Goal: Information Seeking & Learning: Understand process/instructions

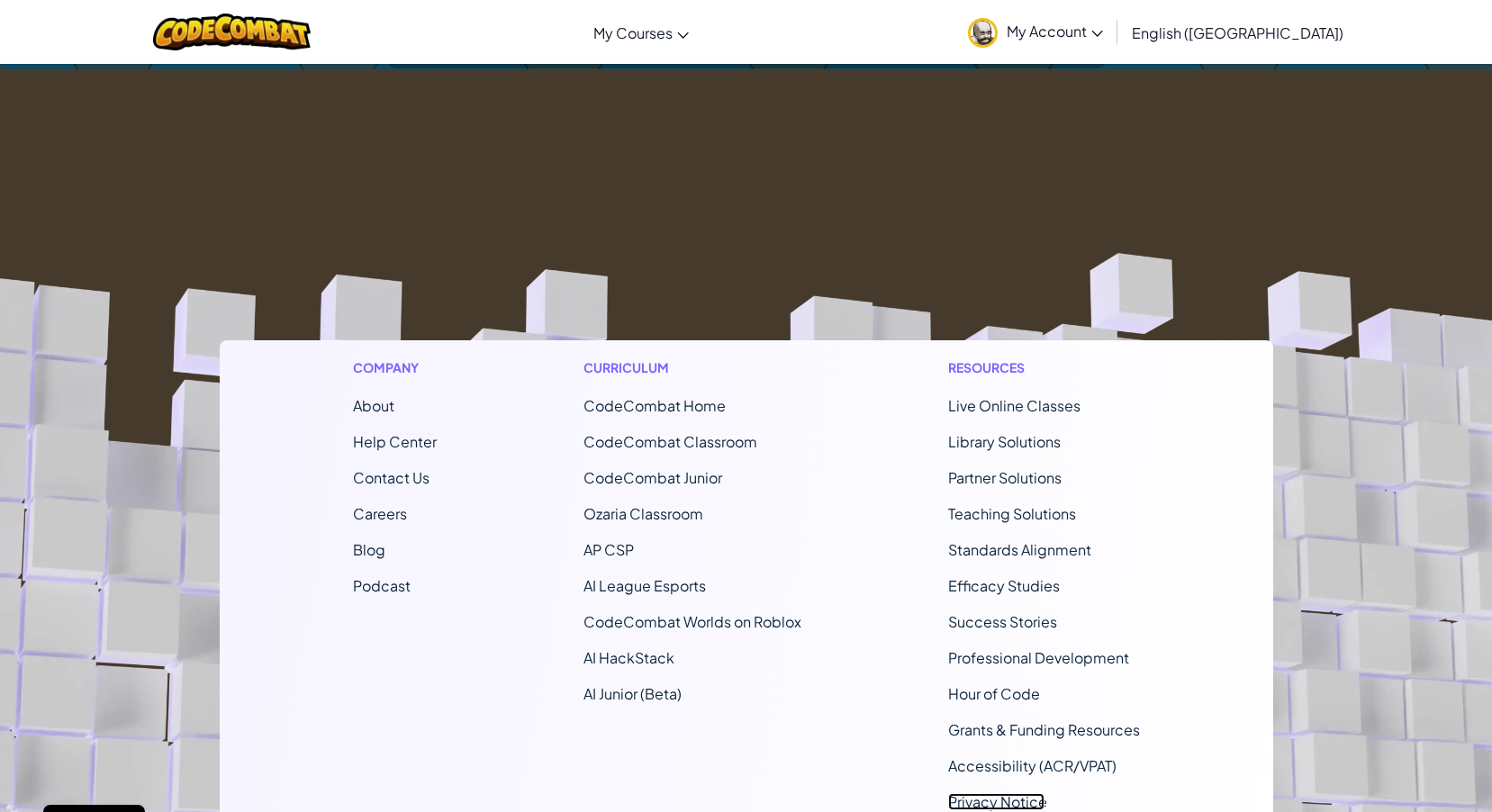
scroll to position [1043, 0]
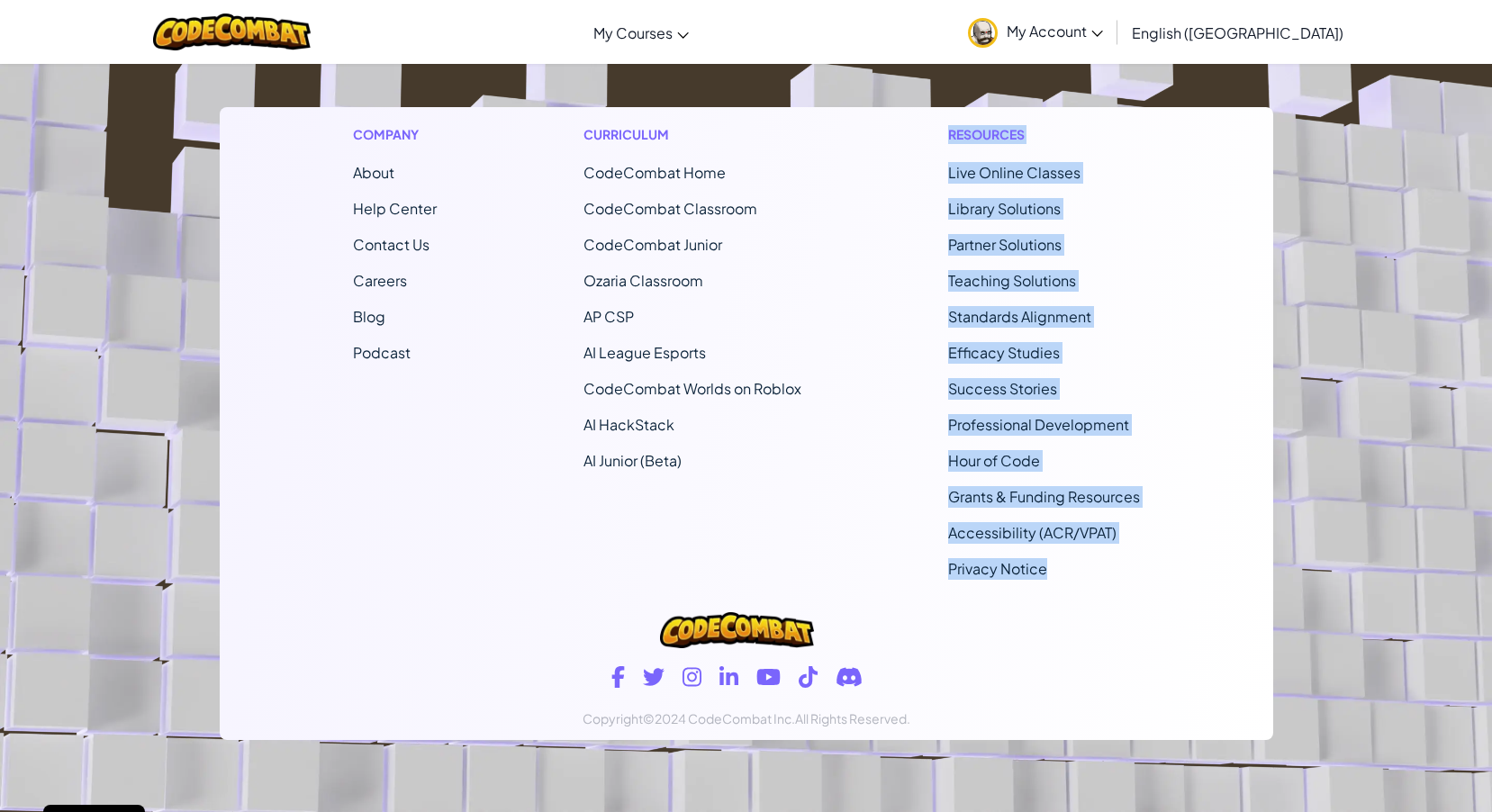
drag, startPoint x: 834, startPoint y: 440, endPoint x: 1503, endPoint y: 577, distance: 682.9
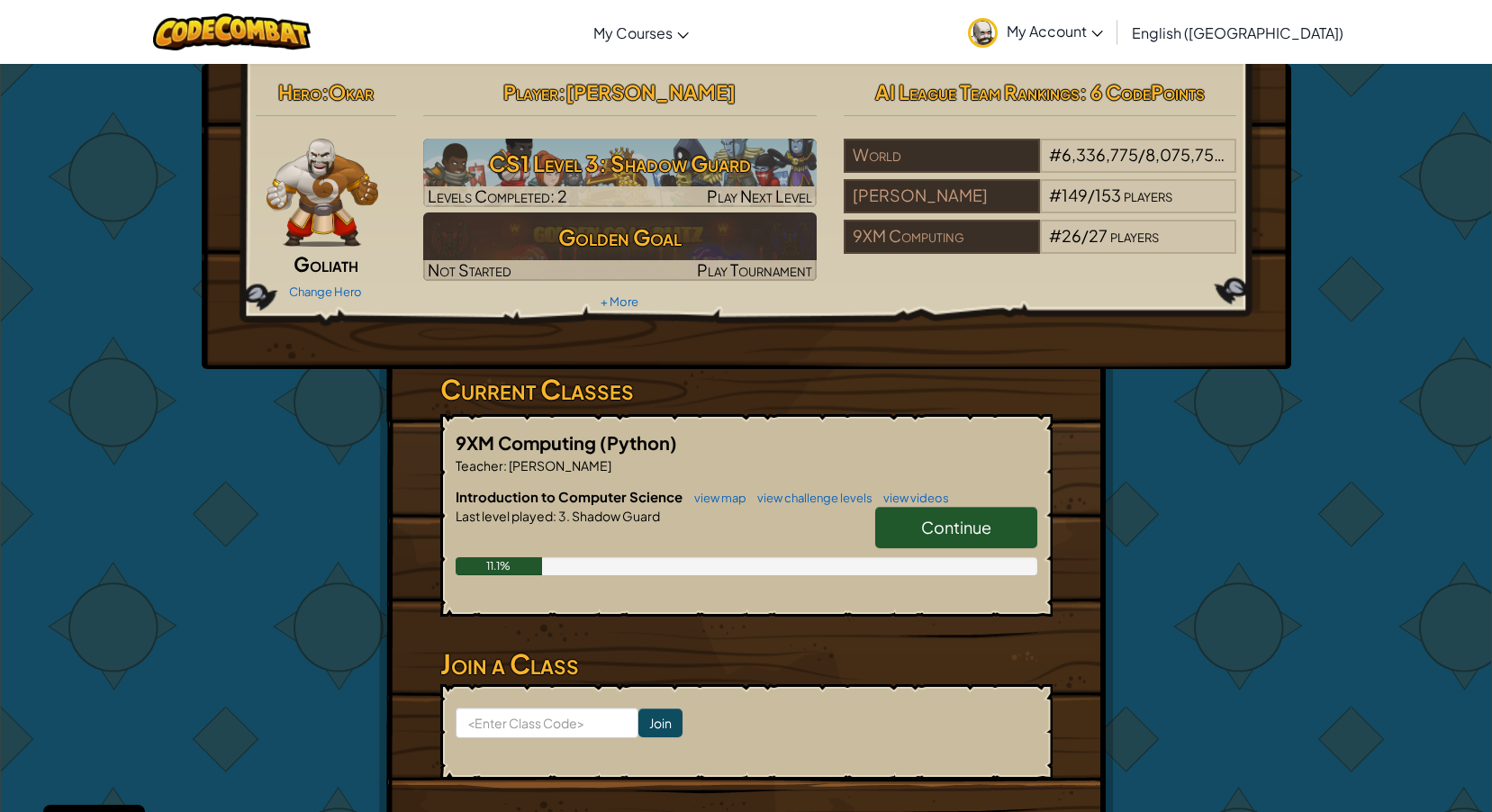
click at [967, 521] on span "Continue" at bounding box center [956, 527] width 70 height 20
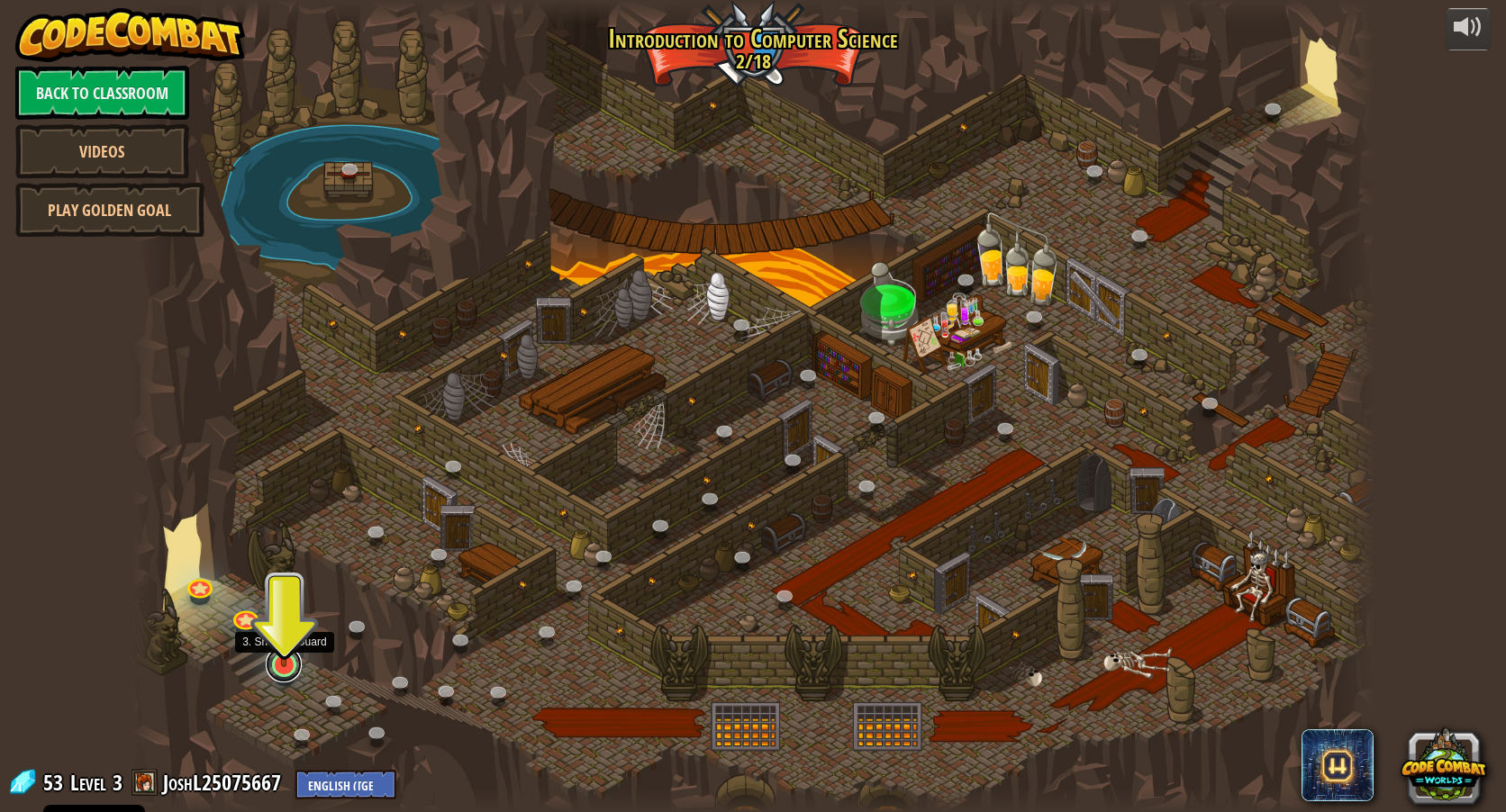
click at [286, 675] on link at bounding box center [283, 664] width 36 height 36
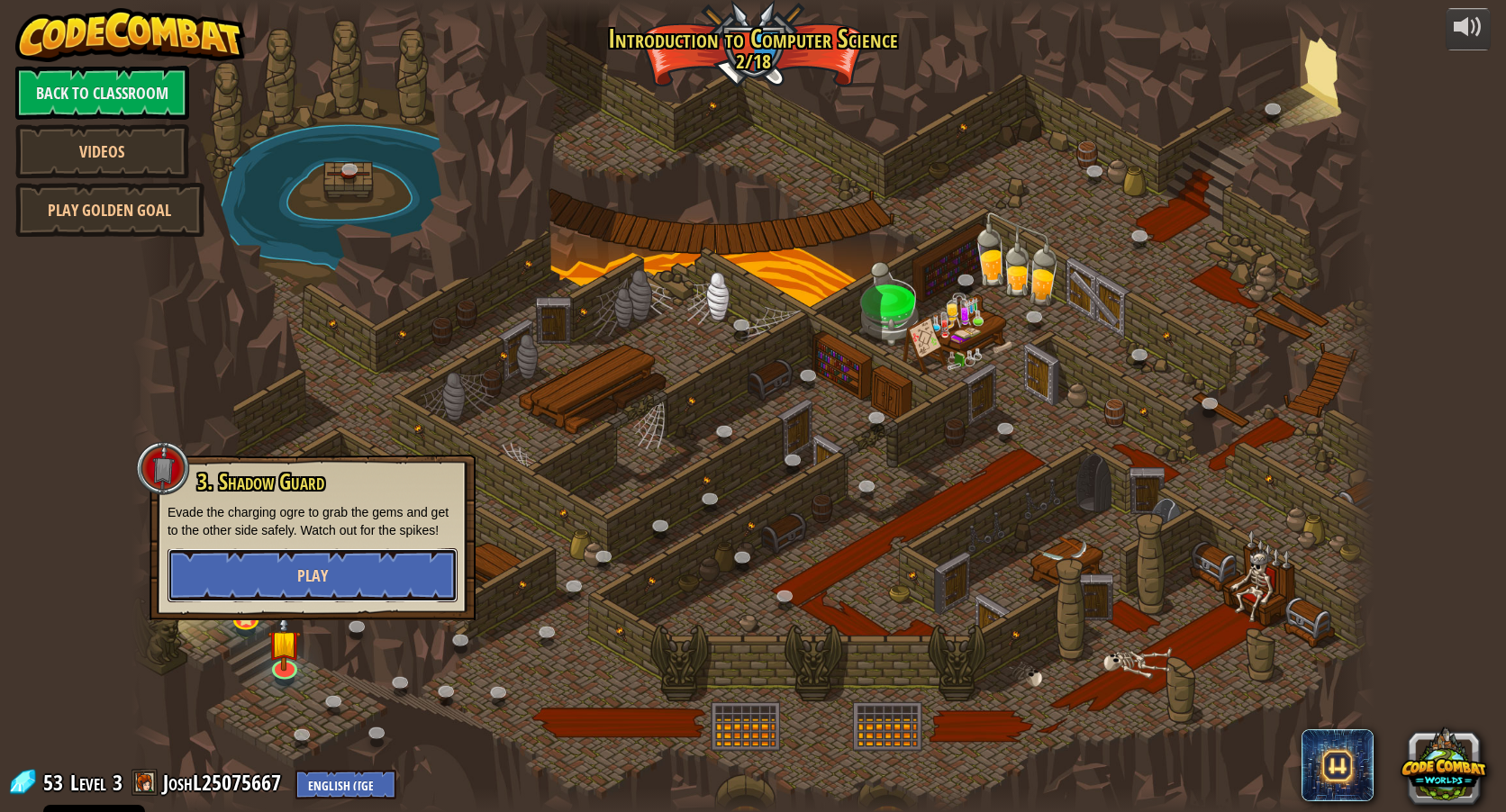
click at [393, 583] on button "Play" at bounding box center [313, 575] width 290 height 54
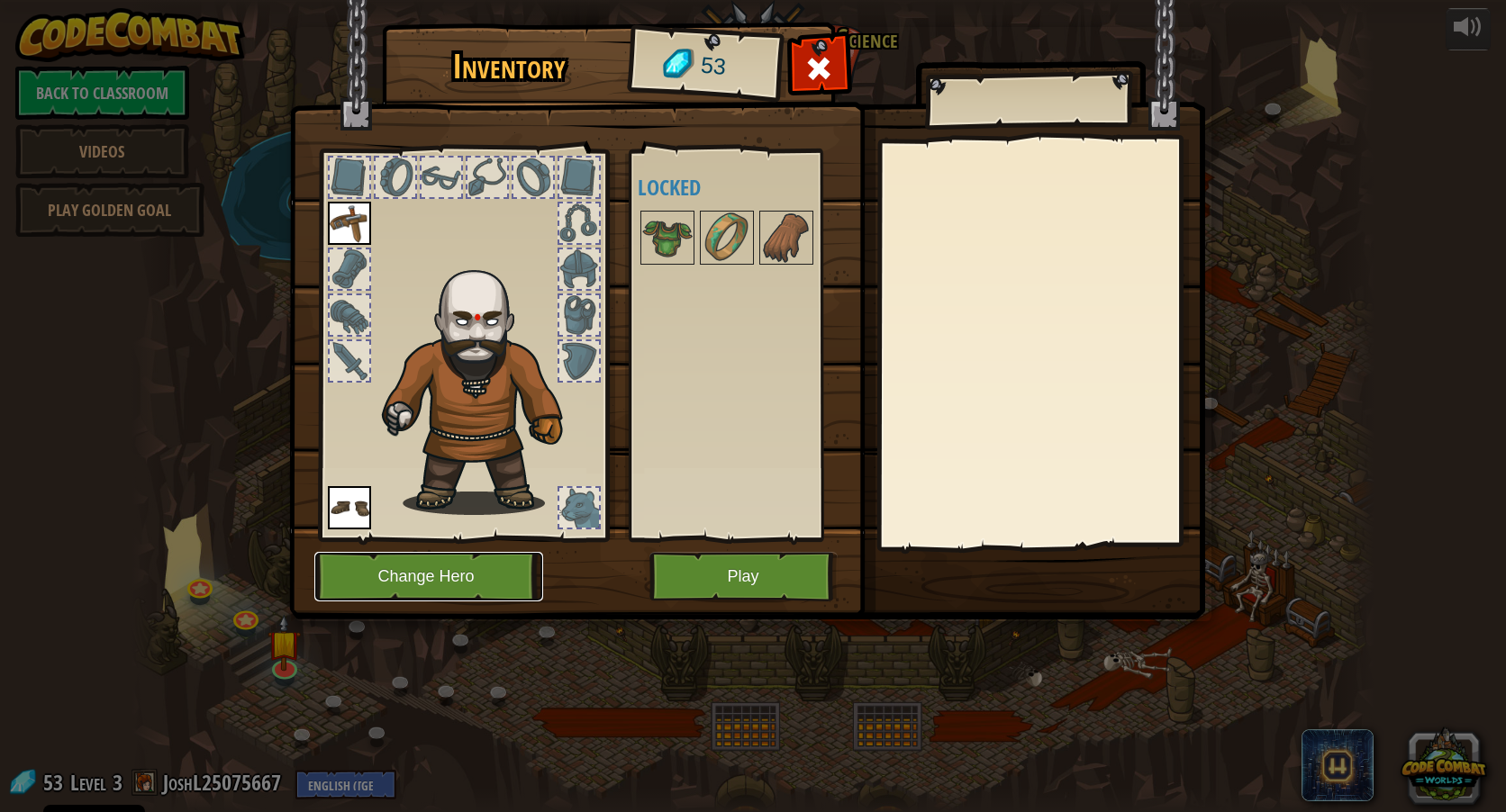
click at [470, 555] on button "Change Hero" at bounding box center [429, 577] width 229 height 50
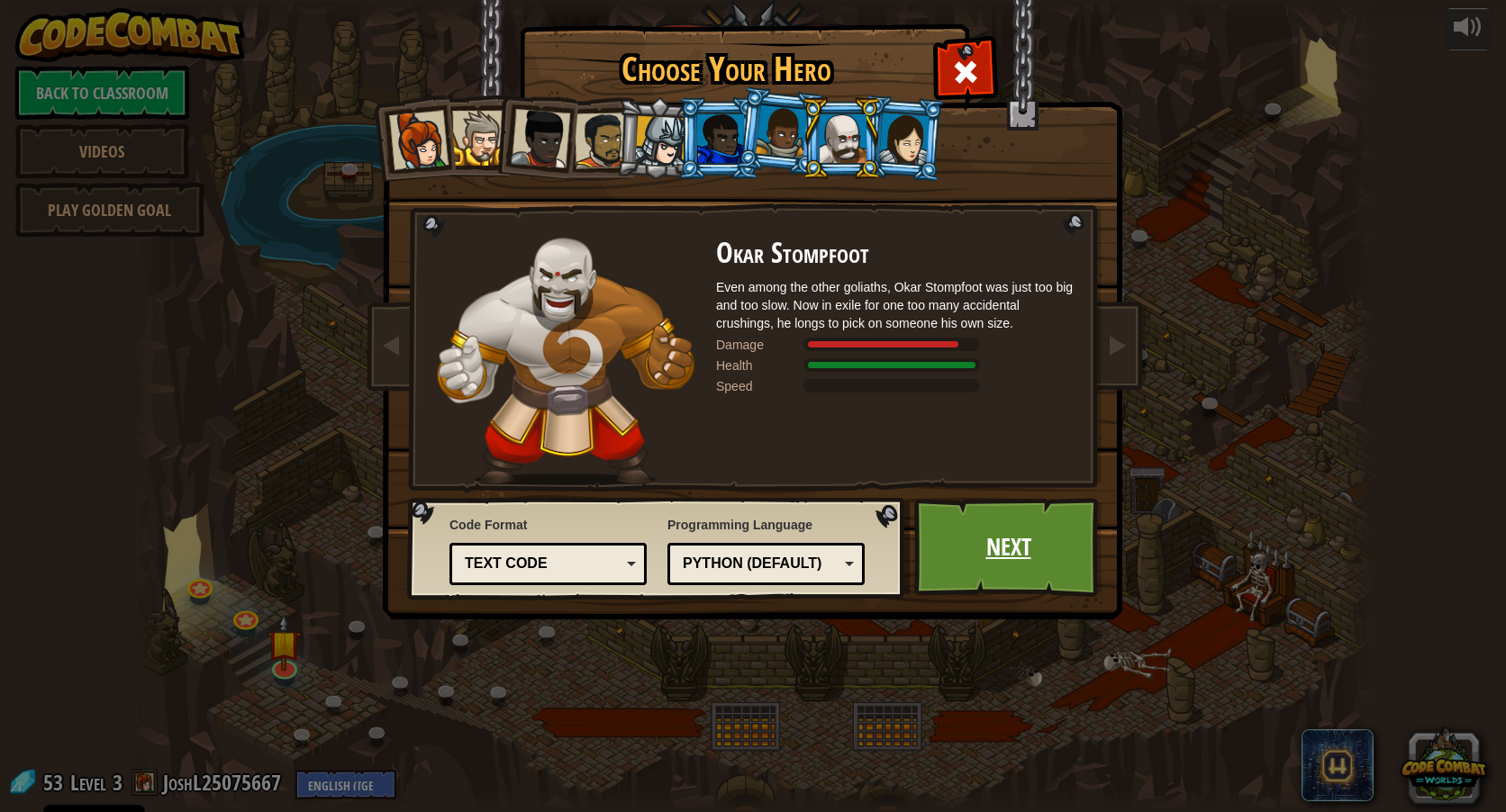
click at [1040, 534] on link "Next" at bounding box center [1009, 547] width 188 height 99
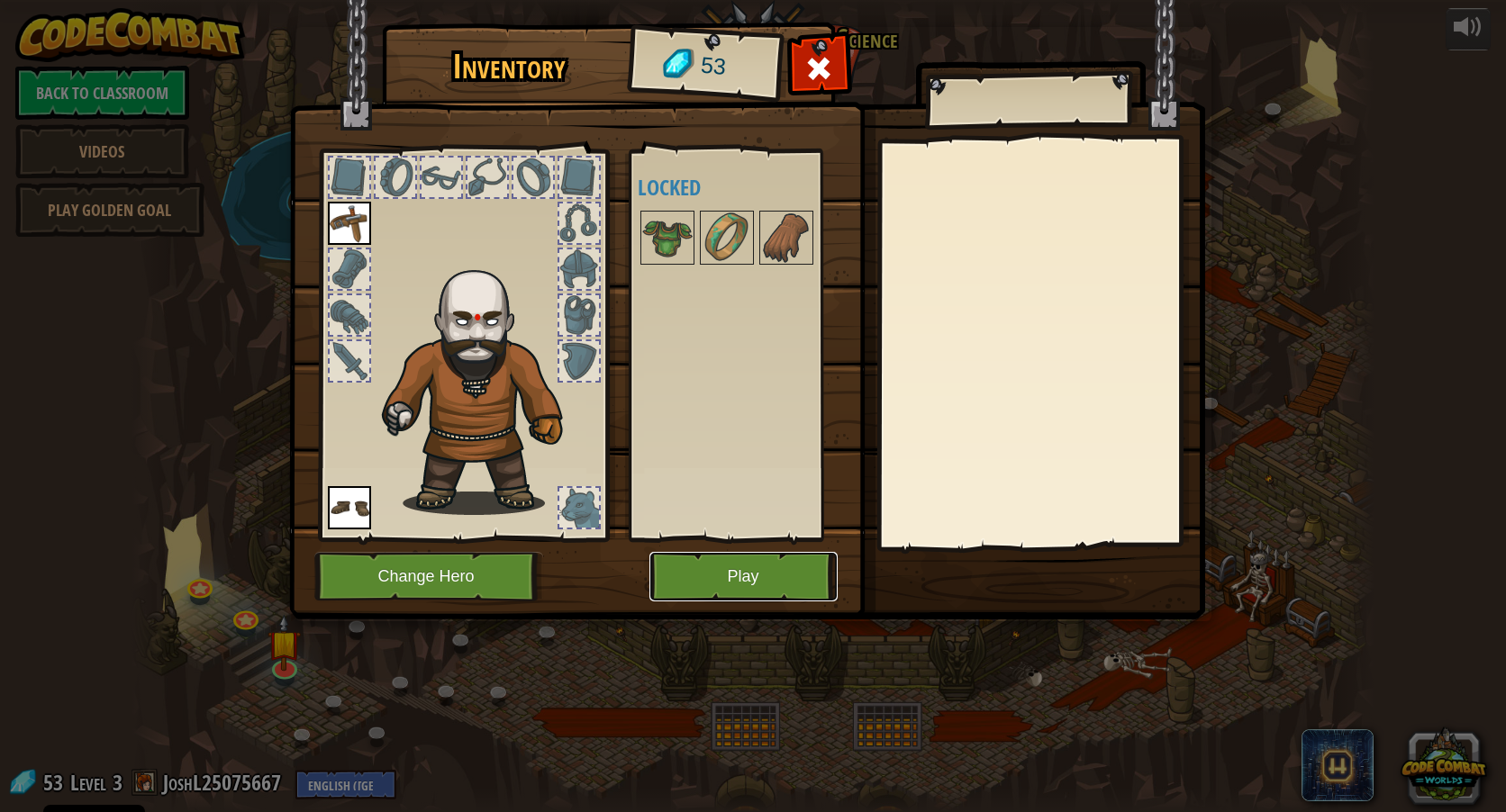
click at [722, 579] on button "Play" at bounding box center [744, 577] width 188 height 50
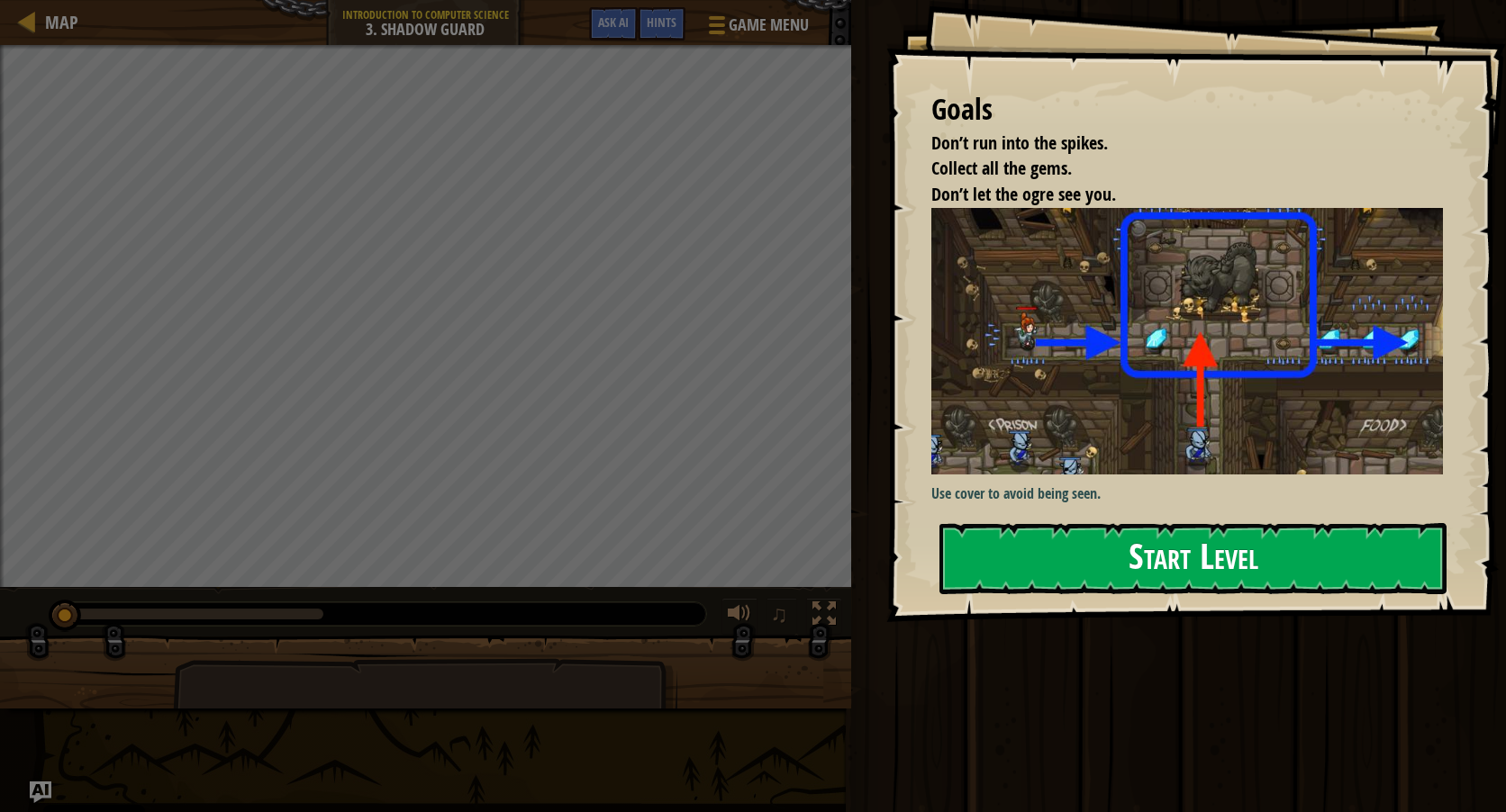
click at [1145, 523] on button "Start Level" at bounding box center [1192, 558] width 507 height 71
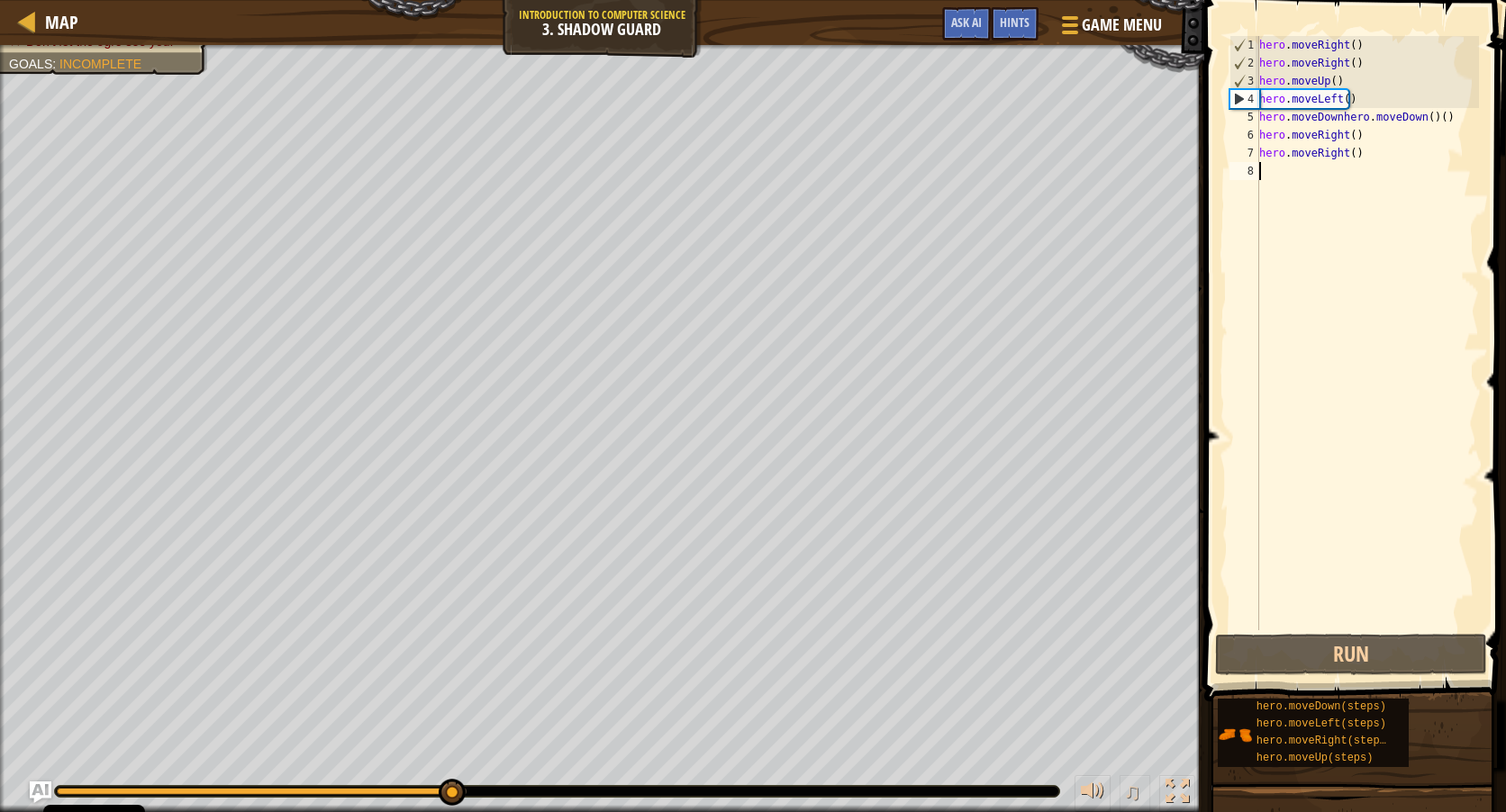
type textarea "hero.moveLeft()"
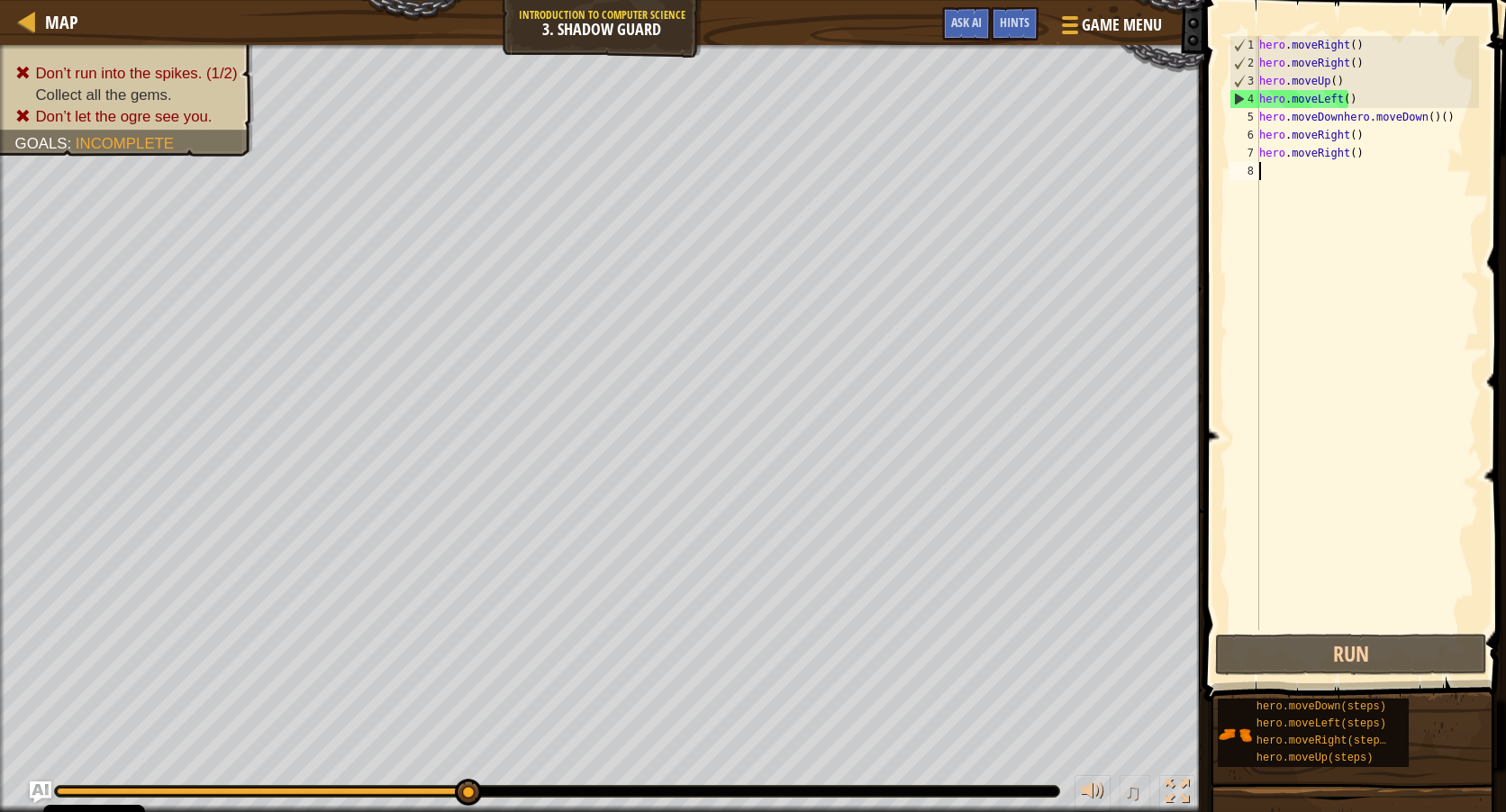
drag, startPoint x: 1292, startPoint y: 99, endPoint x: 1274, endPoint y: 189, distance: 91.8
click at [1274, 189] on div "hero . moveRight ( ) hero . moveRight ( ) hero . moveUp ( ) hero . moveLeft ( )…" at bounding box center [1368, 351] width 223 height 630
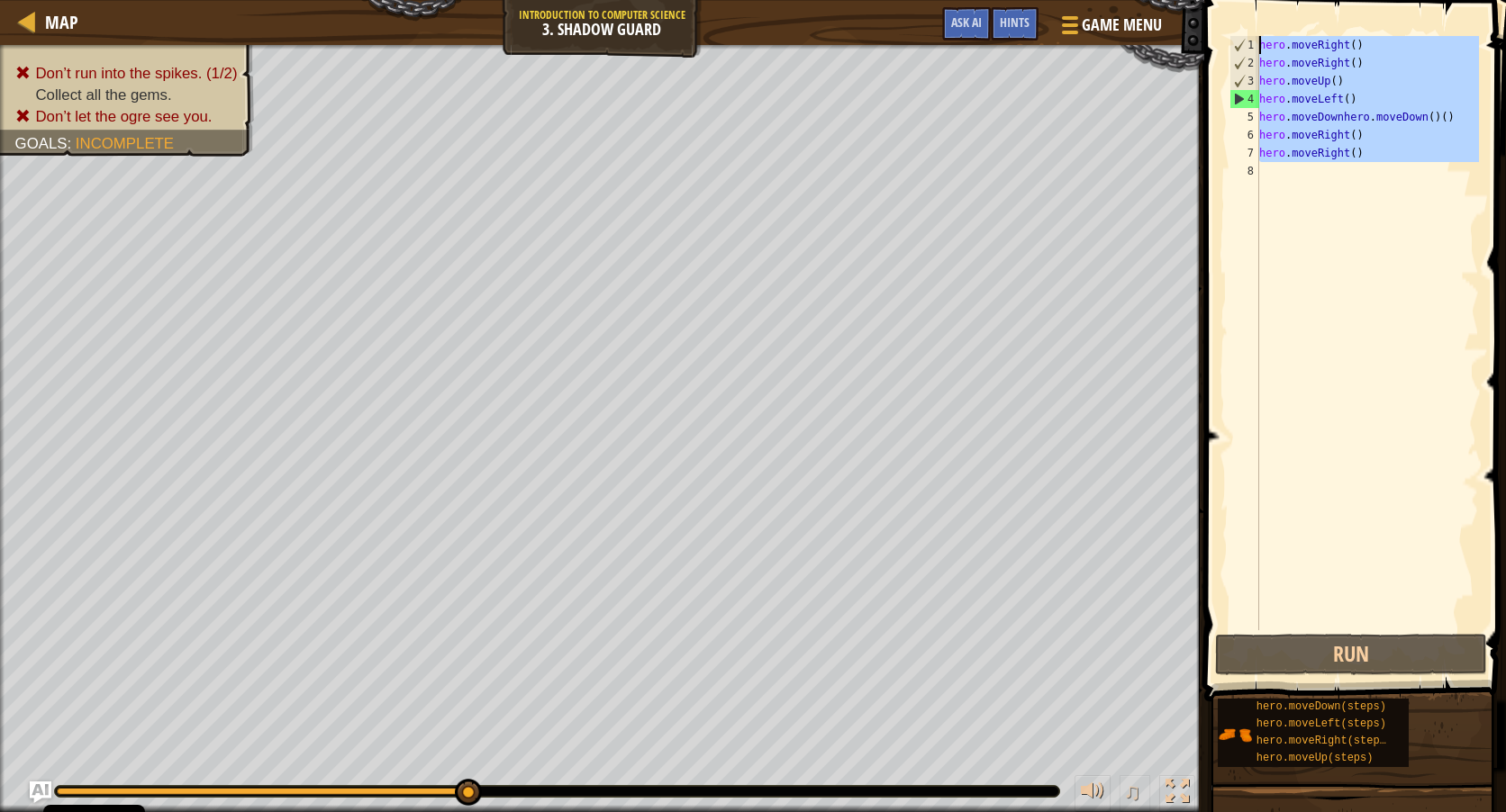
drag, startPoint x: 1272, startPoint y: 169, endPoint x: 1319, endPoint y: 20, distance: 156.2
click at [1319, 20] on div "1 2 3 4 5 6 7 8 hero . moveRight ( ) hero . moveRight ( ) hero . moveUp ( ) her…" at bounding box center [1352, 387] width 307 height 755
type textarea "hero.moveRight() hero.moveRight()"
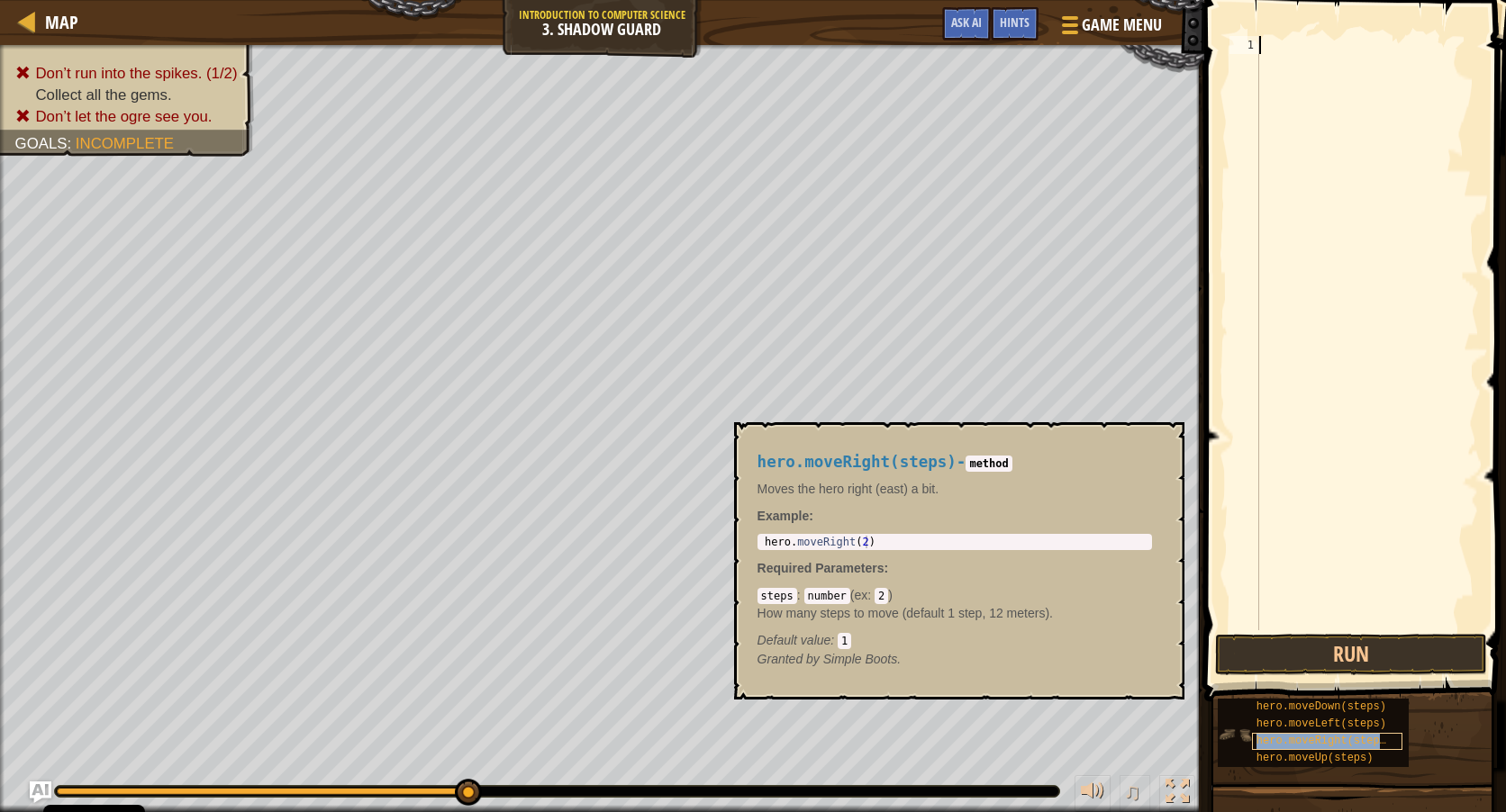
click at [1349, 734] on span "hero.moveRight(steps)" at bounding box center [1324, 741] width 136 height 13
click at [1291, 54] on div at bounding box center [1368, 351] width 223 height 630
type textarea "hero.moveRight(steps)"
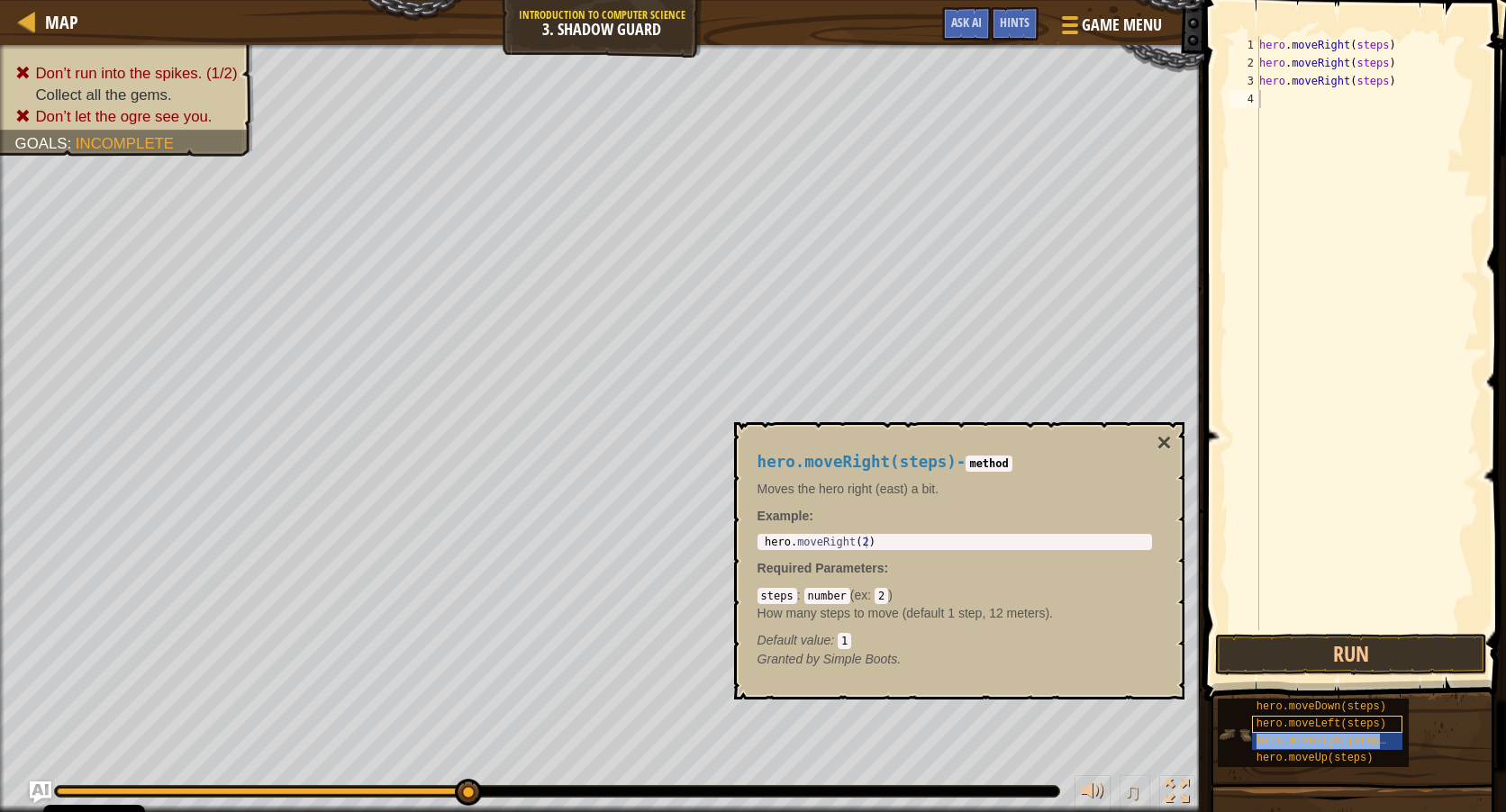
type textarea "hero.moveRight(steps)"
click at [1155, 444] on div "hero.moveRight(steps) - method Moves the hero right (east) a bit. Example : 1 h…" at bounding box center [954, 560] width 420 height 248
click at [1164, 441] on button "×" at bounding box center [1164, 443] width 15 height 25
type textarea "hero.moveRight(steps)"
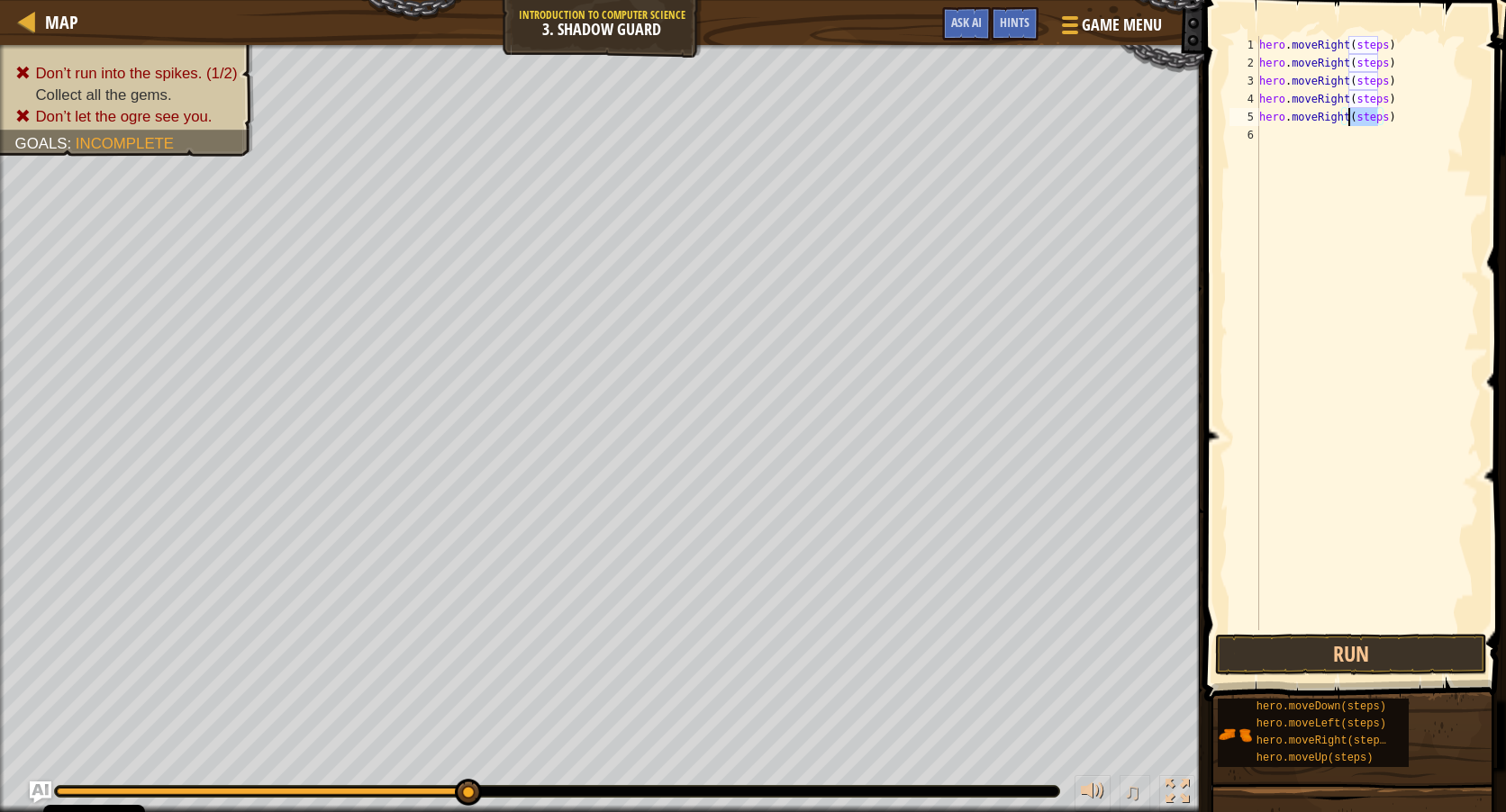
drag, startPoint x: 1378, startPoint y: 115, endPoint x: 1347, endPoint y: 109, distance: 31.6
click at [1347, 109] on div "hero . moveRight ( steps ) hero . moveRight ( steps ) hero . moveRight ( steps …" at bounding box center [1368, 351] width 223 height 630
click at [1367, 97] on div "hero . moveRight ( steps ) hero . moveRight ( steps ) hero . moveRight ( steps …" at bounding box center [1368, 351] width 223 height 630
drag, startPoint x: 1378, startPoint y: 116, endPoint x: 1350, endPoint y: 112, distance: 28.3
click at [1350, 112] on div "hero . moveRight ( steps ) hero . moveRight ( steps ) hero . moveRight ( steps …" at bounding box center [1368, 351] width 223 height 630
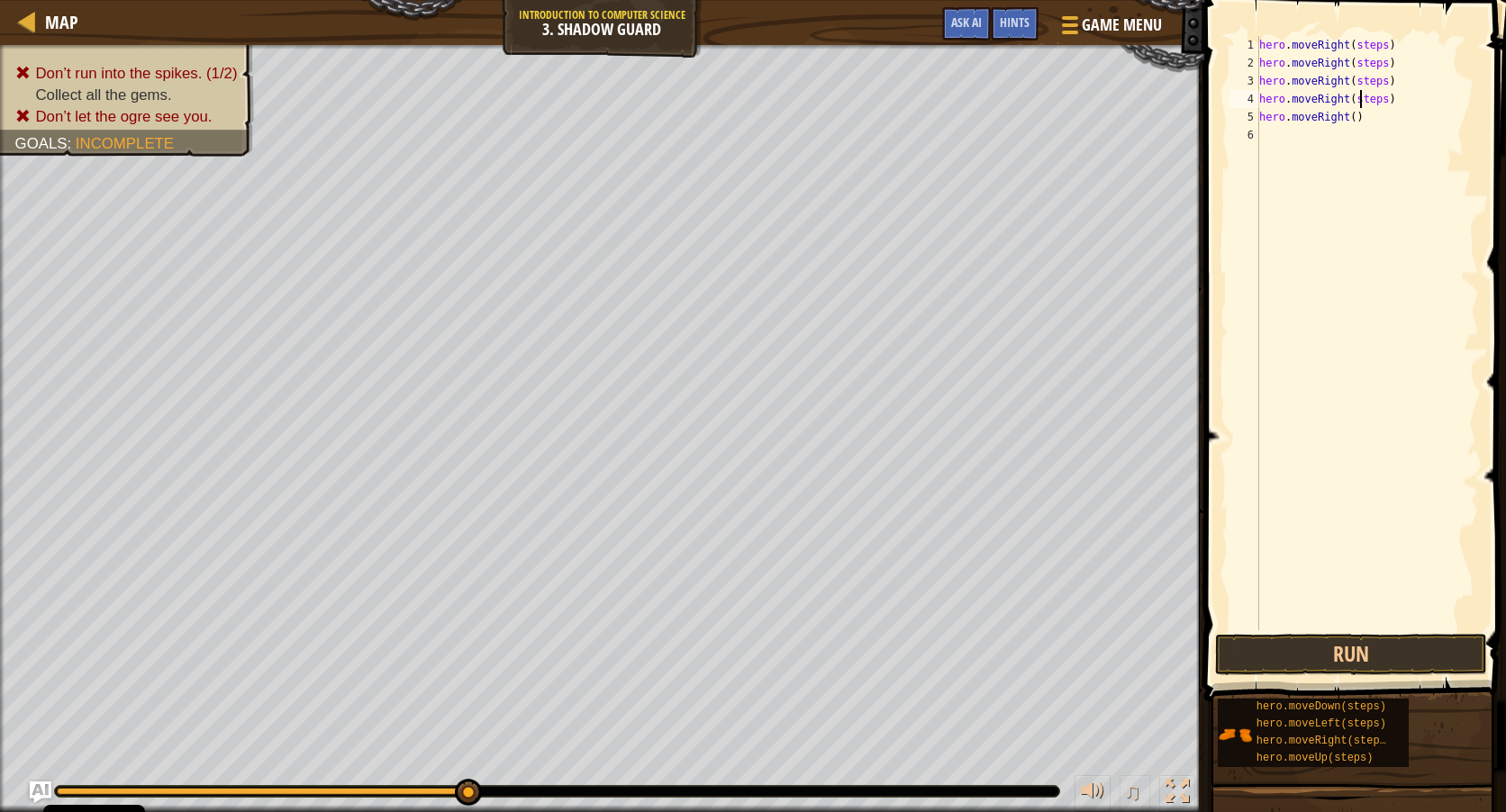
click at [1357, 103] on div "hero . moveRight ( steps ) hero . moveRight ( steps ) hero . moveRight ( steps …" at bounding box center [1368, 351] width 223 height 630
click at [1355, 79] on div "hero . moveRight ( steps ) hero . moveRight ( steps ) hero . moveRight ( steps …" at bounding box center [1368, 351] width 223 height 630
click at [1369, 70] on div "hero . moveRight ( steps ) hero . moveRight ( steps ) hero . moveRight ( ) hero…" at bounding box center [1368, 351] width 223 height 630
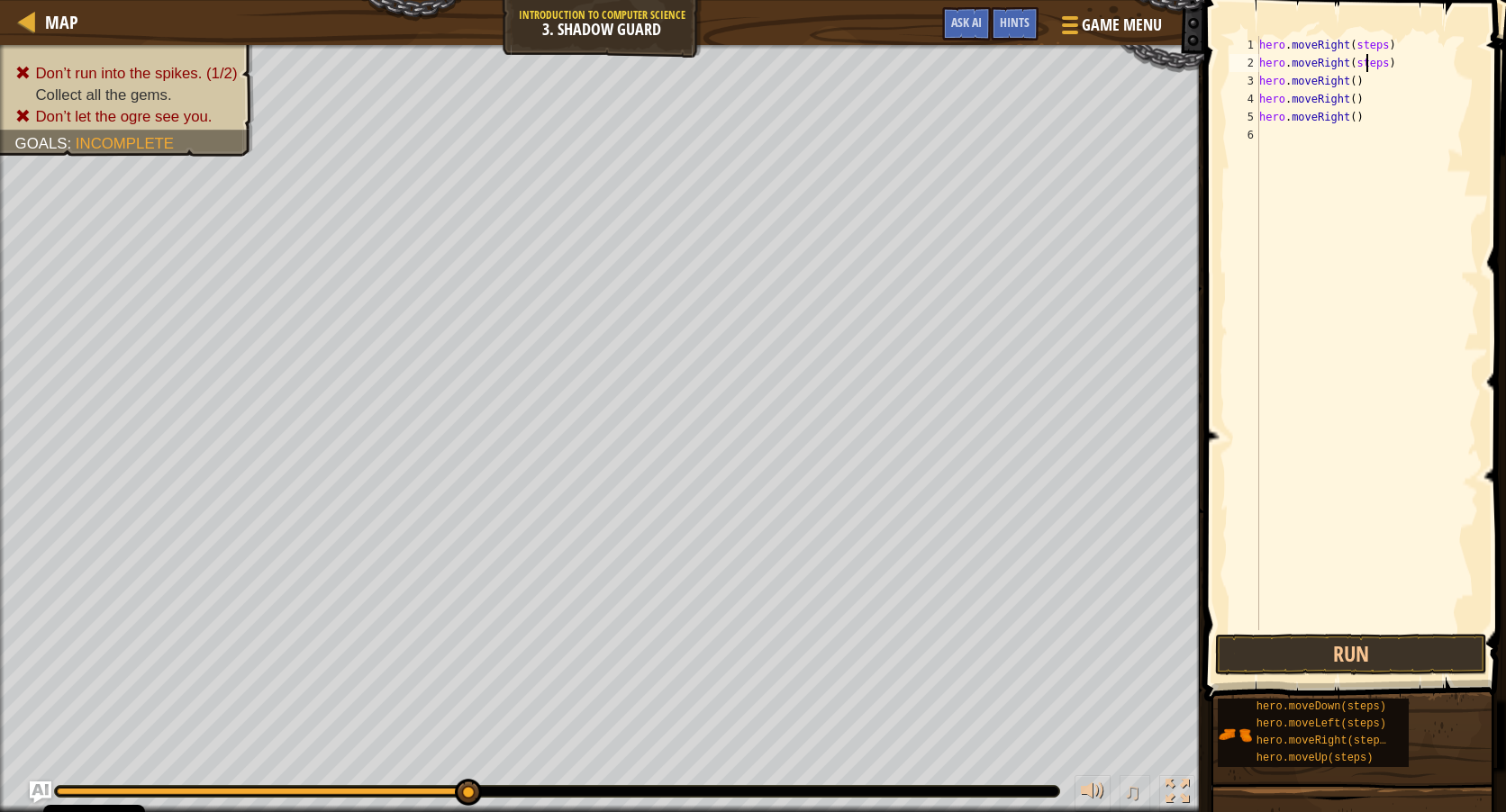
click at [1369, 70] on div "hero . moveRight ( steps ) hero . moveRight ( steps ) hero . moveRight ( ) hero…" at bounding box center [1368, 351] width 223 height 630
click at [1357, 42] on div "hero . moveRight ( steps ) hero . moveRight ( ) hero . moveRight ( ) hero . mov…" at bounding box center [1368, 351] width 223 height 630
type textarea "hero.moveRight()"
click at [1329, 656] on button "Run" at bounding box center [1351, 654] width 272 height 42
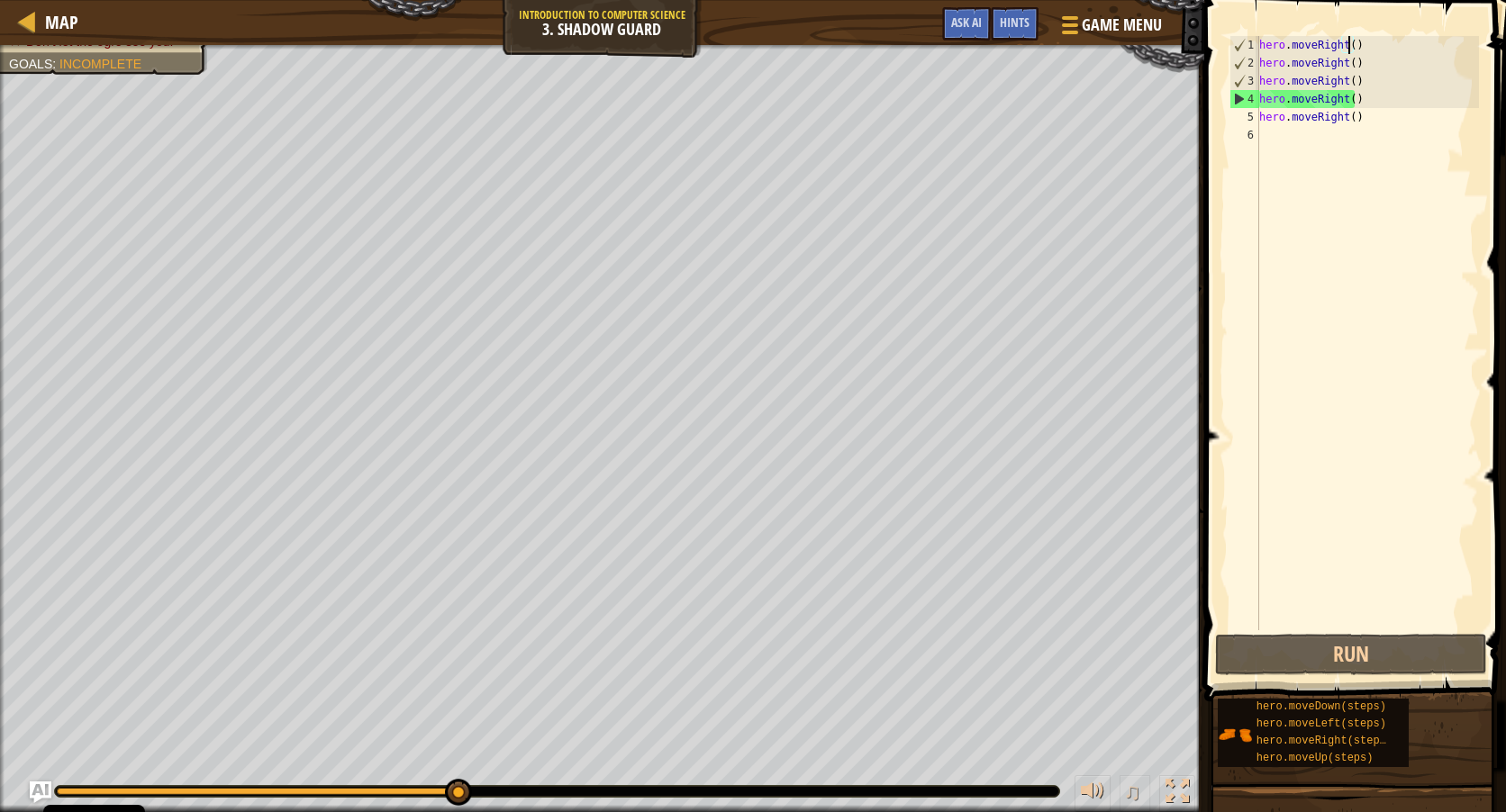
click at [1361, 122] on div "hero . moveRight ( ) hero . moveRight ( ) hero . moveRight ( ) hero . moveRight…" at bounding box center [1368, 351] width 223 height 630
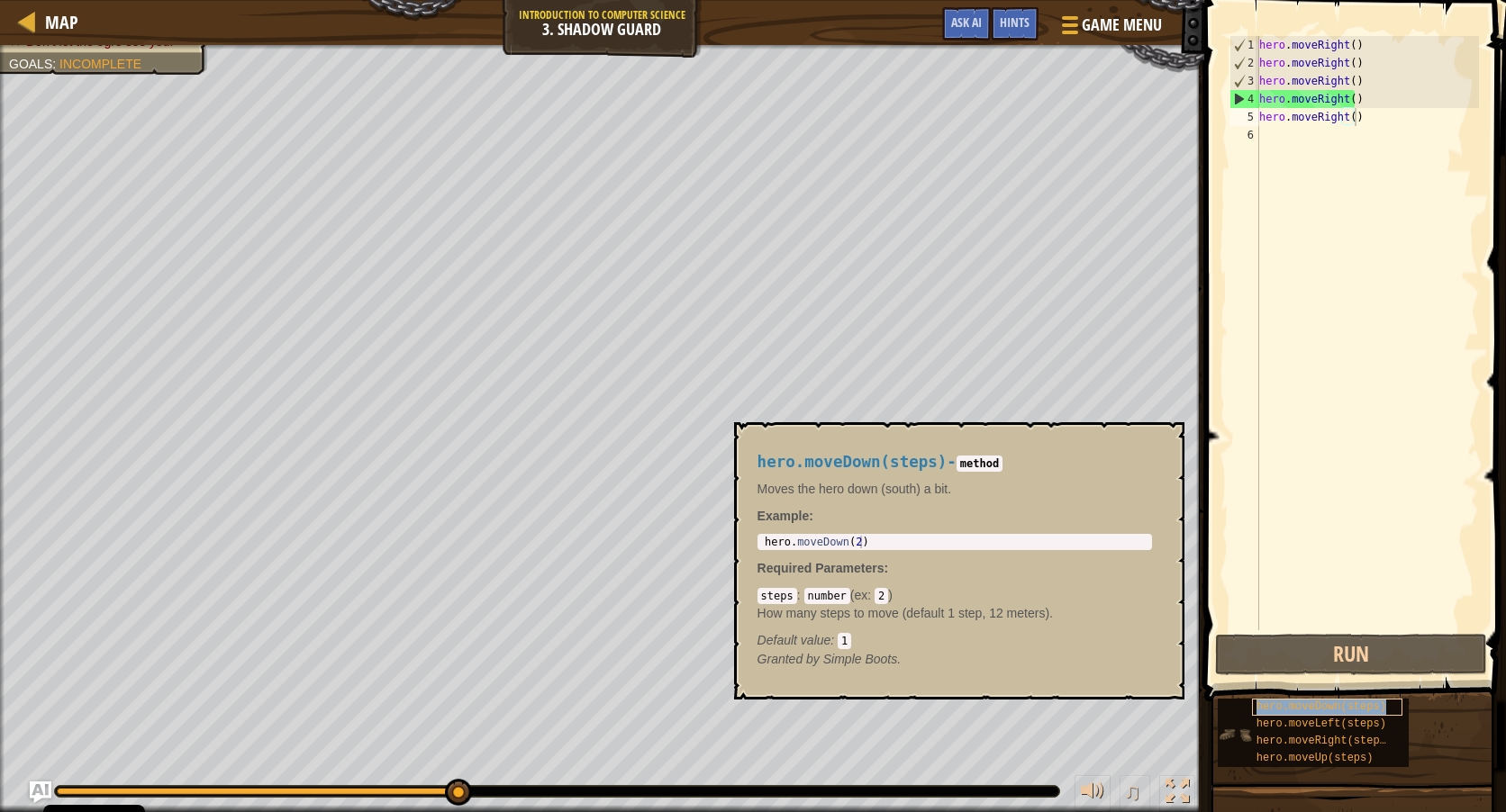
type textarea "hero.moveRight()"
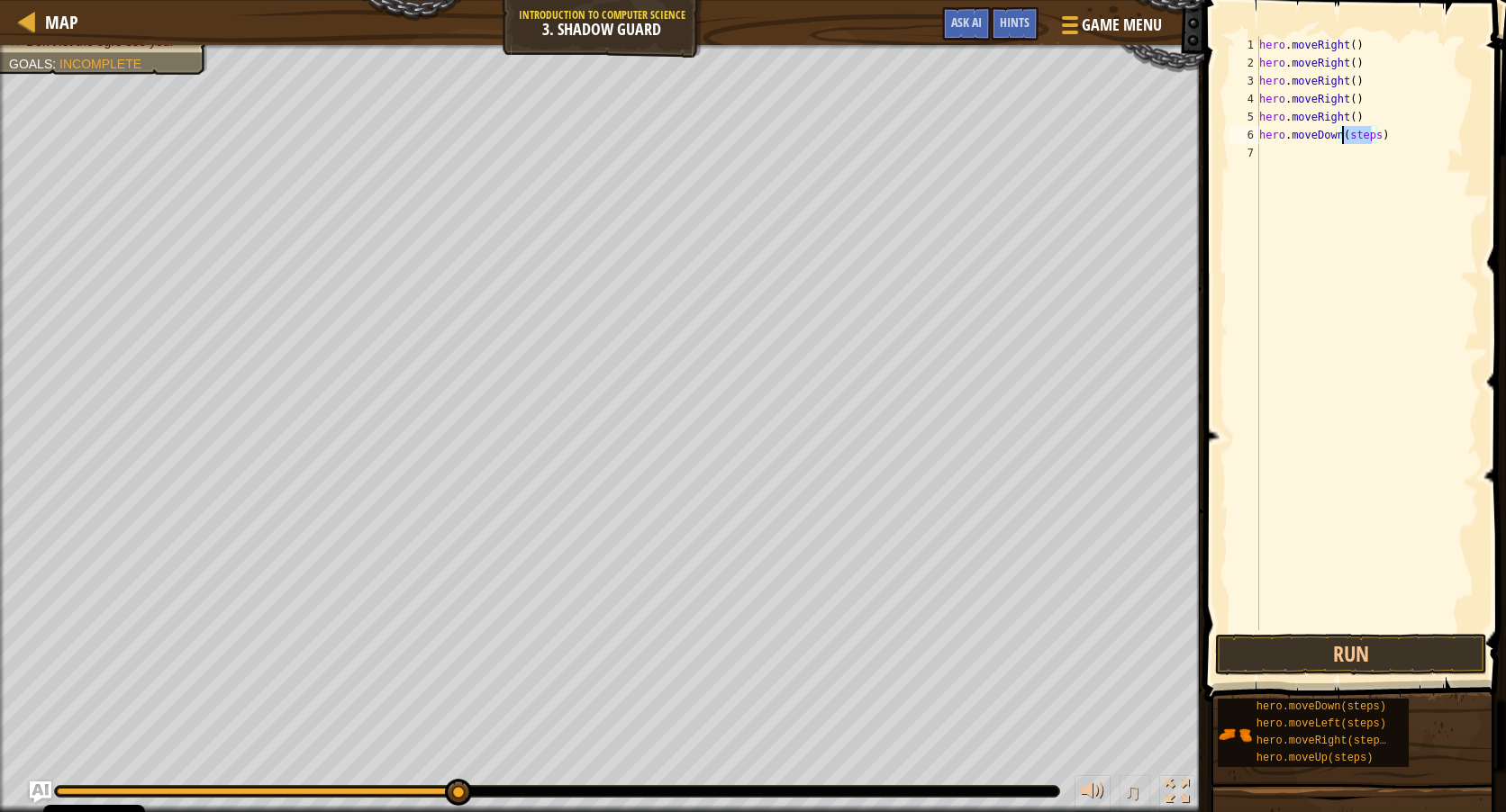
drag, startPoint x: 1369, startPoint y: 135, endPoint x: 1343, endPoint y: 140, distance: 26.5
click at [1343, 140] on div "hero . moveRight ( ) hero . moveRight ( ) hero . moveRight ( ) hero . moveRight…" at bounding box center [1368, 351] width 223 height 630
type textarea "hero.moveDown()"
click at [1333, 647] on button "Run" at bounding box center [1351, 654] width 272 height 42
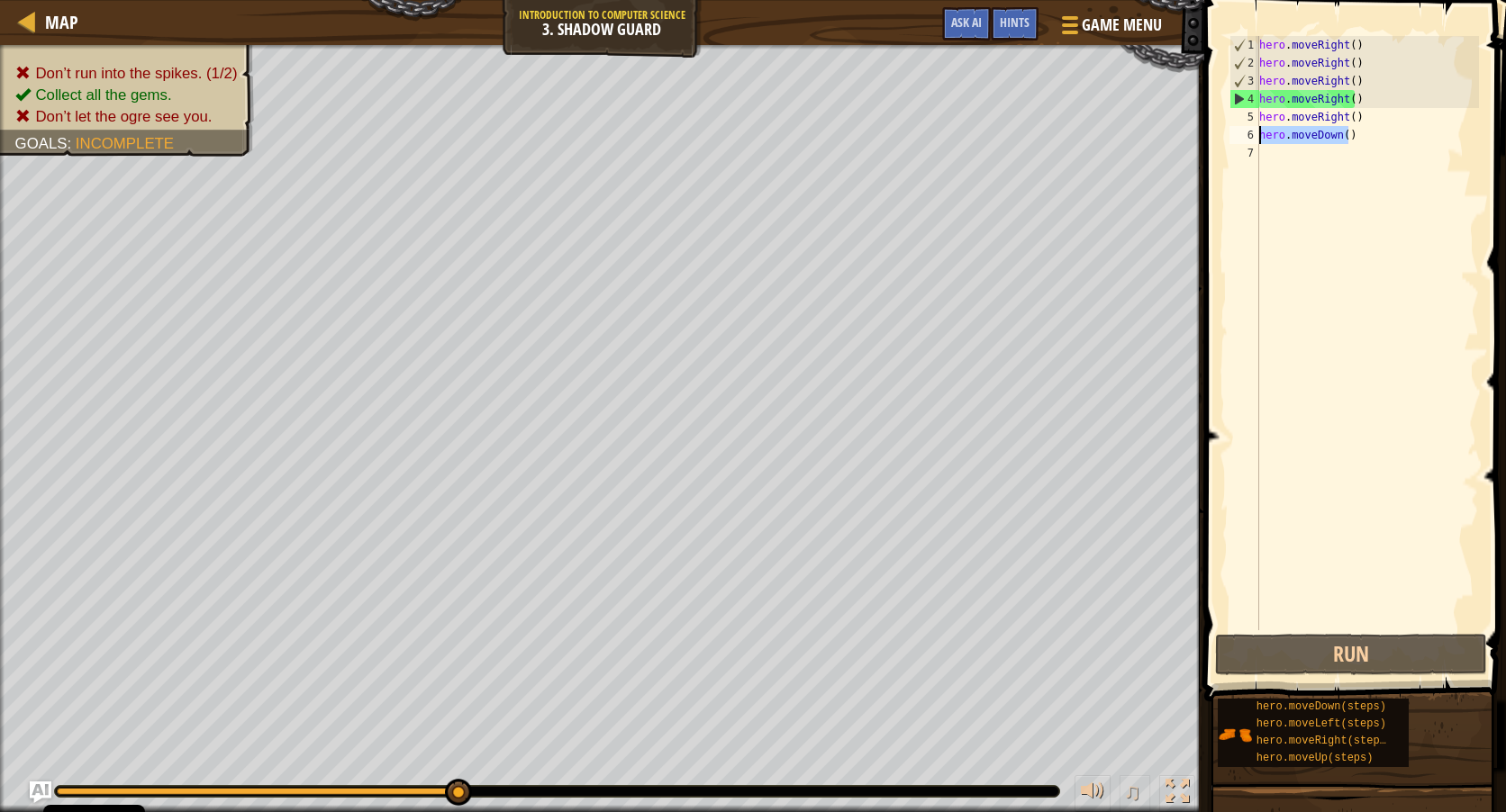
drag, startPoint x: 1351, startPoint y: 132, endPoint x: 1260, endPoint y: 133, distance: 91.0
click at [1260, 133] on div "hero . moveRight ( ) hero . moveRight ( ) hero . moveRight ( ) hero . moveRight…" at bounding box center [1368, 351] width 223 height 630
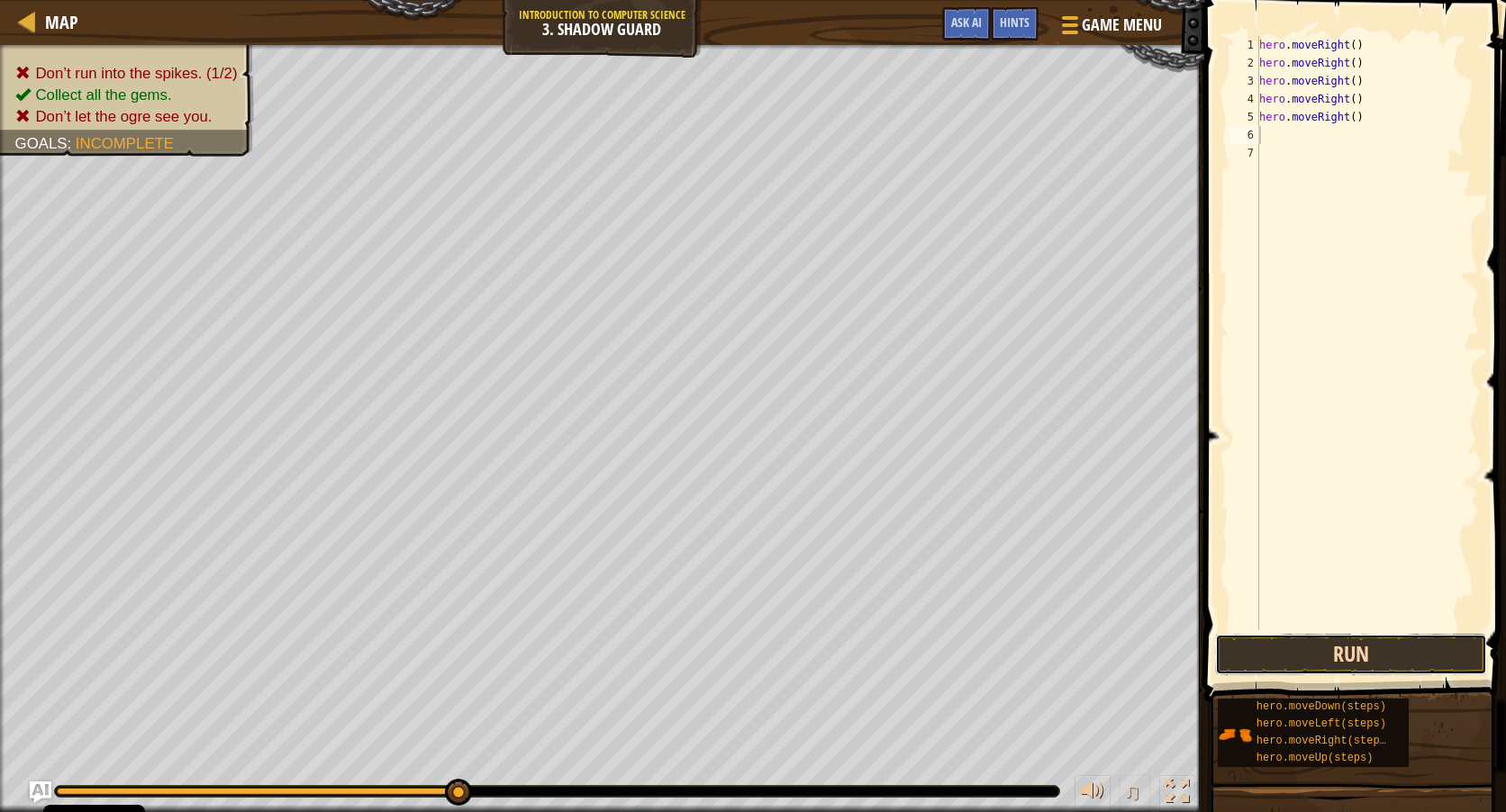
click at [1357, 650] on button "Run" at bounding box center [1351, 654] width 272 height 42
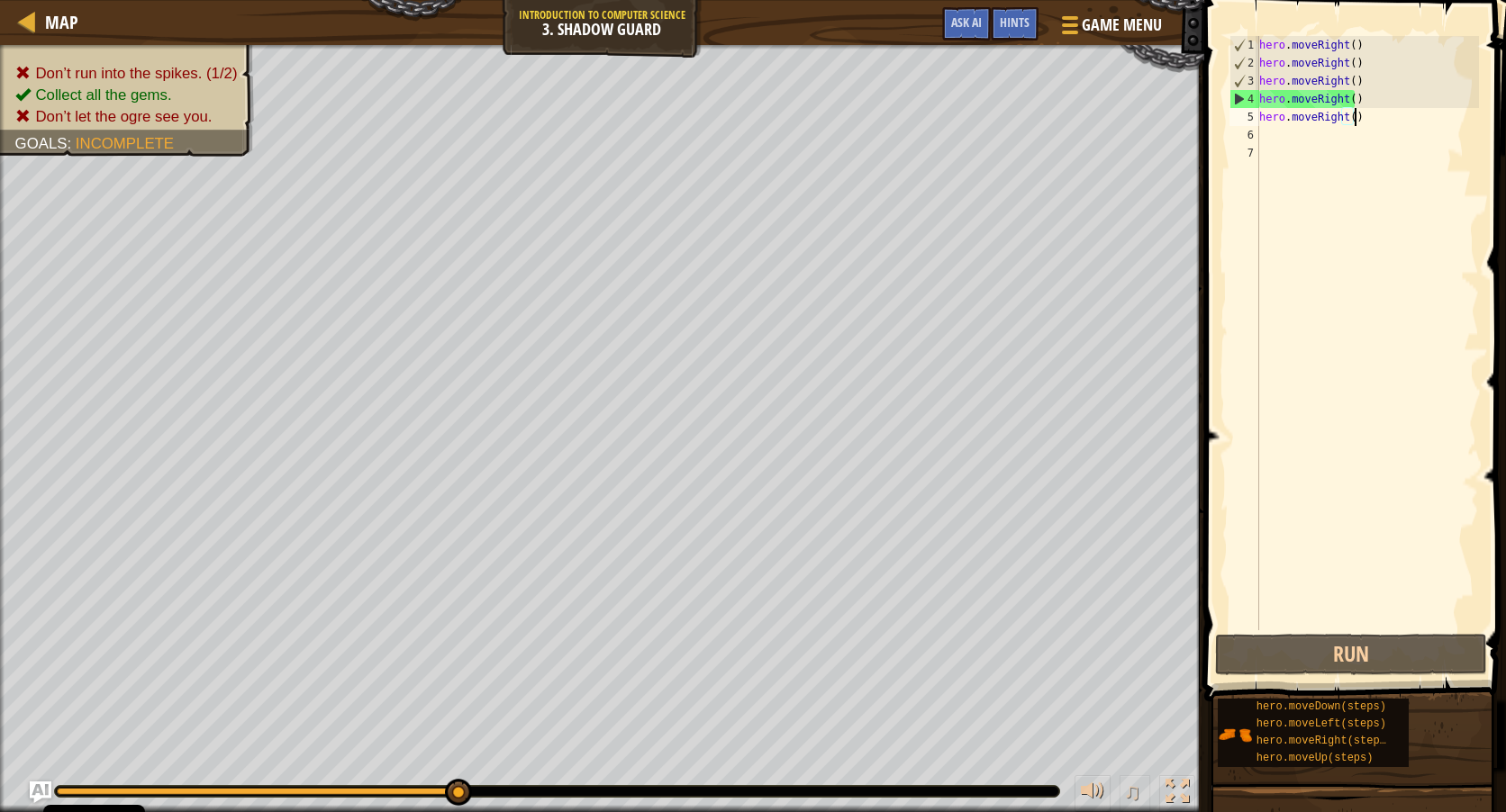
click at [1358, 117] on div "hero . moveRight ( ) hero . moveRight ( ) hero . moveRight ( ) hero . moveRight…" at bounding box center [1368, 351] width 223 height 630
type textarea "h"
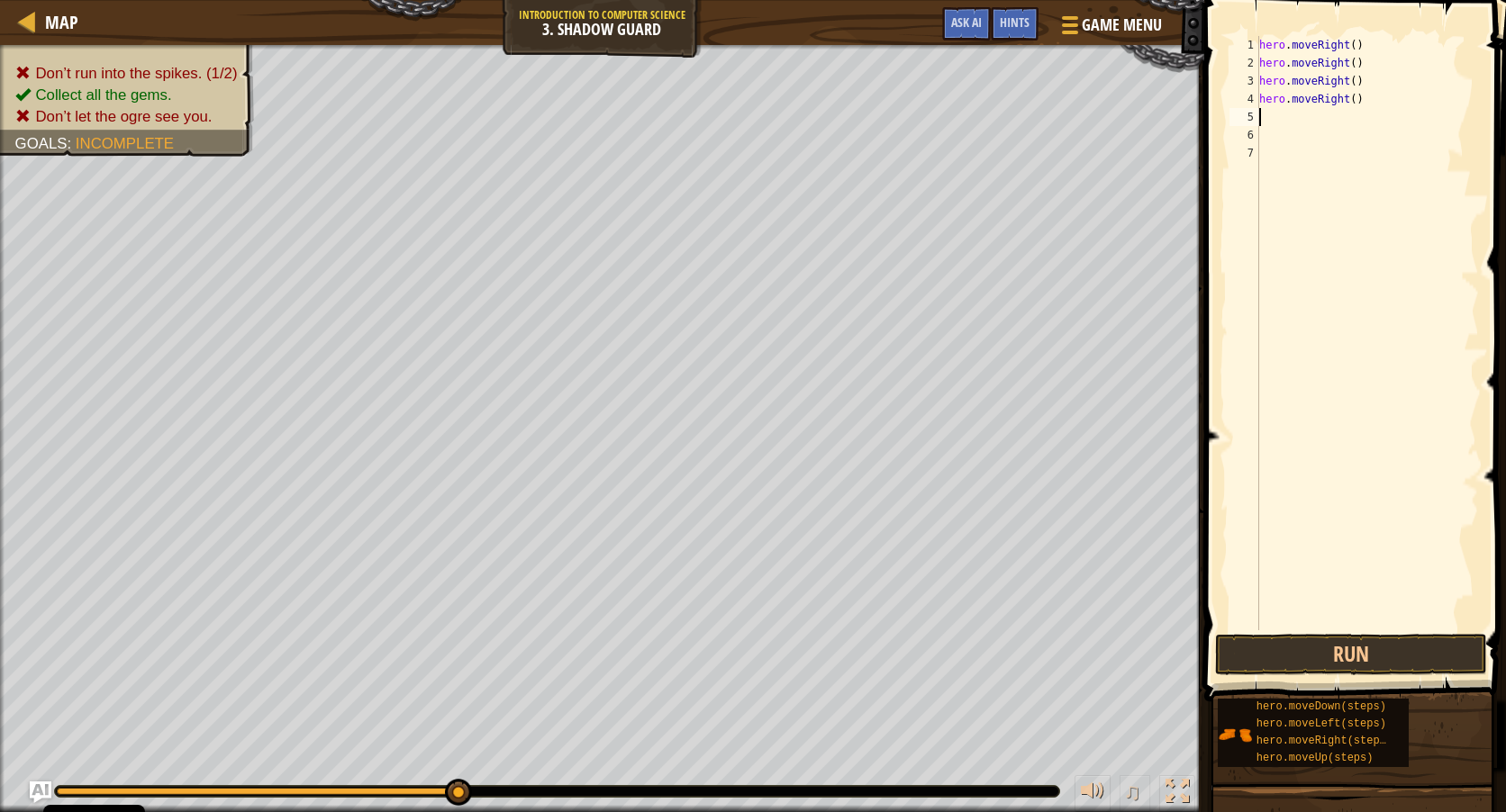
click at [1370, 97] on div "hero . moveRight ( ) hero . moveRight ( ) hero . moveRight ( ) hero . moveRight…" at bounding box center [1368, 351] width 223 height 630
type textarea "h"
click at [1357, 82] on div "hero . moveRight ( ) hero . moveRight ( ) hero . moveRight ( )" at bounding box center [1368, 351] width 223 height 630
type textarea "h"
click at [1361, 57] on div "hero . moveRight ( ) hero . moveRight ( )" at bounding box center [1368, 351] width 223 height 630
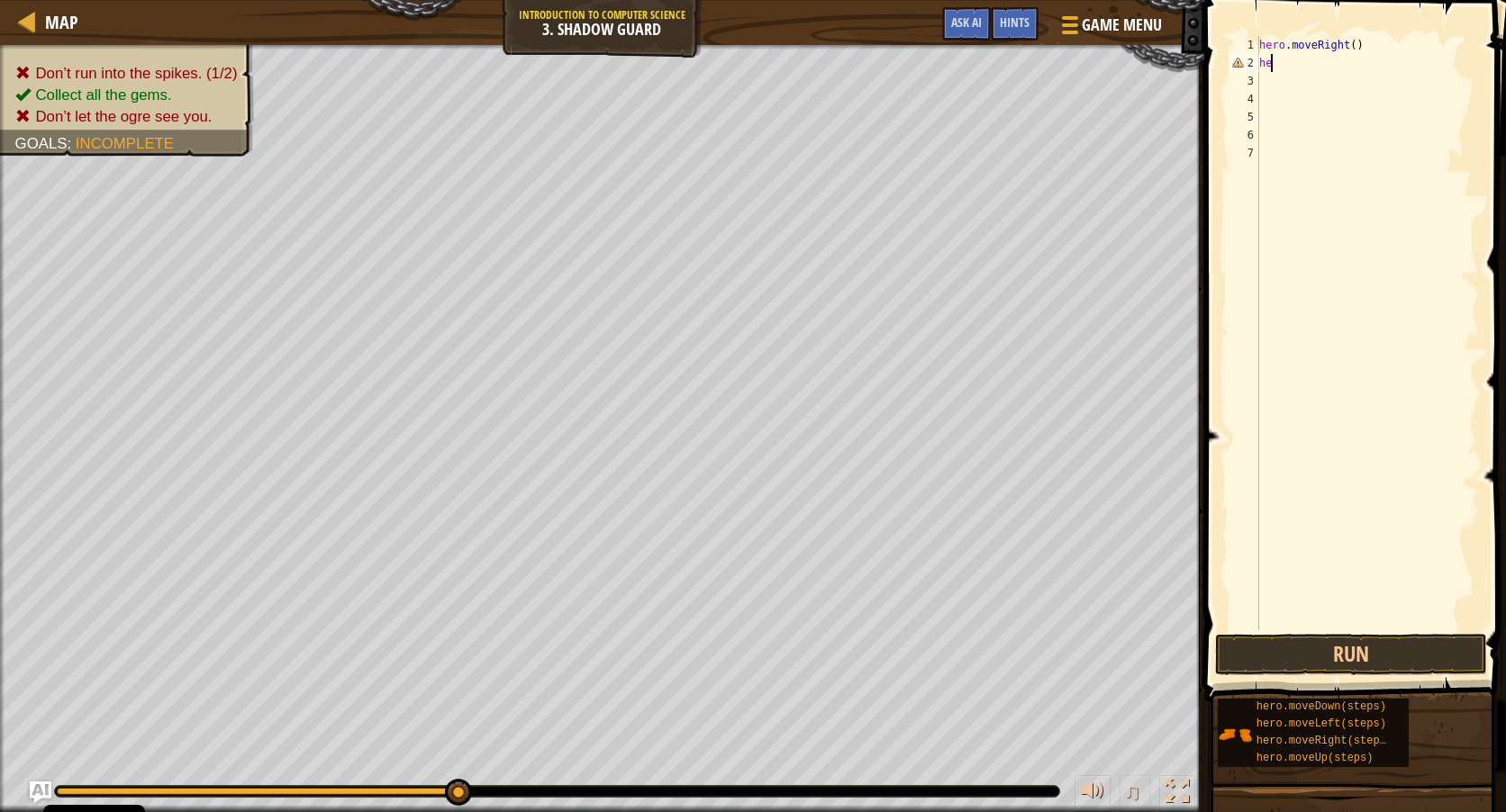
type textarea "h"
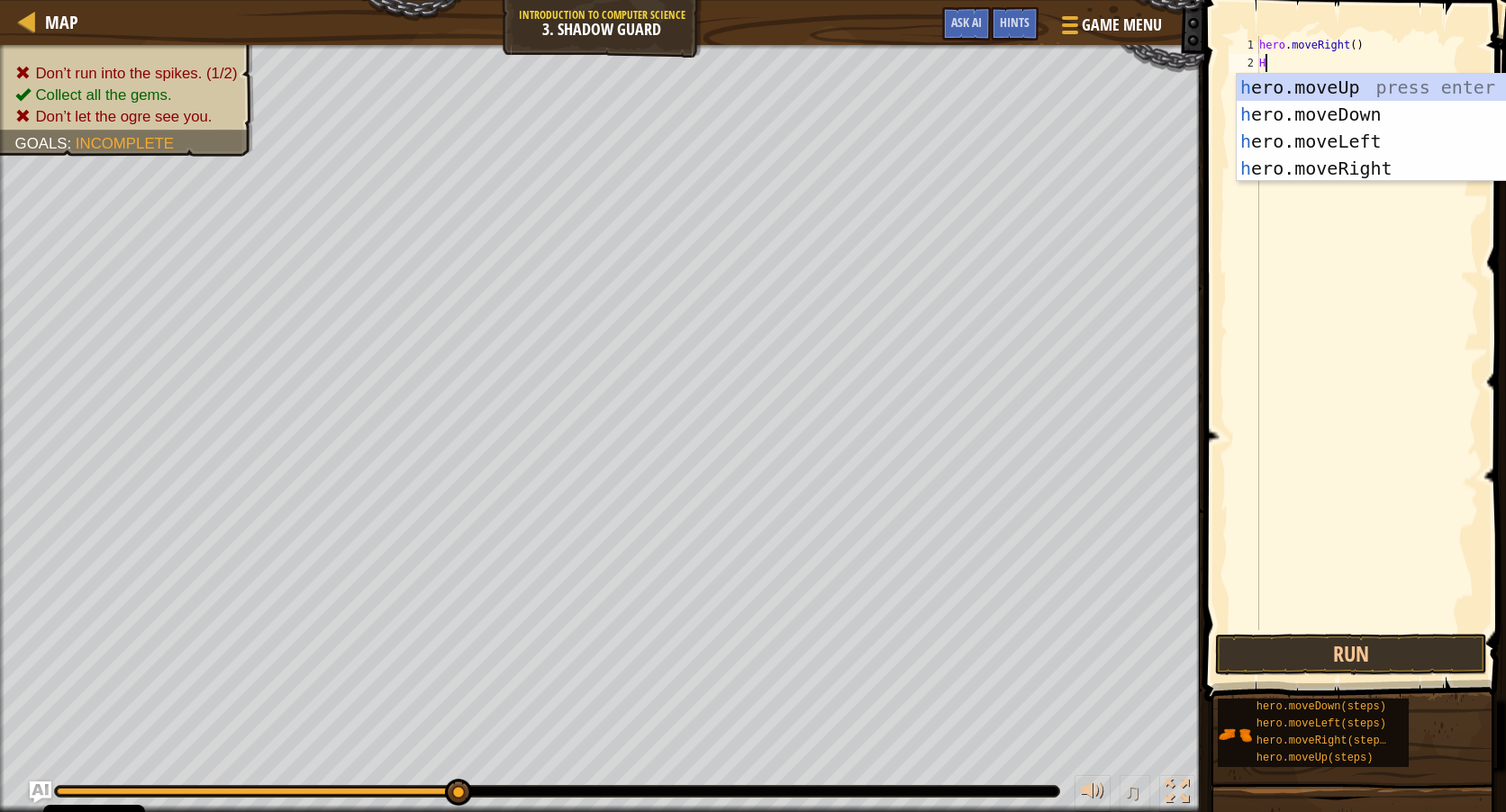
type textarea "HE"
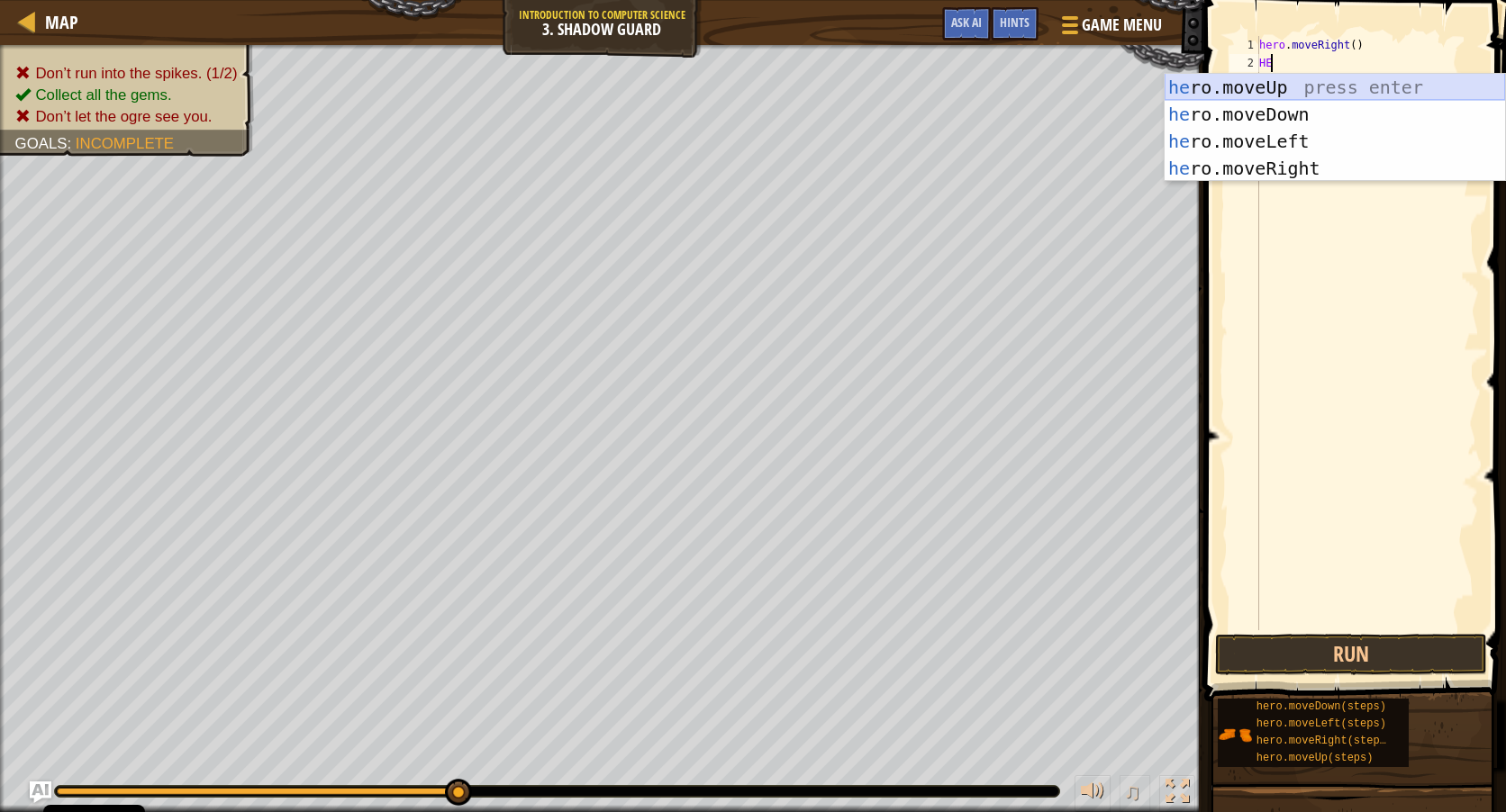
click at [1274, 88] on div "he ro.moveUp press enter he ro.moveDown press enter he ro.moveLeft press enter …" at bounding box center [1334, 155] width 341 height 162
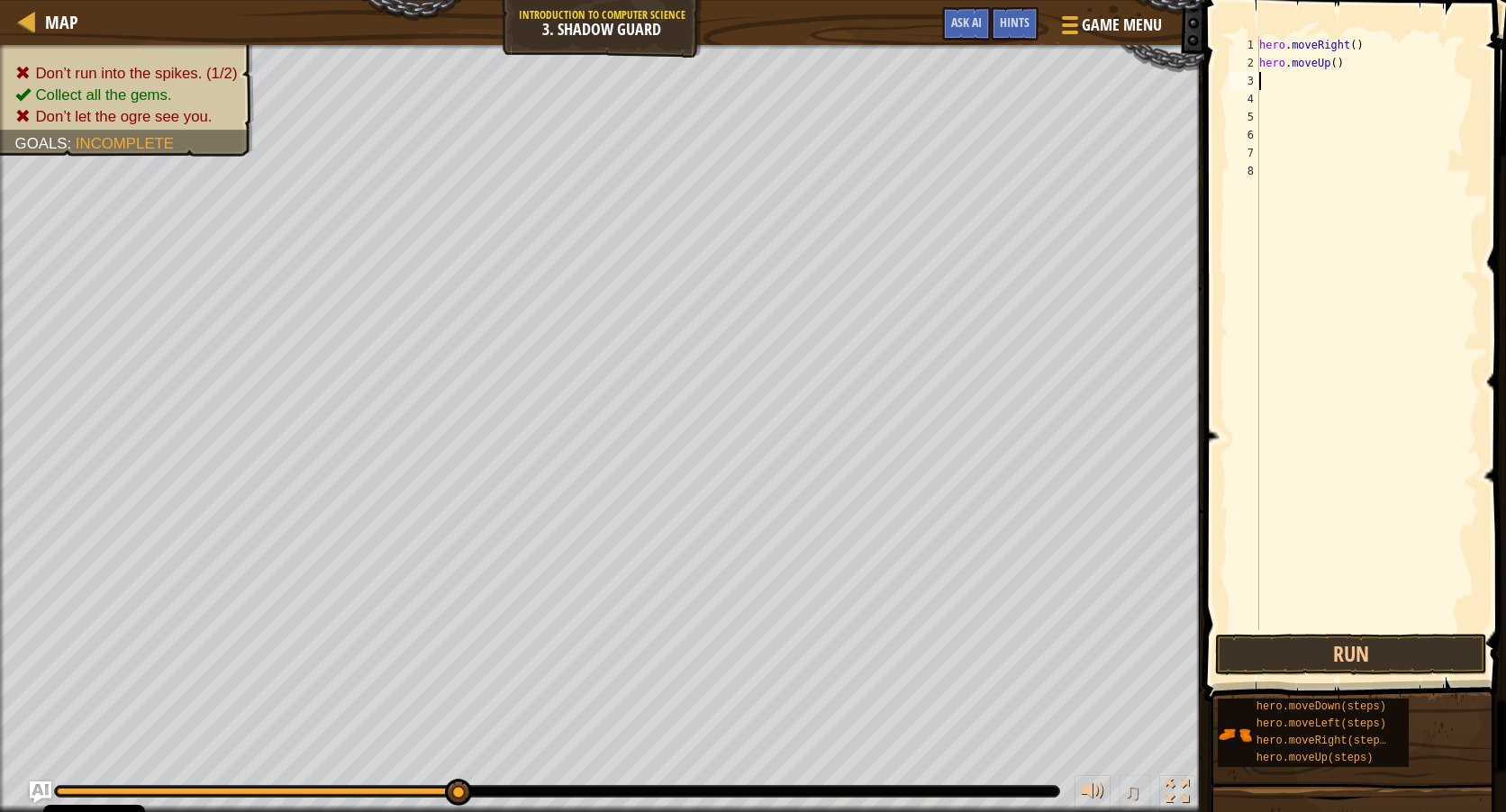
type textarea "H"
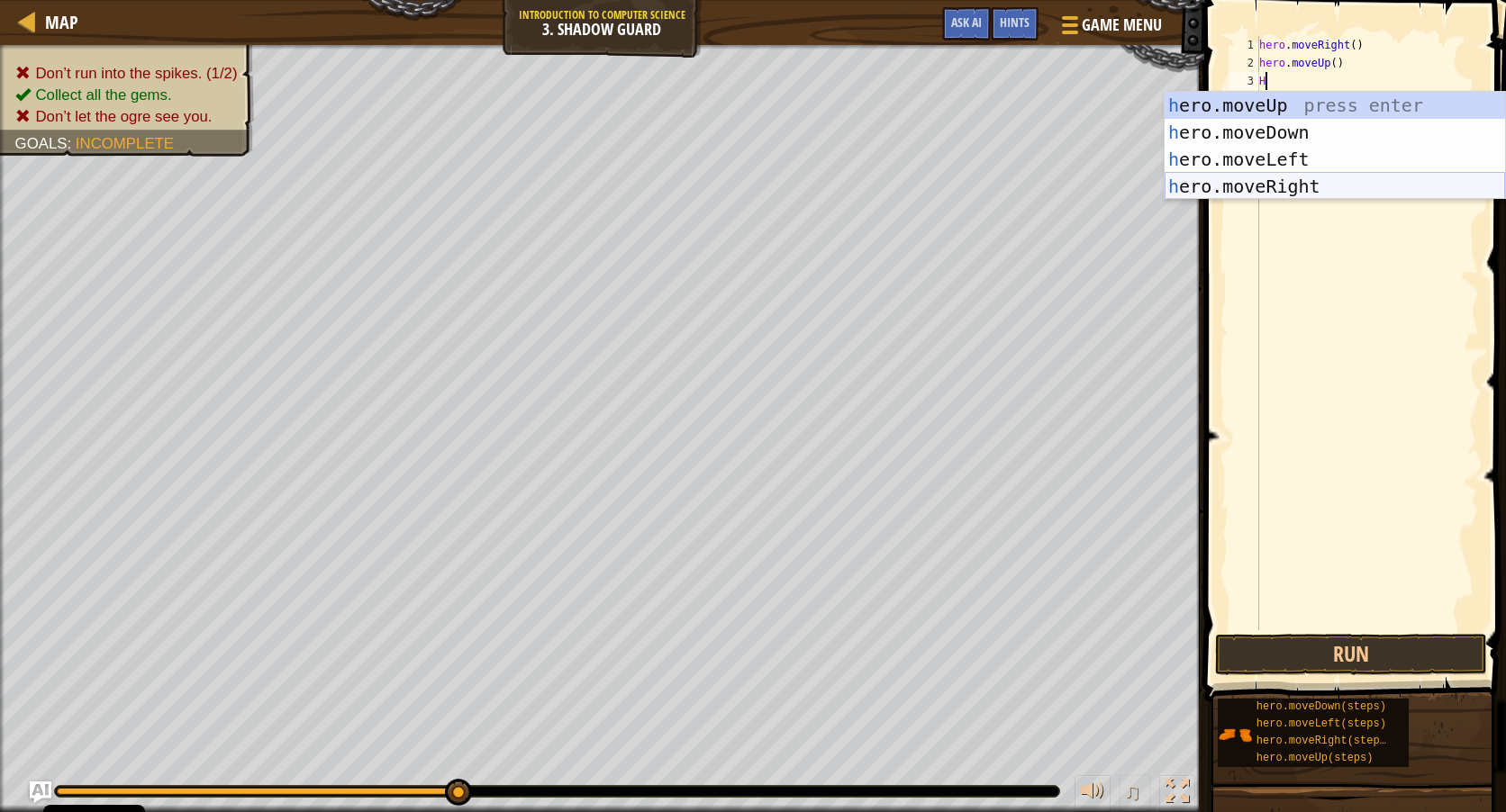
click at [1325, 190] on div "h ero.moveUp press enter h ero.moveDown press enter h ero.moveLeft press enter …" at bounding box center [1334, 173] width 341 height 162
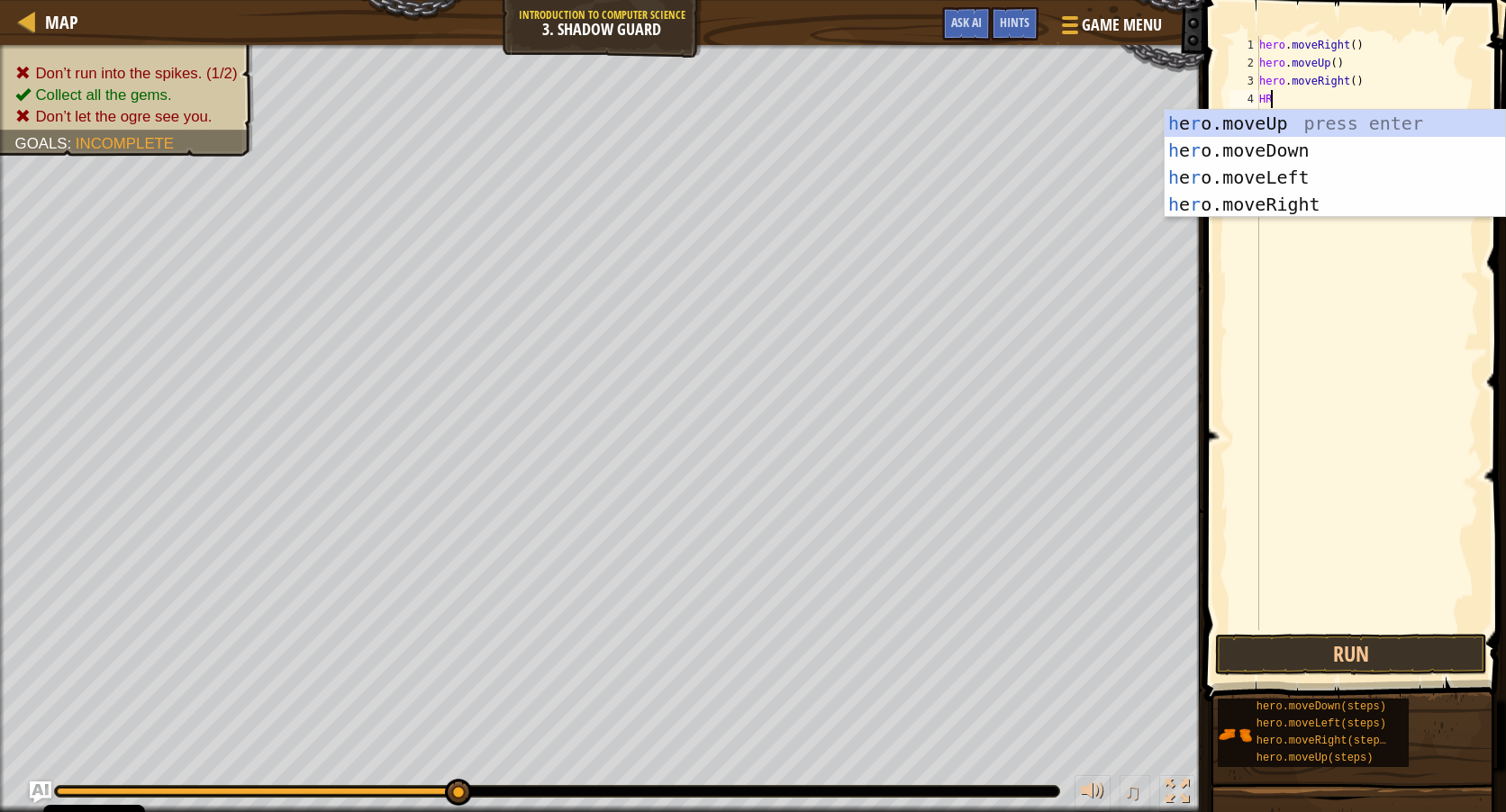
type textarea "H"
click at [1293, 153] on div "h ero.moveUp press enter h ero.moveDown press enter h ero.moveLeft press enter …" at bounding box center [1334, 191] width 341 height 162
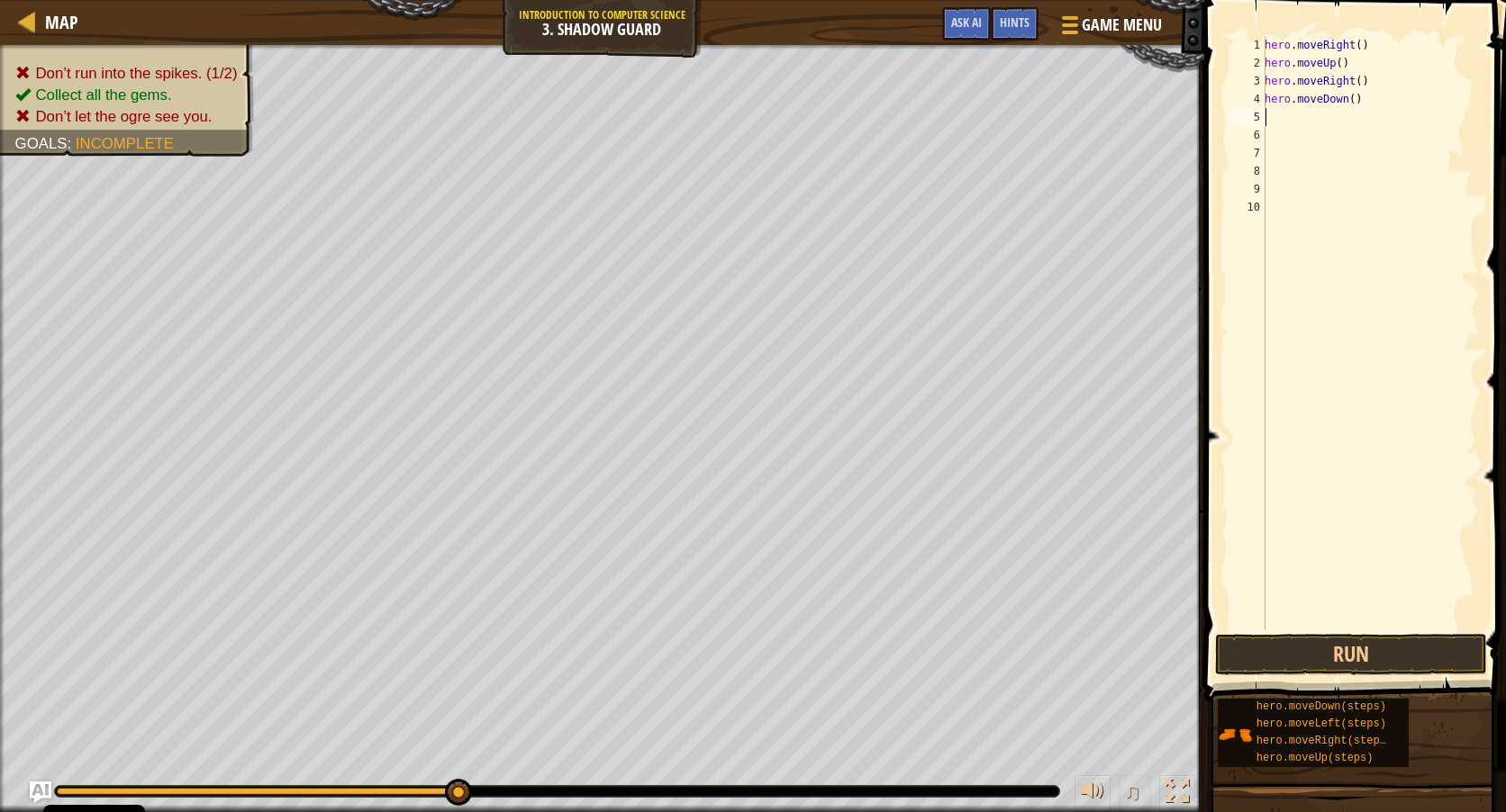
type textarea "H"
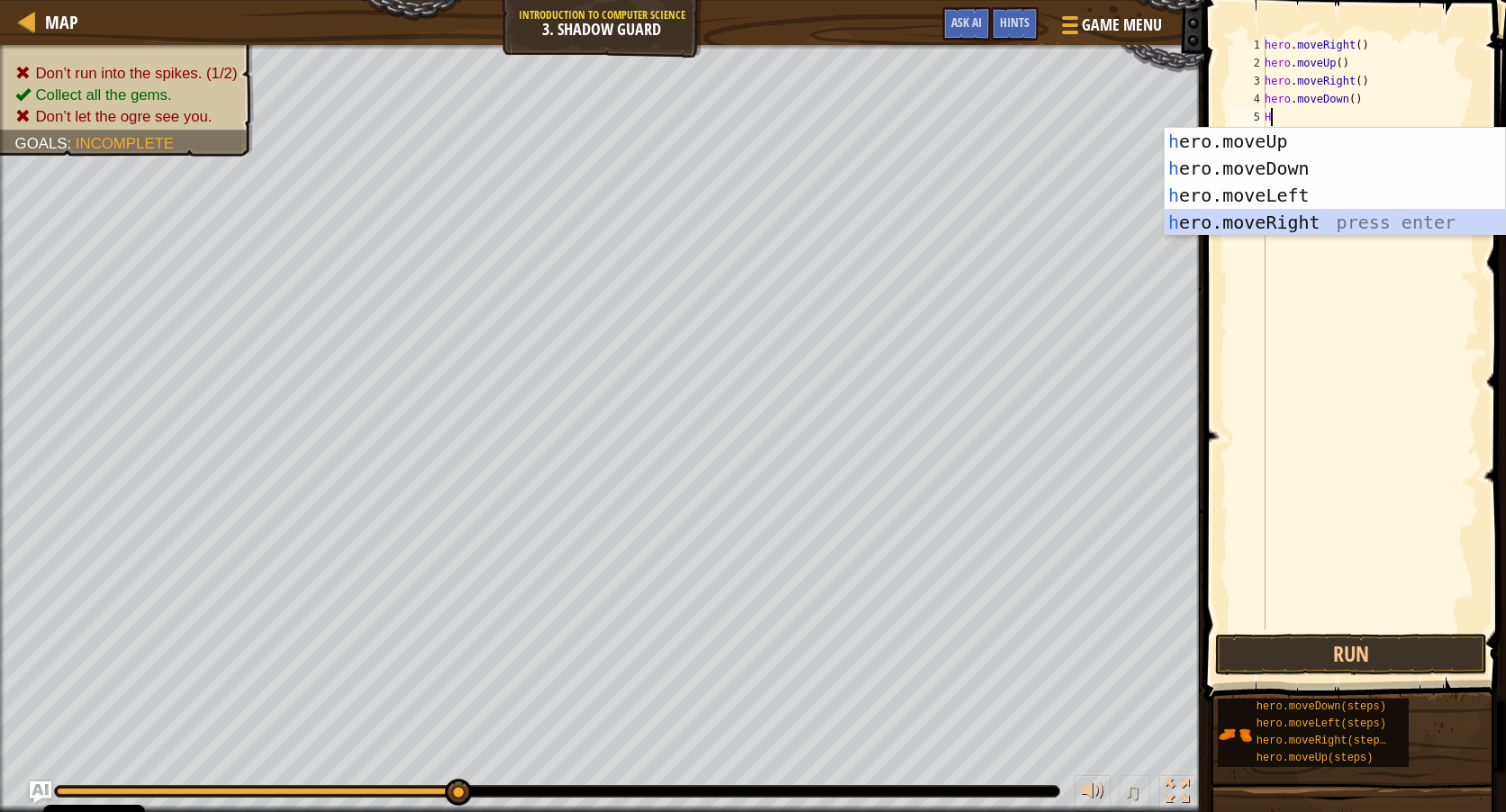
click at [1276, 213] on div "h ero.moveUp press enter h ero.moveDown press enter h ero.moveLeft press enter …" at bounding box center [1334, 209] width 341 height 162
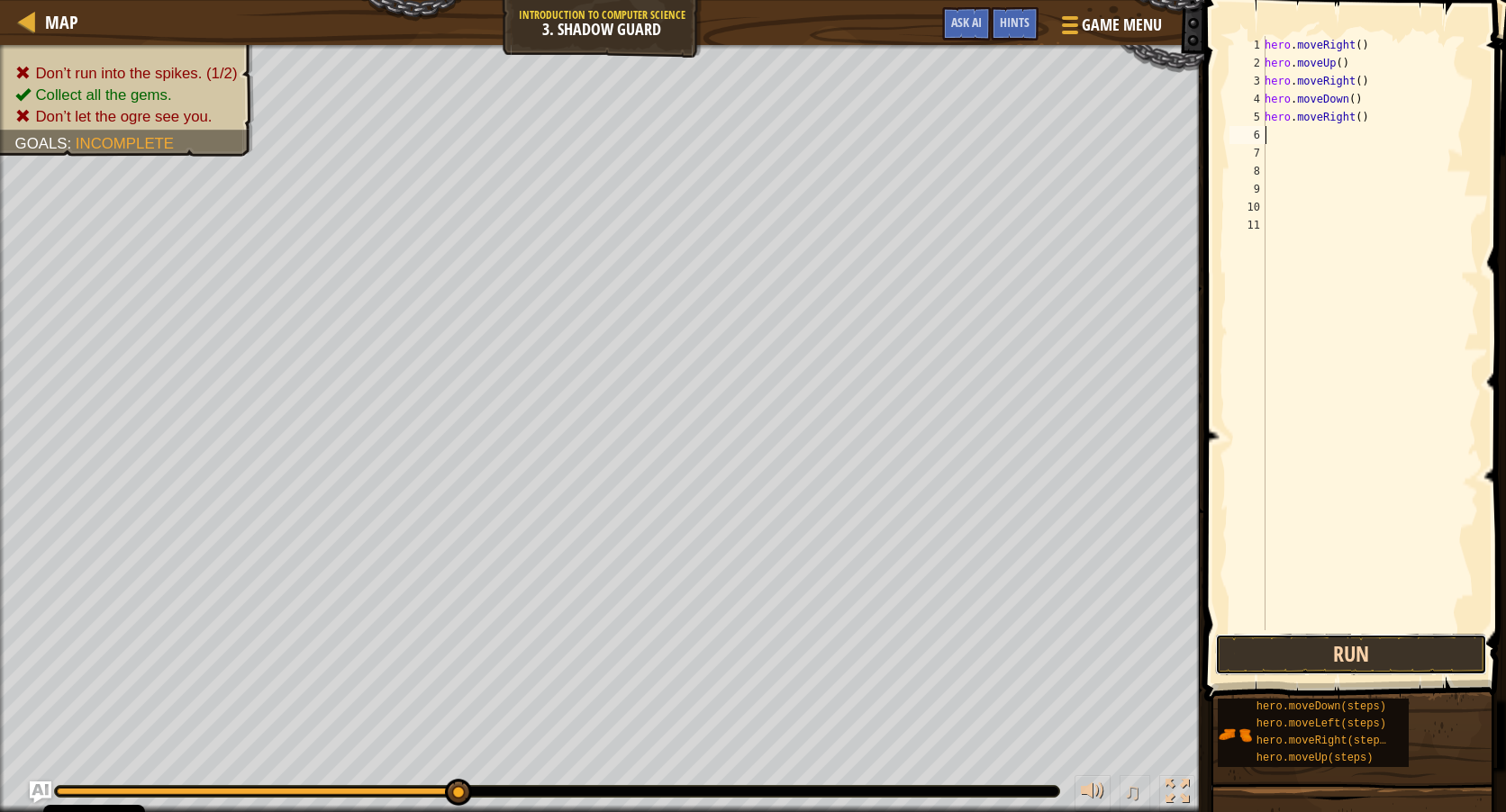
click at [1386, 657] on button "Run" at bounding box center [1351, 654] width 272 height 42
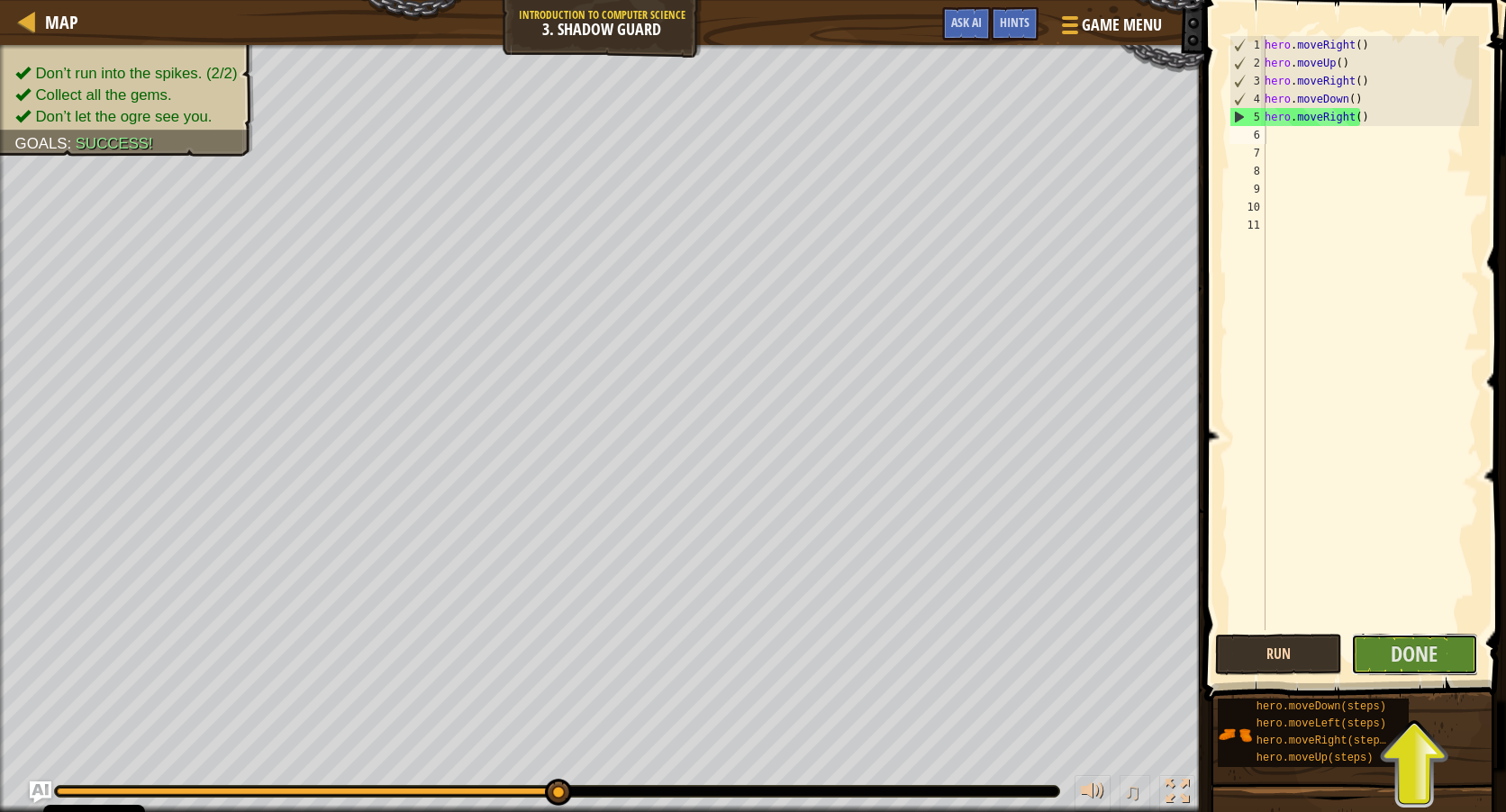
click at [1386, 657] on button "Done" at bounding box center [1415, 654] width 127 height 42
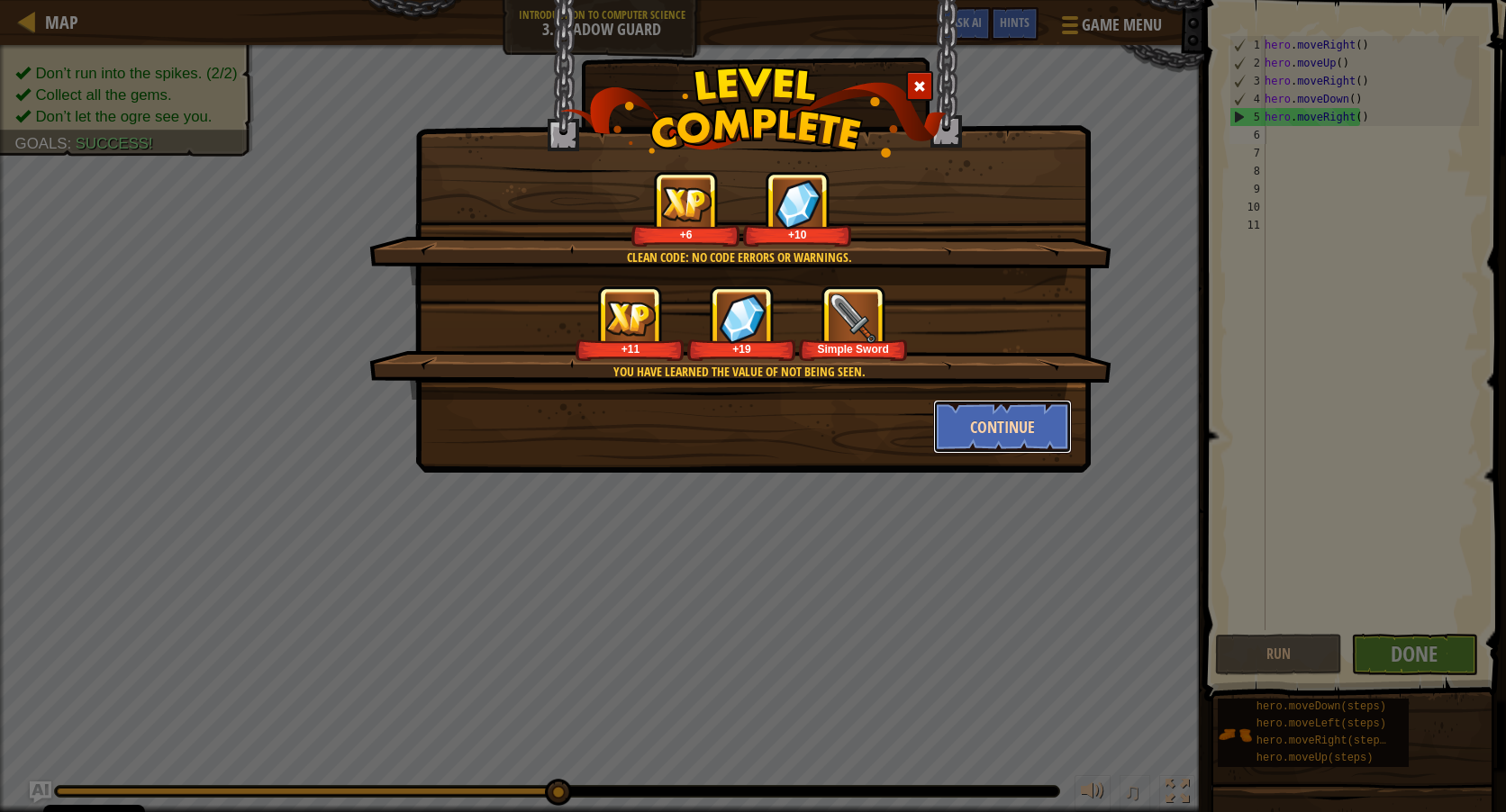
click at [984, 427] on button "Continue" at bounding box center [1002, 426] width 139 height 54
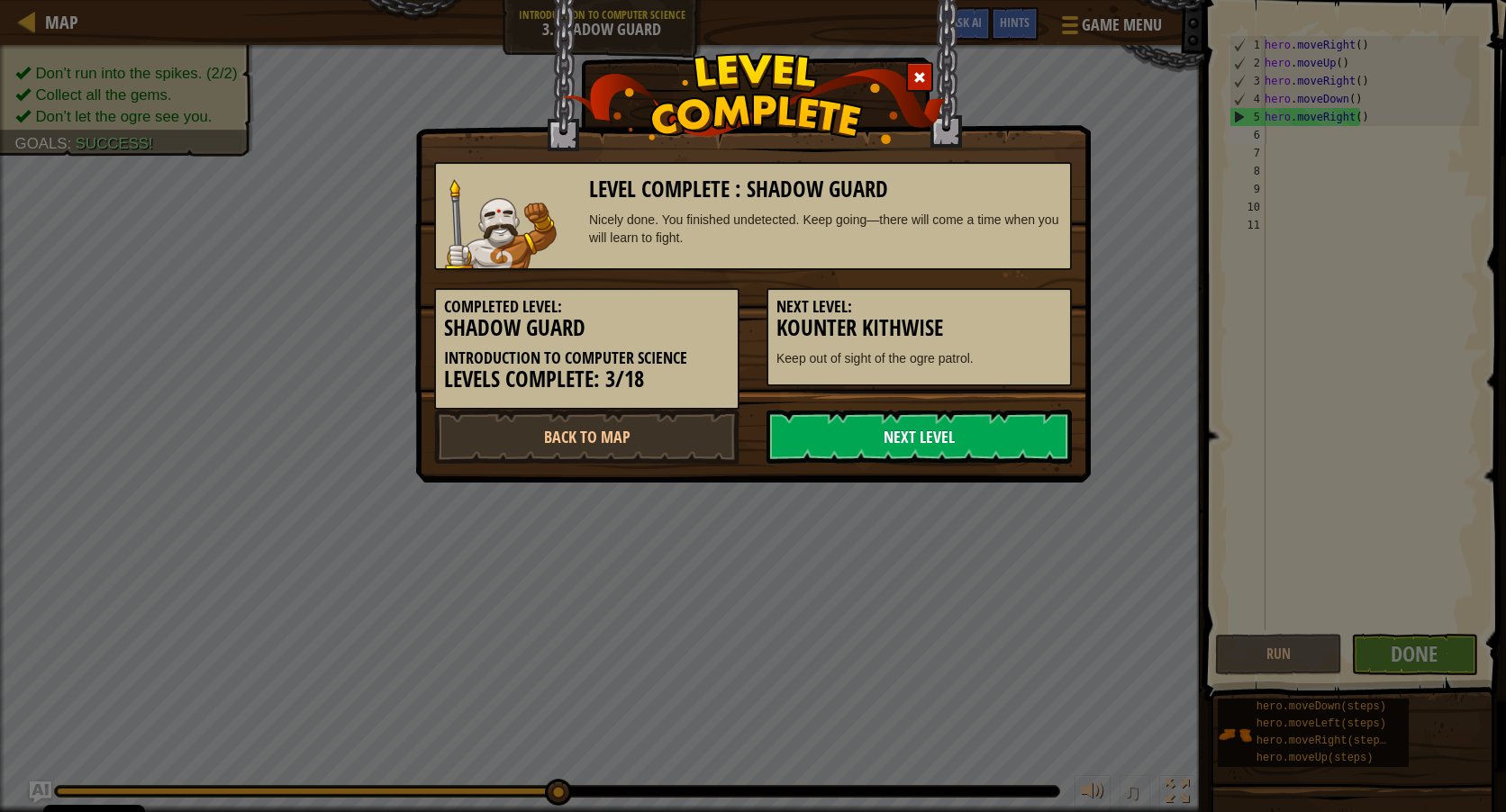
click at [796, 435] on link "Next Level" at bounding box center [919, 436] width 305 height 54
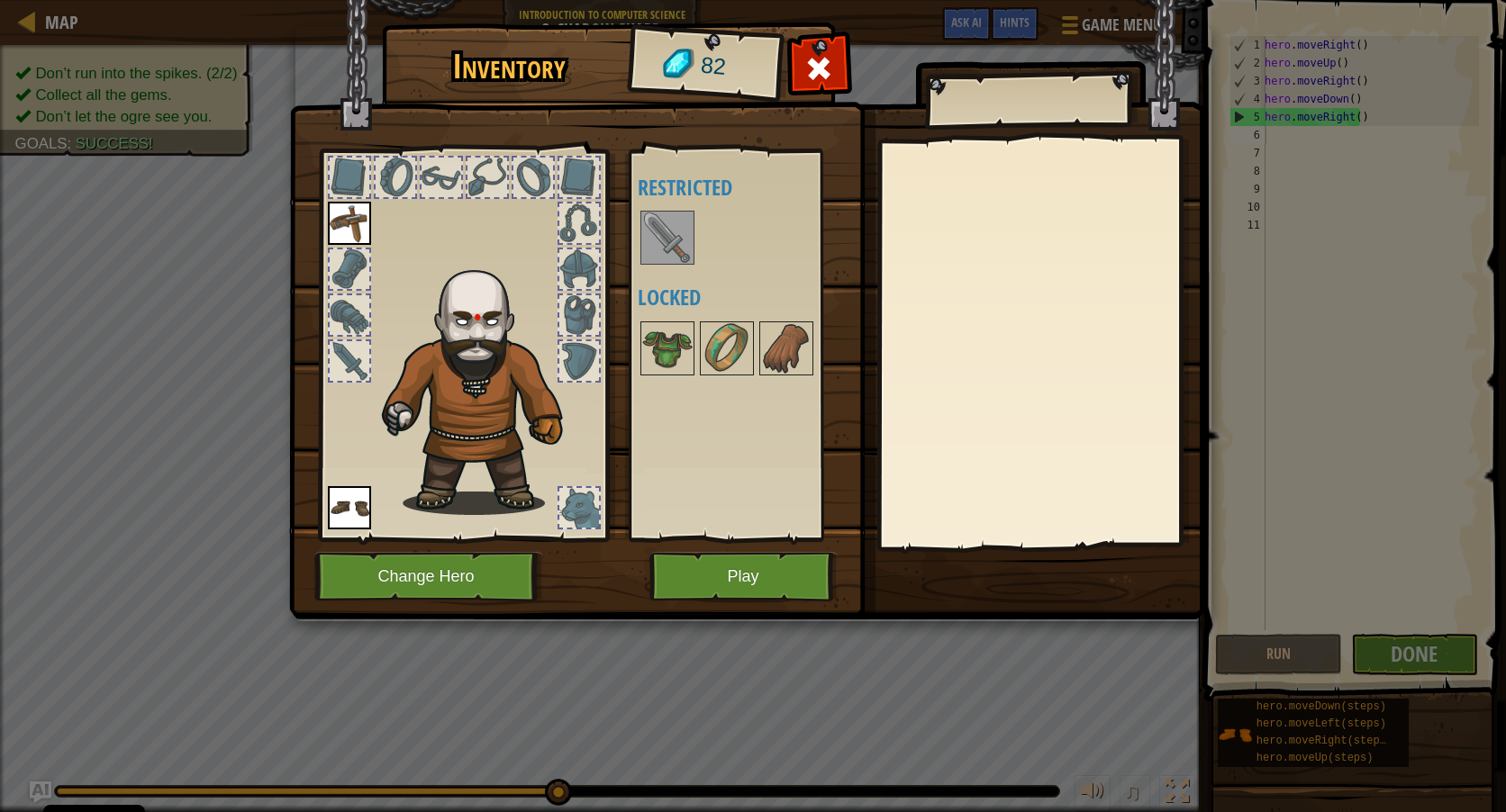
drag, startPoint x: 688, startPoint y: 261, endPoint x: 672, endPoint y: 249, distance: 20.0
click at [687, 260] on img at bounding box center [667, 237] width 51 height 51
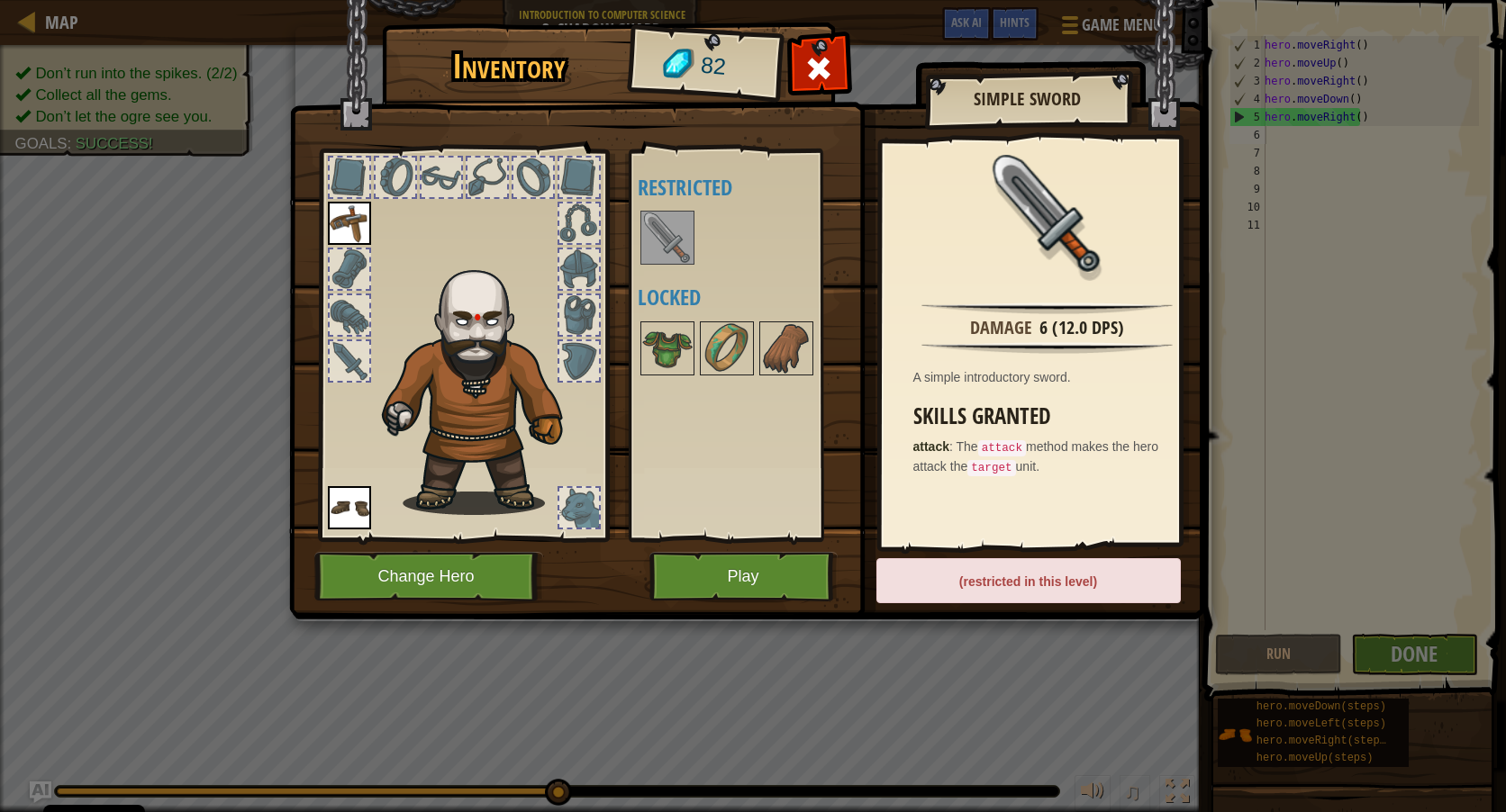
click at [670, 249] on img at bounding box center [667, 237] width 51 height 51
click at [736, 590] on button "Play" at bounding box center [744, 577] width 188 height 50
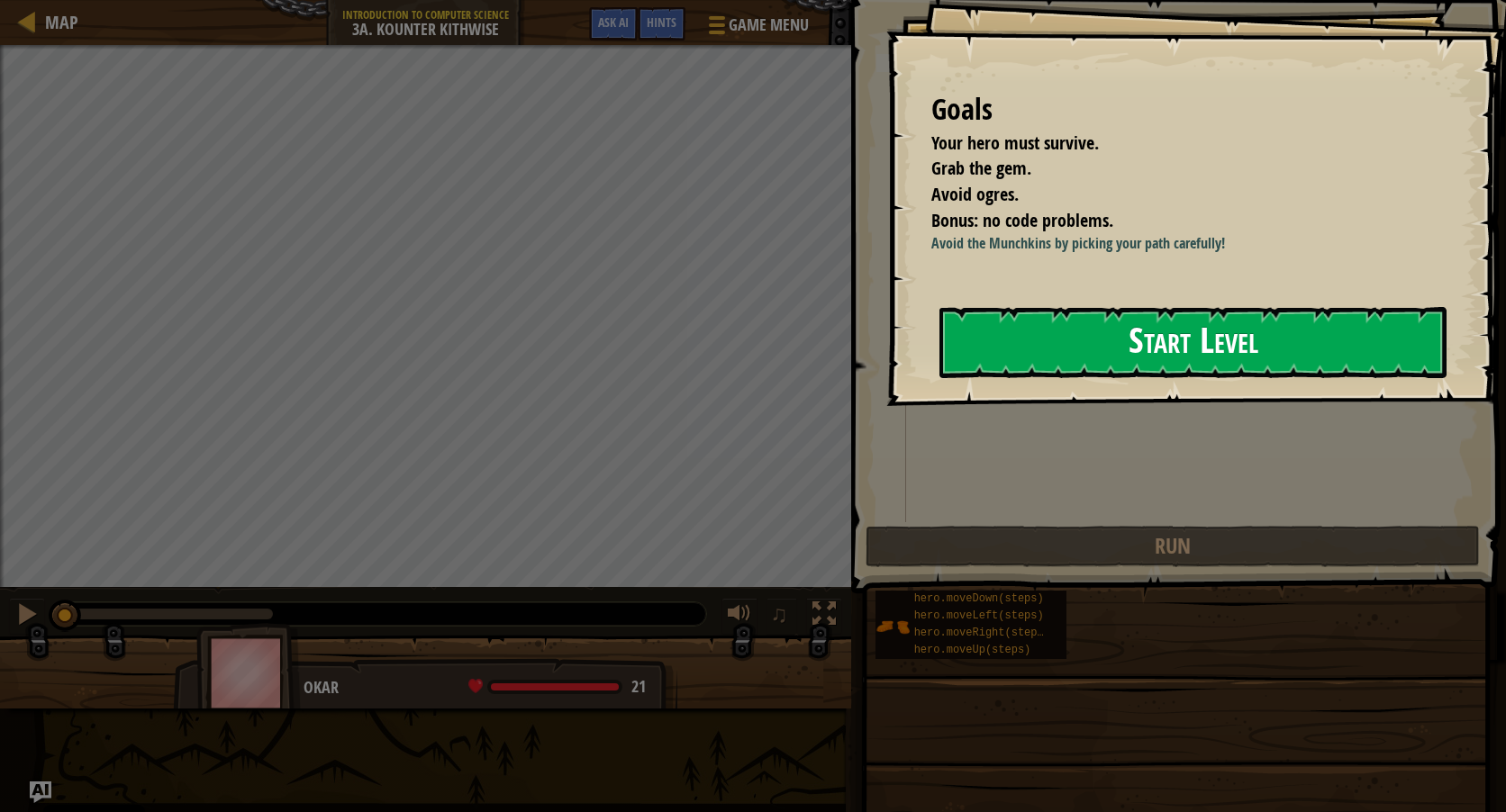
click at [1064, 406] on div "Goals Your hero must survive. Grab the gem. Avoid ogres. Bonus: no code problem…" at bounding box center [1196, 203] width 620 height 406
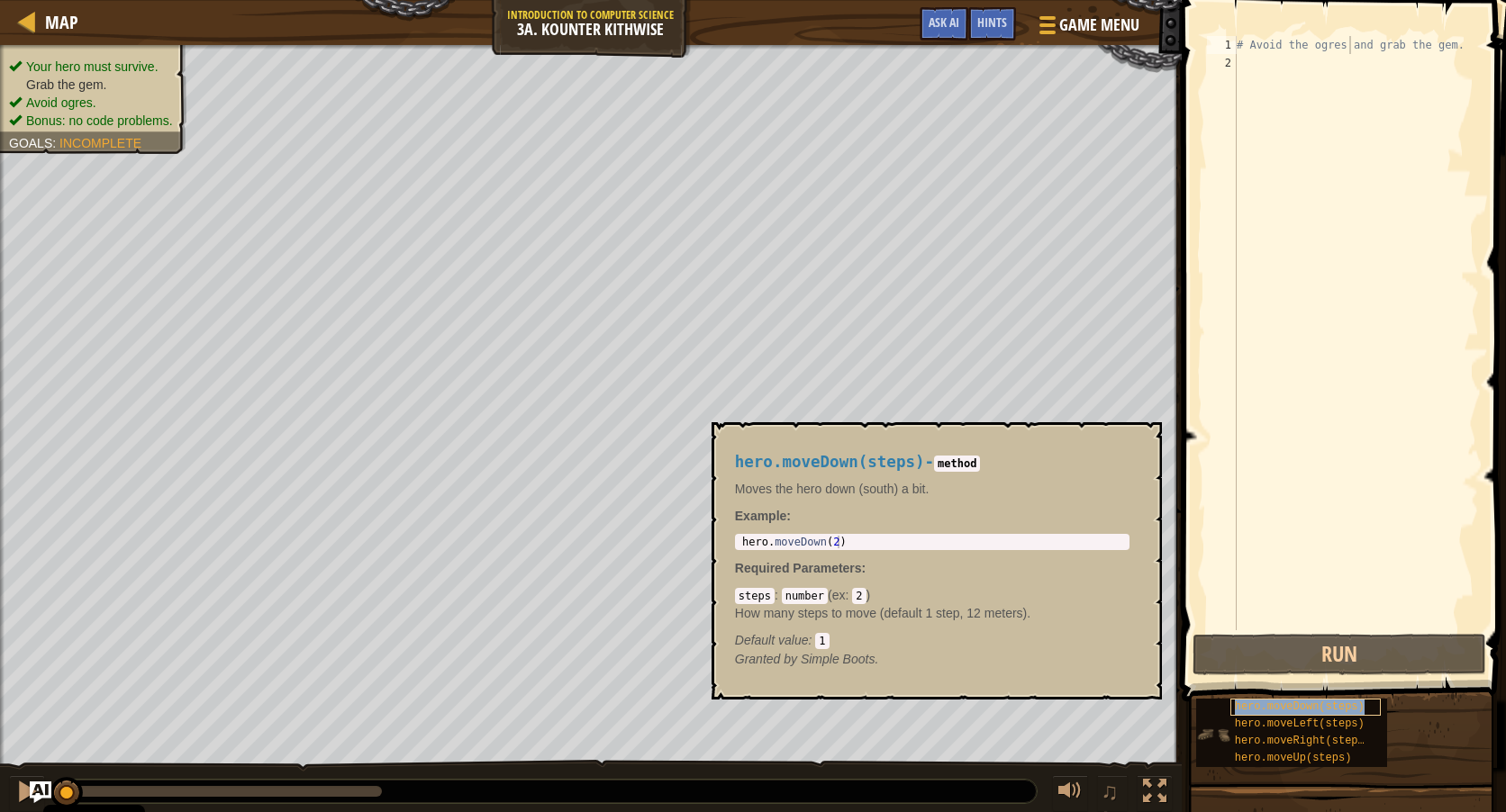
type textarea "# Avoid the ogres ahero.moveDown(steps)nd grab the gem."
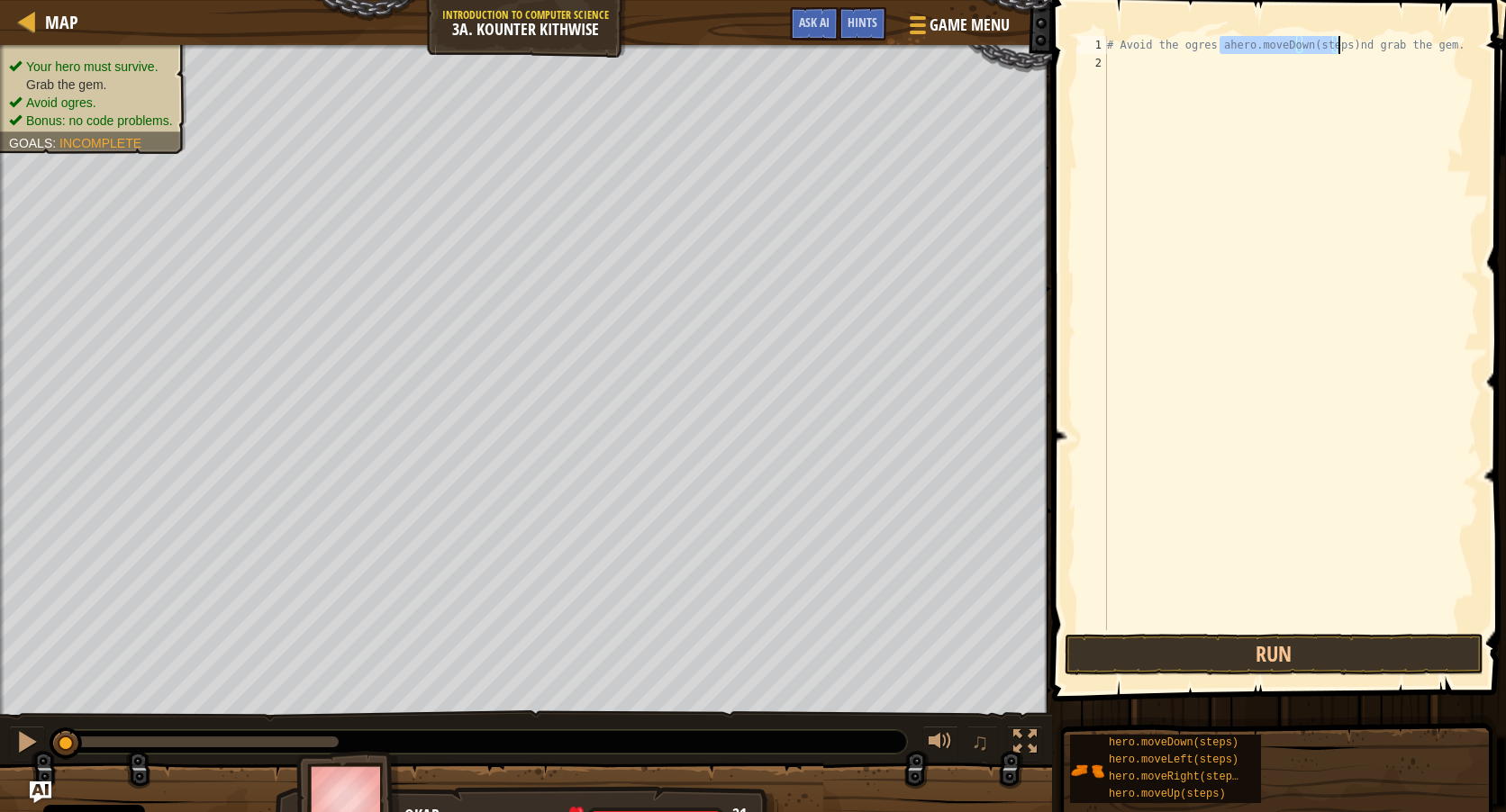
click at [1383, 54] on div "# Avoid the ogres ahero.moveDown(steps)nd grab the gem." at bounding box center [1291, 333] width 376 height 594
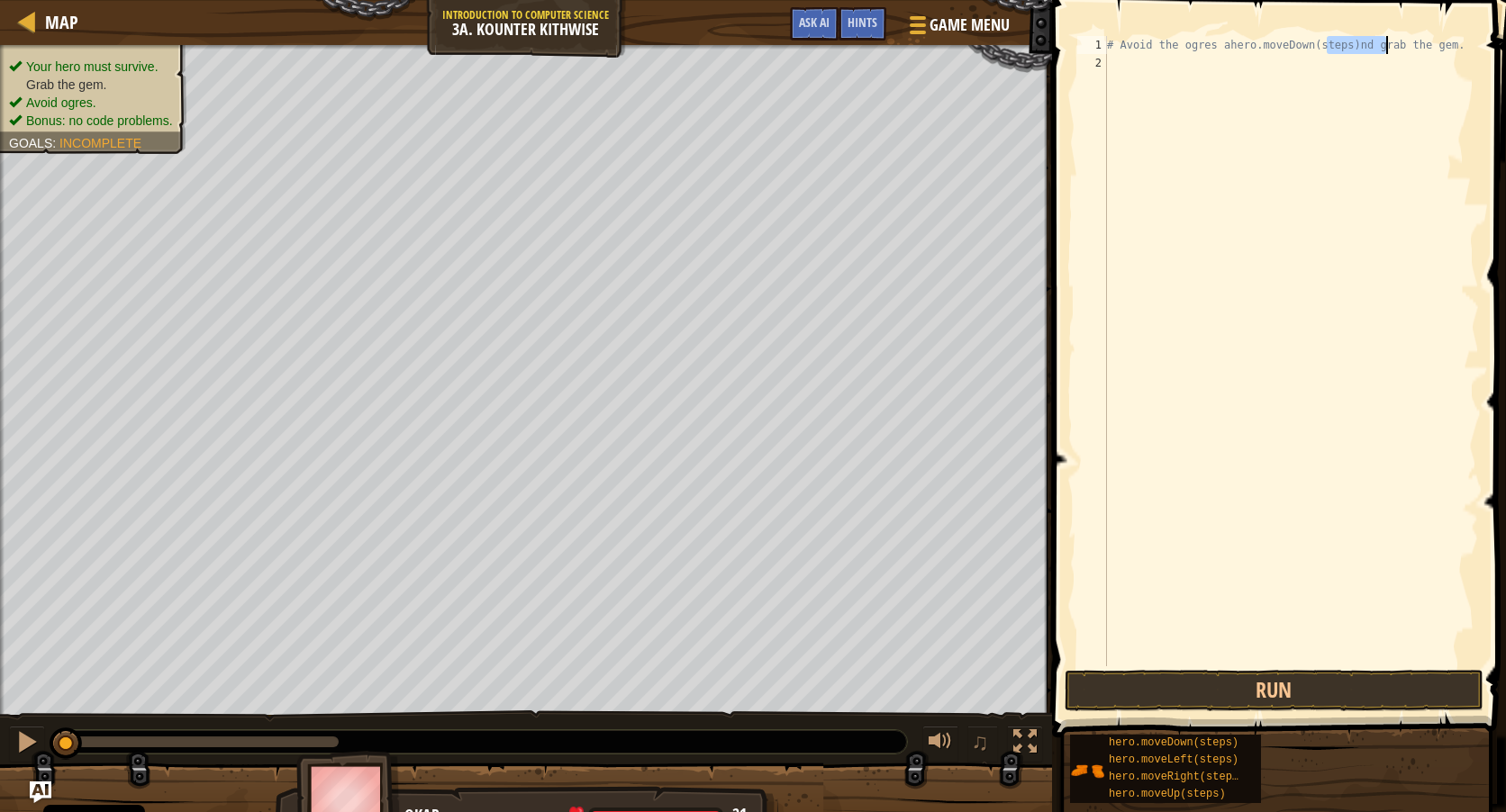
click at [1377, 52] on div "# Avoid the ogres ahero.moveDown(steps)nd grab the gem." at bounding box center [1291, 351] width 376 height 630
drag, startPoint x: 1437, startPoint y: 44, endPoint x: 1059, endPoint y: 47, distance: 378.0
click at [1059, 47] on div "# Avoid the ogres ahero.moveDown(steps)nd grab the gem. 1 2 # Avoid the ogres a…" at bounding box center [1276, 404] width 460 height 791
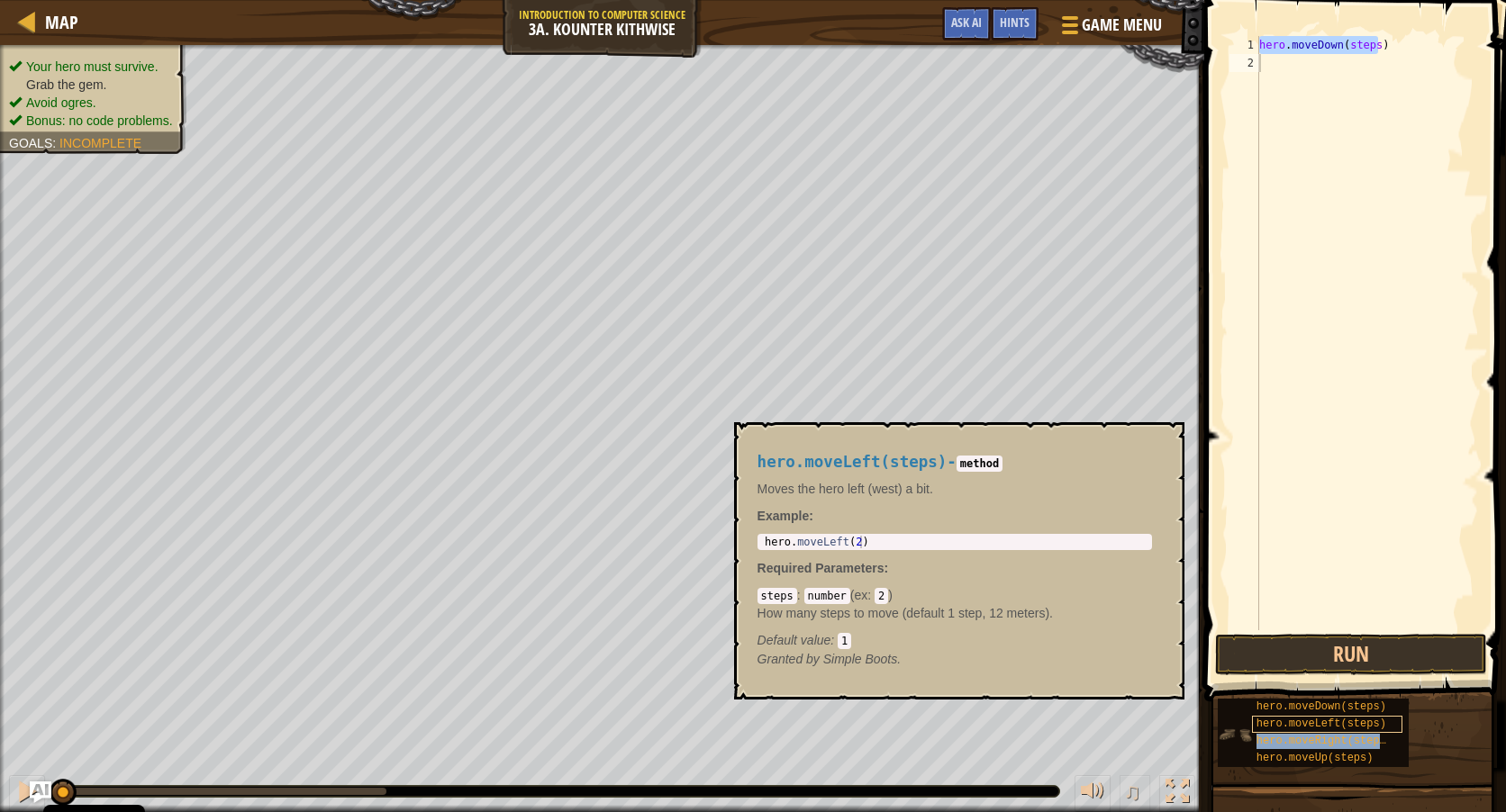
type textarea "hero.moveRight(steps)"
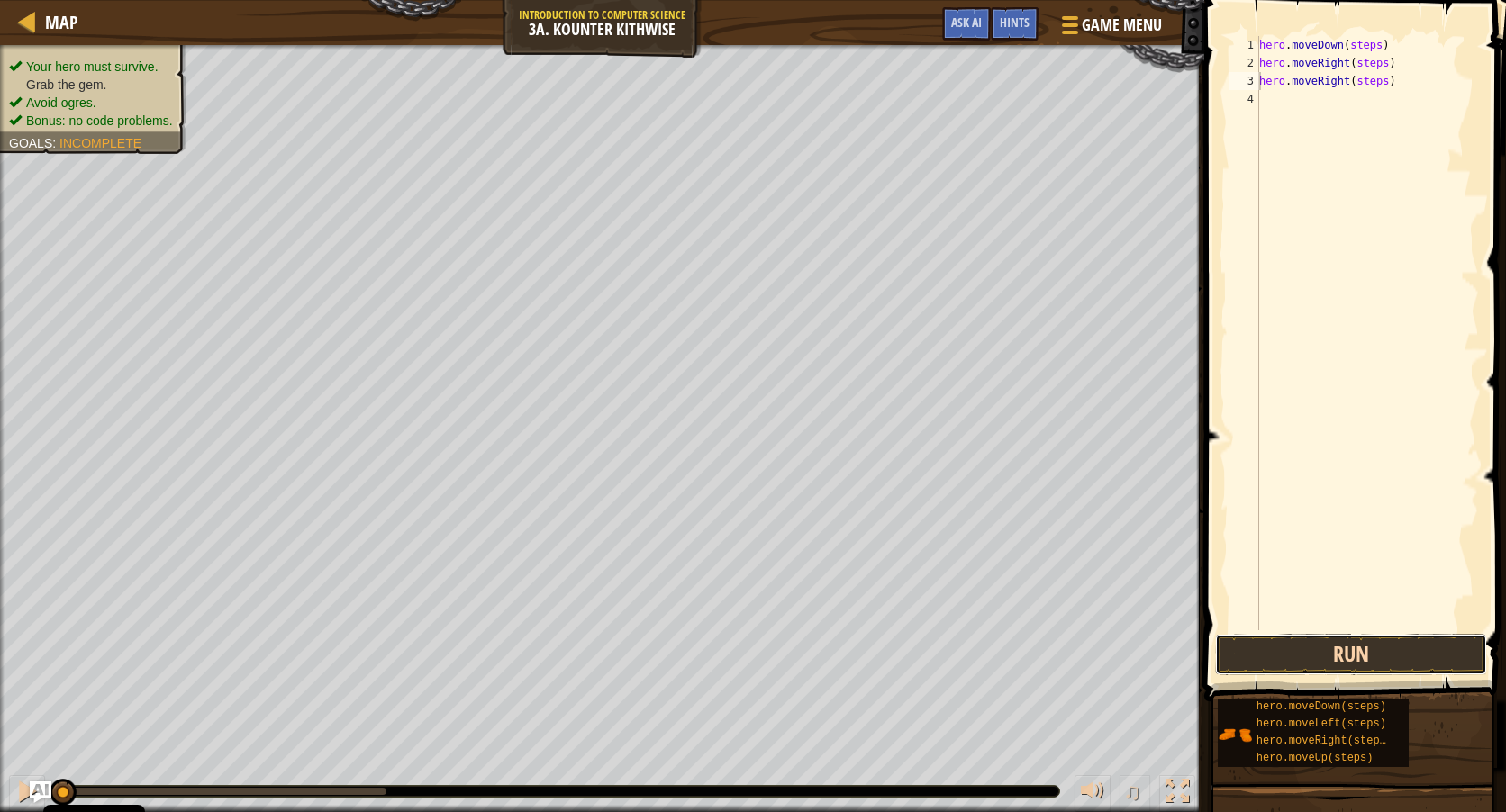
click at [1358, 654] on button "Run" at bounding box center [1351, 654] width 272 height 42
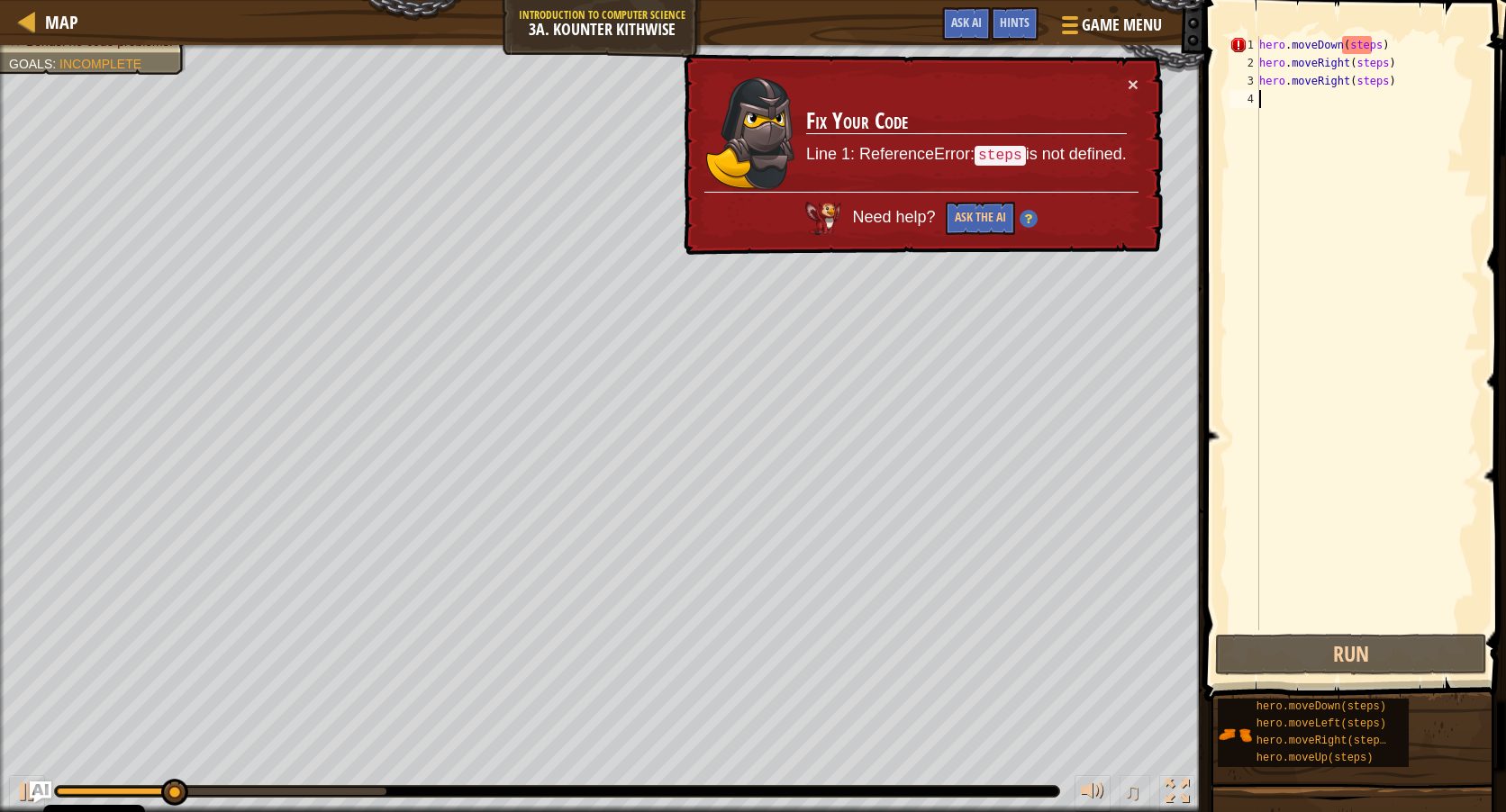
drag, startPoint x: 1264, startPoint y: 374, endPoint x: 1261, endPoint y: 359, distance: 15.3
click at [1263, 369] on div "hero . moveDown ( steps ) hero . moveRight ( steps ) hero . moveRight ( steps )" at bounding box center [1368, 351] width 223 height 630
drag, startPoint x: 1370, startPoint y: 48, endPoint x: 1342, endPoint y: 50, distance: 28.1
click at [1342, 50] on div "hero . moveDown ( steps ) hero . moveRight ( steps ) hero . moveRight ( steps )" at bounding box center [1368, 351] width 223 height 630
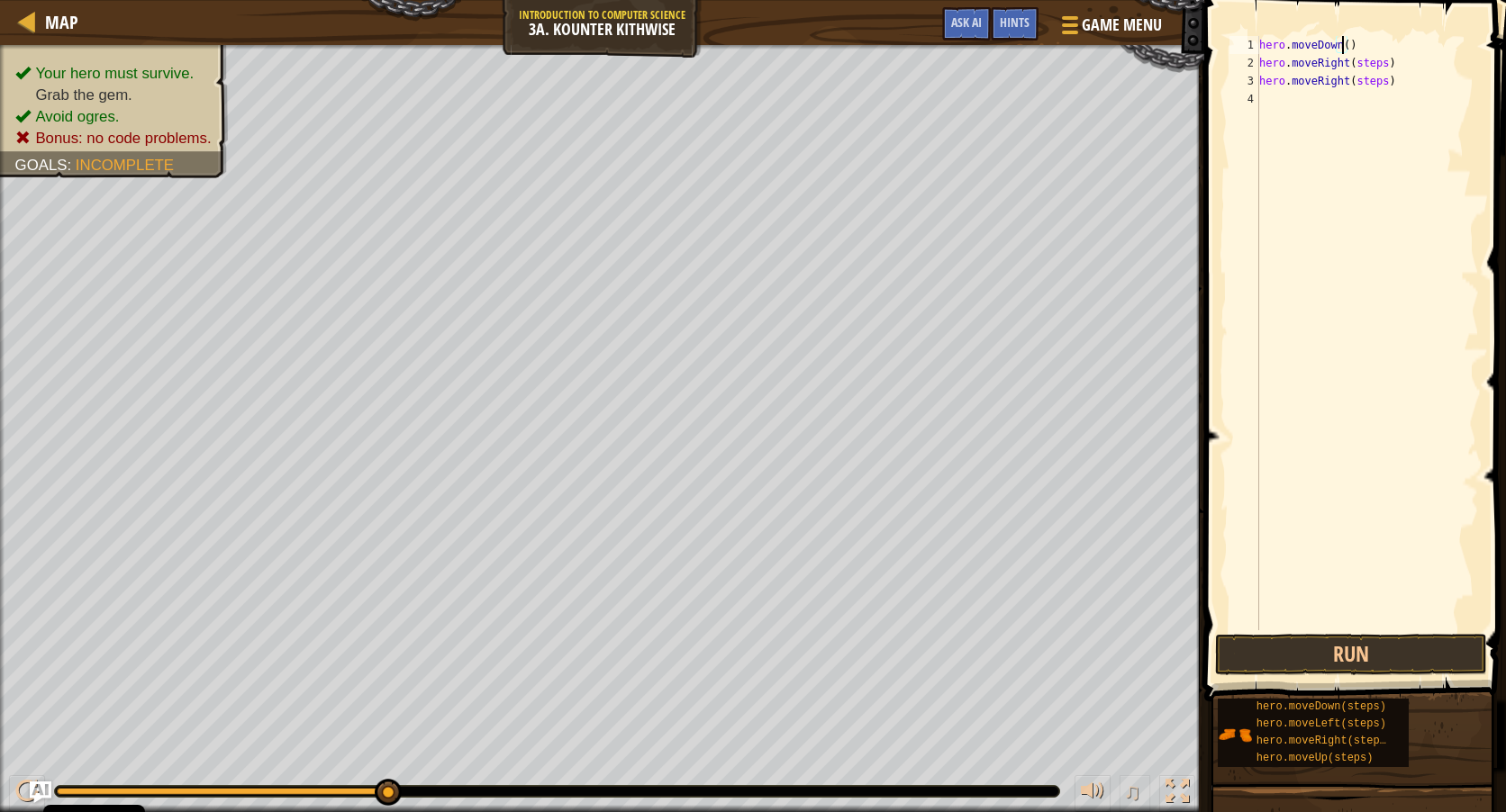
click at [1370, 73] on div "hero . moveDown ( ) hero . moveRight ( steps ) hero . moveRight ( steps )" at bounding box center [1368, 351] width 223 height 630
click at [1370, 73] on div "hero . moveDown ( ) hero . moveRight ( steps ) hero . moveRight ( steps )" at bounding box center [1368, 333] width 223 height 594
click at [1370, 73] on div "hero . moveDown ( ) hero . moveRight ( steps ) hero . moveRight ( steps )" at bounding box center [1368, 351] width 223 height 630
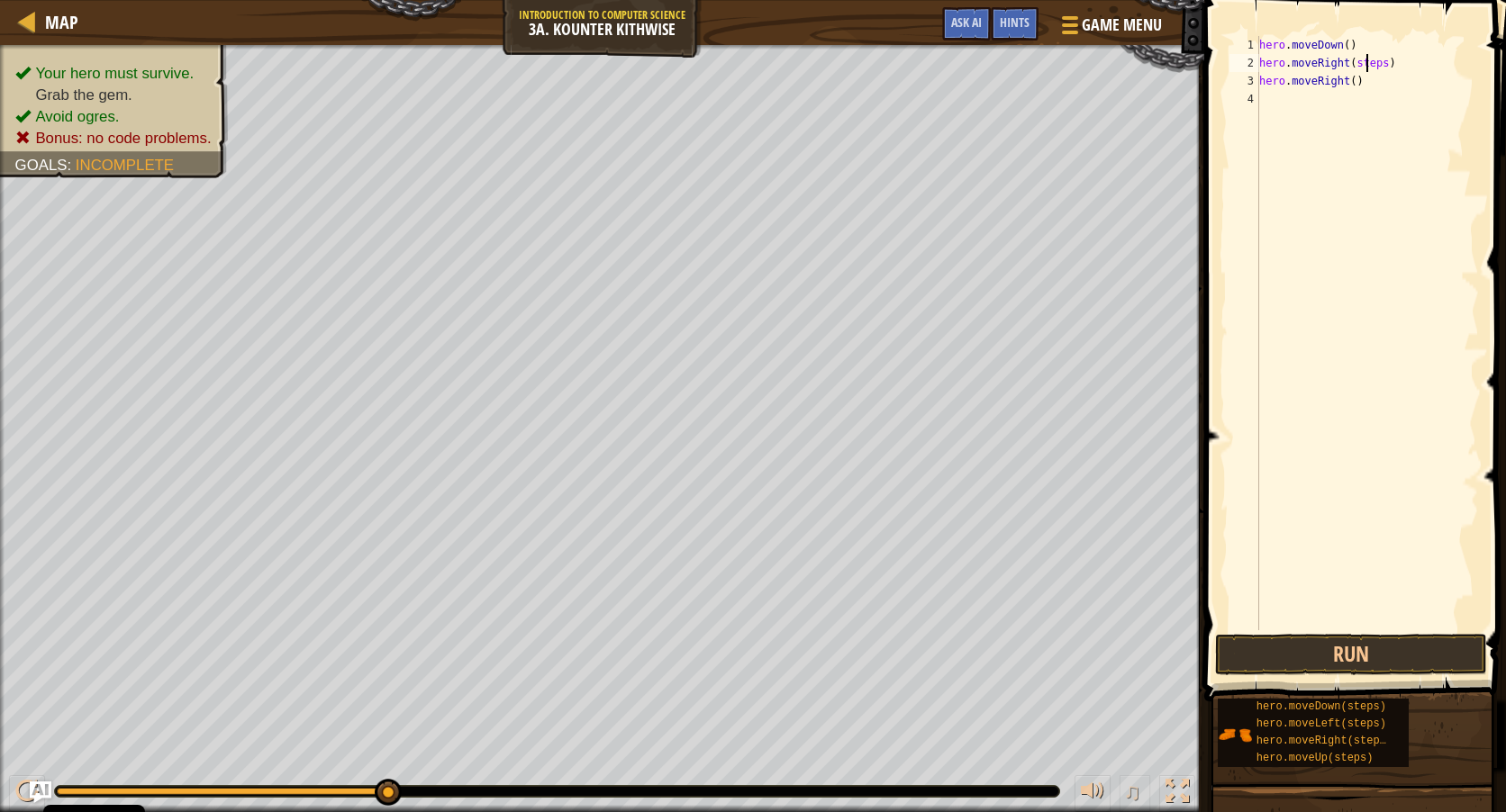
click at [1364, 62] on div "hero . moveDown ( ) hero . moveRight ( steps ) hero . moveRight ( )" at bounding box center [1368, 351] width 223 height 630
type textarea "hero.moveRight()"
click at [1329, 657] on button "Run" at bounding box center [1351, 654] width 272 height 42
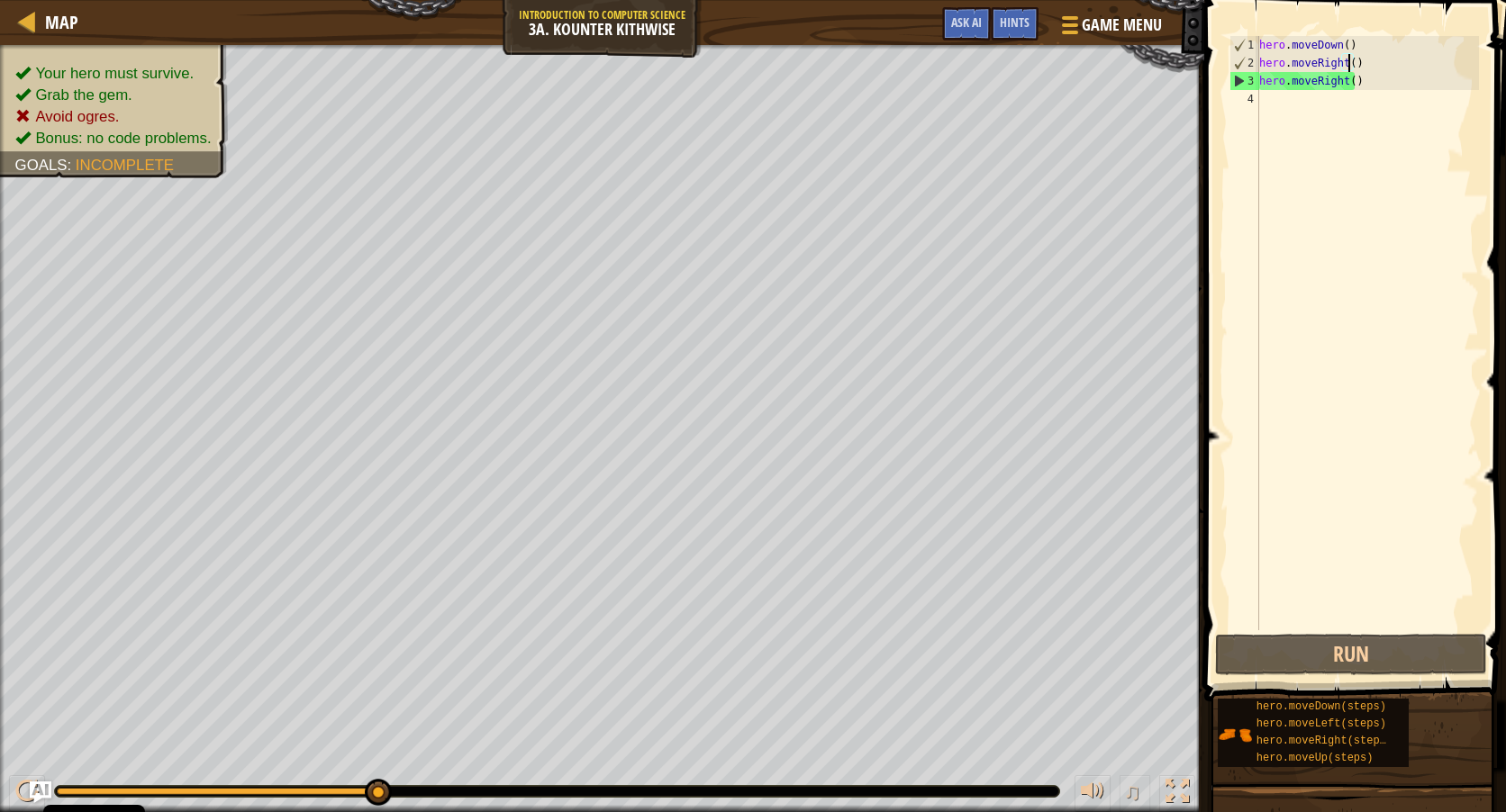
click at [1345, 78] on div "hero . moveDown ( ) hero . moveRight ( ) hero . moveRight ( )" at bounding box center [1368, 351] width 223 height 630
click at [1363, 84] on div "hero . moveDown ( ) hero . moveRight ( ) hero . moveRight ( )" at bounding box center [1368, 351] width 223 height 630
click at [1364, 663] on button "Run" at bounding box center [1351, 654] width 272 height 42
drag, startPoint x: 1352, startPoint y: 59, endPoint x: 1250, endPoint y: 70, distance: 102.6
click at [1250, 70] on div "hero.moveRight() 1 2 3 4 hero . moveDown ( ) hero . moveRight ( ) hero . moveRi…" at bounding box center [1352, 333] width 253 height 594
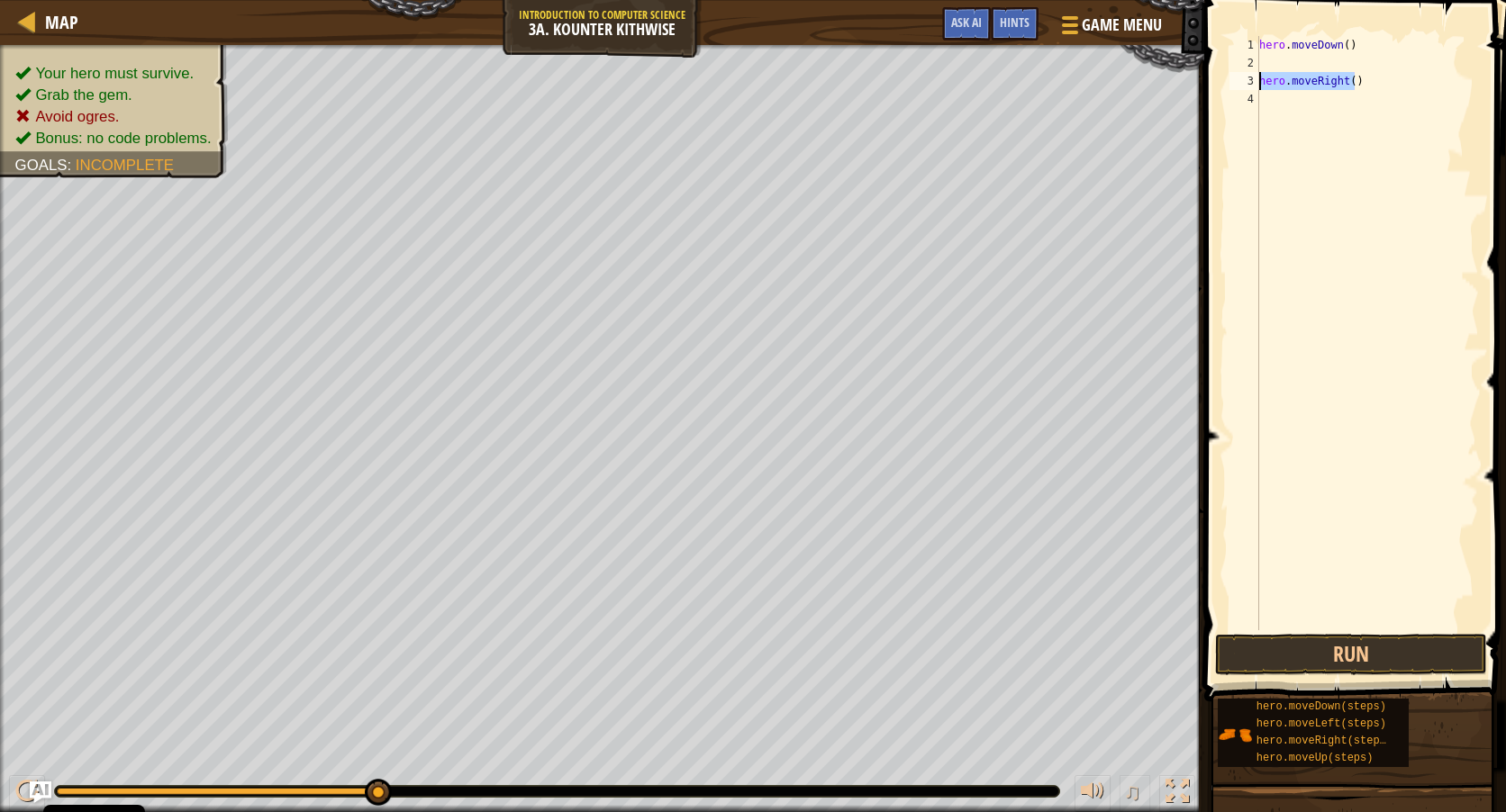
drag, startPoint x: 1354, startPoint y: 77, endPoint x: 1261, endPoint y: 87, distance: 93.5
click at [1261, 87] on div "hero . moveDown ( ) hero . moveRight ( )" at bounding box center [1368, 351] width 223 height 630
type textarea "hero.moveRight()"
click at [1354, 657] on button "Run" at bounding box center [1351, 654] width 272 height 42
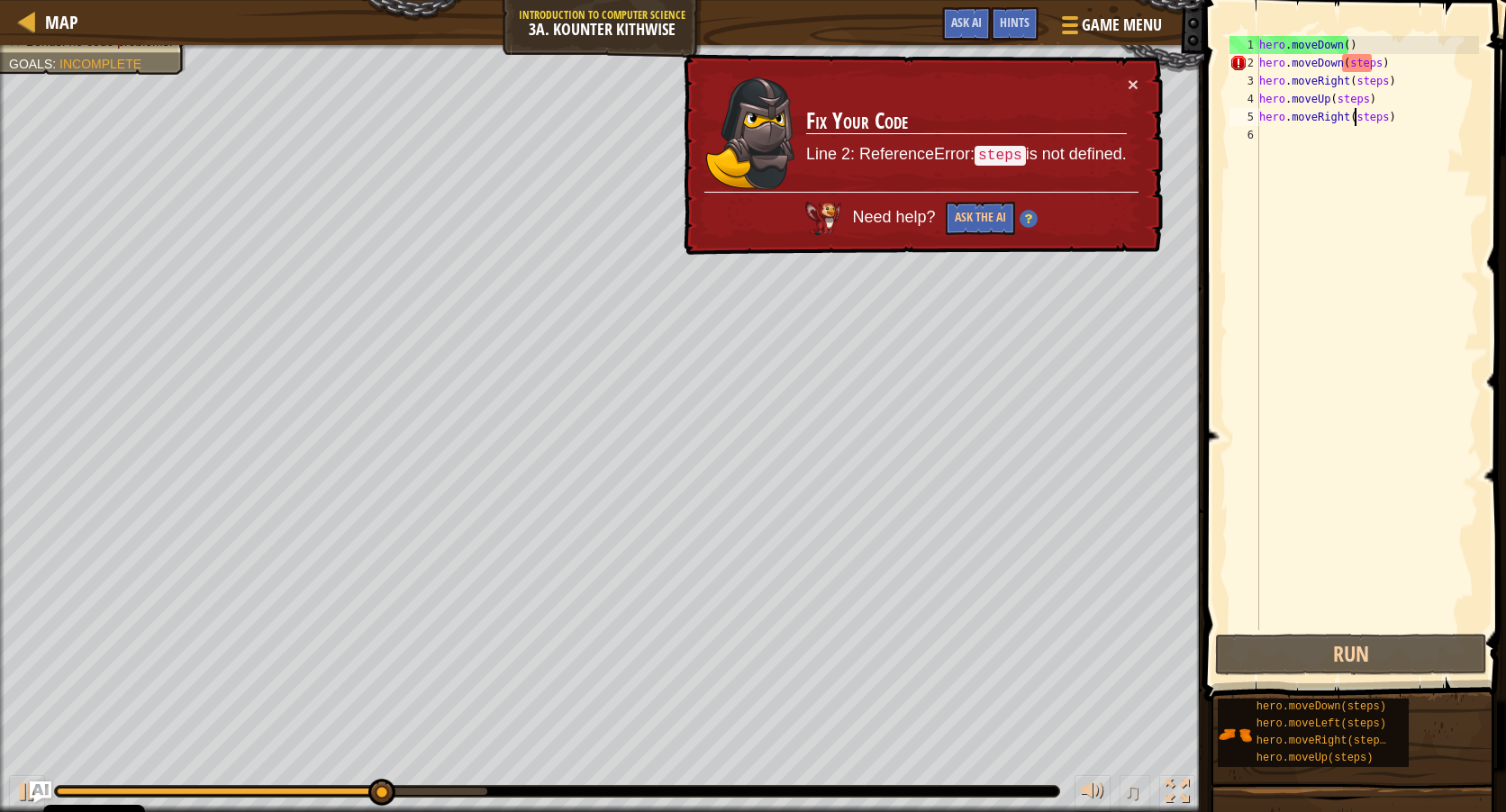
click at [1355, 115] on div "hero . moveDown ( ) hero . moveDown ( steps ) hero . moveRight ( steps ) hero .…" at bounding box center [1368, 351] width 223 height 630
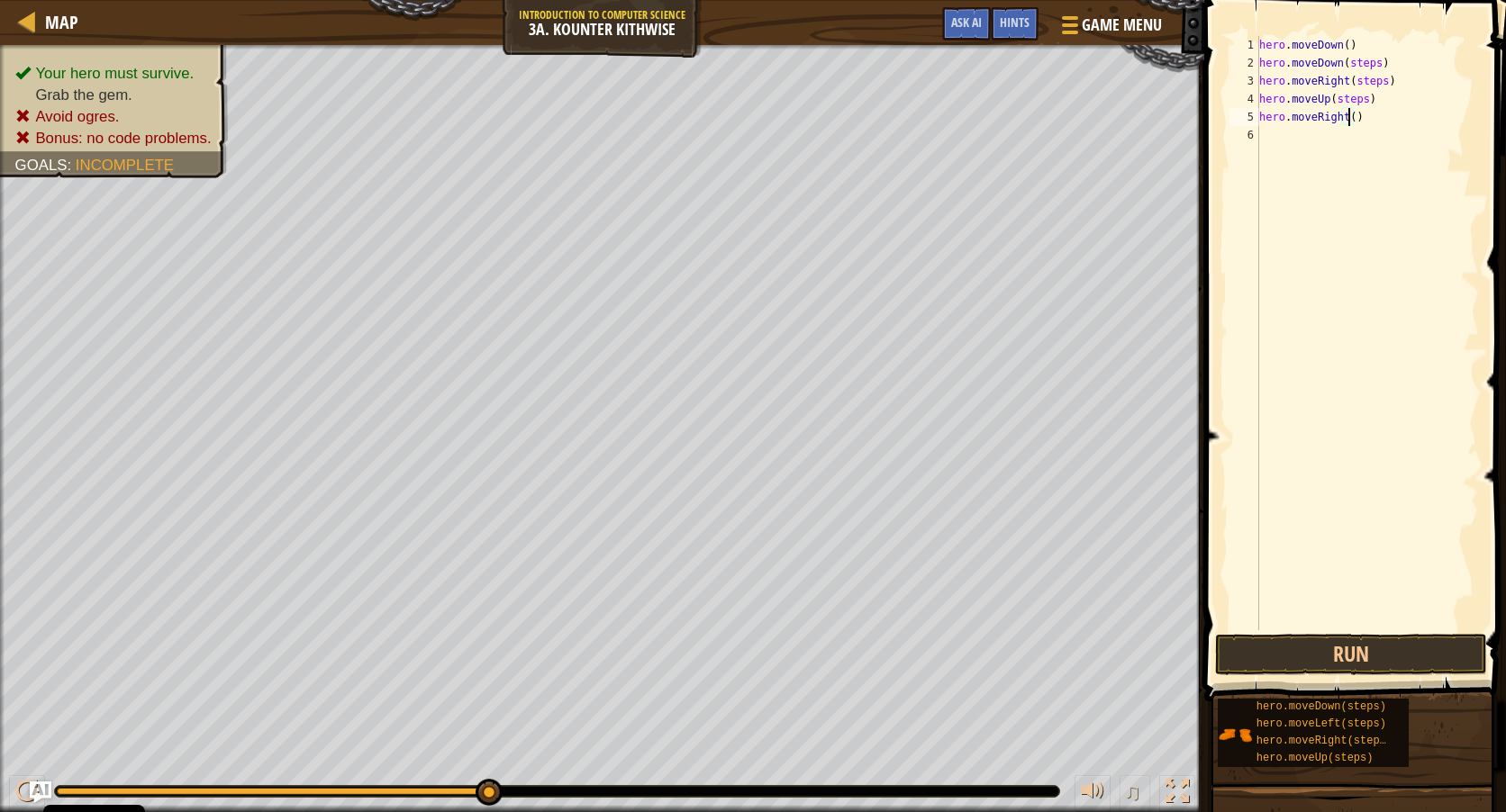
click at [1352, 97] on div "hero . moveDown ( ) hero . moveDown ( steps ) hero . moveRight ( steps ) hero .…" at bounding box center [1368, 351] width 223 height 630
click at [1350, 98] on div "hero . moveDown ( ) hero . moveDown ( steps ) hero . moveRight ( steps ) hero .…" at bounding box center [1368, 351] width 223 height 630
click at [1368, 84] on div "hero . moveDown ( ) hero . moveDown ( steps ) hero . moveRight ( steps ) hero .…" at bounding box center [1368, 351] width 223 height 630
click at [1353, 64] on div "hero . moveDown ( ) hero . moveDown ( steps ) hero . moveRight ( ) hero . moveU…" at bounding box center [1368, 351] width 223 height 630
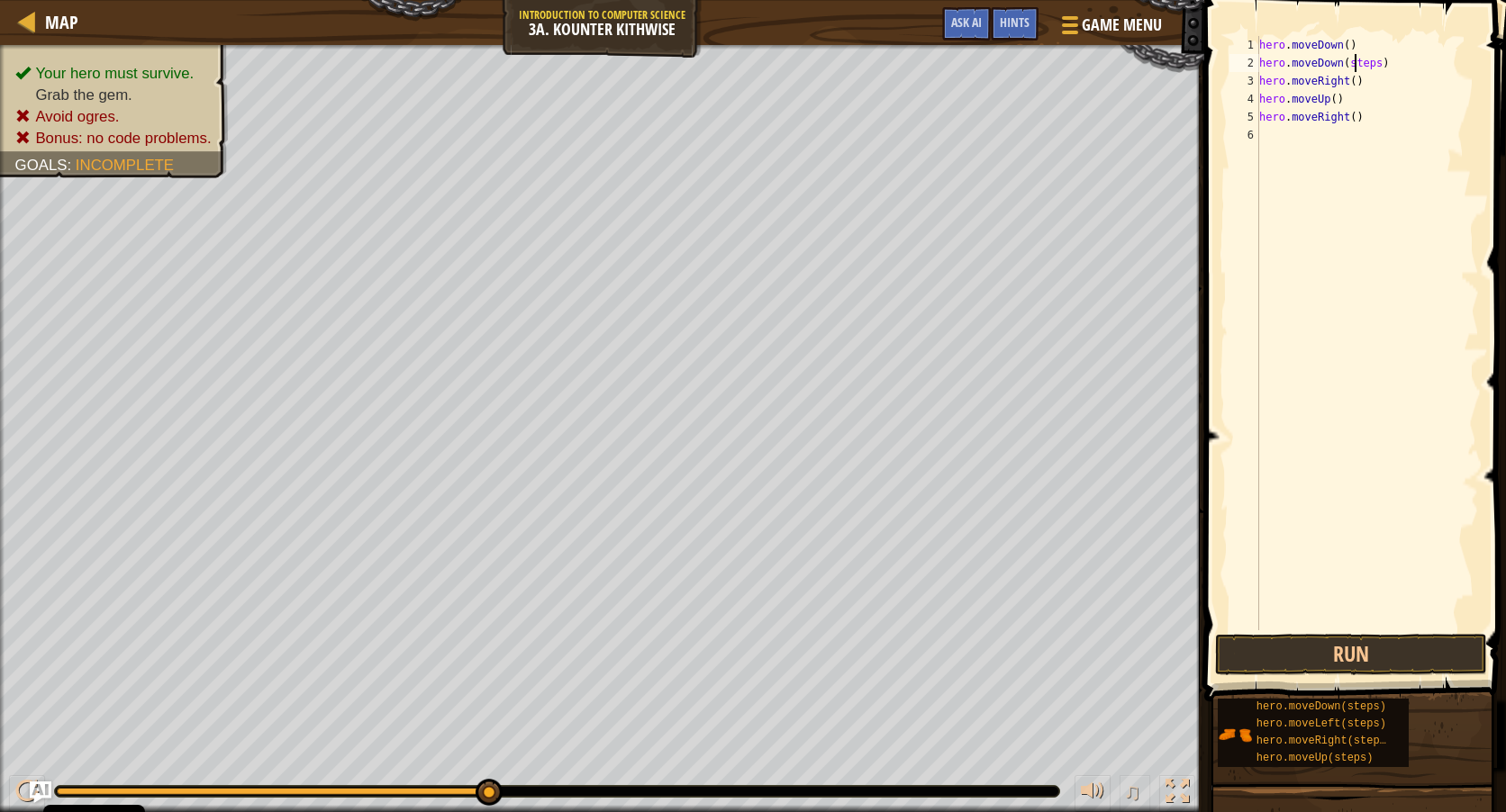
click at [1353, 64] on div "hero . moveDown ( ) hero . moveDown ( steps ) hero . moveRight ( ) hero . moveU…" at bounding box center [1368, 351] width 223 height 630
click at [1353, 64] on div "hero . moveDown ( ) hero . moveDown ( steps ) hero . moveRight ( ) hero . moveU…" at bounding box center [1368, 333] width 223 height 594
click at [1353, 64] on div "hero . moveDown ( ) hero . moveDown ( steps ) hero . moveRight ( ) hero . moveU…" at bounding box center [1368, 351] width 223 height 630
type textarea "hero.moveDown()"
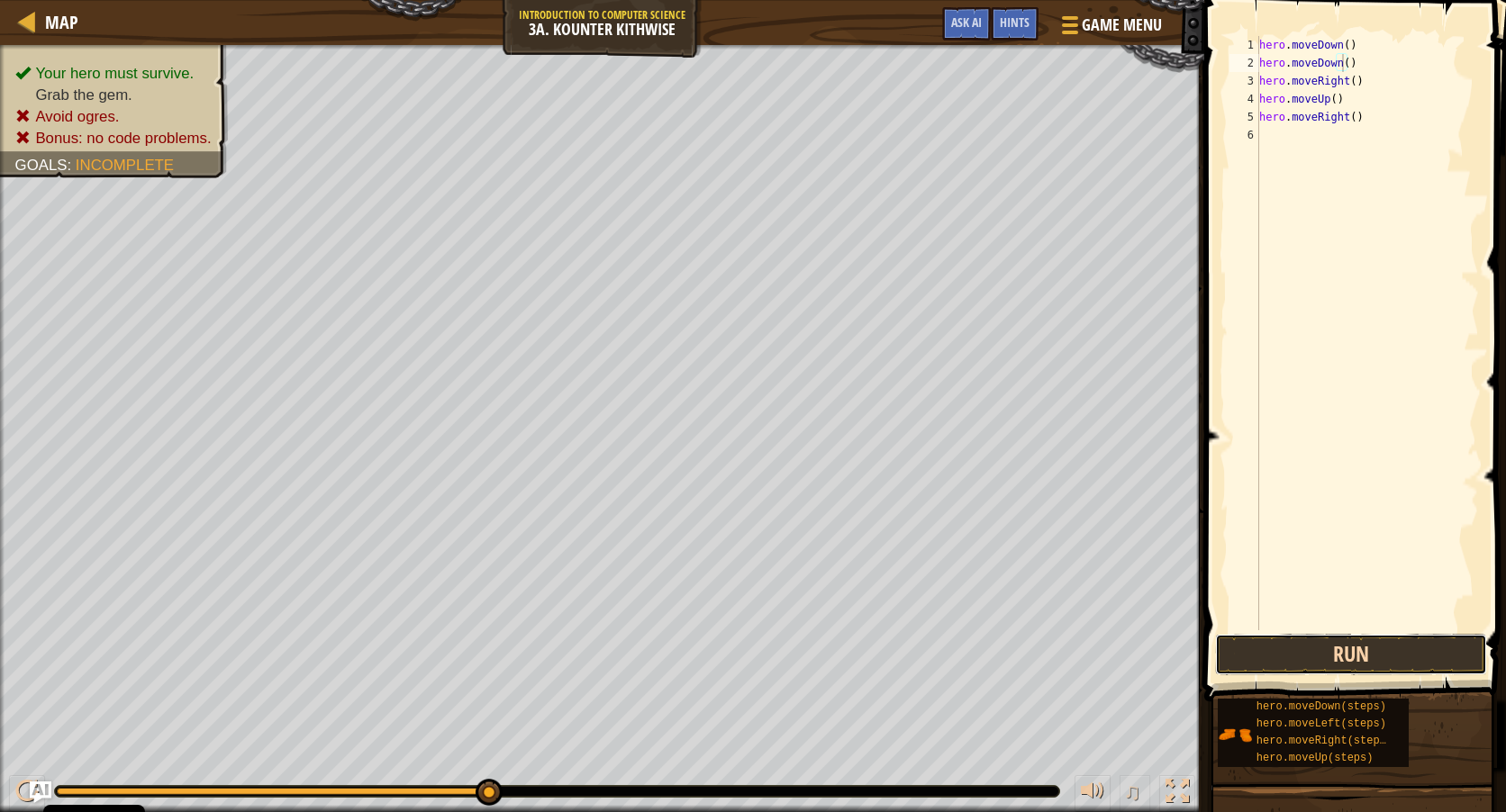
click at [1335, 654] on button "Run" at bounding box center [1351, 654] width 272 height 42
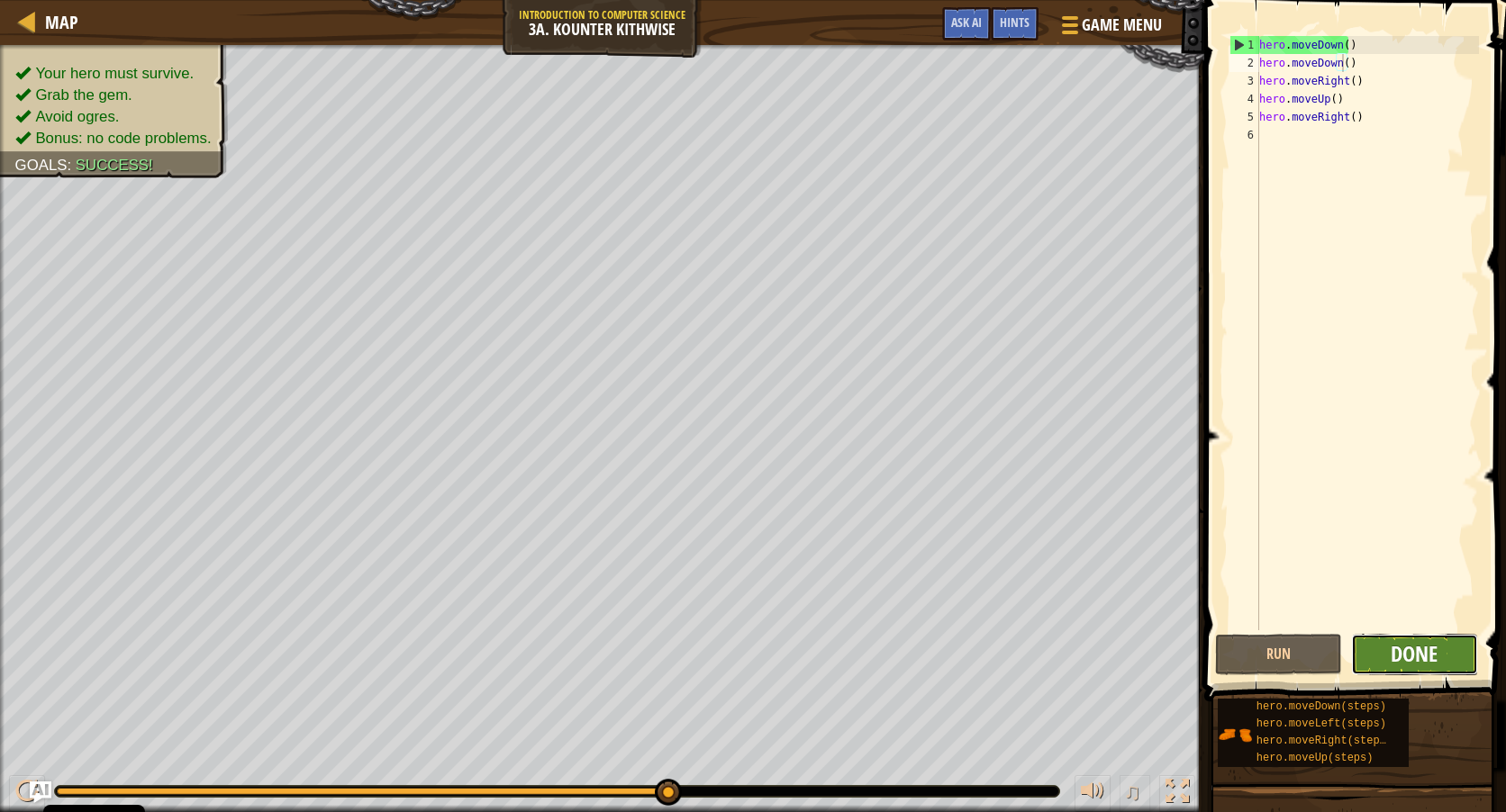
click at [1403, 658] on span "Done" at bounding box center [1414, 653] width 47 height 29
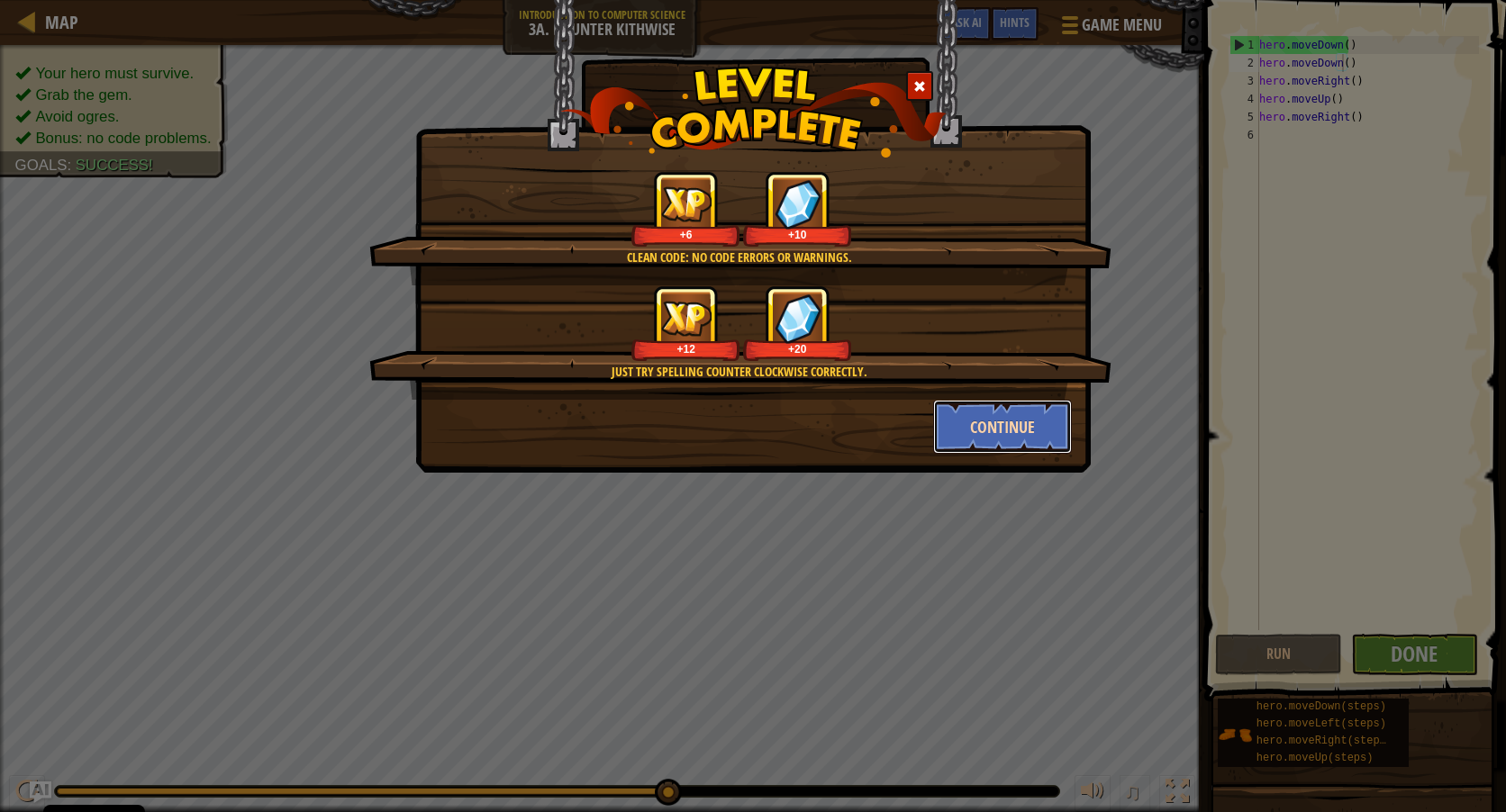
click at [983, 405] on button "Continue" at bounding box center [1002, 426] width 139 height 54
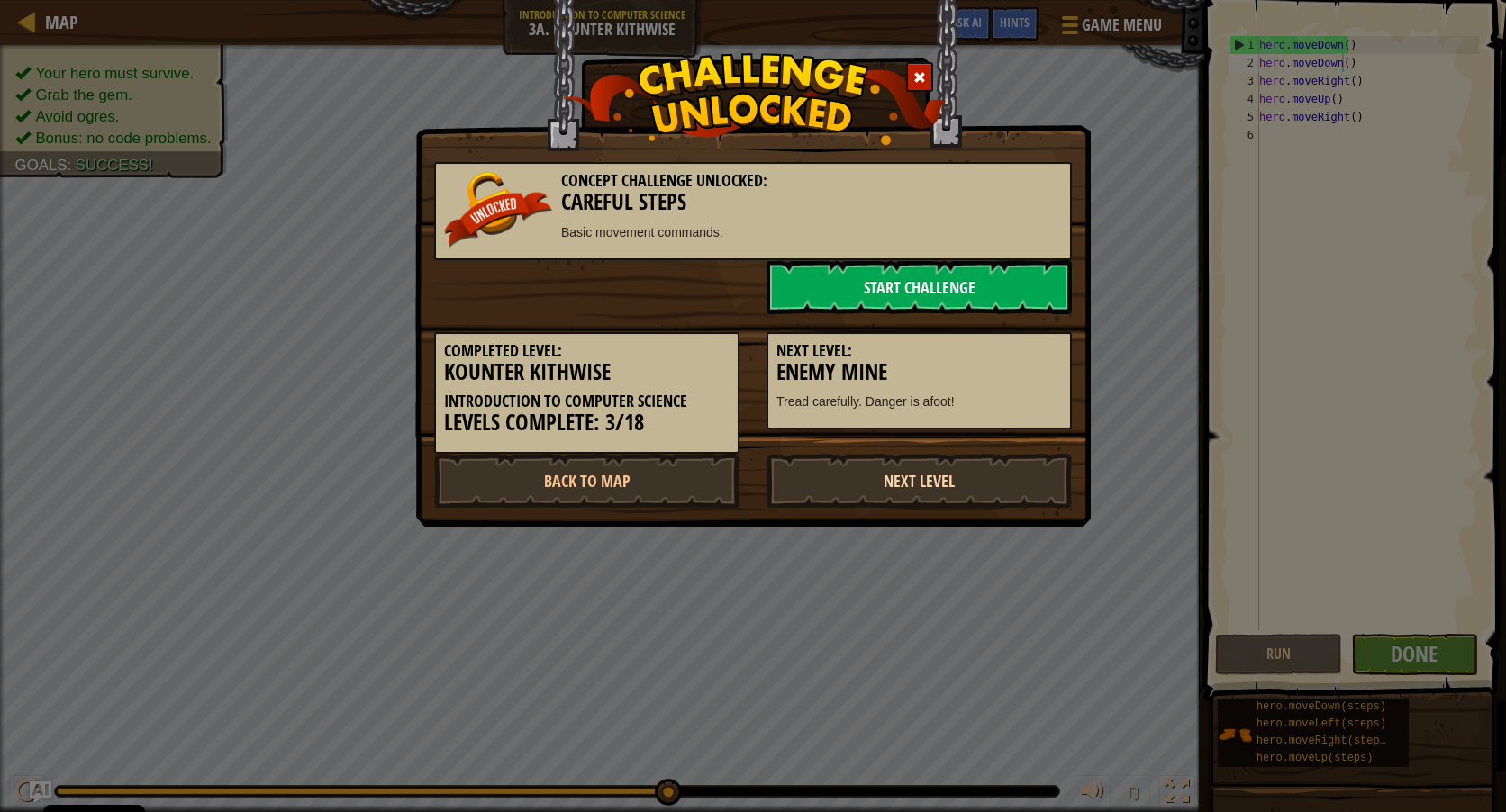
click at [975, 485] on link "Next Level" at bounding box center [919, 481] width 305 height 54
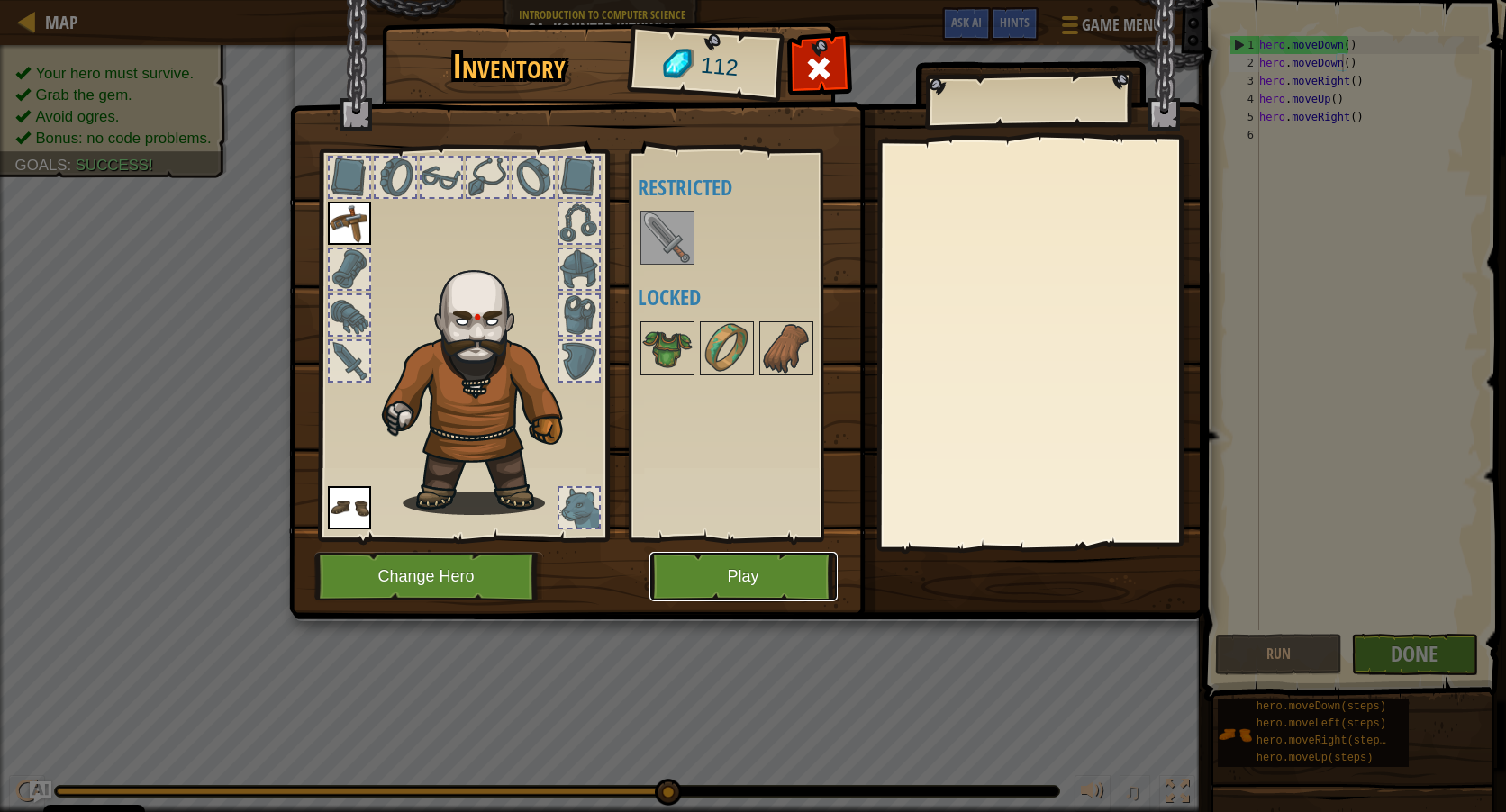
click at [735, 558] on button "Play" at bounding box center [744, 577] width 188 height 50
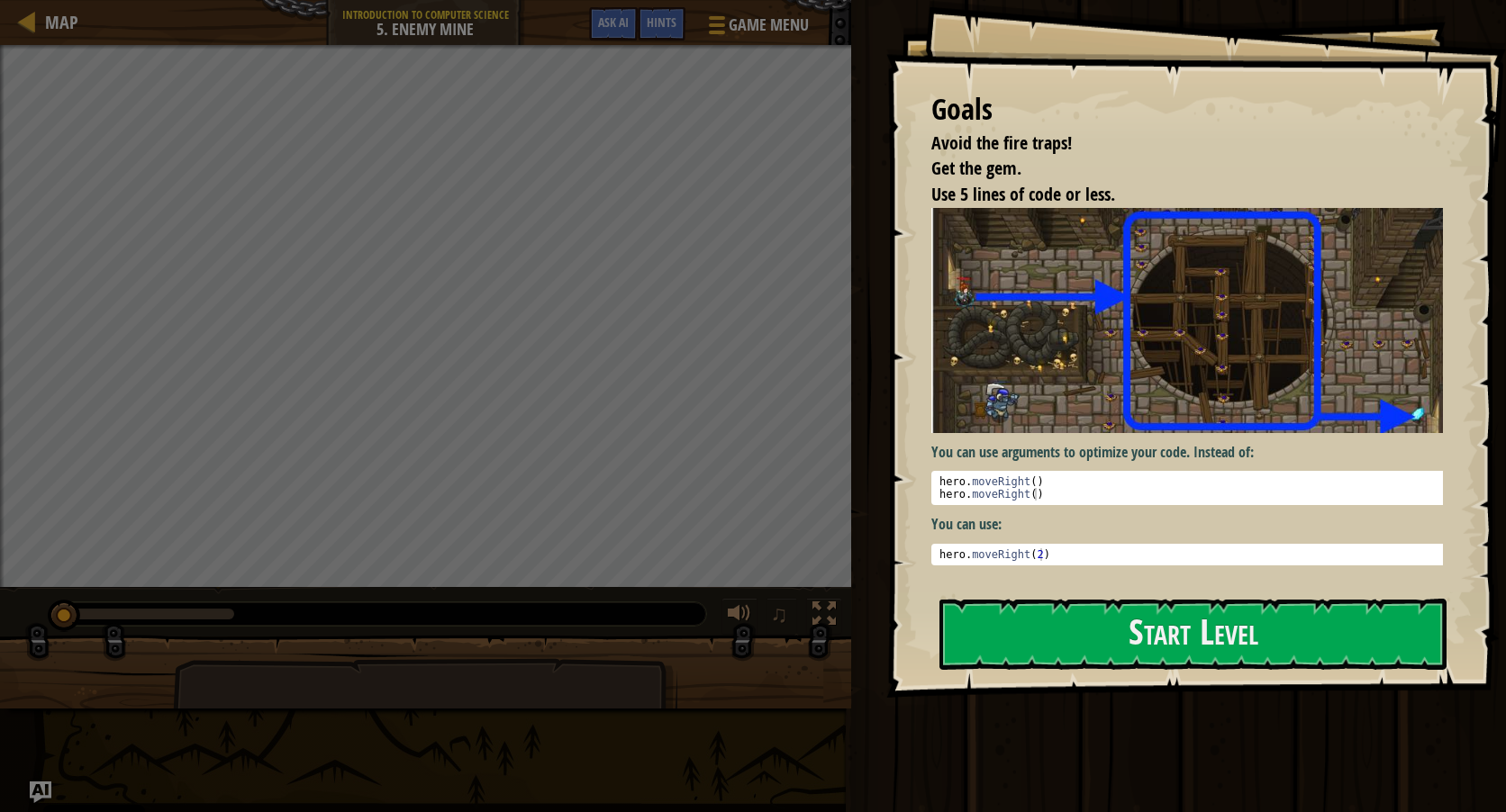
click at [1189, 275] on img at bounding box center [1193, 320] width 525 height 225
click at [1267, 626] on button "Start Level" at bounding box center [1192, 634] width 507 height 71
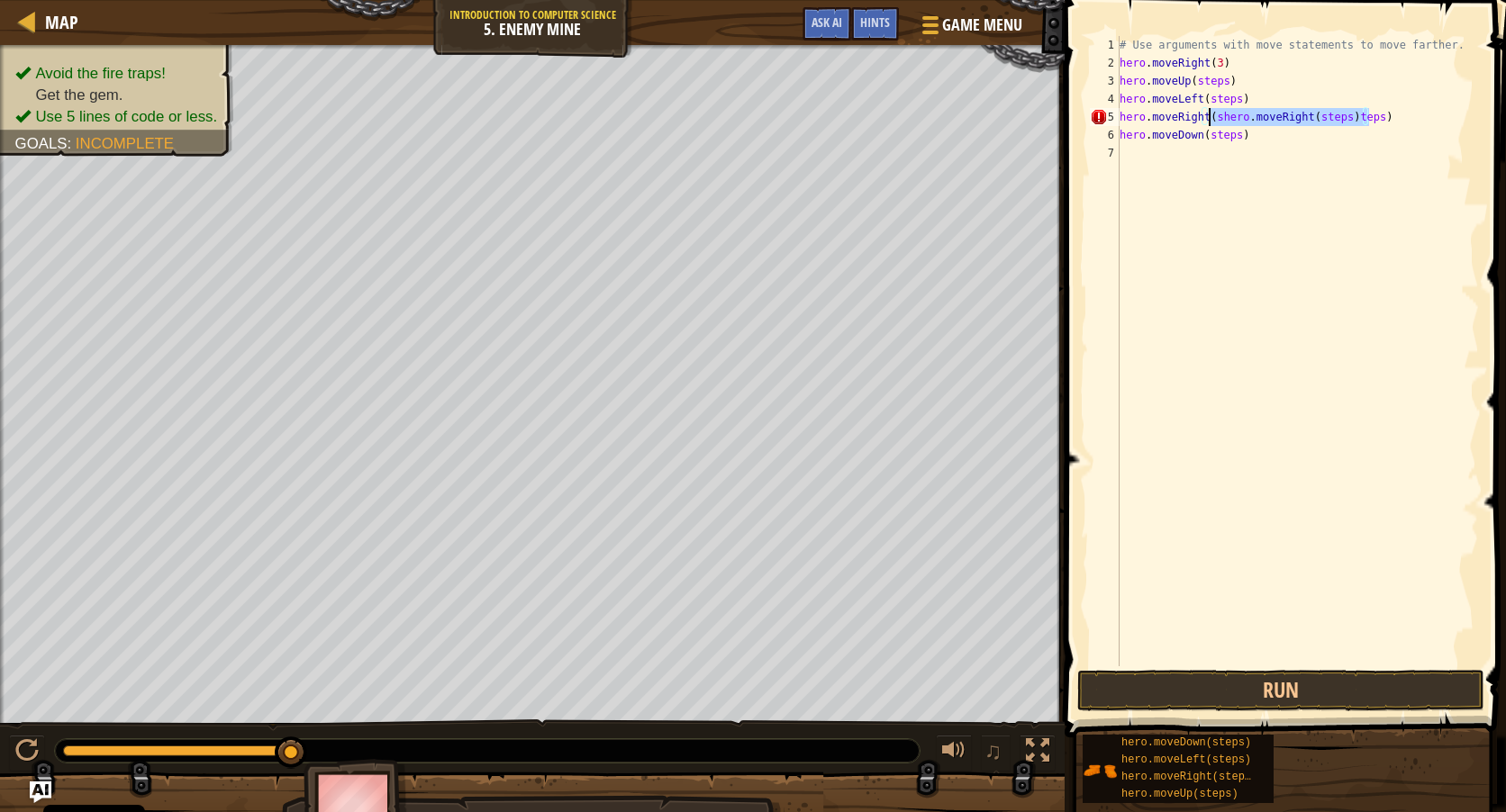
drag, startPoint x: 1377, startPoint y: 123, endPoint x: 1210, endPoint y: 115, distance: 167.2
click at [1210, 115] on div "# Use arguments with move statements to move farther. hero . moveRight ( 3 ) he…" at bounding box center [1297, 369] width 363 height 666
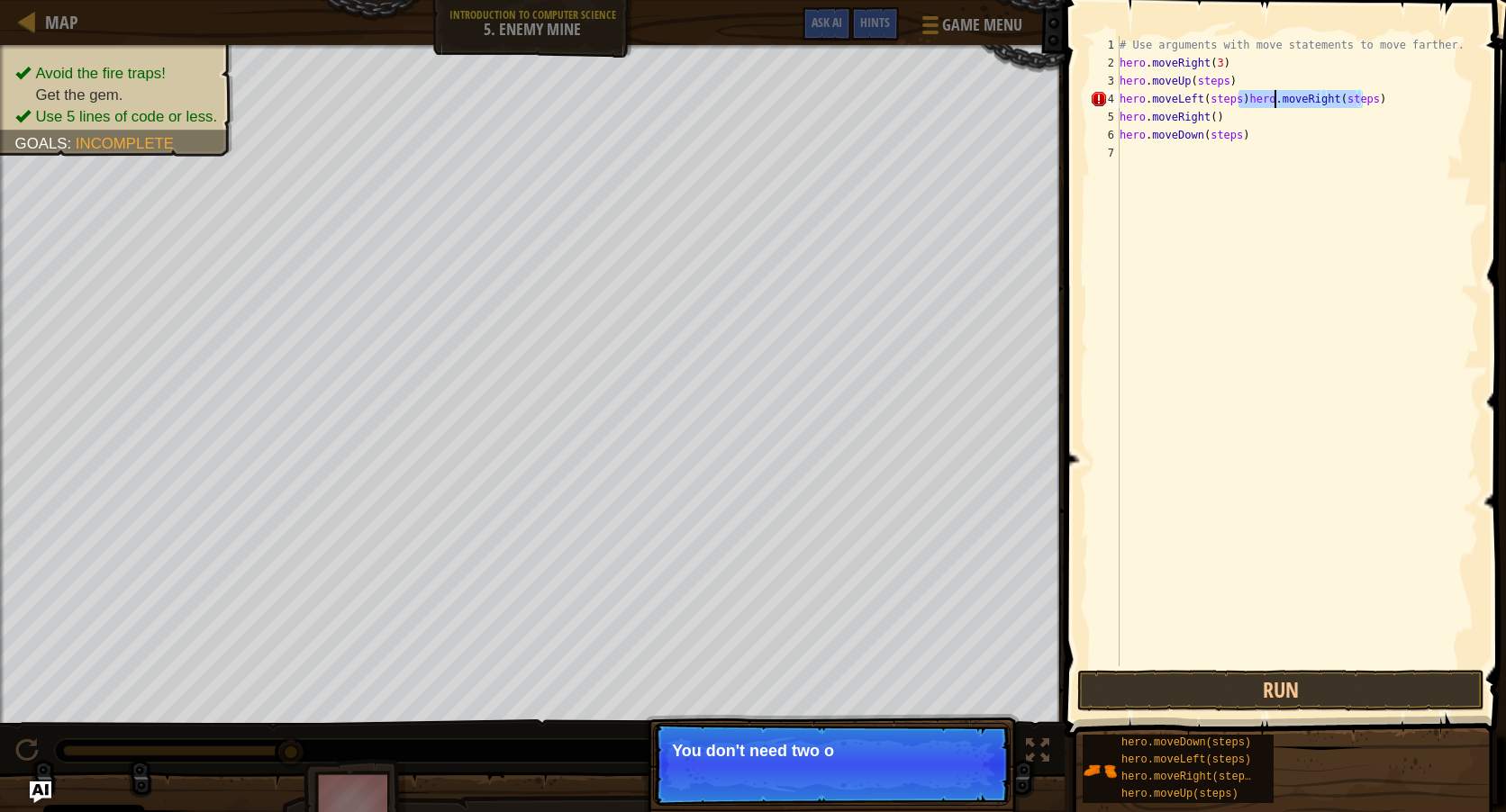
type textarea "hero.moveDown(steps)"
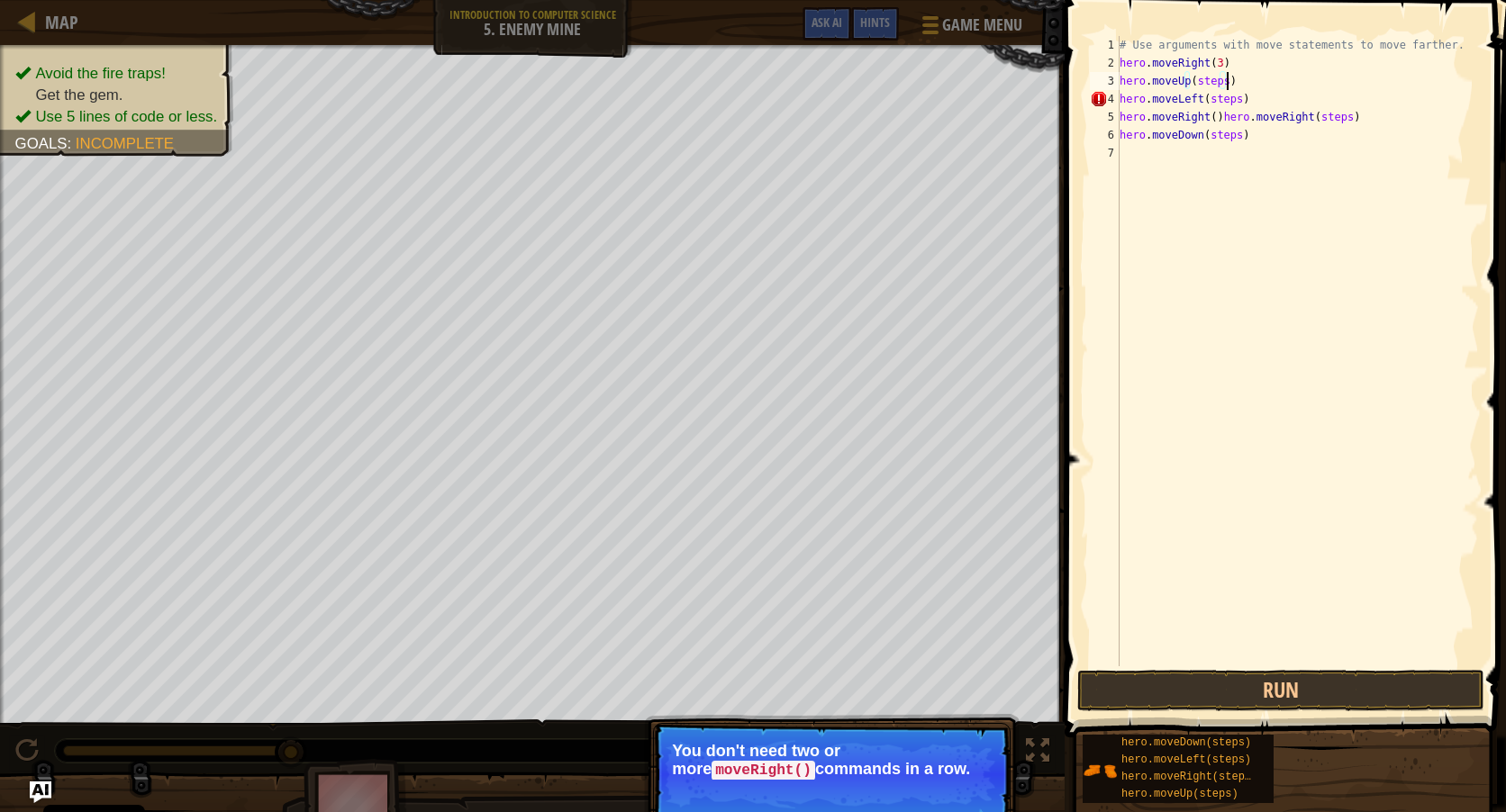
drag, startPoint x: 1345, startPoint y: 89, endPoint x: 1301, endPoint y: 119, distance: 53.3
click at [1321, 114] on div "# Use arguments with move statements to move farther. hero . moveRight ( 3 ) he…" at bounding box center [1297, 369] width 363 height 666
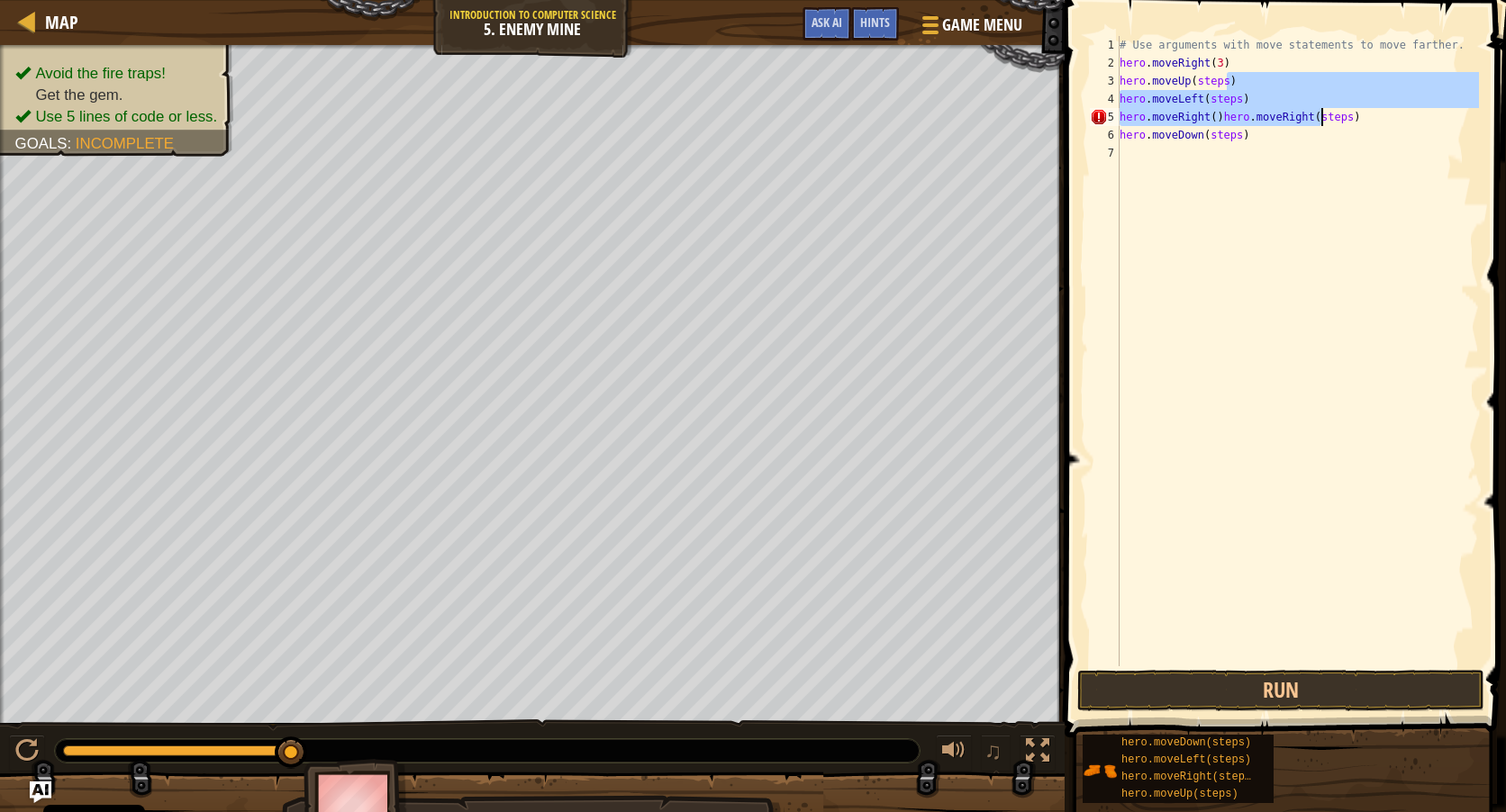
click at [1280, 113] on div "# Use arguments with move statements to move farther. hero . moveRight ( 3 ) he…" at bounding box center [1297, 351] width 363 height 630
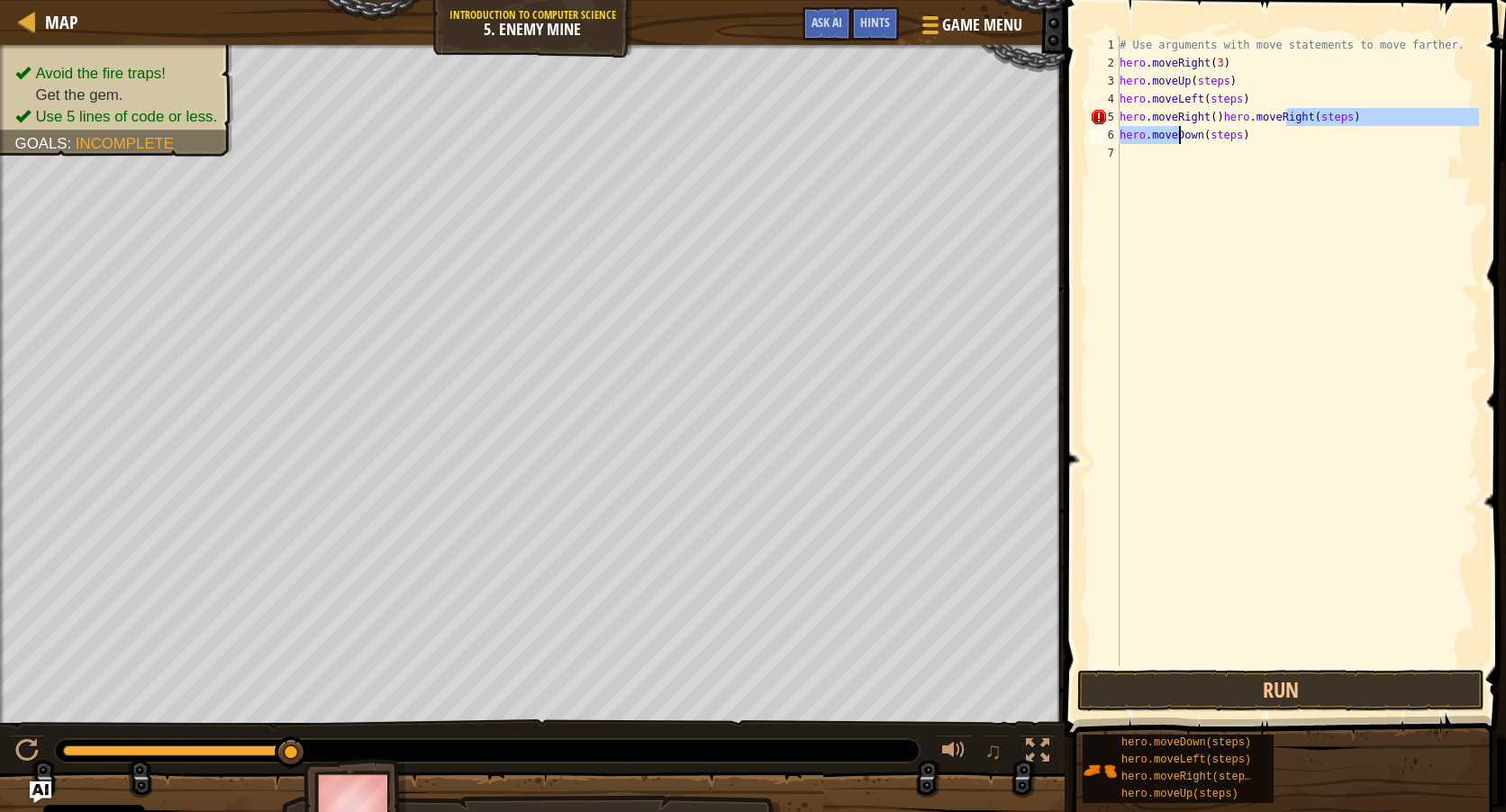
drag, startPoint x: 1290, startPoint y: 117, endPoint x: 1258, endPoint y: 93, distance: 40.0
click at [1253, 95] on div "# Use arguments with move statements to move farther. hero . moveRight ( 3 ) he…" at bounding box center [1297, 369] width 363 height 666
type textarea "hero.moveLeft(steps) hero.moveRight()hero.moveRight(steps)"
drag, startPoint x: 1318, startPoint y: 155, endPoint x: 1314, endPoint y: 130, distance: 25.3
click at [1318, 153] on div "# Use arguments with move statements to move farther. hero . moveRight ( 3 ) he…" at bounding box center [1297, 369] width 363 height 666
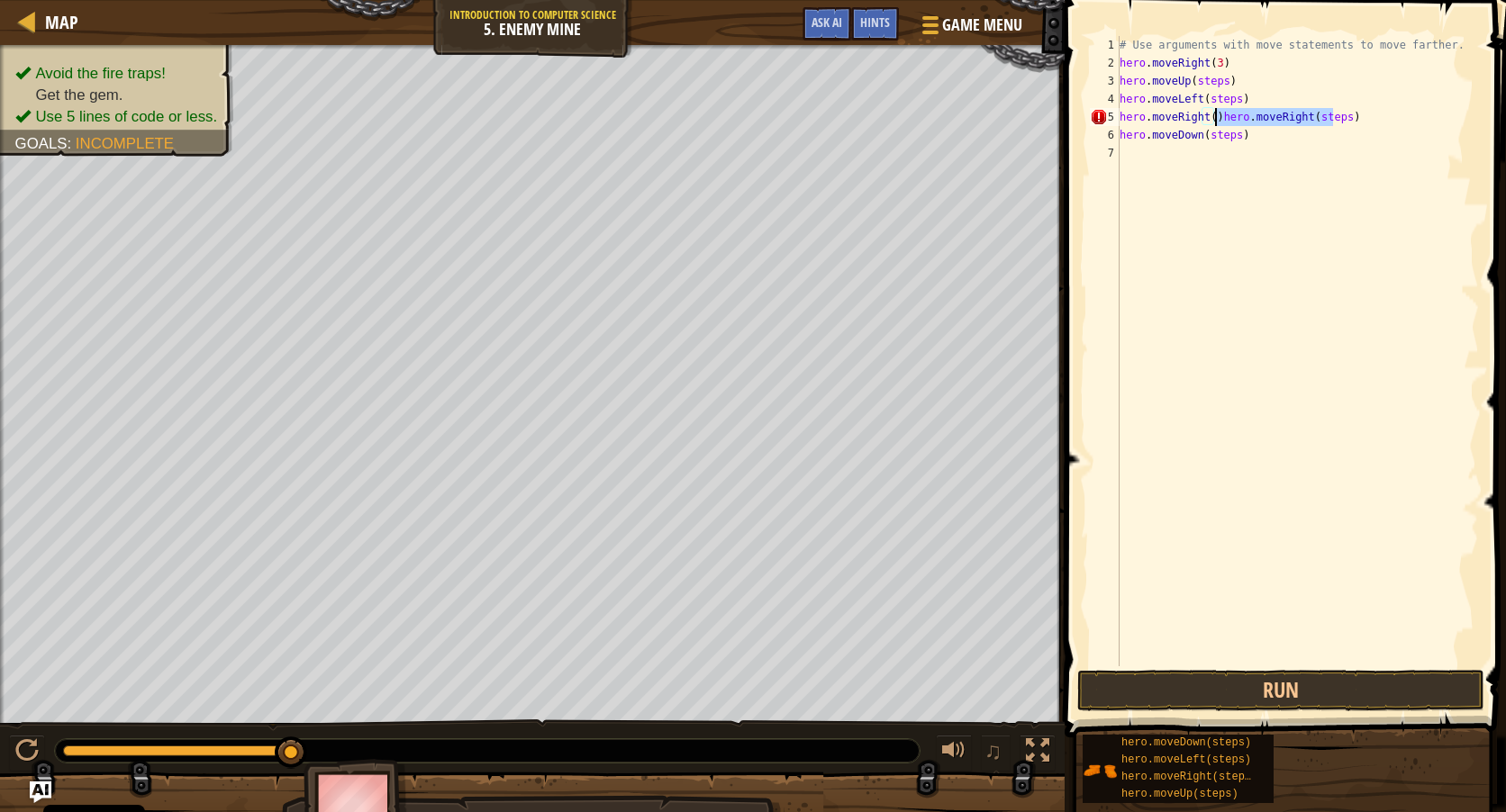
drag, startPoint x: 1332, startPoint y: 122, endPoint x: 1214, endPoint y: 120, distance: 118.0
click at [1214, 120] on div "# Use arguments with move statements to move farther. hero . moveRight ( 3 ) he…" at bounding box center [1297, 369] width 363 height 666
click at [1214, 125] on div "# Use arguments with move statements to move farther. hero . moveRight ( 3 ) he…" at bounding box center [1297, 369] width 363 height 666
click at [1225, 118] on div "# Use arguments with move statements to move farther. hero . moveRight ( 3 ) he…" at bounding box center [1297, 369] width 363 height 666
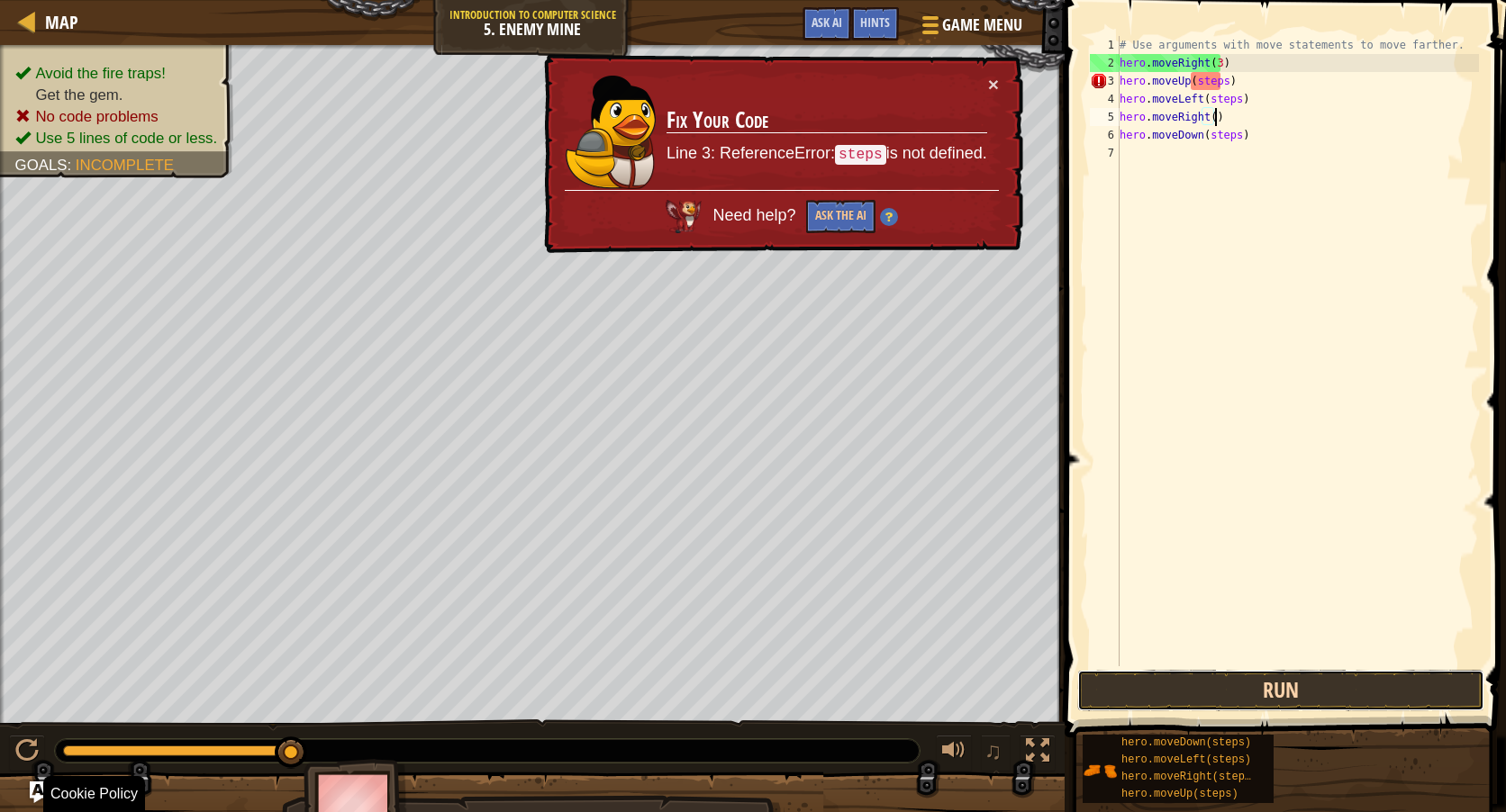
click at [1264, 689] on button "Run" at bounding box center [1280, 690] width 407 height 42
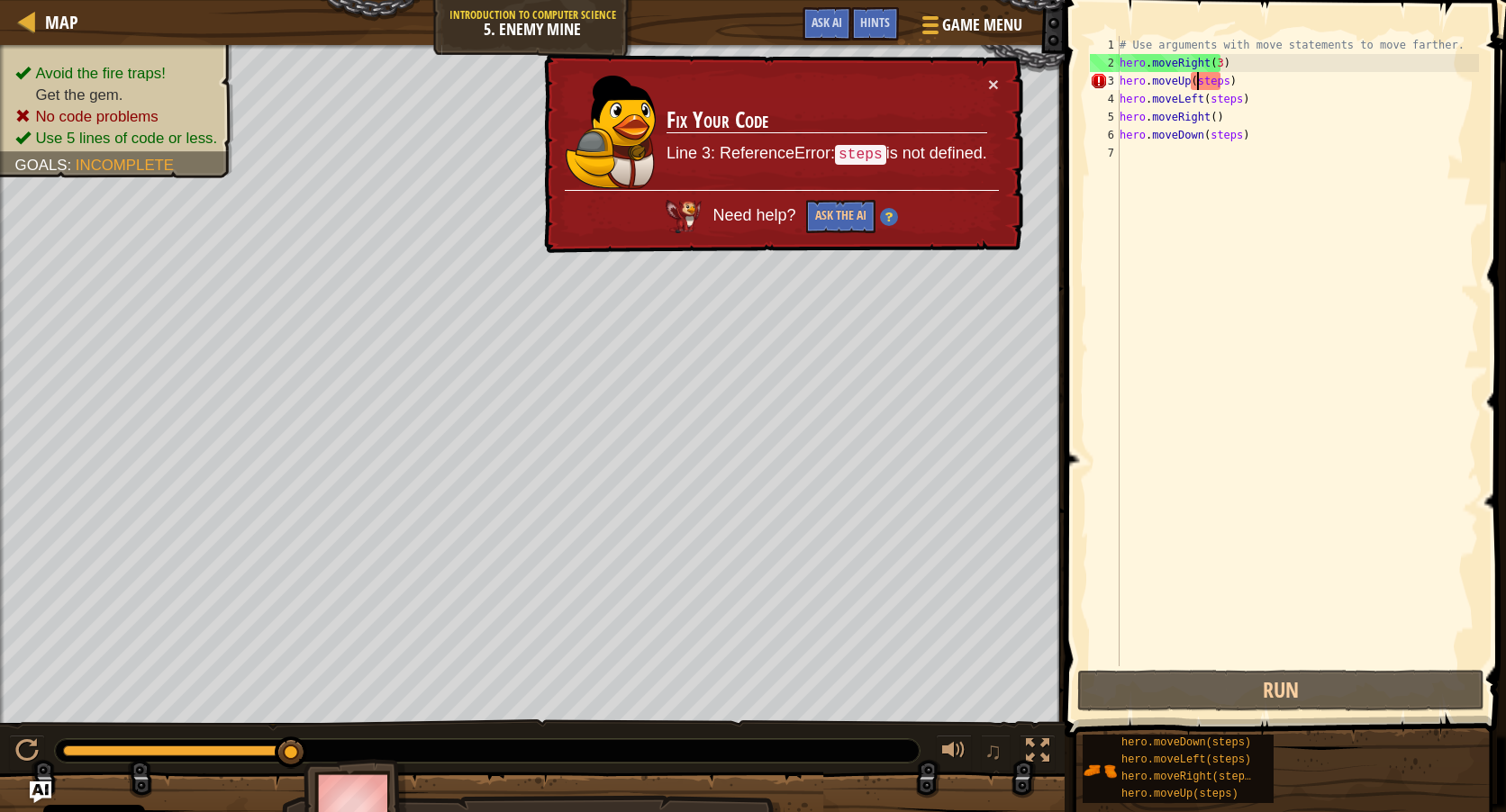
click at [1194, 87] on div "# Use arguments with move statements to move farther. hero . moveRight ( 3 ) he…" at bounding box center [1297, 369] width 363 height 666
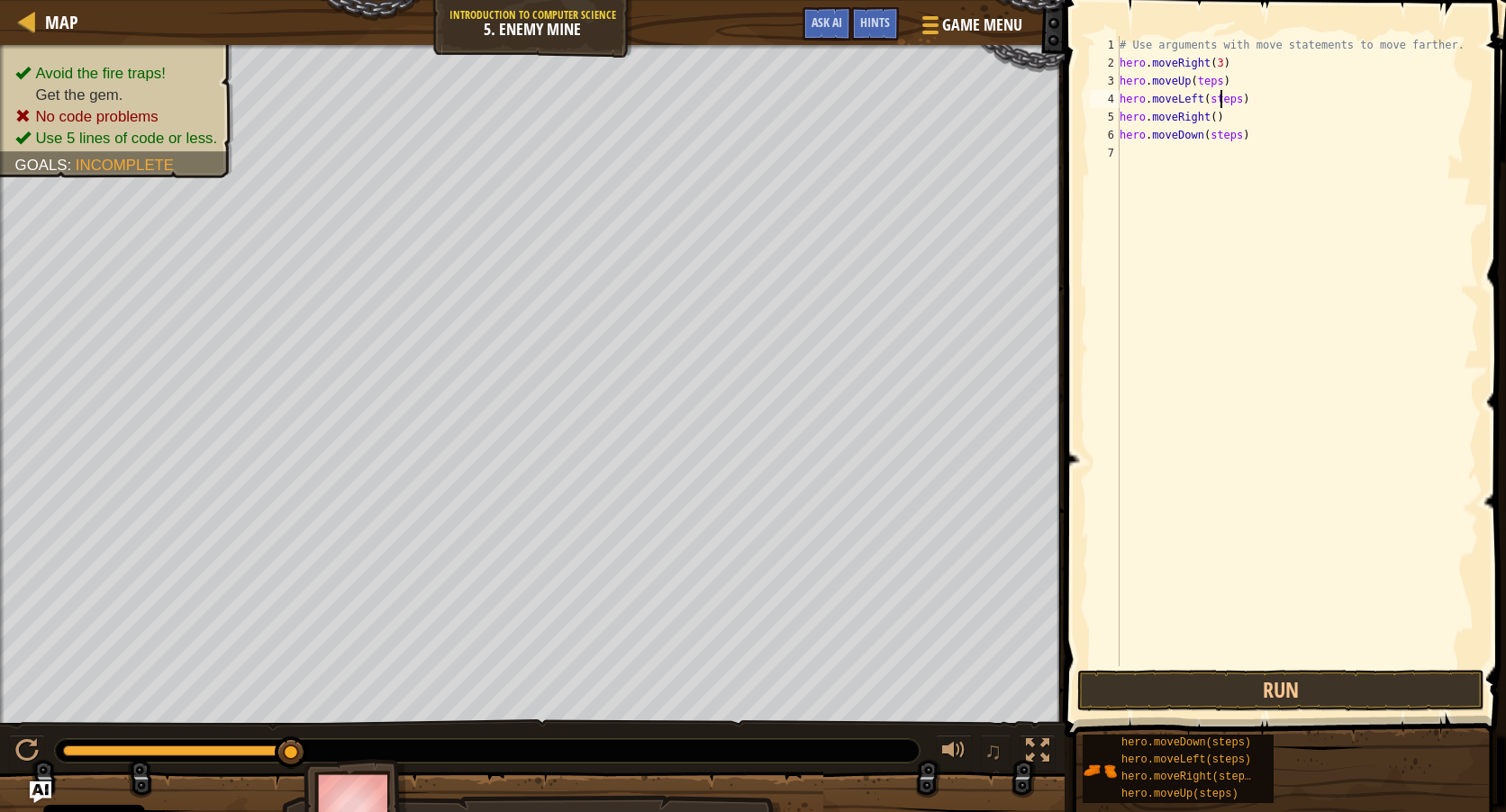
click at [1221, 102] on div "# Use arguments with move statements to move farther. hero . moveRight ( 3 ) he…" at bounding box center [1297, 369] width 363 height 666
click at [1210, 82] on div "# Use arguments with move statements to move farther. hero . moveRight ( 3 ) he…" at bounding box center [1297, 369] width 363 height 666
click at [1211, 139] on div "# Use arguments with move statements to move farther. hero . moveRight ( 3 ) he…" at bounding box center [1297, 369] width 363 height 666
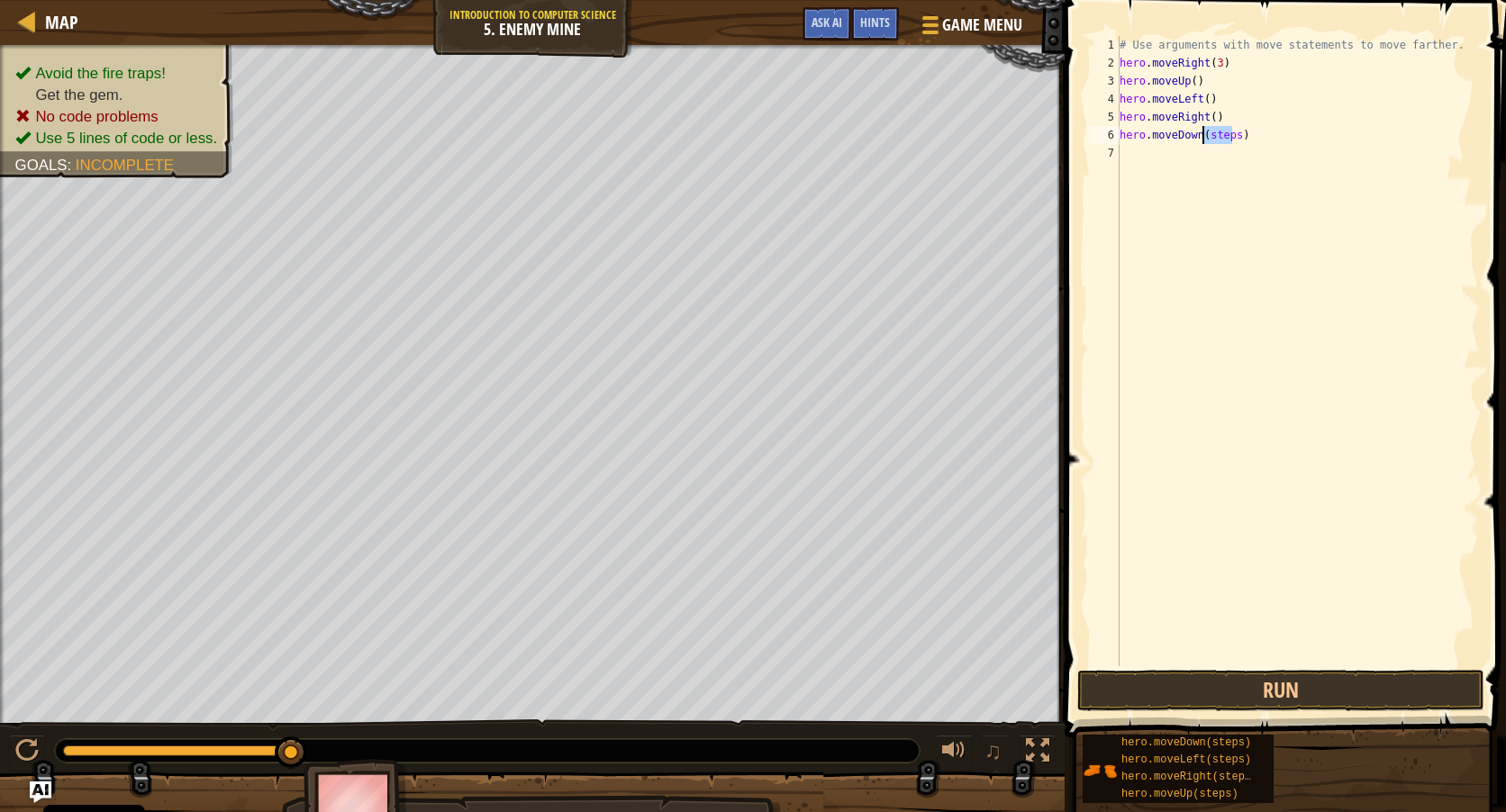
click at [1211, 139] on div "# Use arguments with move statements to move farther. hero . moveRight ( 3 ) he…" at bounding box center [1297, 369] width 363 height 666
click at [1309, 690] on button "Run" at bounding box center [1280, 690] width 407 height 42
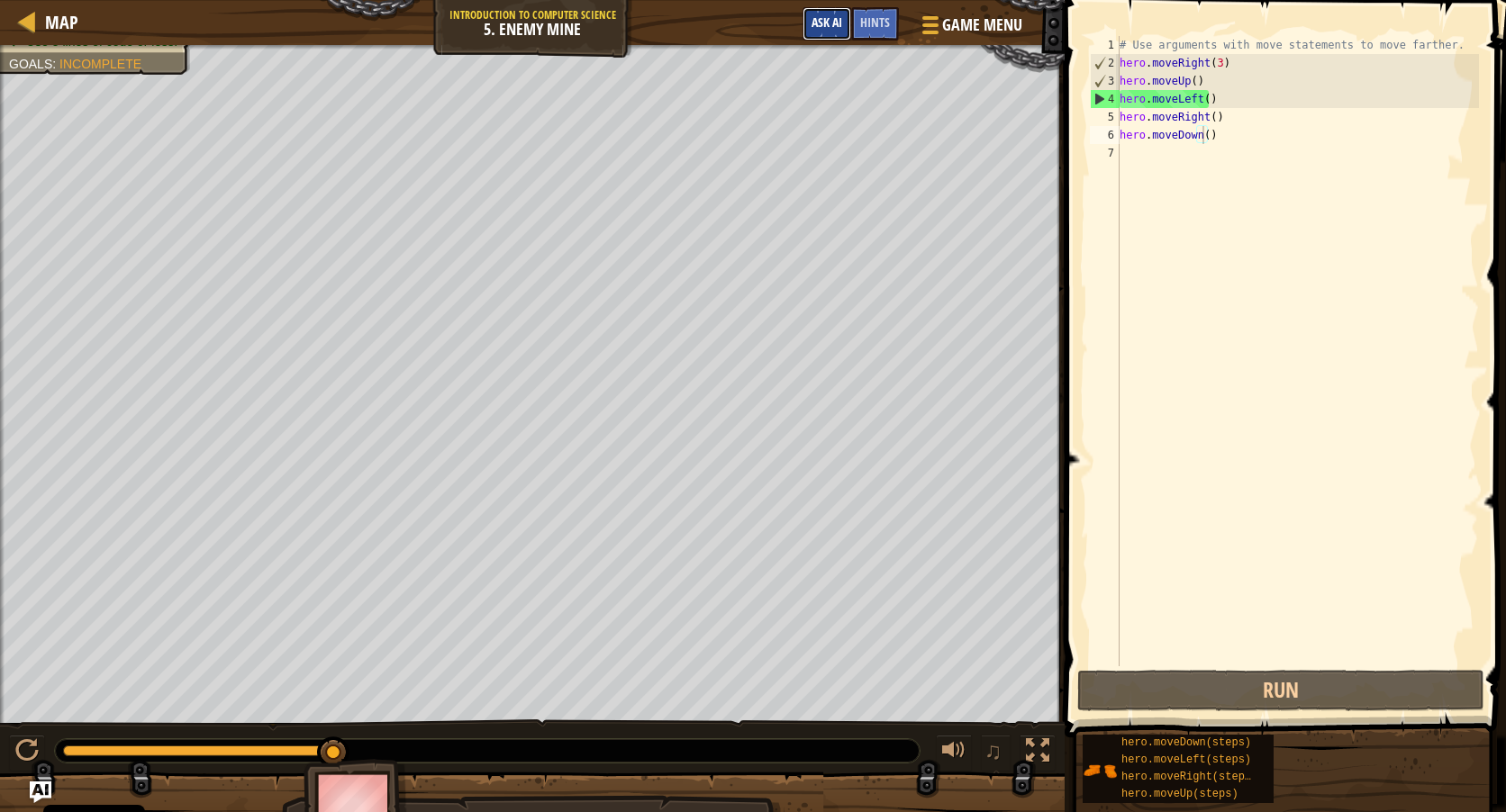
click at [821, 18] on span "Ask AI" at bounding box center [826, 22] width 30 height 18
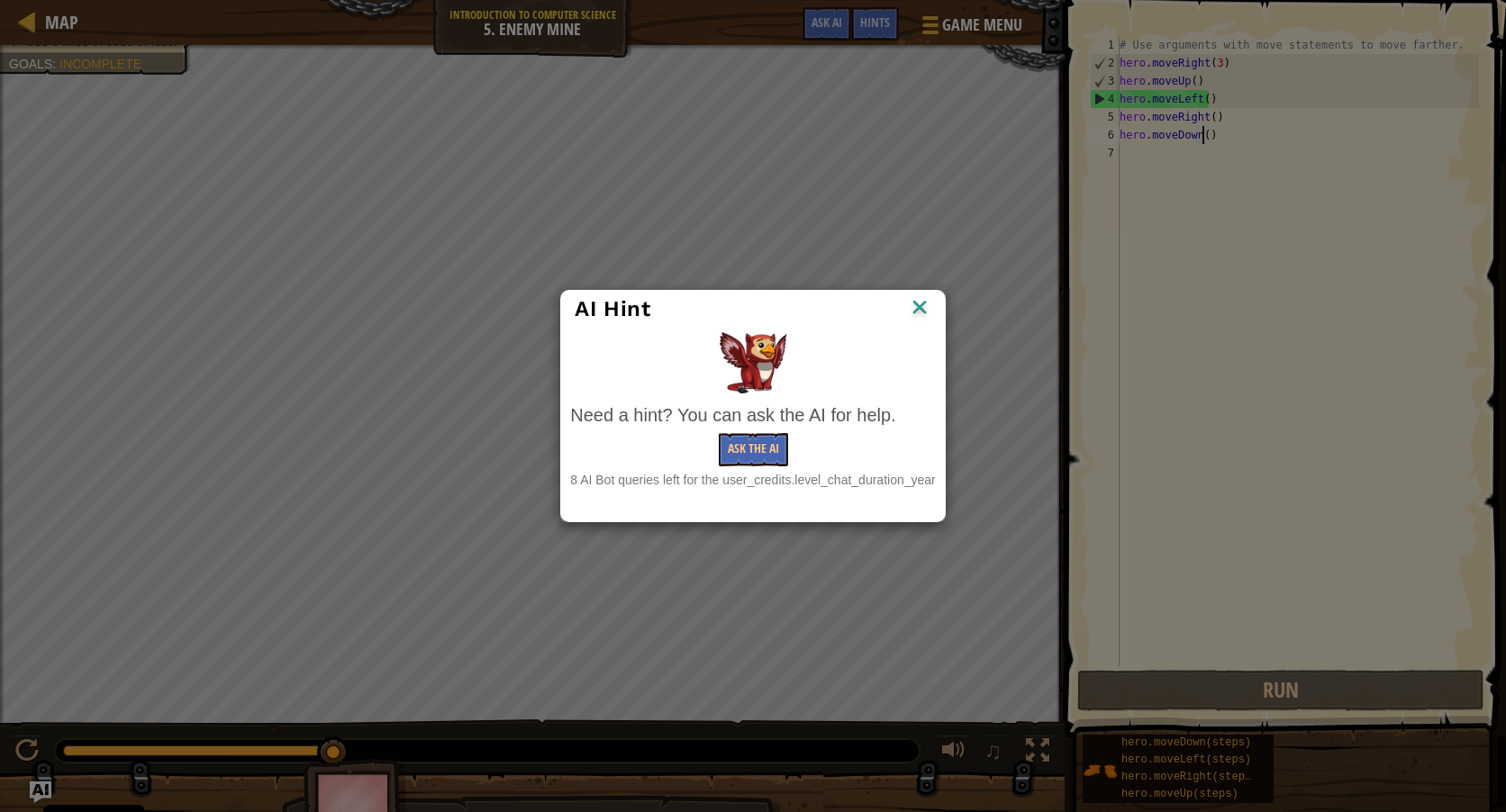
click at [916, 304] on img at bounding box center [919, 308] width 23 height 27
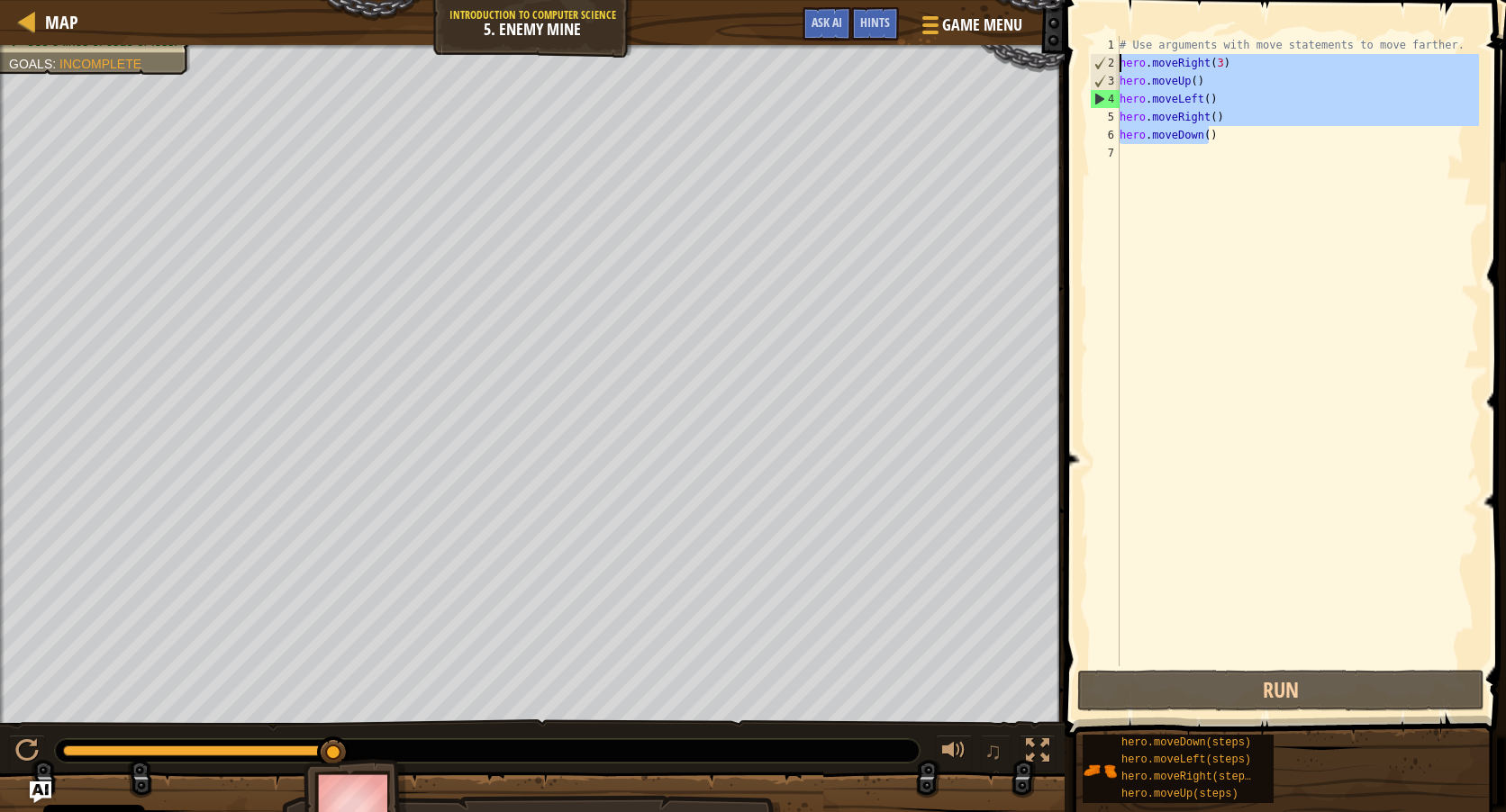
drag, startPoint x: 1207, startPoint y: 129, endPoint x: 1122, endPoint y: 64, distance: 107.0
click at [1122, 64] on div "# Use arguments with move statements to move farther. hero . moveRight ( 3 ) he…" at bounding box center [1297, 369] width 363 height 666
type textarea "hero.moveRight(3) hero.moveUp()"
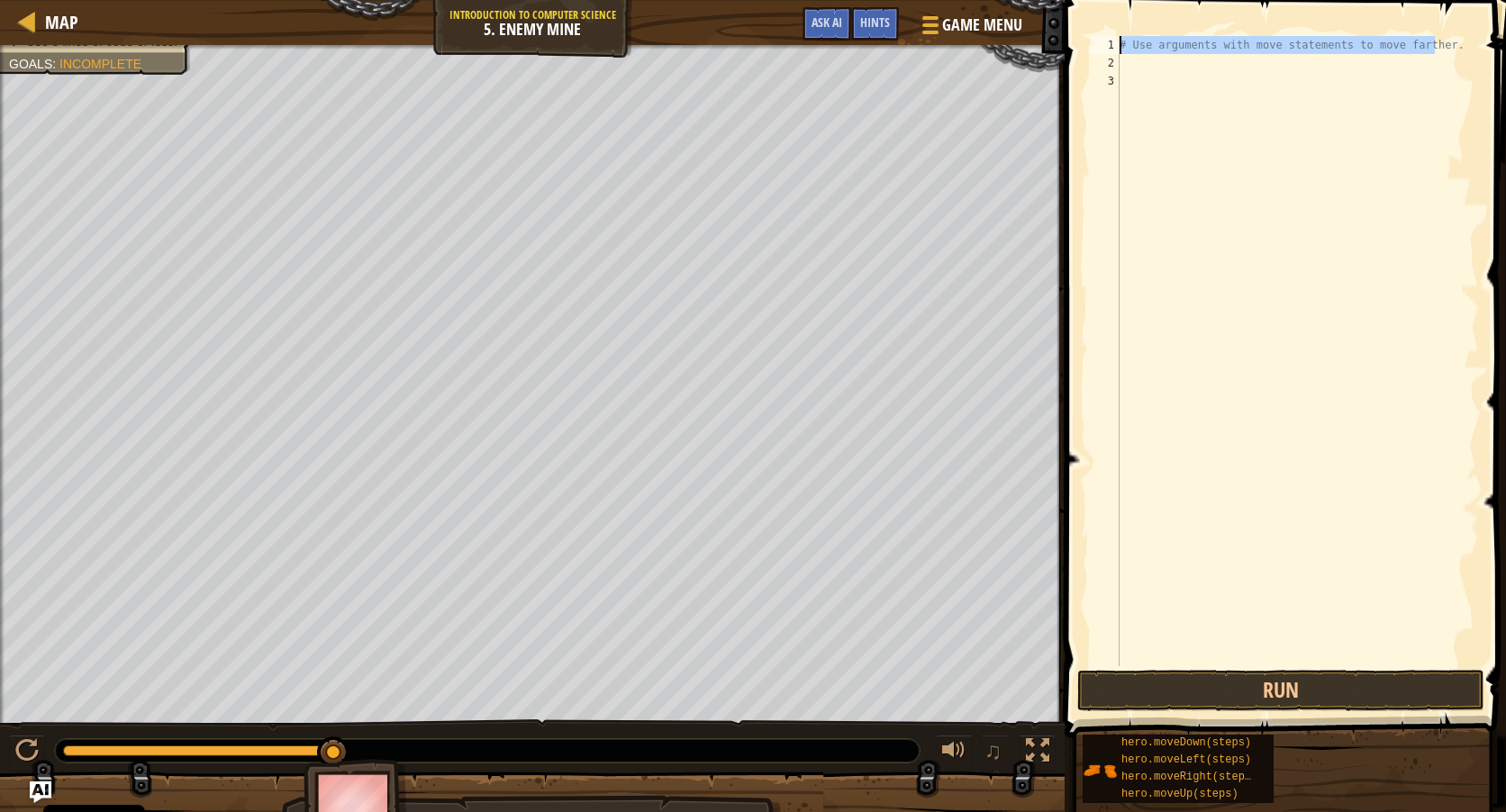
drag, startPoint x: 1440, startPoint y: 45, endPoint x: 1091, endPoint y: 31, distance: 349.3
click at [1091, 31] on div "1 2 3 # Use arguments with move statements to move farther. ההההההההההההההההההה…" at bounding box center [1283, 404] width 447 height 791
type textarea "# Use arguments with move statements to move farther."
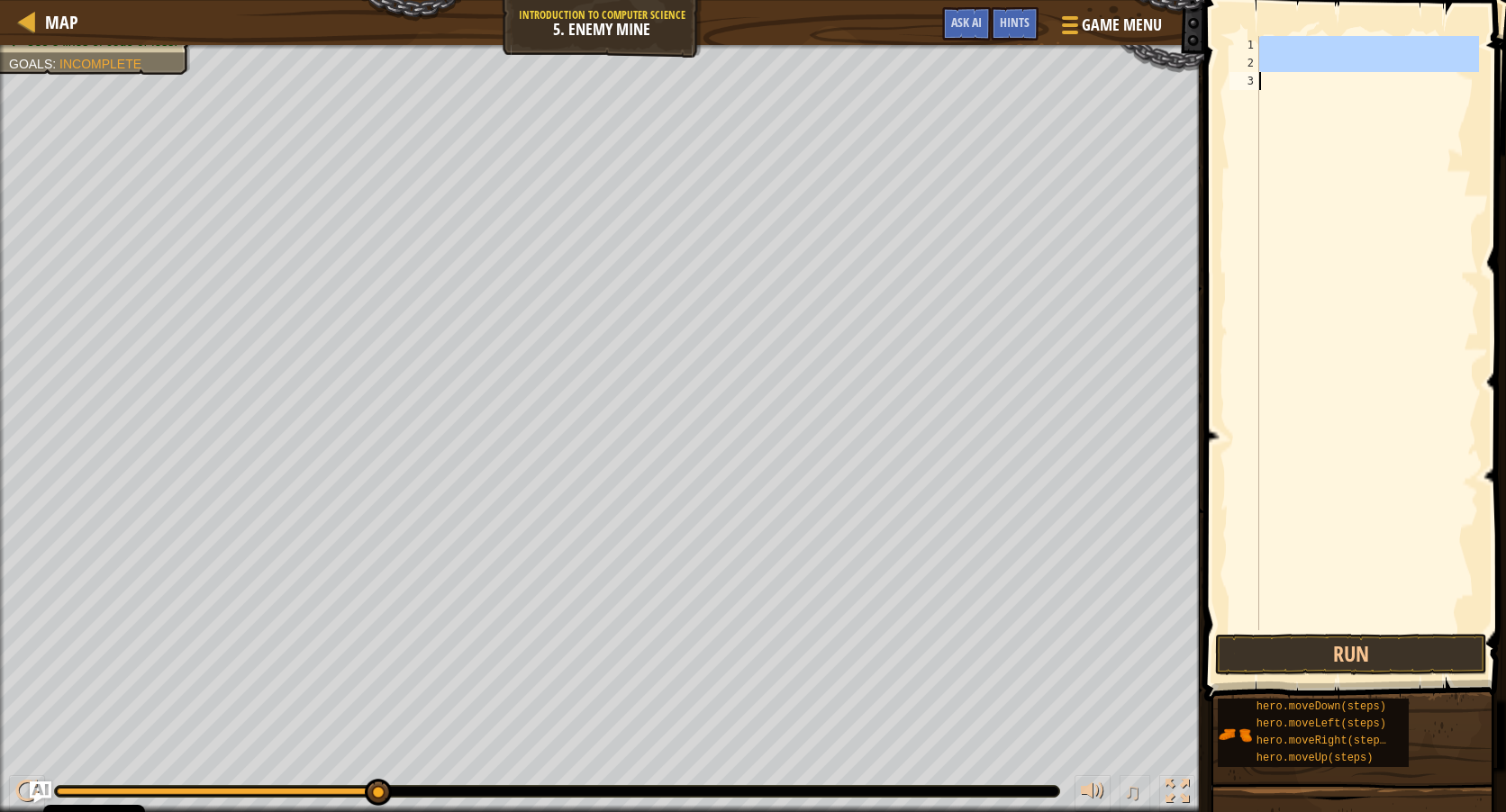
drag, startPoint x: 1281, startPoint y: 51, endPoint x: 1373, endPoint y: 139, distance: 127.3
click at [1373, 139] on div at bounding box center [1368, 351] width 223 height 630
click at [1375, 106] on div at bounding box center [1368, 351] width 223 height 630
drag, startPoint x: 1353, startPoint y: 82, endPoint x: 1340, endPoint y: 76, distance: 14.3
click at [1345, 78] on div at bounding box center [1368, 351] width 223 height 630
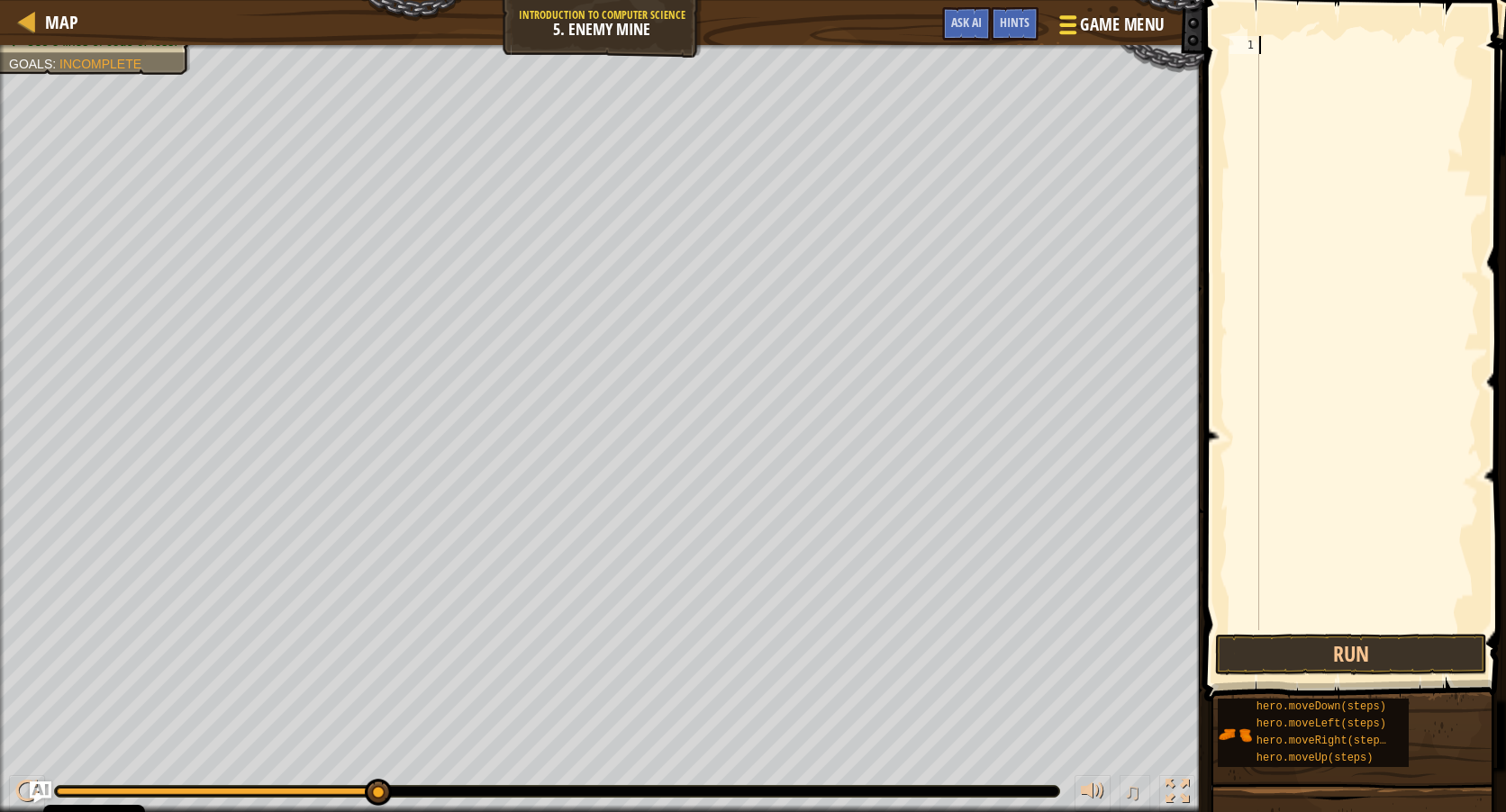
drag, startPoint x: 1448, startPoint y: 49, endPoint x: 1175, endPoint y: 30, distance: 273.7
click at [1119, 46] on div "Map Introduction to Computer Science 5. Enemy Mine Game Menu Done Hints Ask AI …" at bounding box center [753, 406] width 1506 height 812
drag, startPoint x: 1251, startPoint y: 42, endPoint x: 1326, endPoint y: 57, distance: 76.5
click at [1326, 57] on div "1 ההההההההההההההההההההההההההההההההההההההההההההההההההההההההההההההההההההההההההההה…" at bounding box center [1352, 333] width 253 height 594
drag, startPoint x: 1375, startPoint y: 66, endPoint x: 1293, endPoint y: 287, distance: 235.7
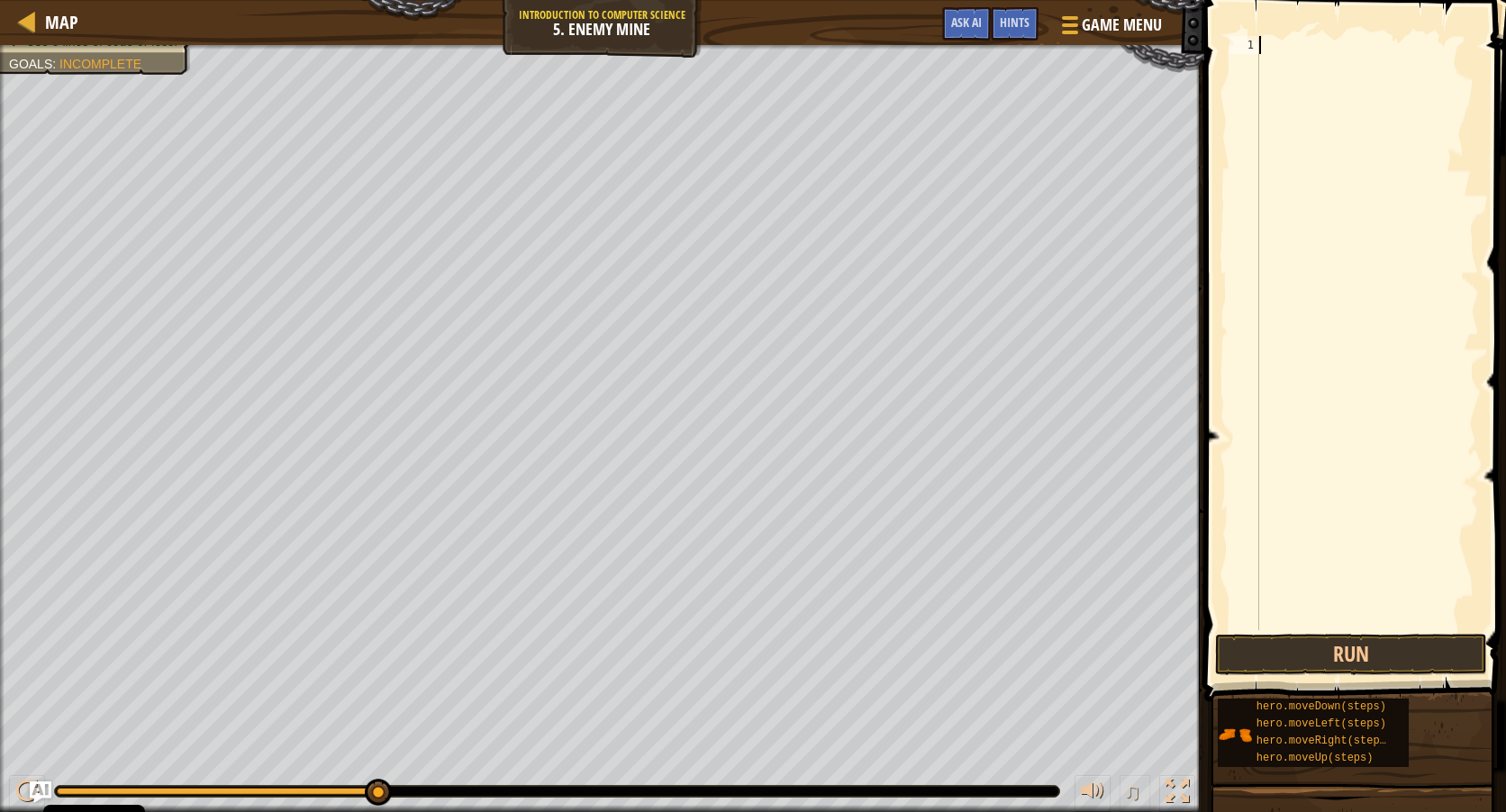
click at [1293, 287] on div at bounding box center [1368, 351] width 223 height 630
click at [1285, 72] on div at bounding box center [1368, 351] width 223 height 630
drag, startPoint x: 1303, startPoint y: 49, endPoint x: 1338, endPoint y: 144, distance: 101.2
click at [1463, 184] on div at bounding box center [1368, 351] width 223 height 630
click at [1369, 152] on div at bounding box center [1368, 351] width 223 height 630
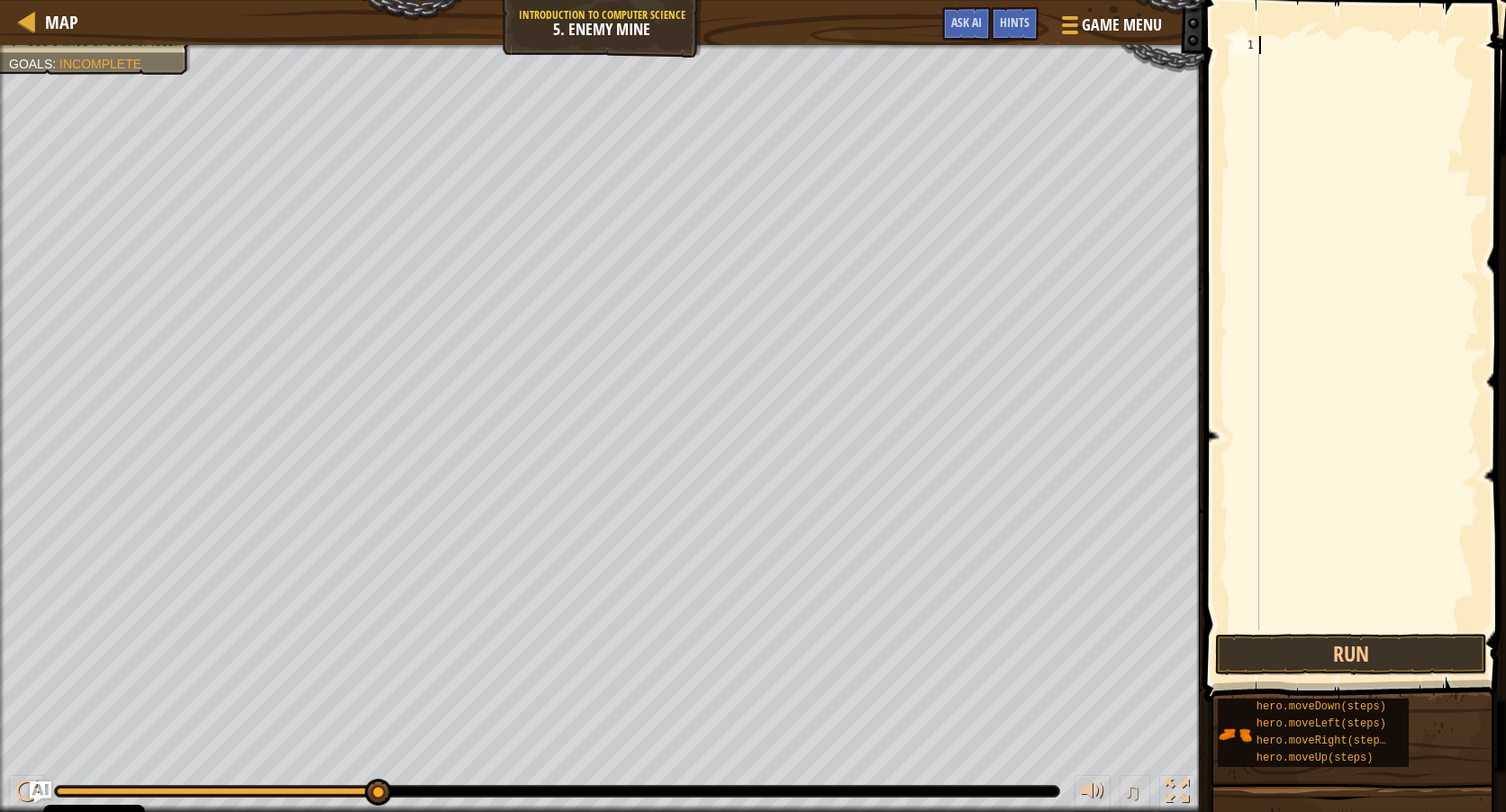
click at [1235, 36] on div "1" at bounding box center [1244, 45] width 30 height 18
click at [1235, 35] on div "1 ההההההההההההההההההההההההההההההההההההההההההההההההההההההההההההההההההההההההההההה…" at bounding box center [1352, 387] width 307 height 755
drag, startPoint x: 1241, startPoint y: 33, endPoint x: 1381, endPoint y: 387, distance: 380.7
click at [1420, 141] on div "1 ההההההההההההההההההההההההההההההההההההההההההההההההההההההההההההההההההההההההההההה…" at bounding box center [1352, 387] width 307 height 755
click at [1426, 256] on div at bounding box center [1368, 351] width 223 height 630
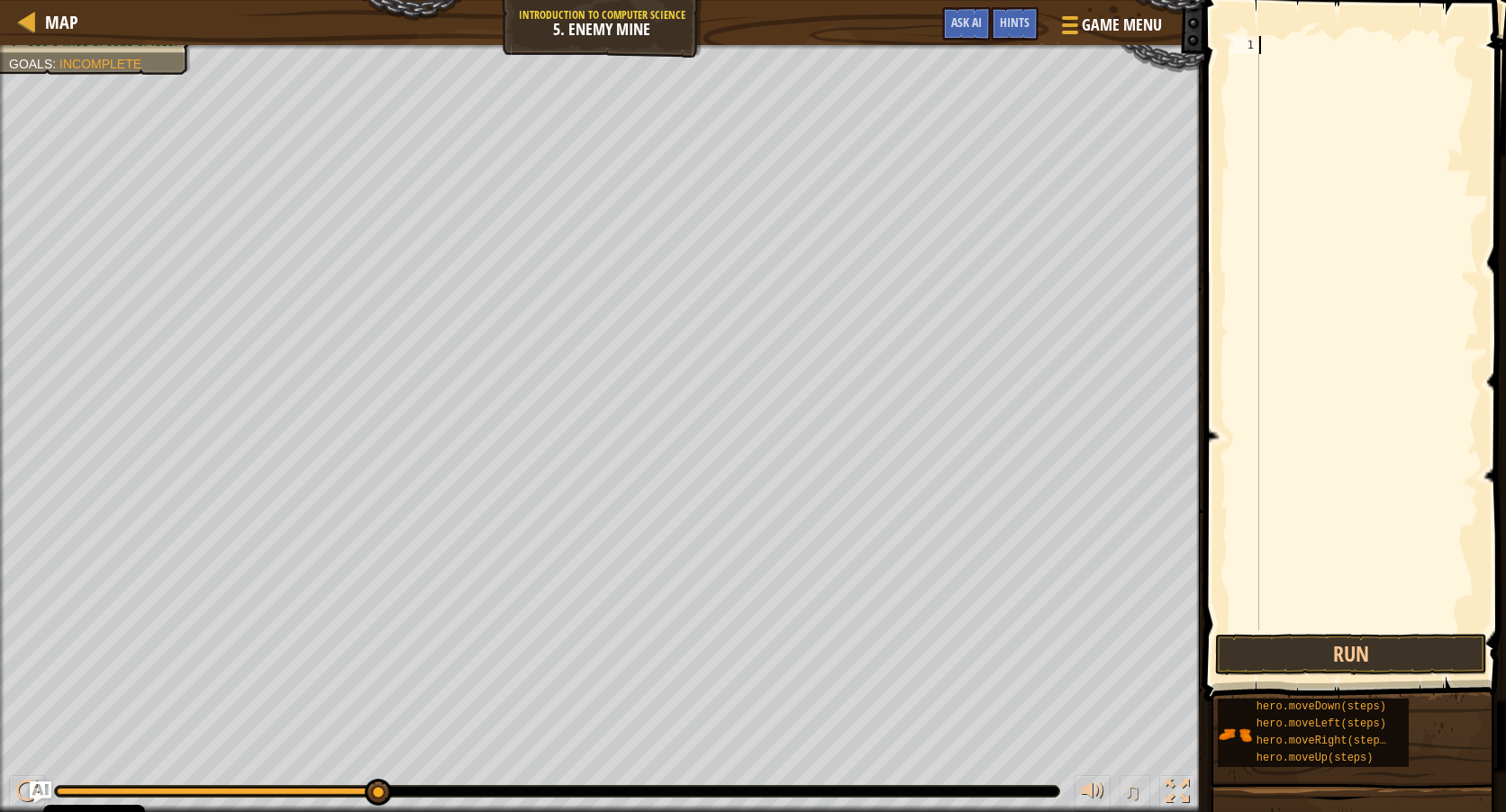
drag, startPoint x: 1381, startPoint y: 387, endPoint x: 1326, endPoint y: 529, distance: 152.3
click at [1326, 529] on div at bounding box center [1368, 351] width 223 height 630
drag, startPoint x: 1308, startPoint y: 439, endPoint x: 1360, endPoint y: 601, distance: 170.1
click at [1360, 601] on div at bounding box center [1368, 351] width 223 height 630
click at [1350, 639] on button "Run" at bounding box center [1351, 654] width 272 height 42
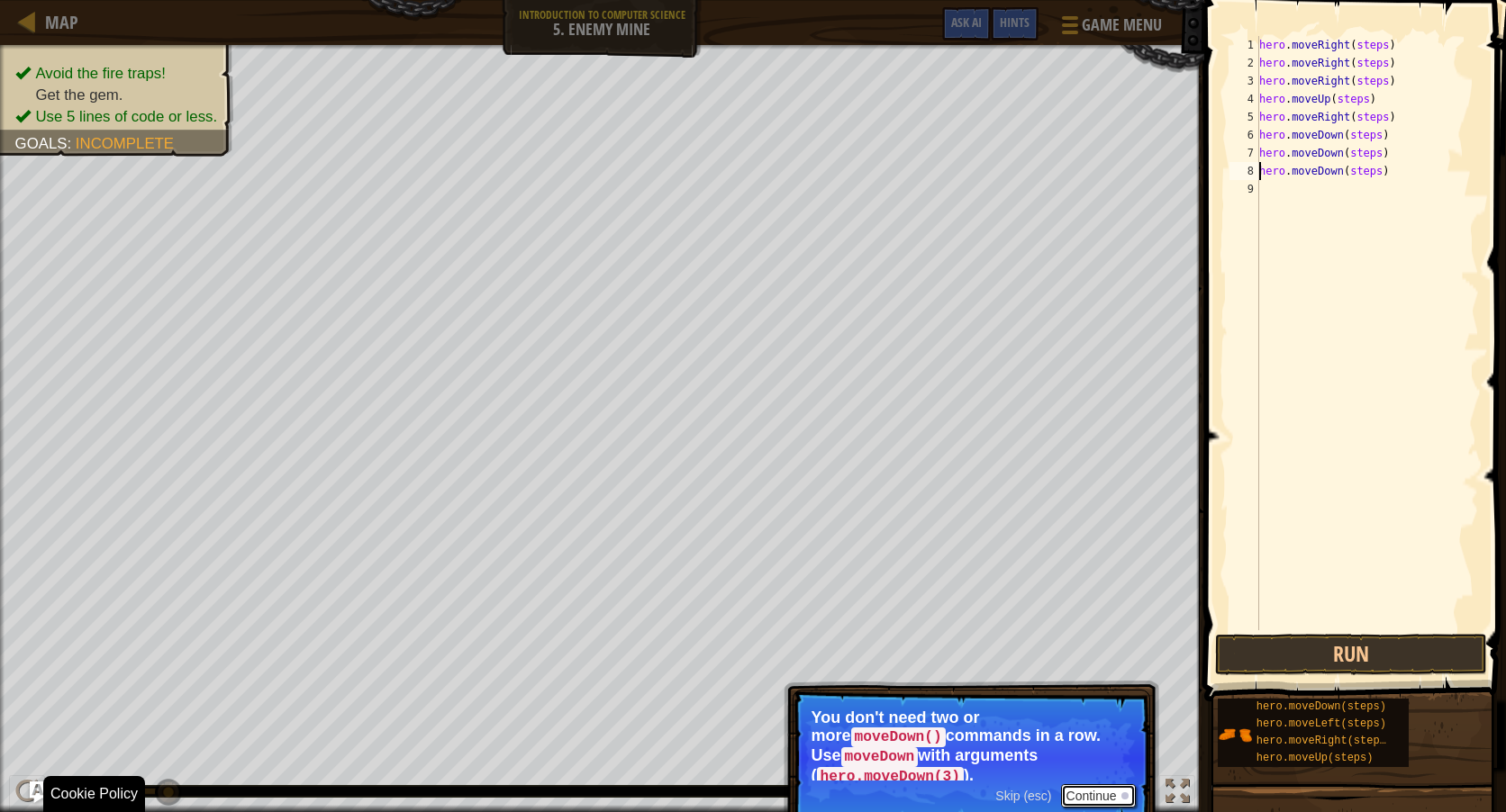
click at [1108, 786] on button "Continue" at bounding box center [1098, 795] width 75 height 23
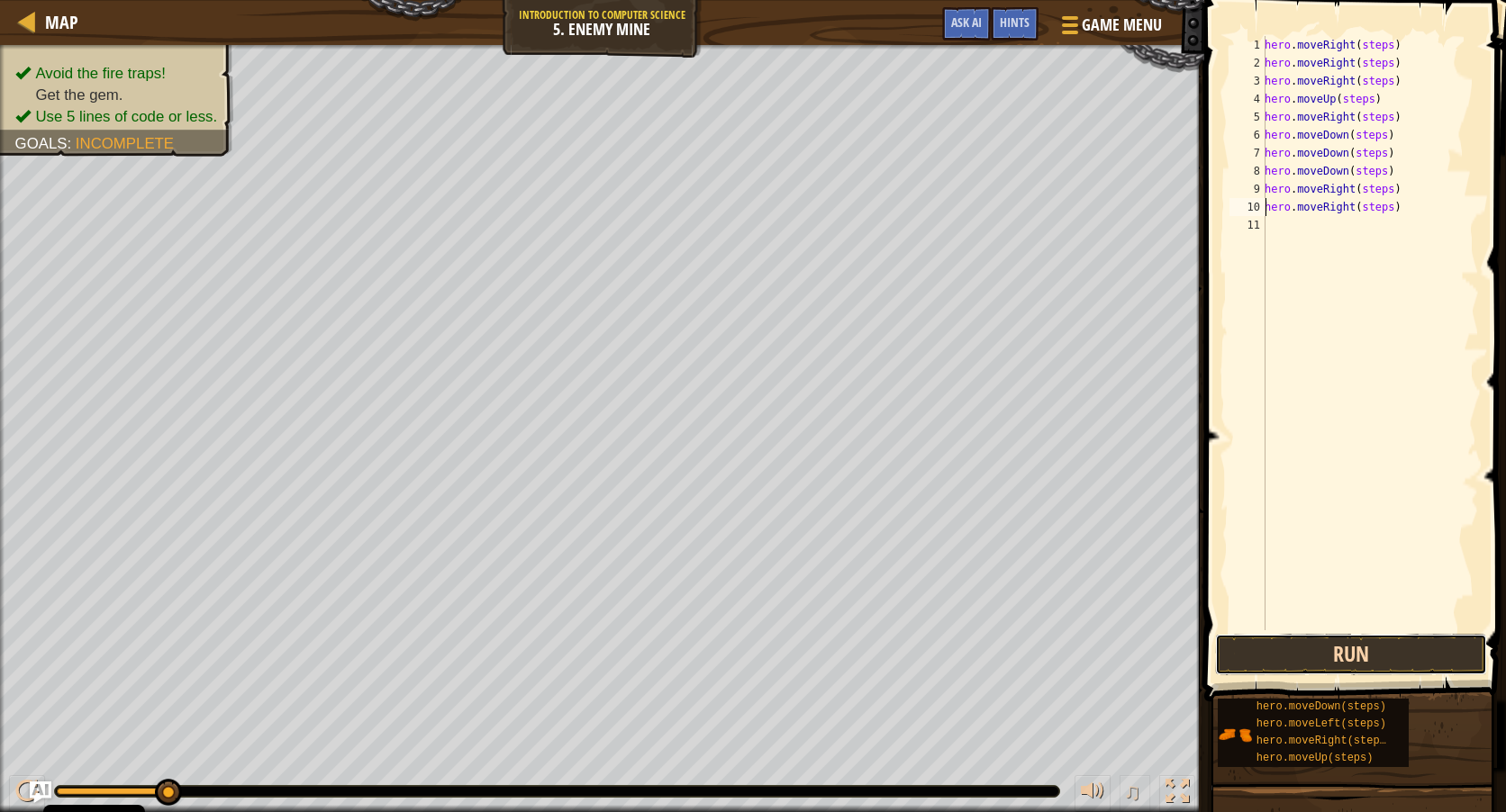
click at [1346, 651] on button "Run" at bounding box center [1351, 654] width 272 height 42
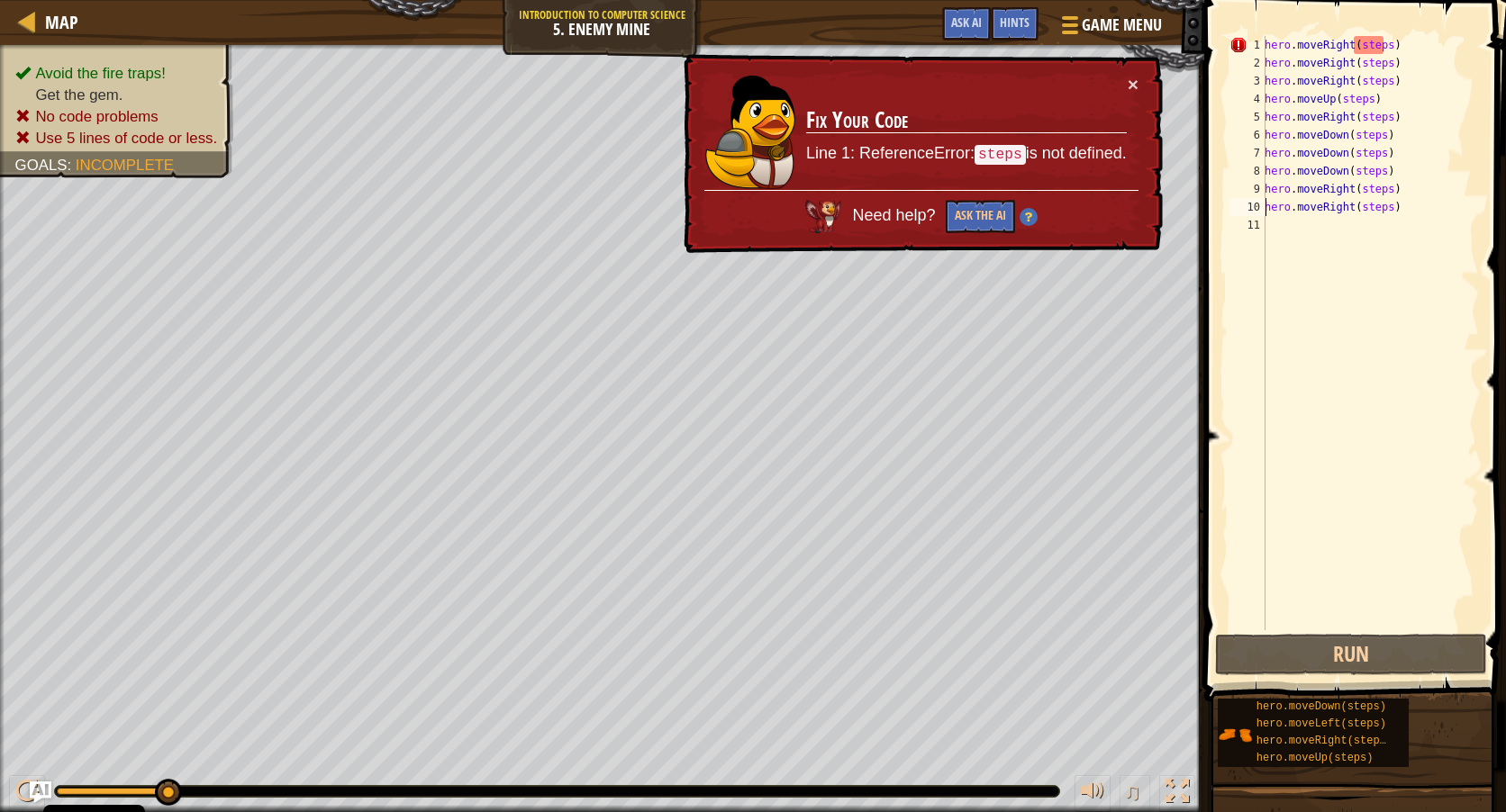
click at [1367, 68] on div "hero . moveRight ( steps ) hero . moveRight ( steps ) hero . moveRight ( steps …" at bounding box center [1369, 351] width 218 height 630
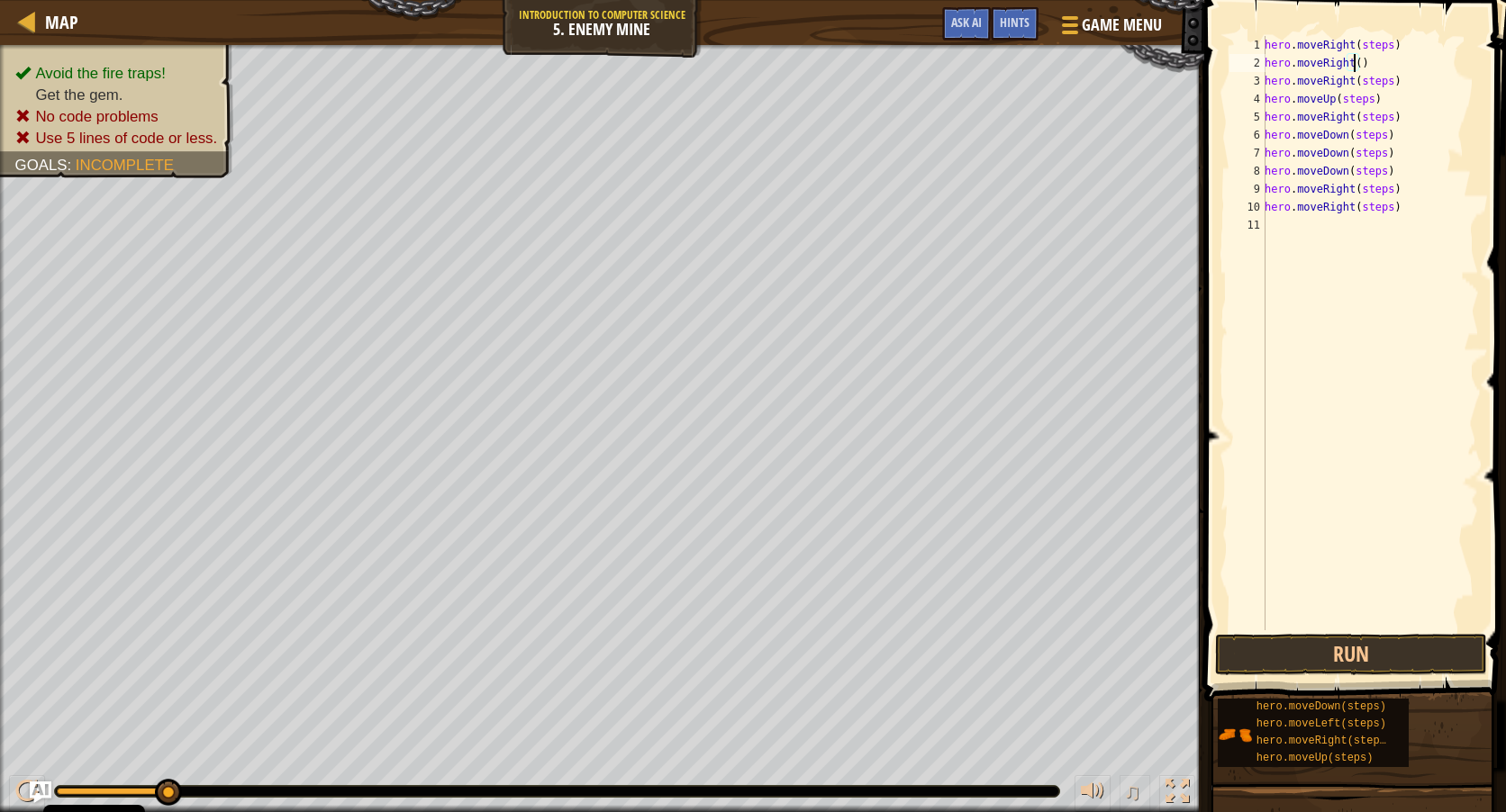
click at [1369, 44] on div "hero . moveRight ( steps ) hero . moveRight ( ) hero . moveRight ( steps ) hero…" at bounding box center [1369, 351] width 218 height 630
click at [1365, 79] on div "hero . moveRight ( ) hero . moveRight ( ) hero . moveRight ( steps ) hero . mov…" at bounding box center [1369, 351] width 218 height 630
click at [1356, 107] on div "hero . moveRight ( ) hero . moveRight ( ) hero . moveRight ( ) hero . moveUp ( …" at bounding box center [1369, 351] width 218 height 630
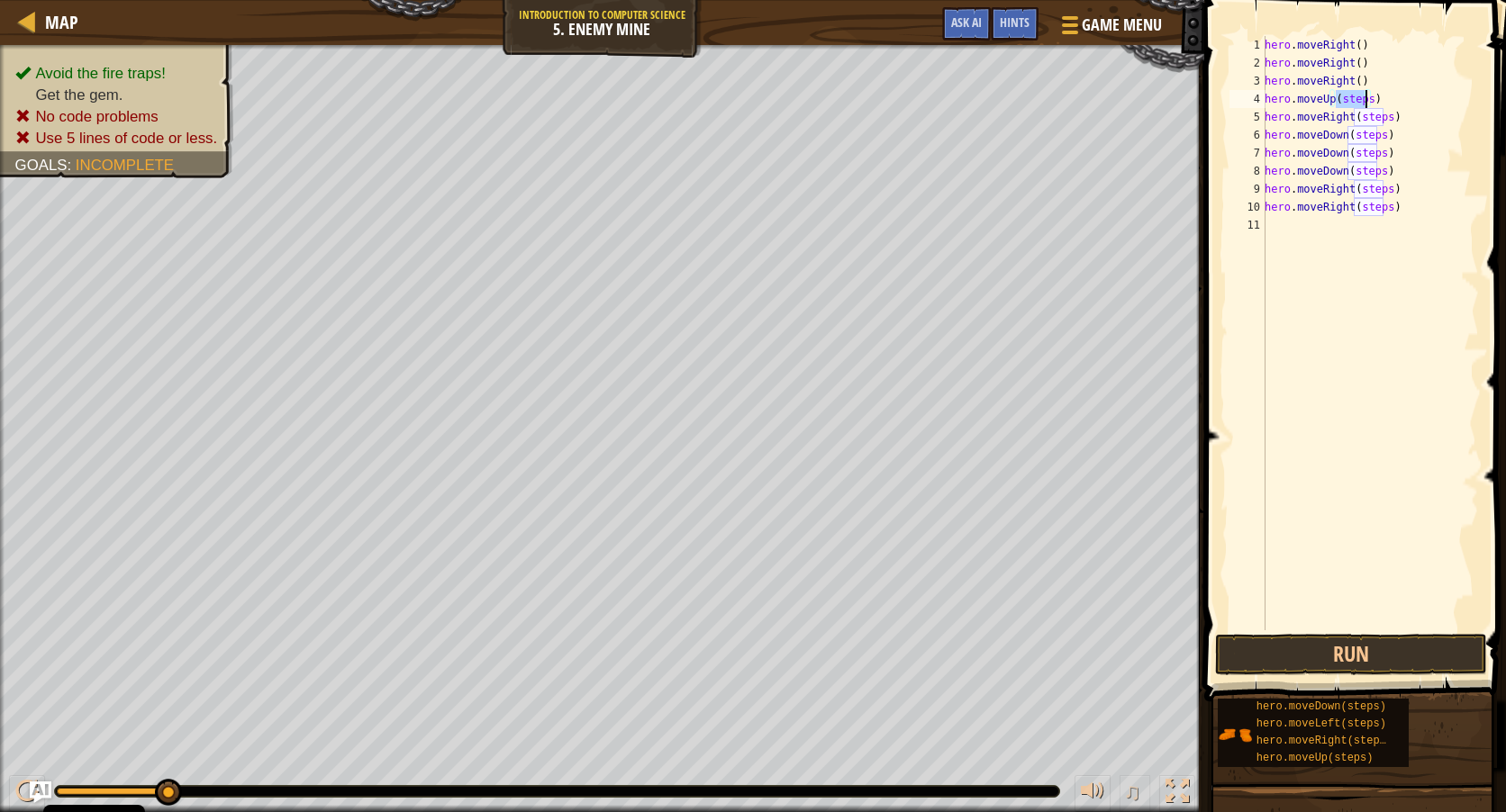
click at [1356, 107] on div "hero . moveRight ( ) hero . moveRight ( ) hero . moveRight ( ) hero . moveUp ( …" at bounding box center [1369, 351] width 218 height 630
click at [1369, 116] on div "hero . moveRight ( ) hero . moveRight ( ) hero . moveRight ( ) hero . moveUp ( …" at bounding box center [1369, 351] width 218 height 630
click at [1368, 134] on div "hero . moveRight ( ) hero . moveRight ( ) hero . moveRight ( ) hero . moveUp ( …" at bounding box center [1369, 351] width 218 height 630
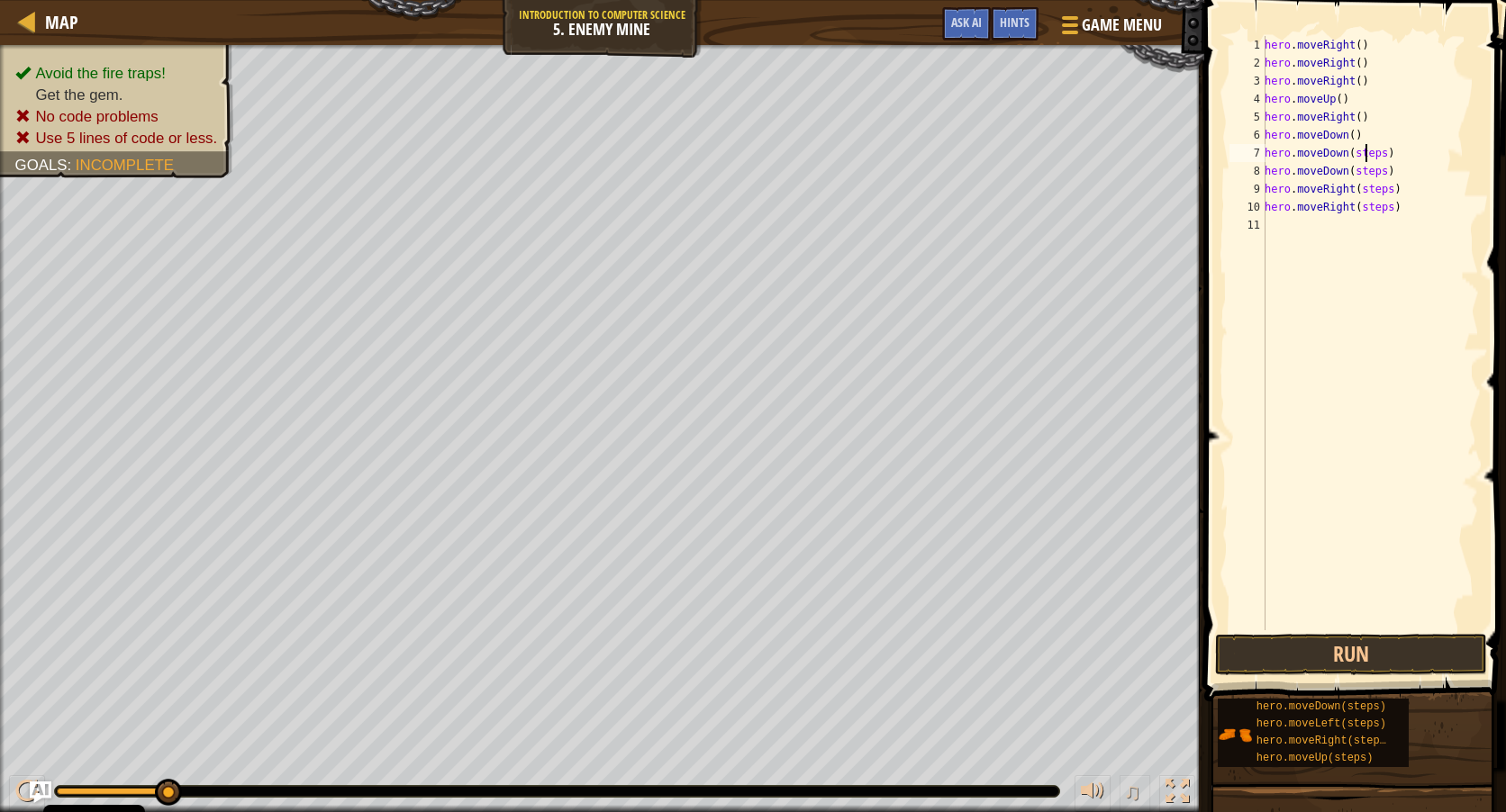
click at [1366, 153] on div "hero . moveRight ( ) hero . moveRight ( ) hero . moveRight ( ) hero . moveUp ( …" at bounding box center [1369, 351] width 218 height 630
click at [1367, 175] on div "hero . moveRight ( ) hero . moveRight ( ) hero . moveRight ( ) hero . moveUp ( …" at bounding box center [1369, 351] width 218 height 630
click at [1368, 186] on div "hero . moveRight ( ) hero . moveRight ( ) hero . moveRight ( ) hero . moveUp ( …" at bounding box center [1369, 351] width 218 height 630
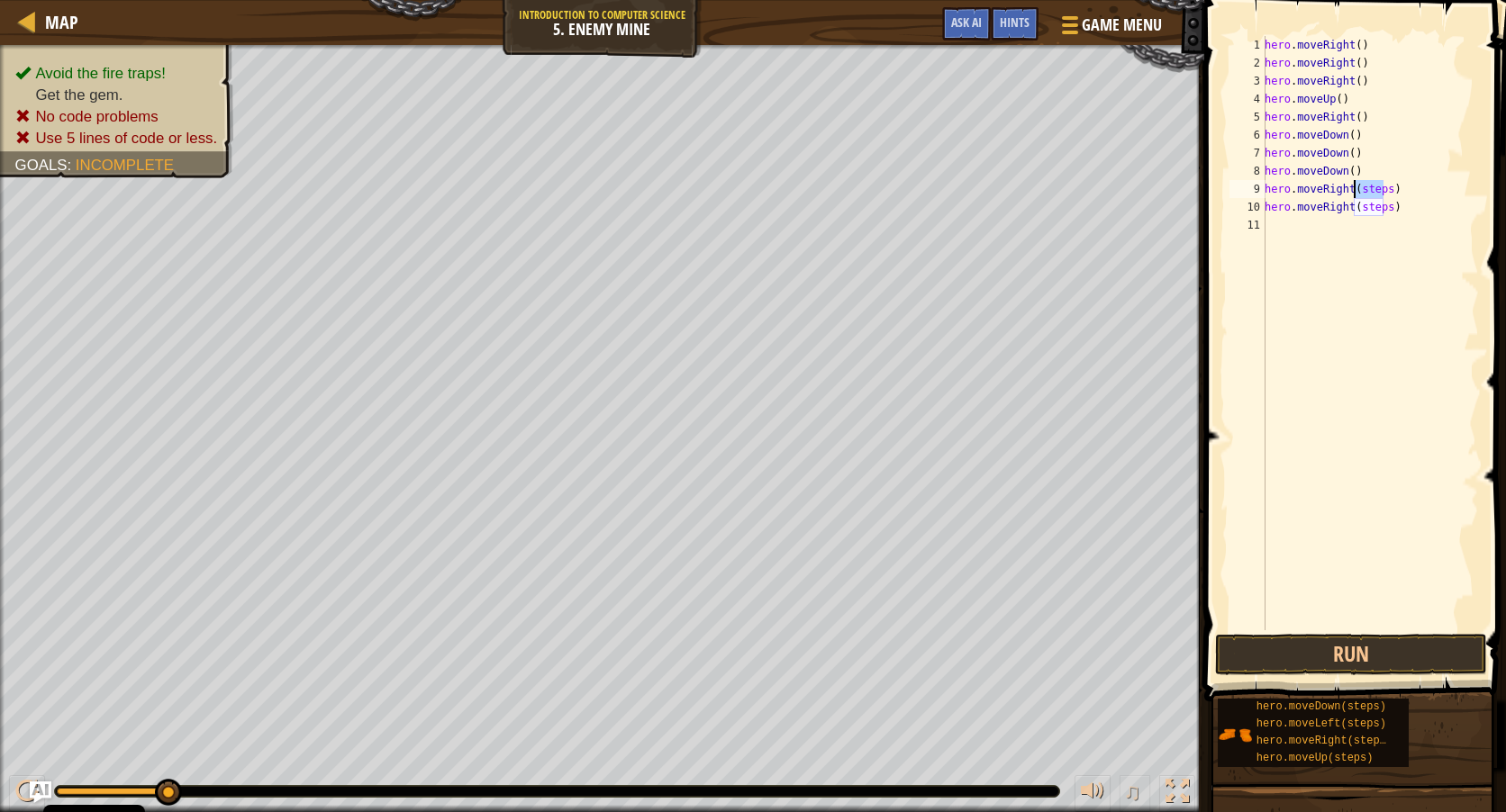
click at [1368, 186] on div "hero . moveRight ( ) hero . moveRight ( ) hero . moveRight ( ) hero . moveUp ( …" at bounding box center [1369, 351] width 218 height 630
click at [1366, 214] on div "hero . moveRight ( ) hero . moveRight ( ) hero . moveRight ( ) hero . moveUp ( …" at bounding box center [1369, 351] width 218 height 630
type textarea "hero.moveRight()"
click at [1325, 640] on button "Run" at bounding box center [1351, 654] width 272 height 42
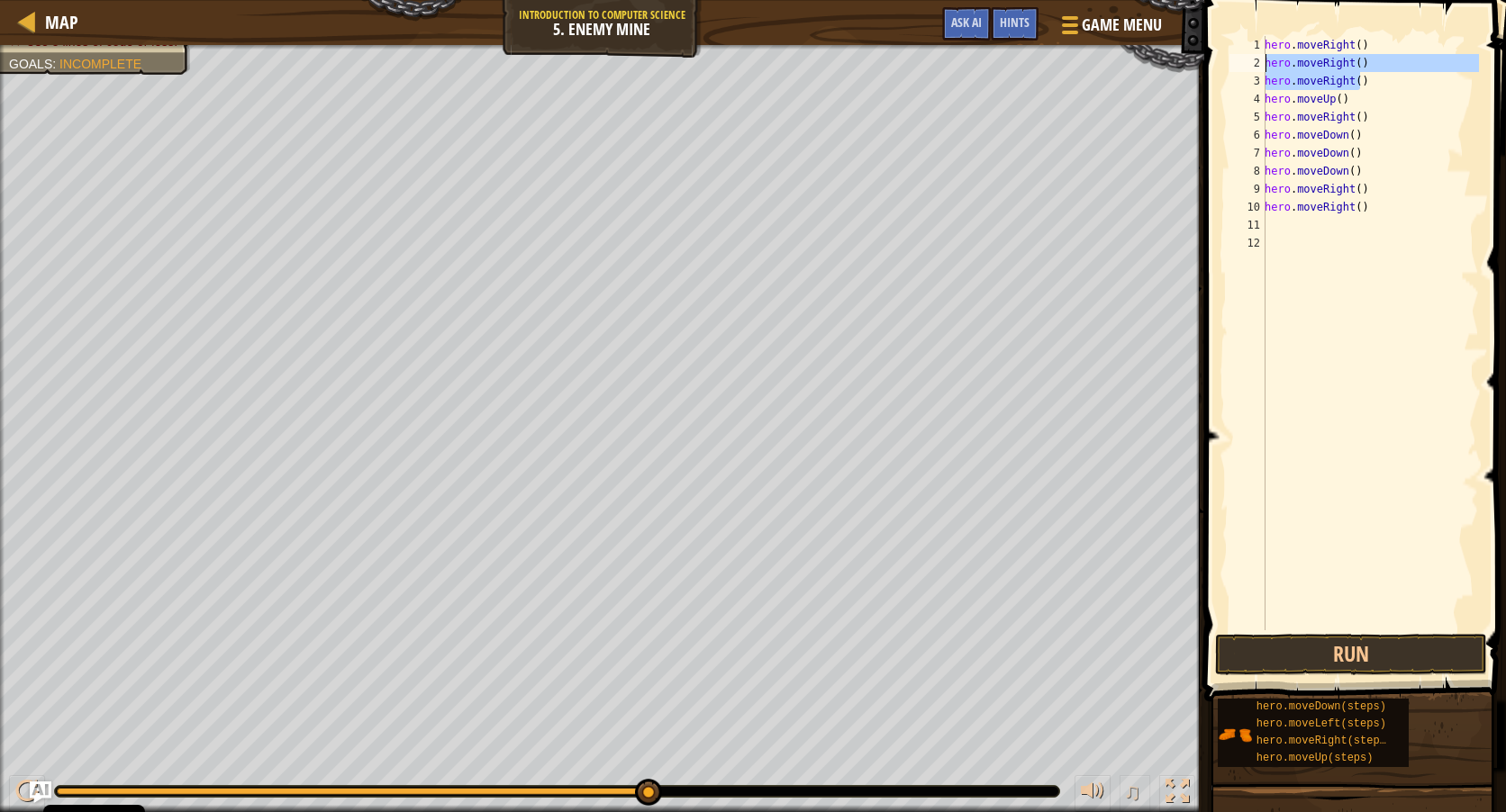
drag, startPoint x: 1369, startPoint y: 74, endPoint x: 1258, endPoint y: 71, distance: 111.0
click at [1258, 71] on div "1 2 3 4 5 6 7 8 9 10 11 12 hero . moveRight ( ) hero . moveRight ( ) hero . mov…" at bounding box center [1352, 333] width 253 height 594
type textarea "hero.moveRight() hero.moveRight()"
click at [1354, 41] on div "hero . moveRight ( ) hero . moveUp ( ) hero . moveRight ( ) hero . moveDown ( )…" at bounding box center [1369, 351] width 218 height 630
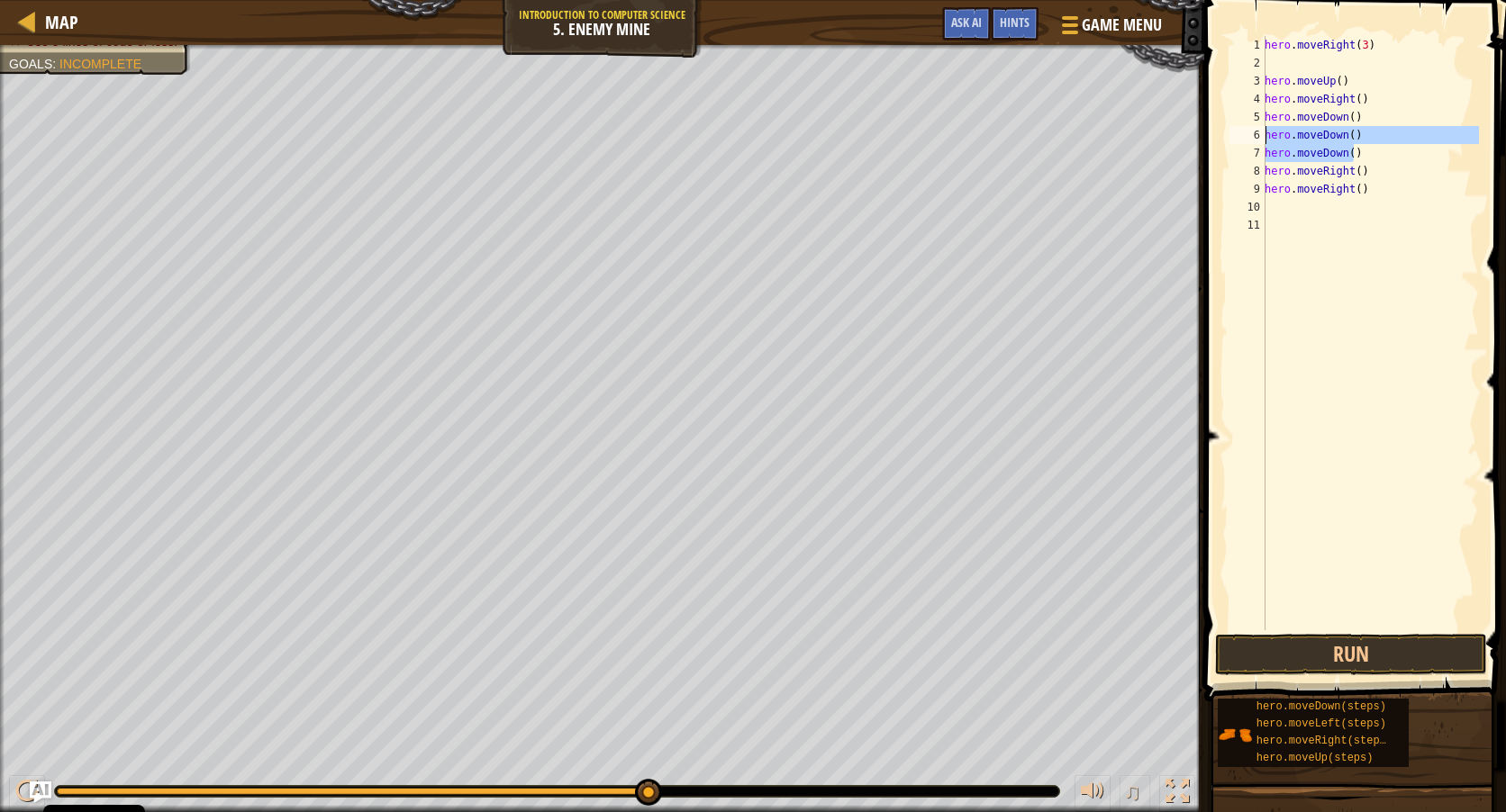
drag, startPoint x: 1360, startPoint y: 149, endPoint x: 1259, endPoint y: 129, distance: 103.0
click at [1259, 129] on div "hero.moveRight(3) 1 2 3 4 5 6 7 8 9 10 11 hero . moveRight ( 3 ) hero . moveUp …" at bounding box center [1352, 333] width 253 height 594
type textarea "hero.moveDown() hero.moveDown()"
click at [1344, 115] on div "hero . moveRight ( 3 ) hero . moveUp ( ) hero . moveRight ( ) hero . moveDown (…" at bounding box center [1369, 351] width 218 height 630
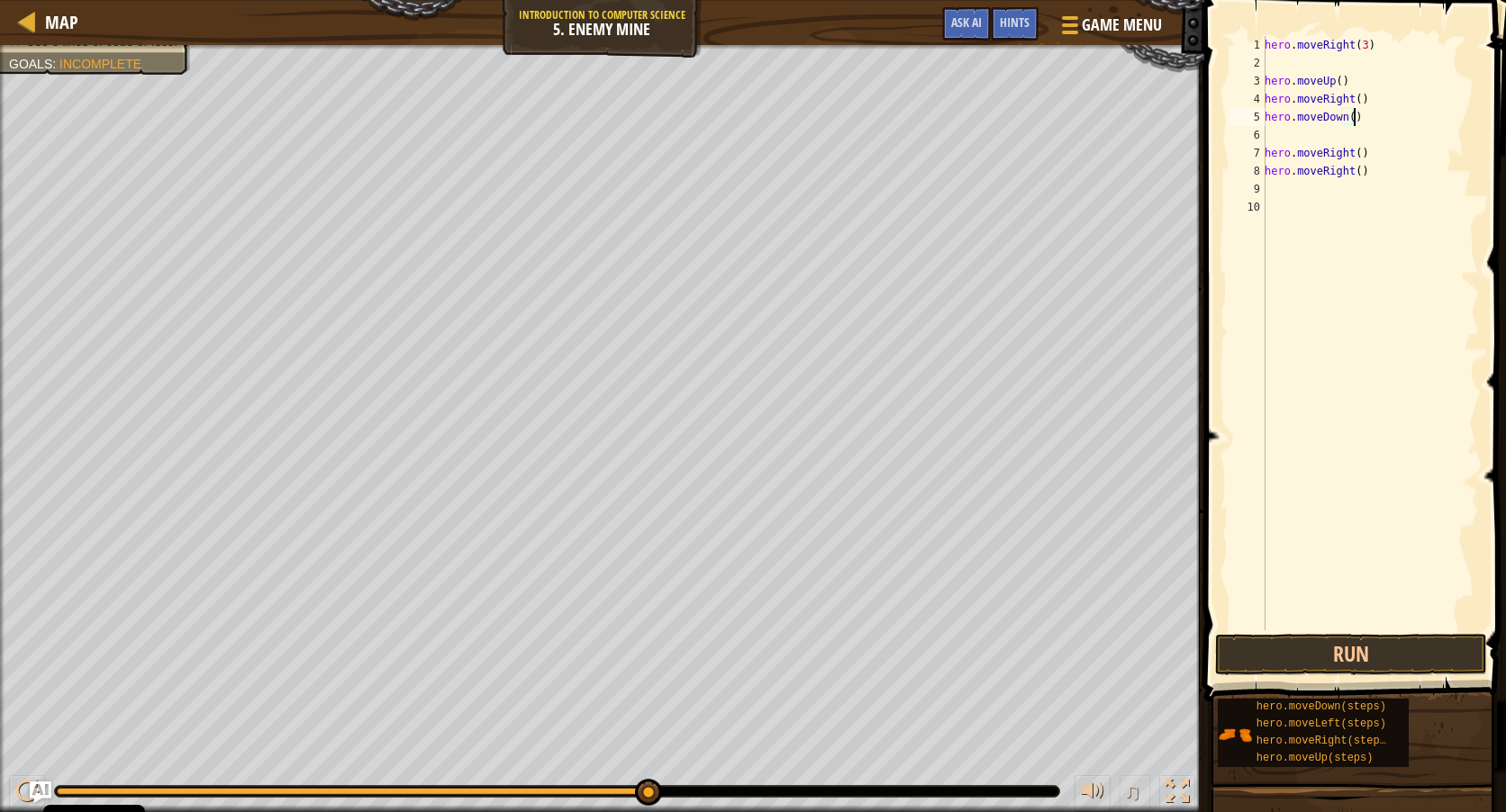
click at [1351, 120] on div "hero . moveRight ( 3 ) hero . moveUp ( ) hero . moveRight ( ) hero . moveDown (…" at bounding box center [1369, 351] width 218 height 630
click at [1349, 119] on div "hero . moveRight ( 3 ) hero . moveUp ( ) hero . moveRight ( ) hero . moveDown (…" at bounding box center [1369, 351] width 218 height 630
drag, startPoint x: 1359, startPoint y: 175, endPoint x: 1267, endPoint y: 179, distance: 92.1
click at [1267, 179] on div "hero . moveRight ( 3 ) hero . moveUp ( ) hero . moveRight ( ) hero . moveDown (…" at bounding box center [1369, 351] width 218 height 630
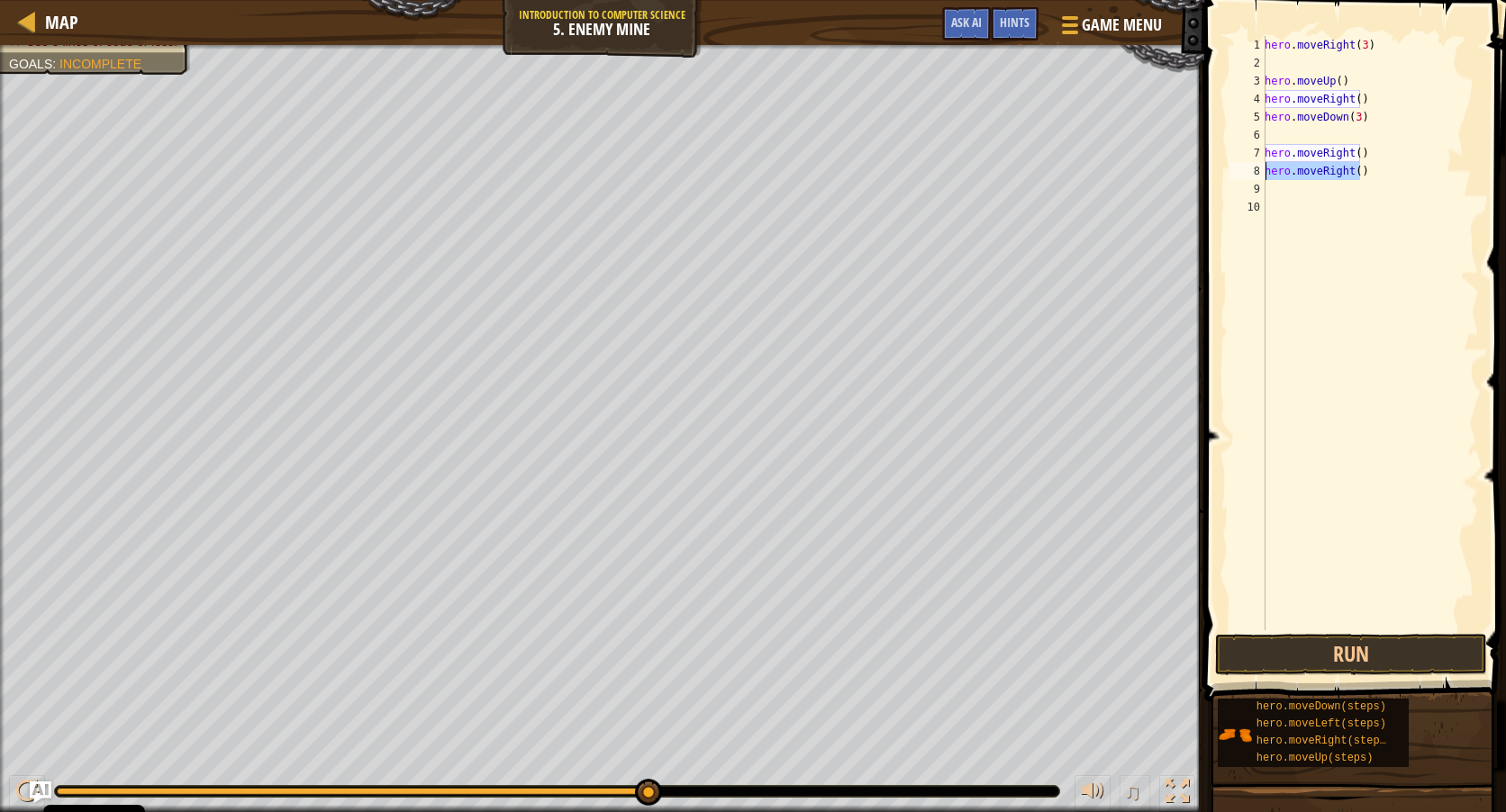
type textarea "hero.moveRight()"
click at [1351, 157] on div "hero . moveRight ( 3 ) hero . moveUp ( ) hero . moveRight ( ) hero . moveDown (…" at bounding box center [1369, 351] width 218 height 630
type textarea "hero.moveRight(2)"
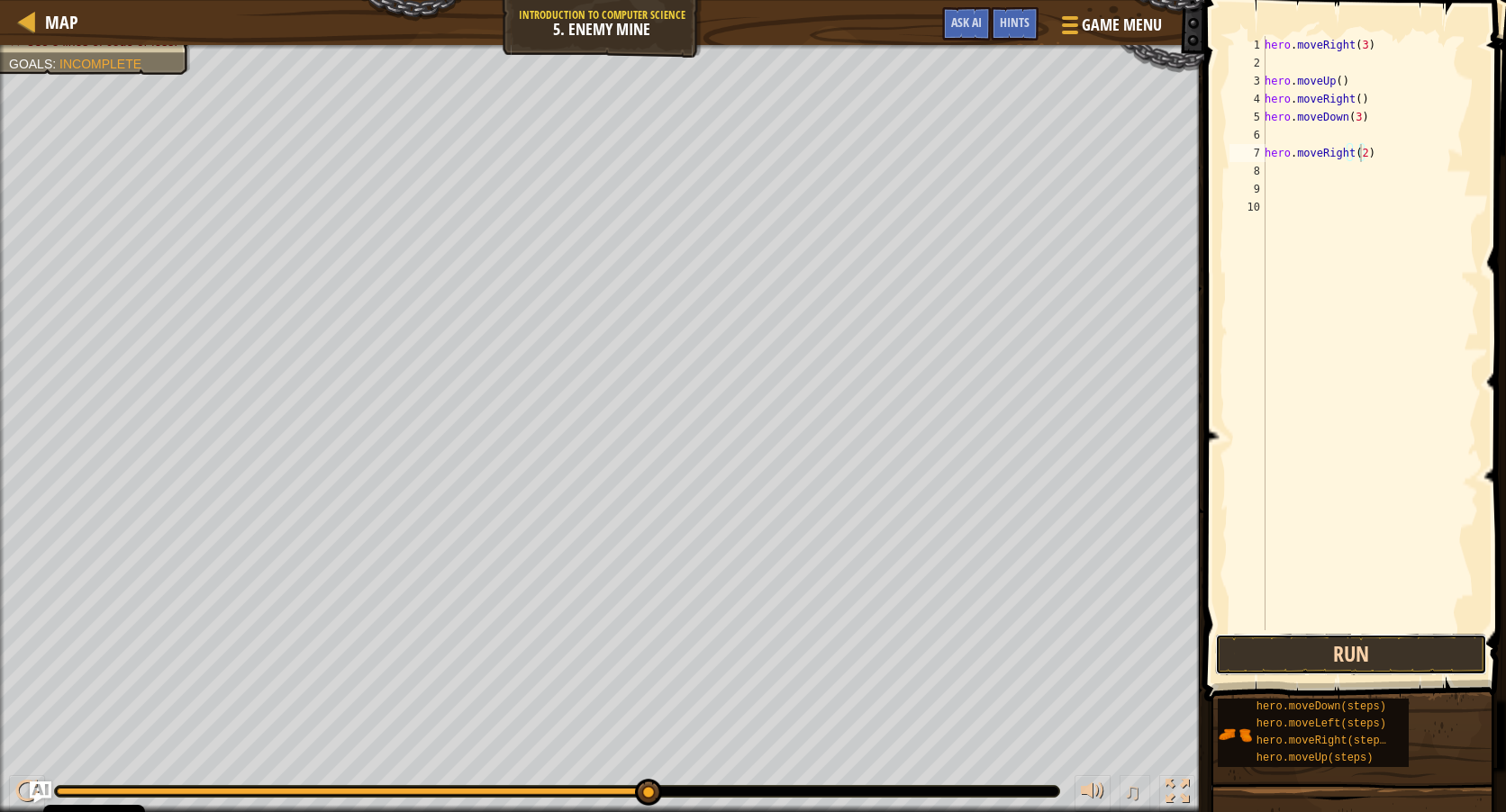
click at [1361, 645] on button "Run" at bounding box center [1351, 654] width 272 height 42
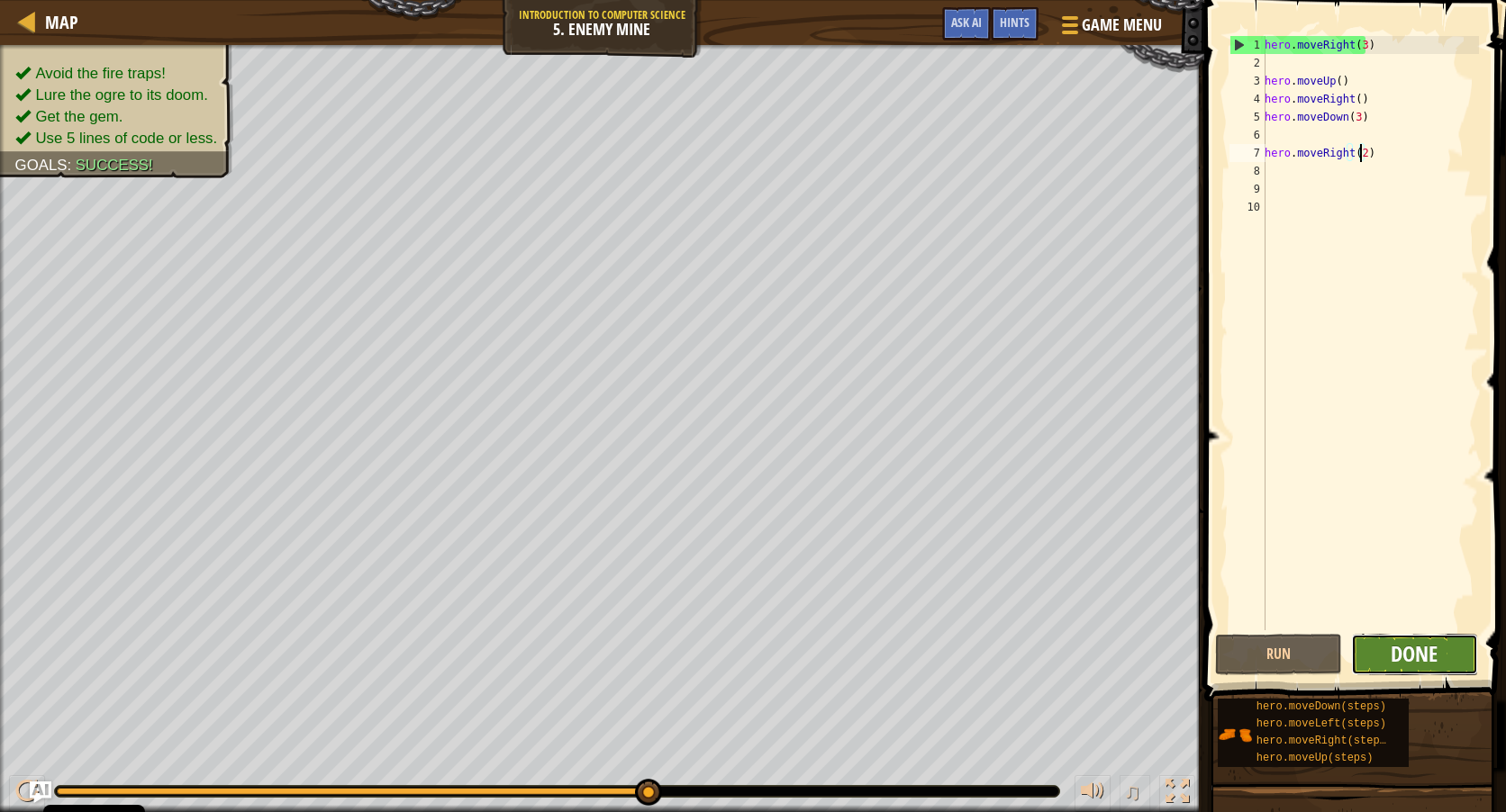
click at [1410, 665] on span "Done" at bounding box center [1414, 653] width 47 height 29
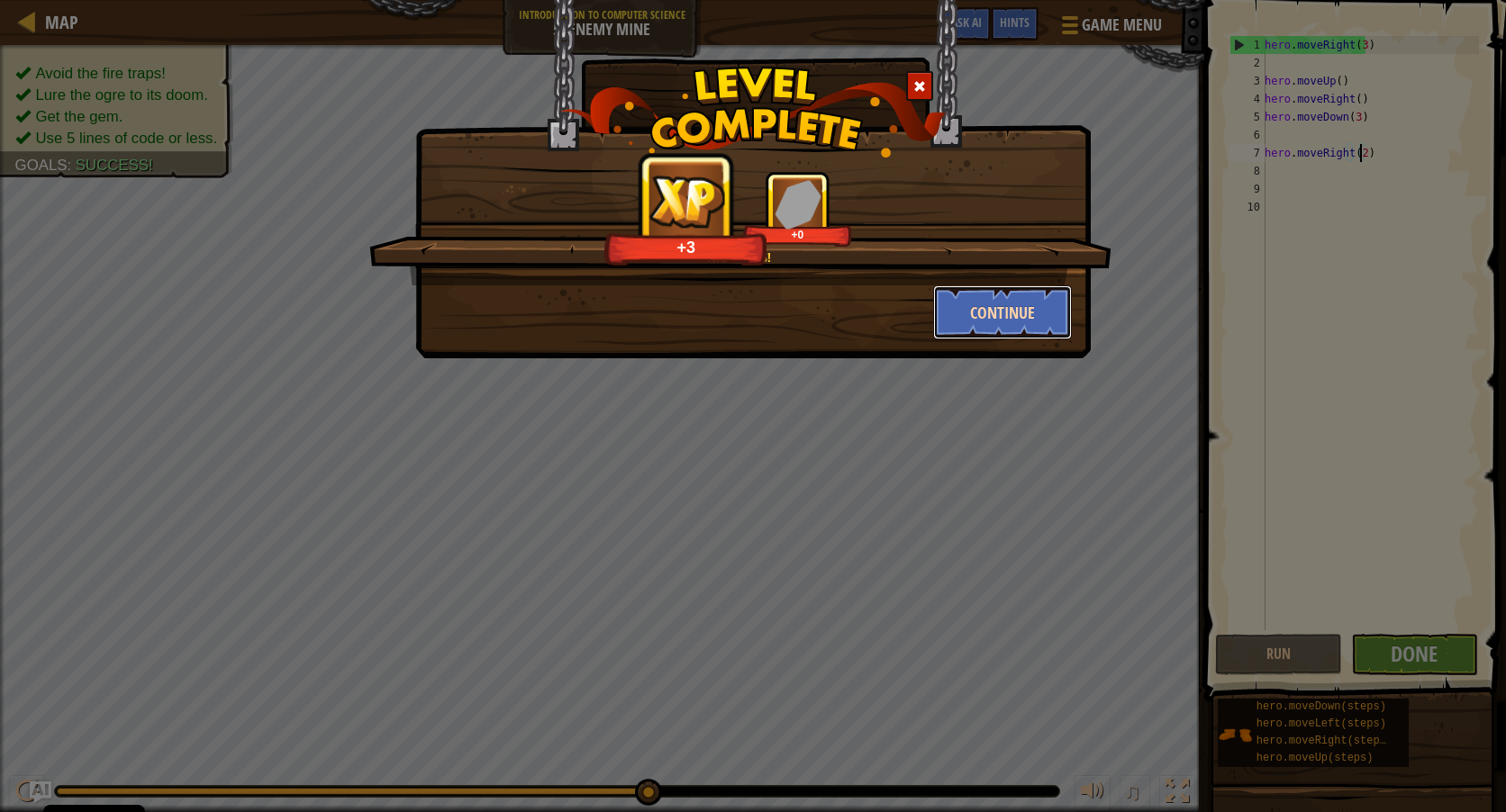
click at [944, 311] on button "Continue" at bounding box center [1002, 312] width 139 height 54
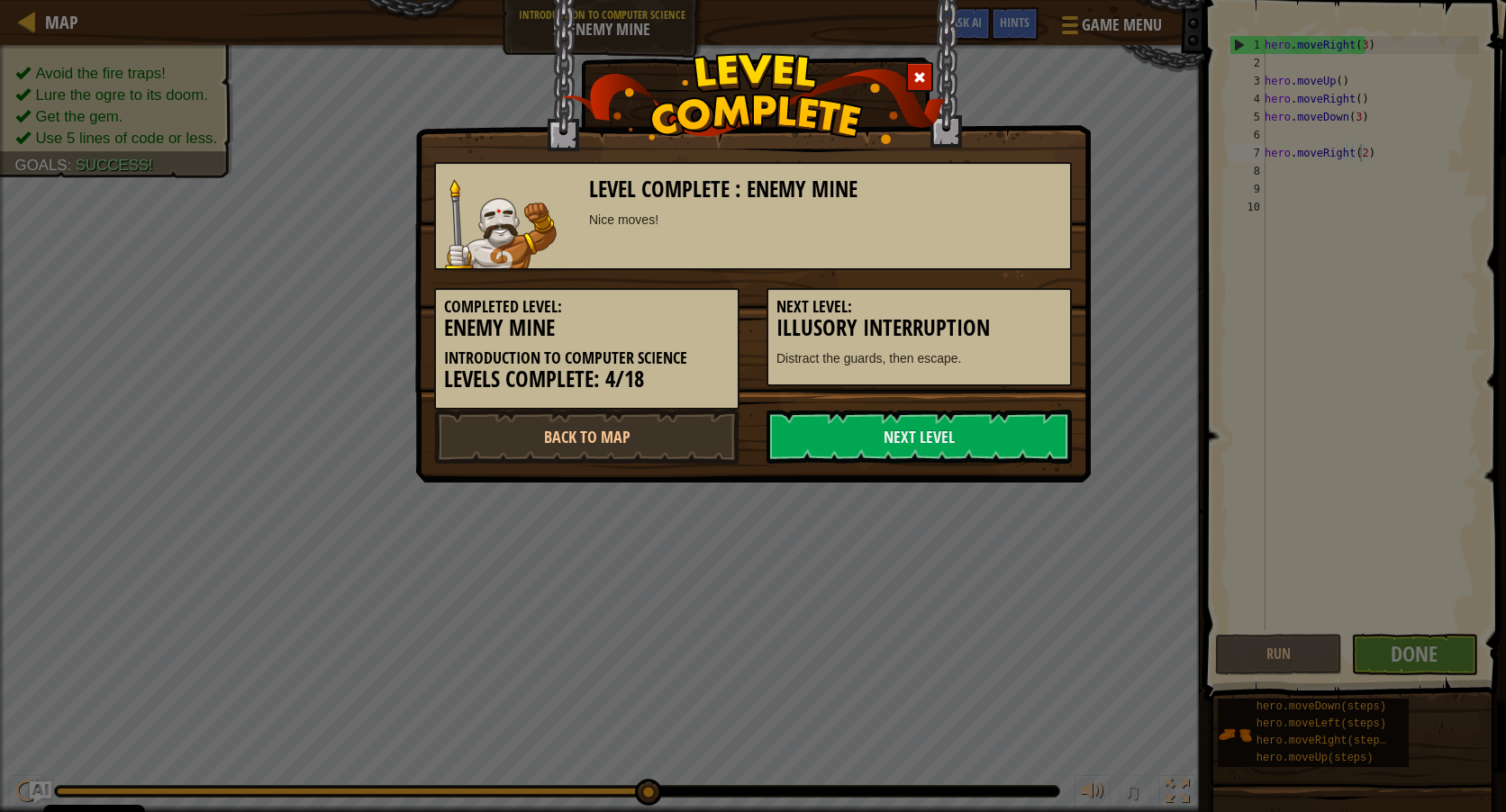
drag, startPoint x: 1403, startPoint y: 762, endPoint x: 1441, endPoint y: 786, distance: 44.9
click at [1441, 786] on div "Level Complete : Enemy Mine Nice moves! Completed Level: Enemy Mine Introductio…" at bounding box center [753, 406] width 1506 height 812
click at [888, 443] on link "Next Level" at bounding box center [919, 436] width 305 height 54
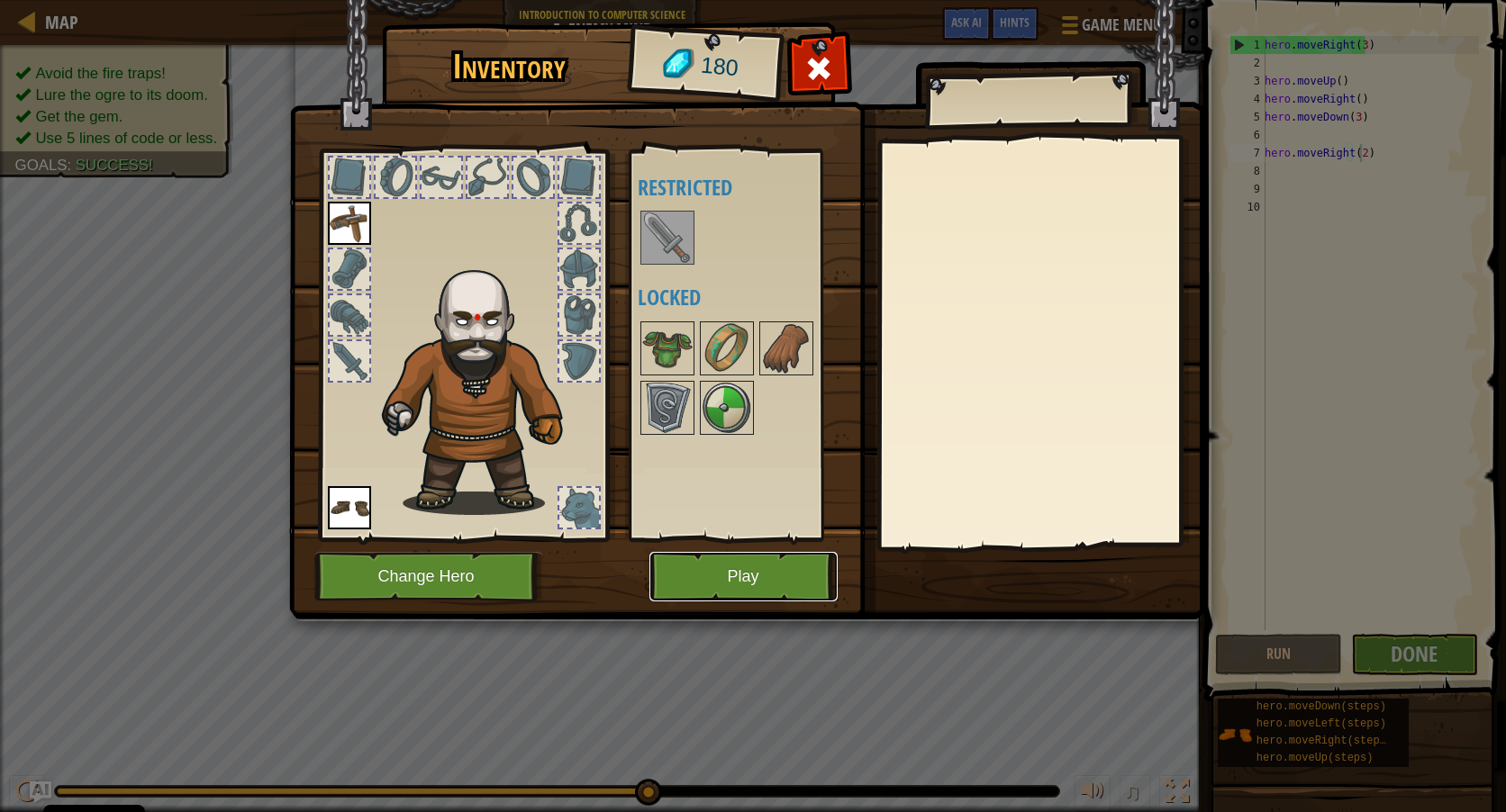
click at [767, 589] on button "Play" at bounding box center [744, 577] width 188 height 50
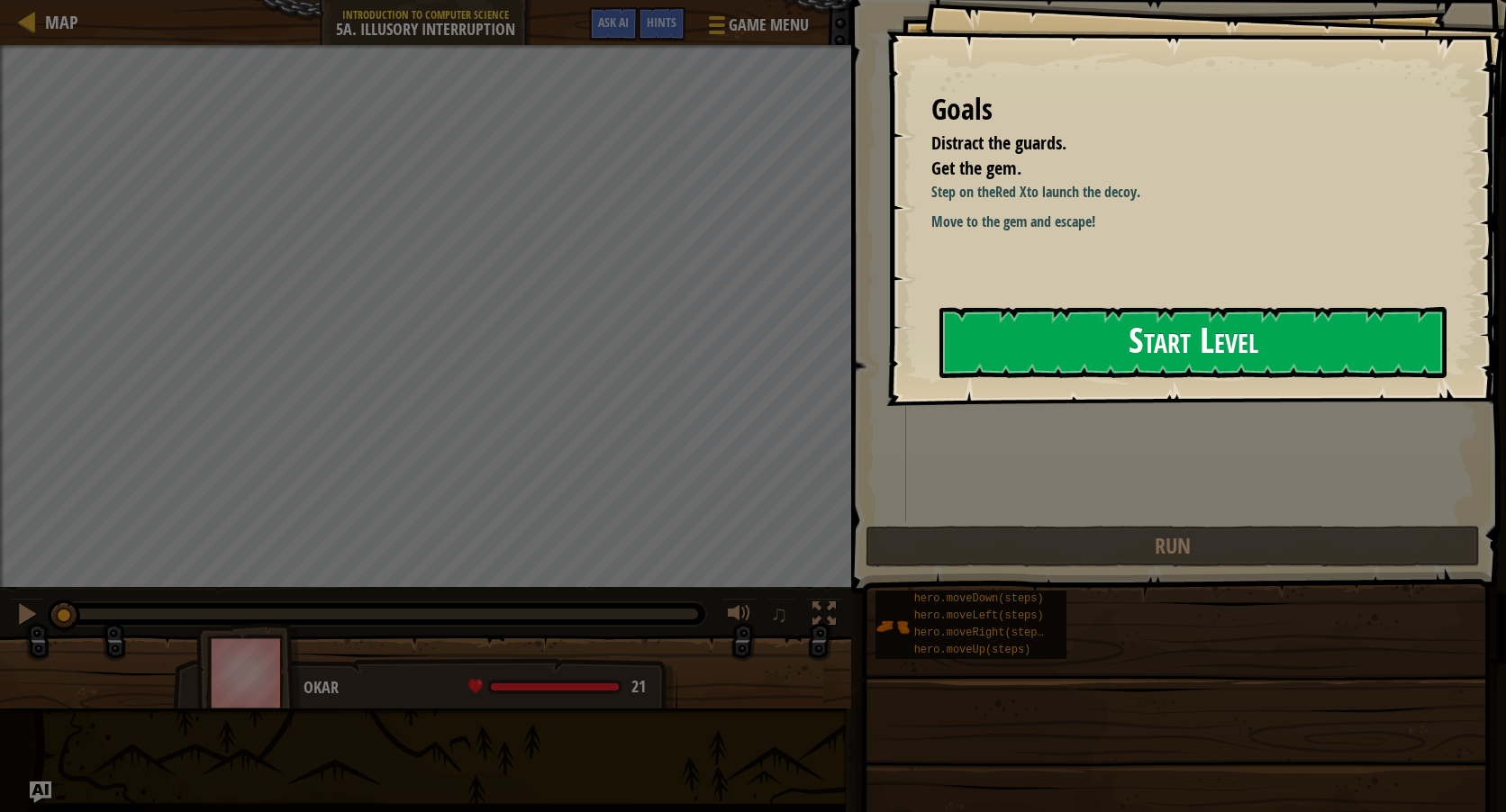
click at [1067, 347] on button "Start Level" at bounding box center [1192, 342] width 507 height 71
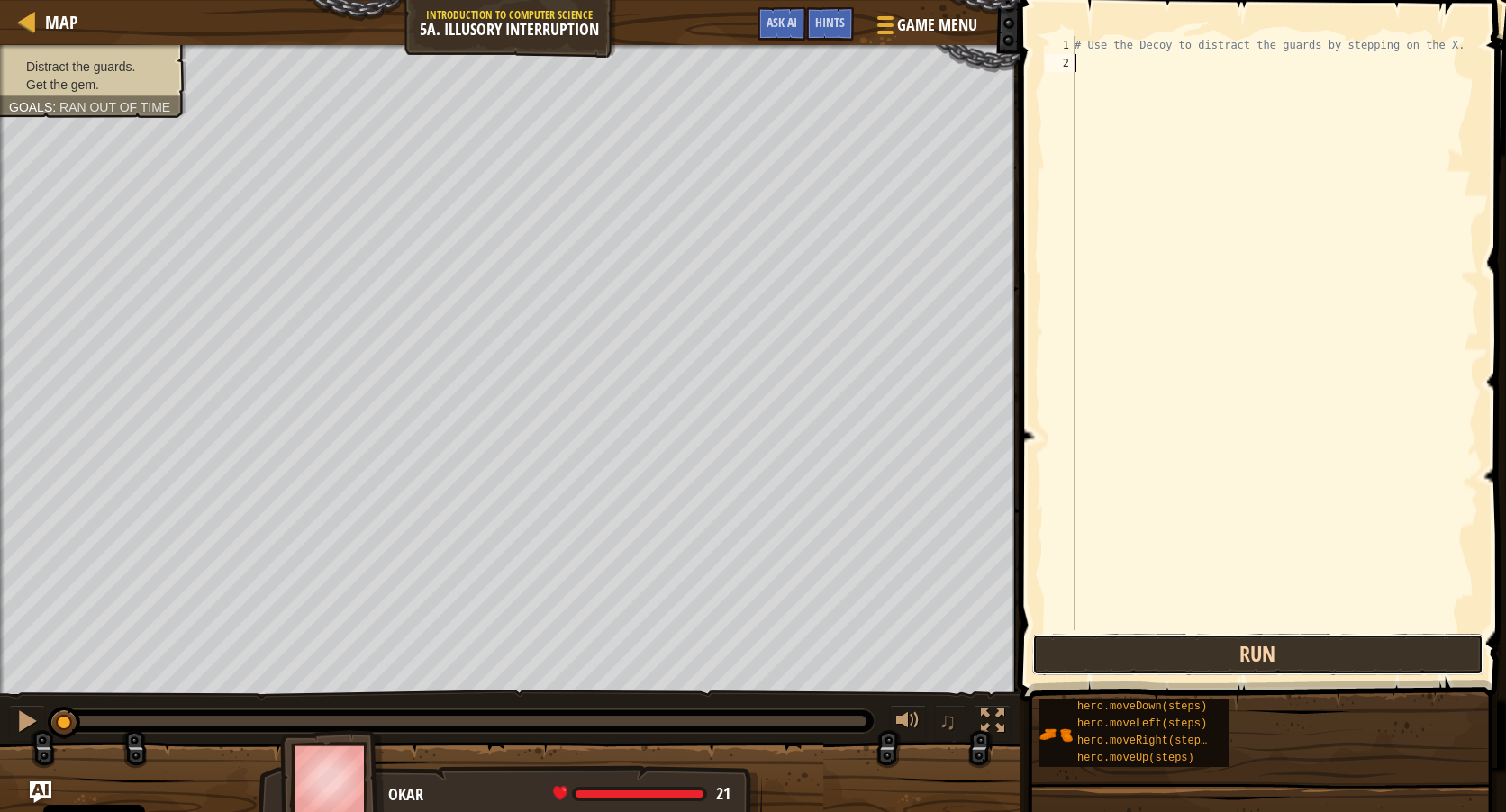
click at [1262, 657] on button "Run" at bounding box center [1258, 654] width 451 height 42
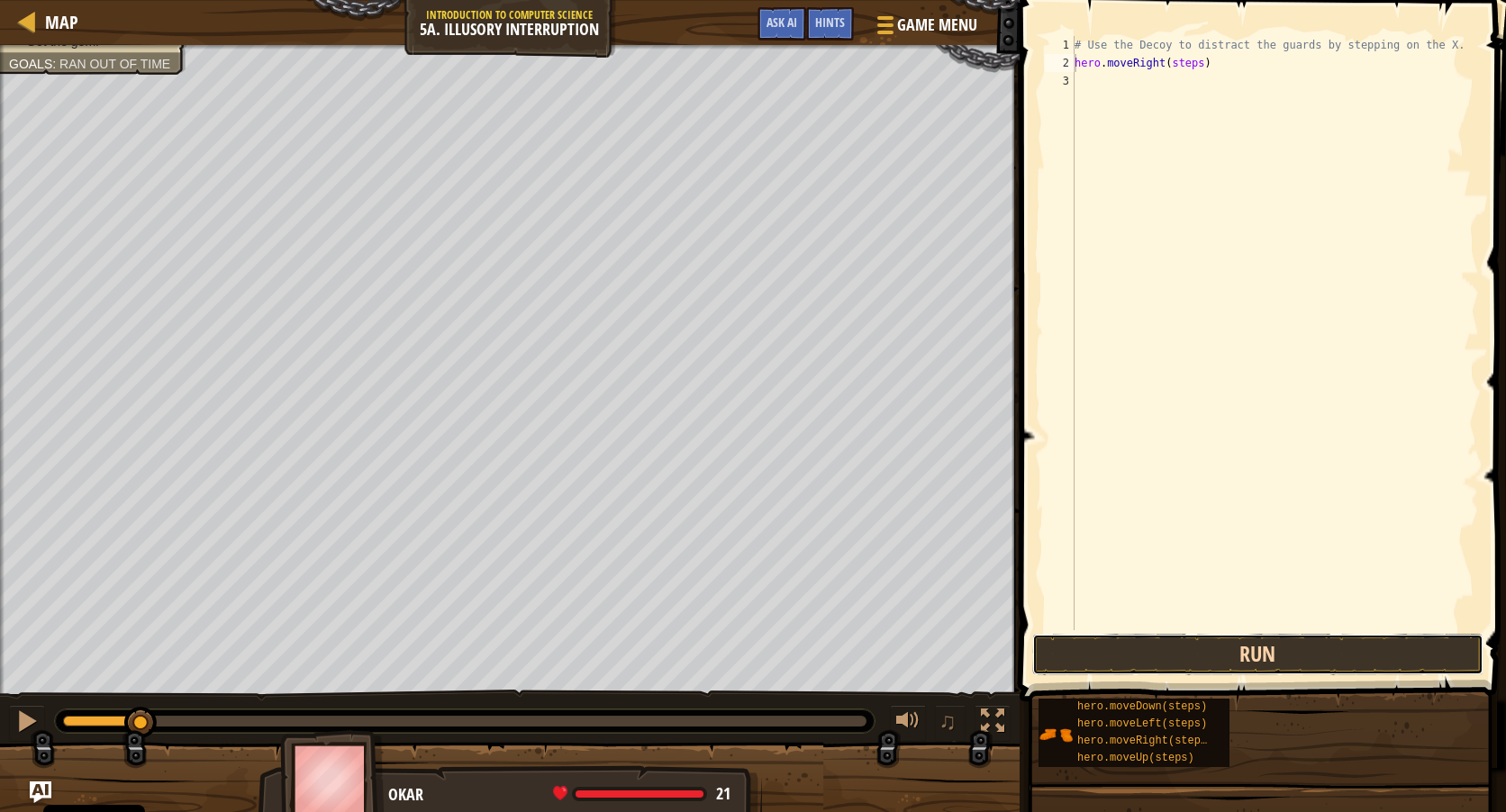
click at [1182, 655] on button "Run" at bounding box center [1258, 654] width 451 height 42
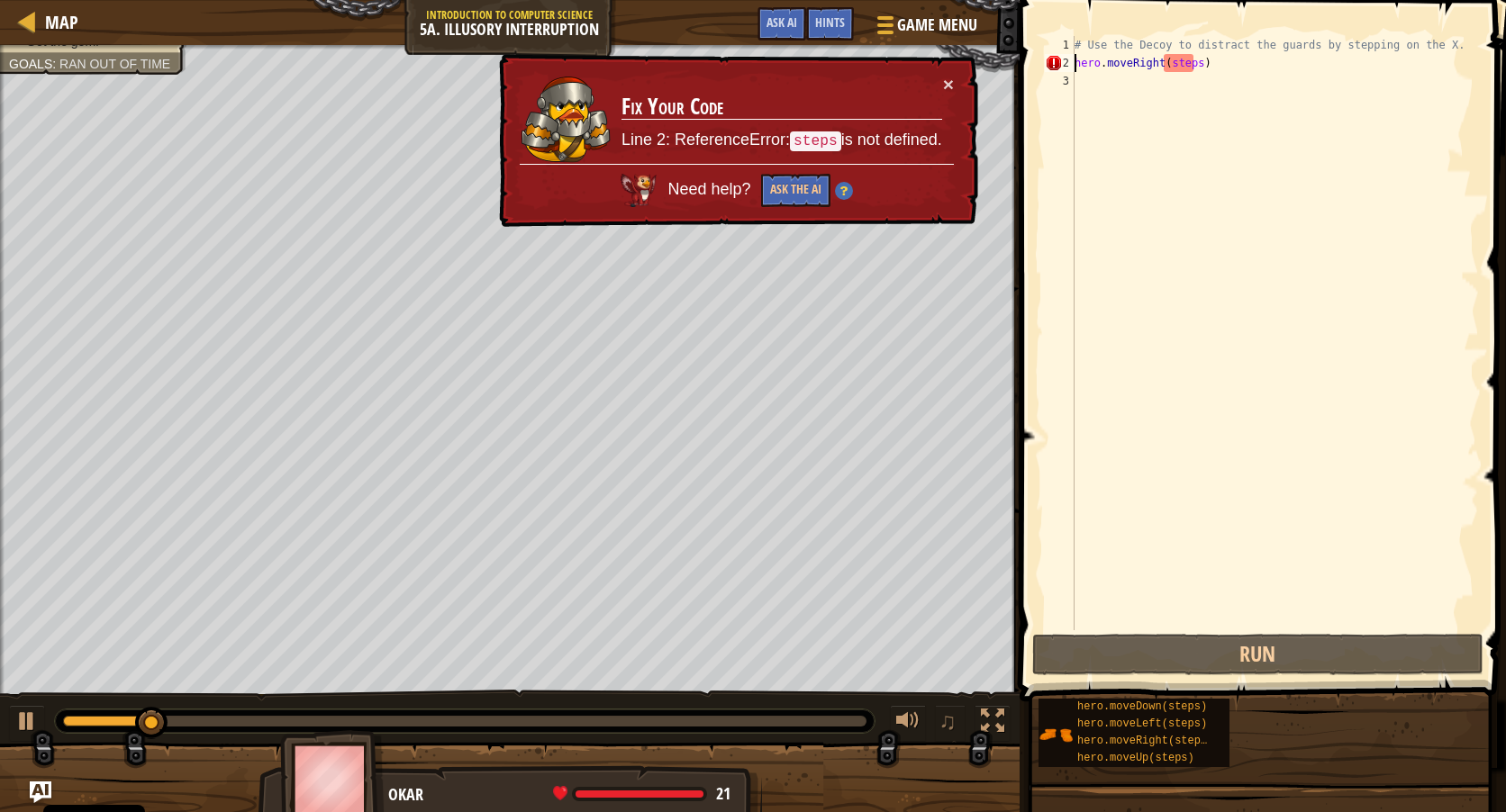
click at [1177, 63] on div "# Use the Decoy to distract the guards by stepping on the X. hero . moveRight (…" at bounding box center [1274, 351] width 408 height 630
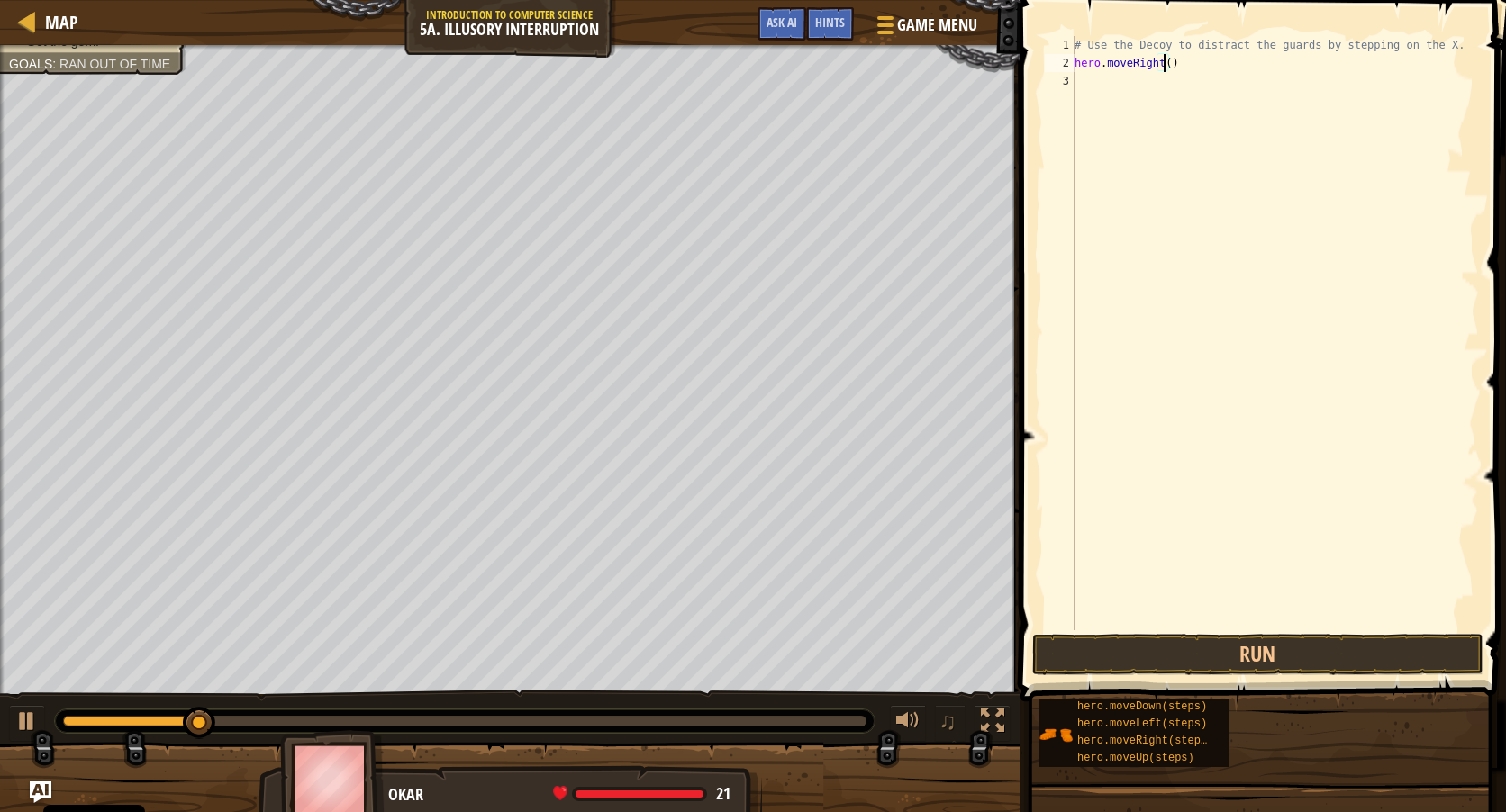
click at [1156, 675] on span at bounding box center [1264, 325] width 501 height 755
click at [1160, 656] on button "Run" at bounding box center [1258, 654] width 451 height 42
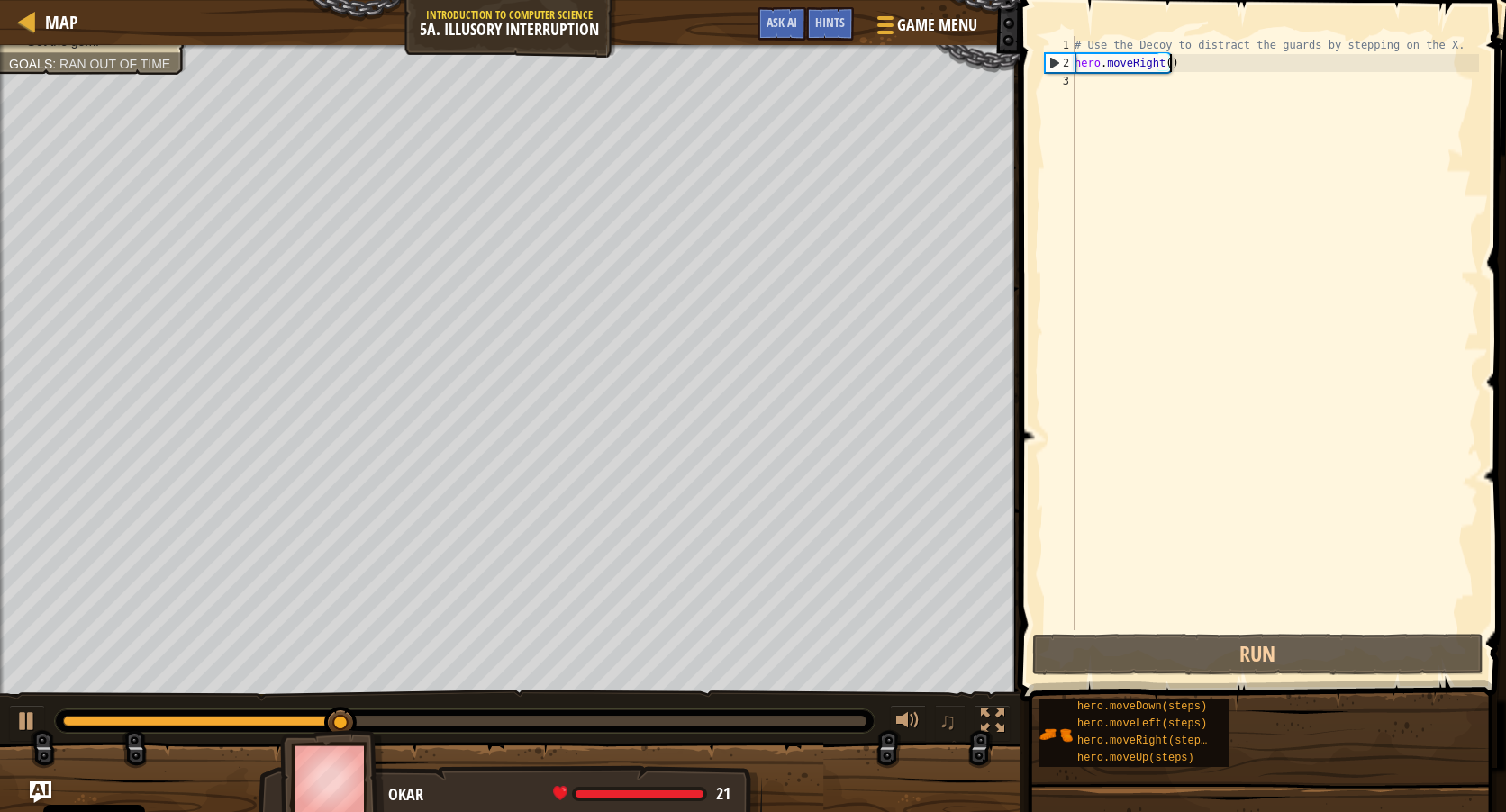
click at [1171, 64] on div "# Use the Decoy to distract the guards by stepping on the X. hero . moveRight (…" at bounding box center [1274, 351] width 408 height 630
click at [1157, 66] on div "# Use the Decoy to distract the guards by stepping on the X. hero . moveRight (…" at bounding box center [1274, 351] width 408 height 630
click at [1164, 63] on div "# Use the Decoy to distract the guards by stepping on the X. hero . moveRight (…" at bounding box center [1274, 351] width 408 height 630
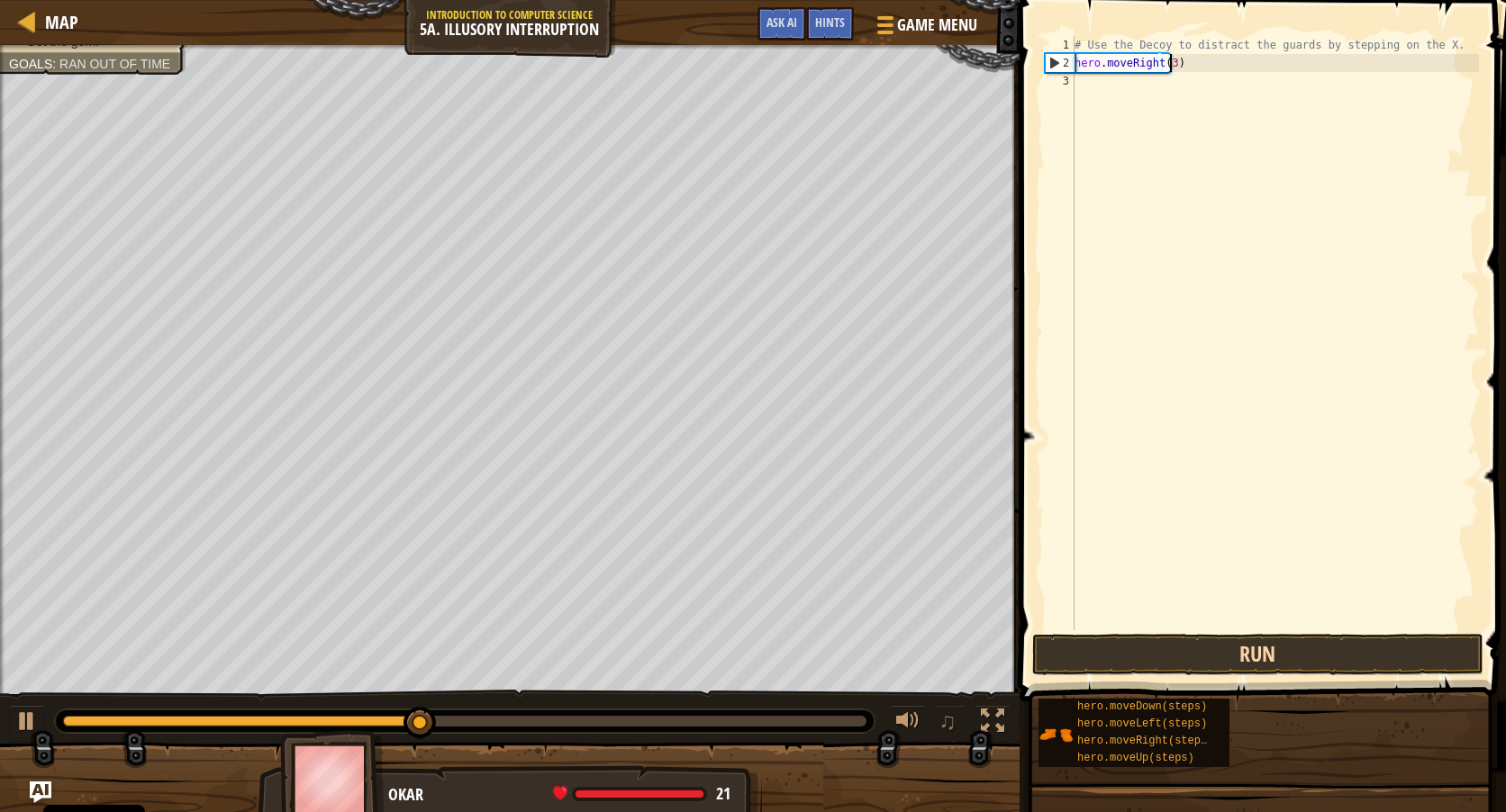
type textarea "hero.moveRight(3)"
click at [1211, 657] on button "Run" at bounding box center [1258, 654] width 451 height 42
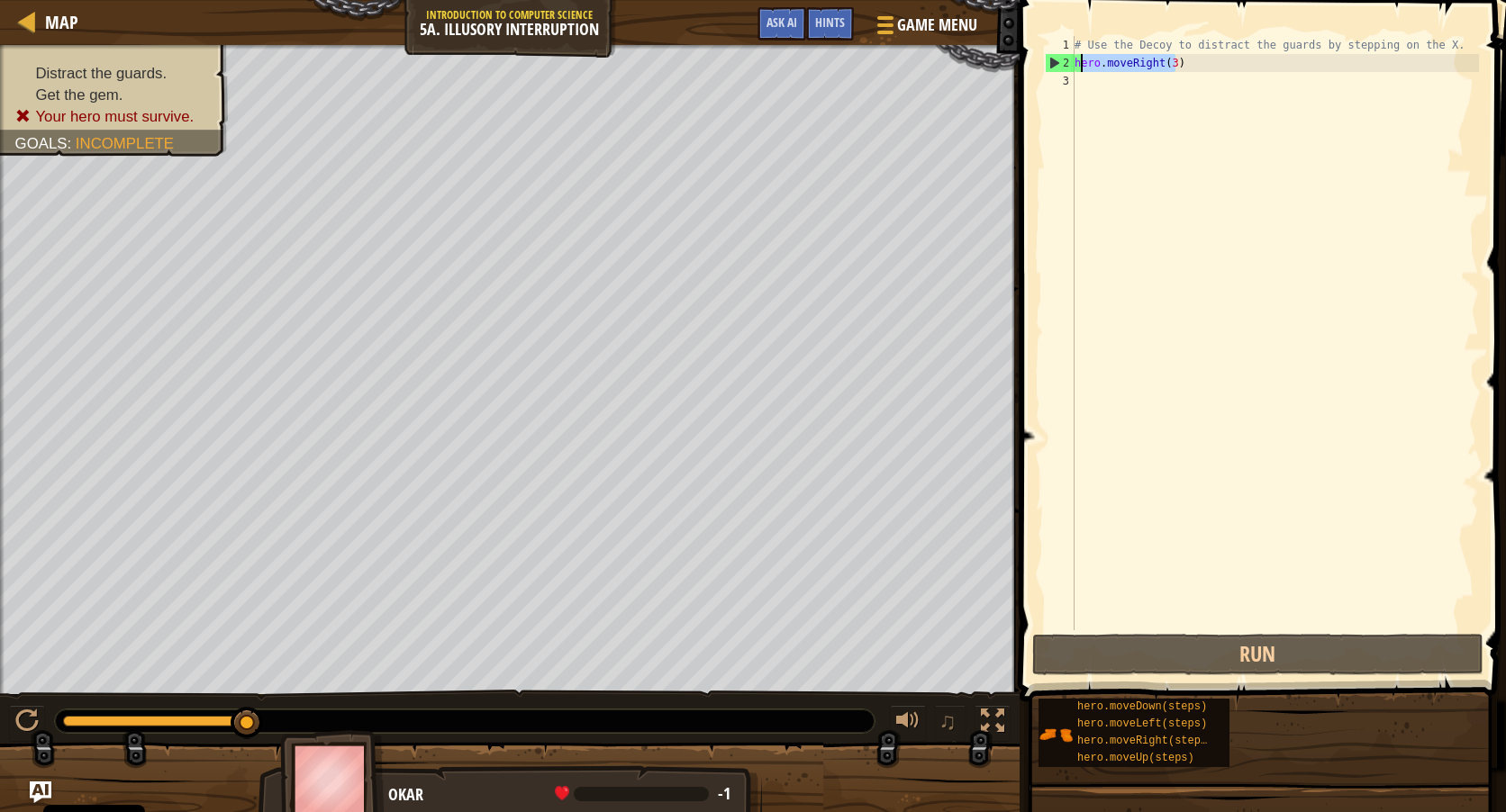
drag, startPoint x: 1180, startPoint y: 56, endPoint x: 1070, endPoint y: 62, distance: 110.2
click at [1070, 62] on div "hero.moveRight(3) 1 2 3 # Use the Decoy to distract the guards by stepping on t…" at bounding box center [1260, 333] width 437 height 594
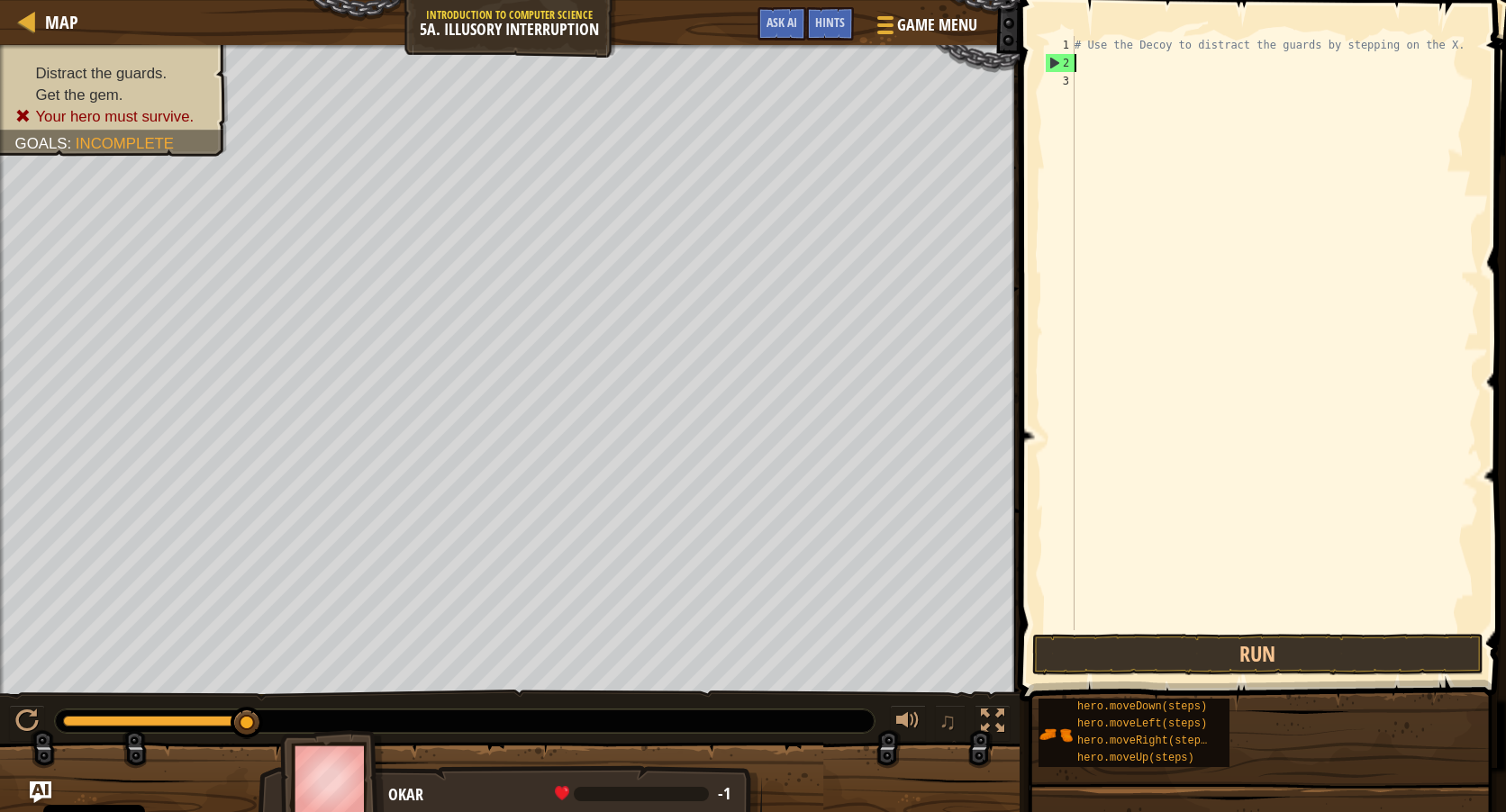
scroll to position [8, 0]
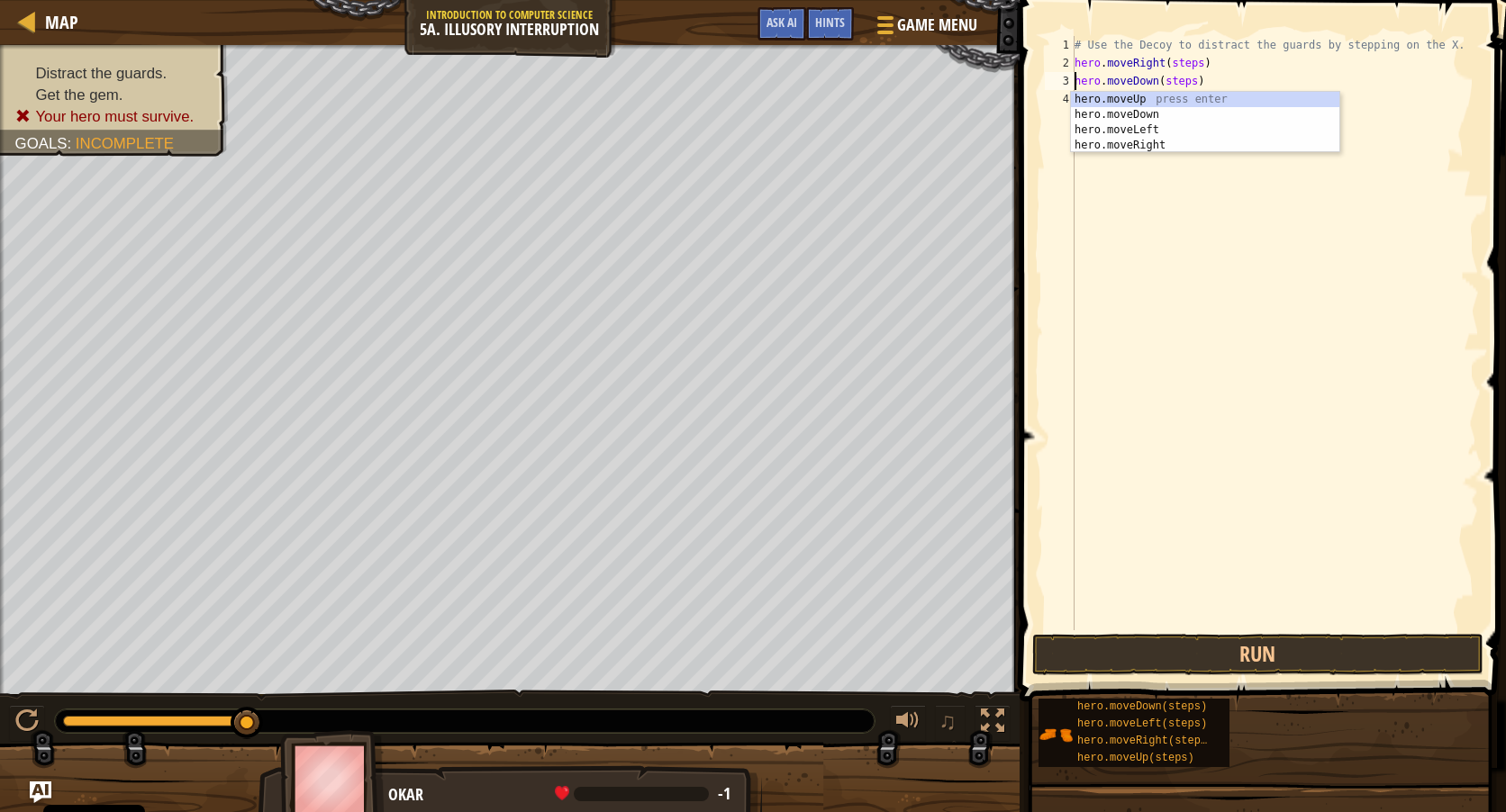
click at [1182, 79] on div "# Use the Decoy to distract the guards by stepping on the X. hero . moveRight (…" at bounding box center [1274, 351] width 408 height 630
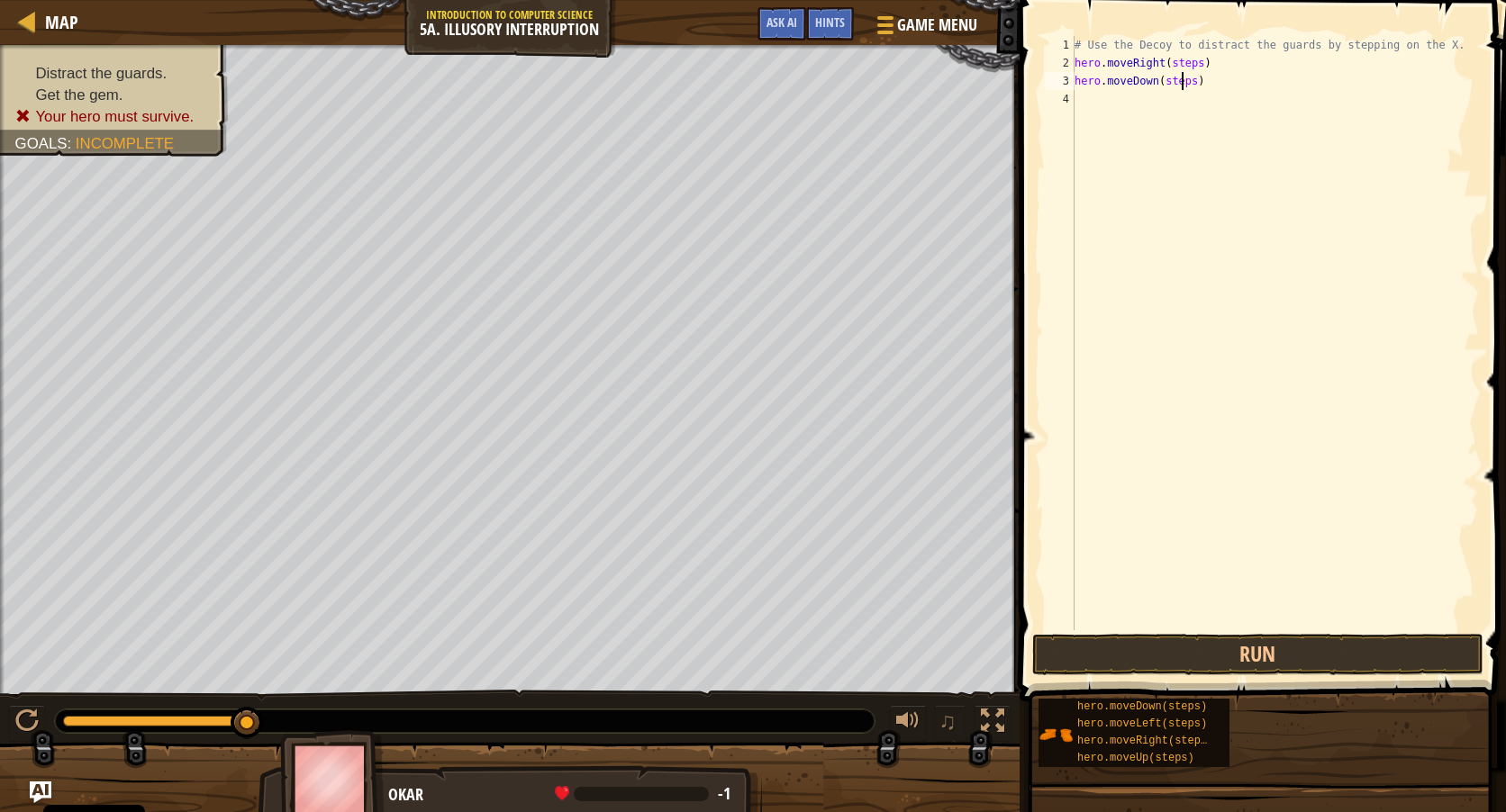
click at [1182, 79] on div "# Use the Decoy to distract the guards by stepping on the X. hero . moveRight (…" at bounding box center [1274, 351] width 408 height 630
click at [1185, 57] on div "# Use the Decoy to distract the guards by stepping on the X. hero . moveRight (…" at bounding box center [1274, 351] width 408 height 630
click at [1225, 656] on button "Run" at bounding box center [1258, 654] width 451 height 42
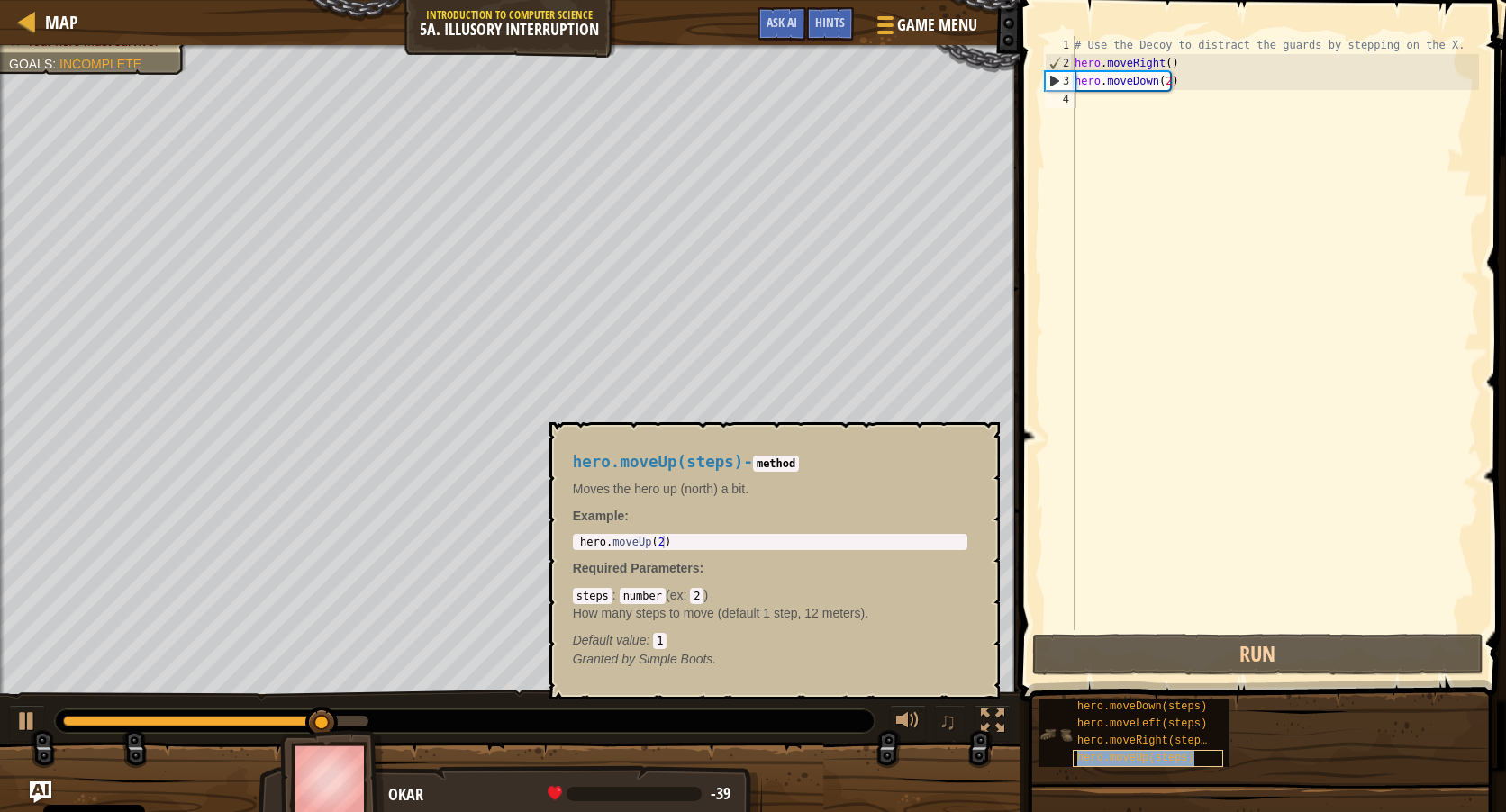
type textarea "hero.moveUp(steps)"
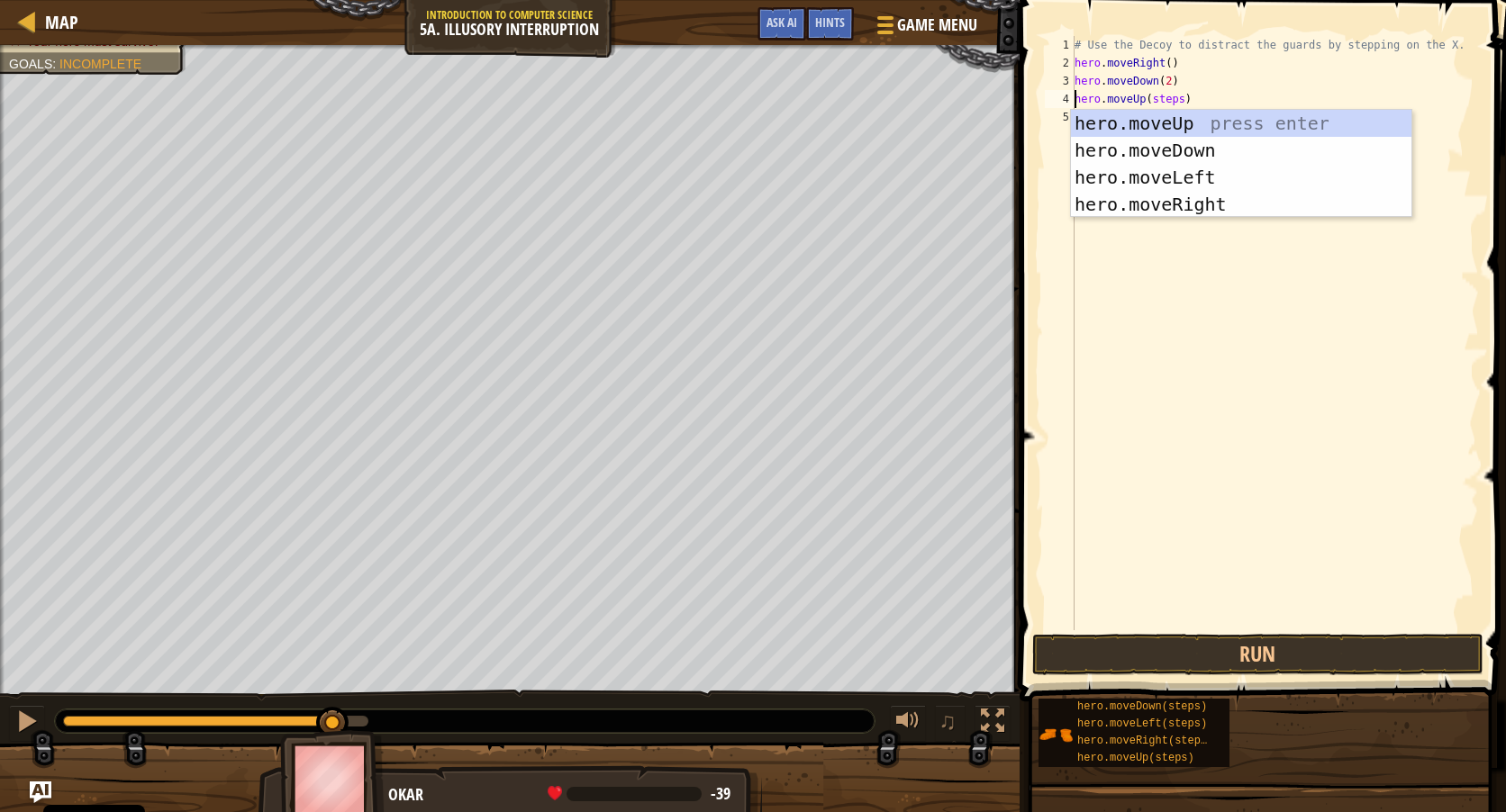
click at [1201, 427] on div "# Use the Decoy to distract the guards by stepping on the X. hero . moveRight (…" at bounding box center [1274, 351] width 408 height 630
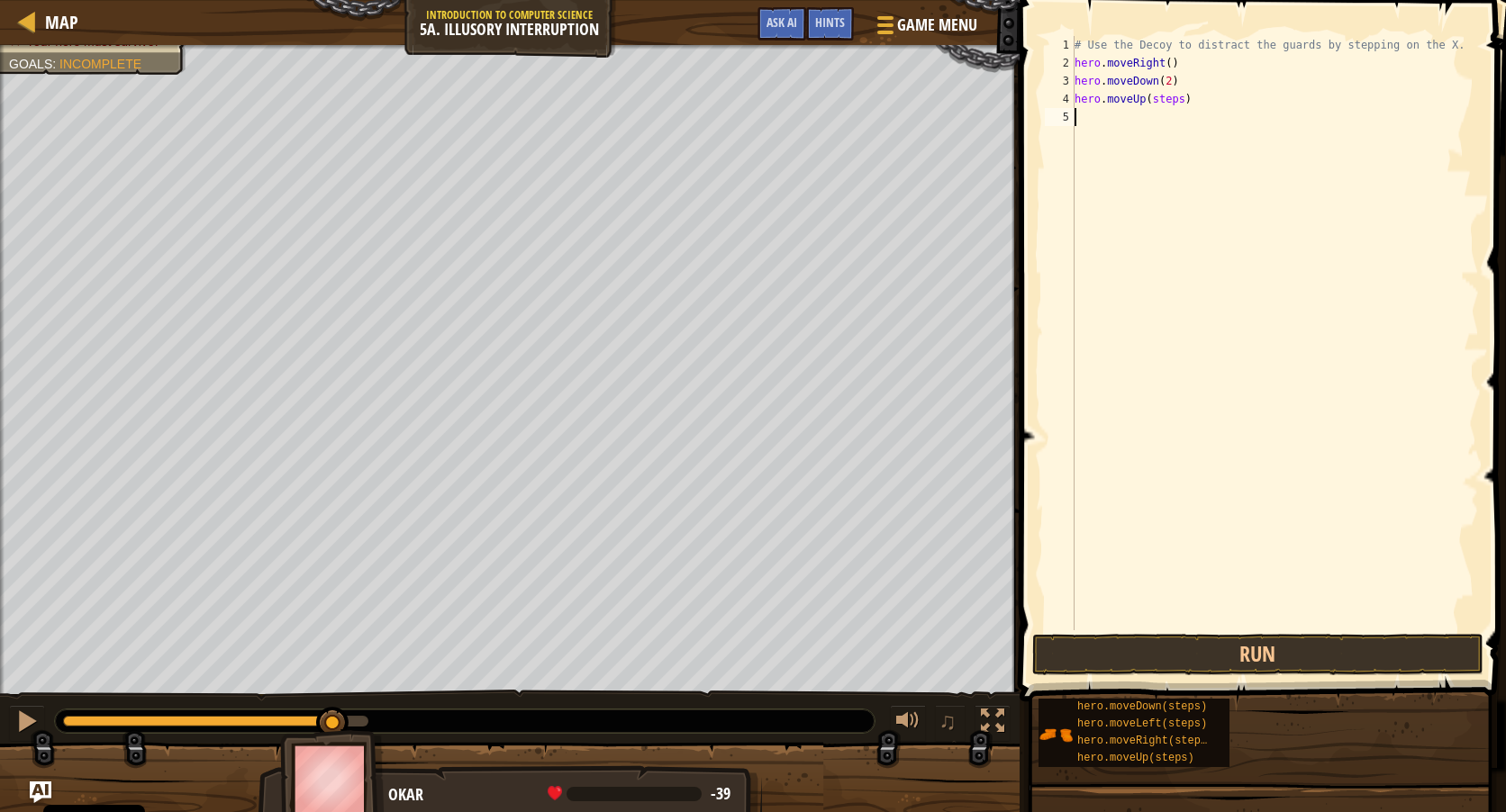
scroll to position [8, 0]
click at [1171, 99] on div "# Use the Decoy to distract the guards by stepping on the X. hero . moveRight (…" at bounding box center [1274, 351] width 408 height 630
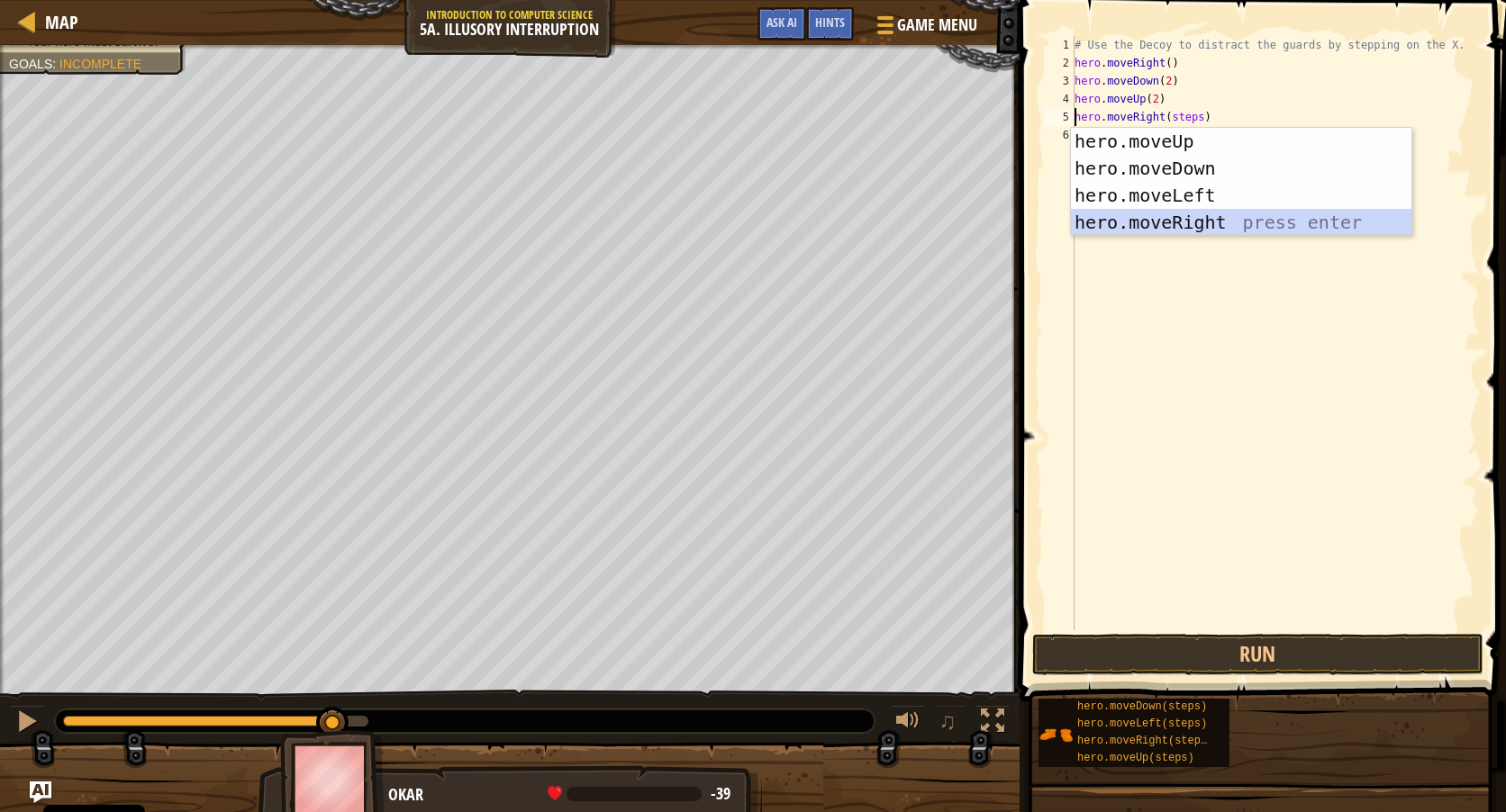
click at [1246, 229] on div "hero.moveUp press enter hero.moveDown press enter hero.moveLeft press enter her…" at bounding box center [1240, 209] width 341 height 162
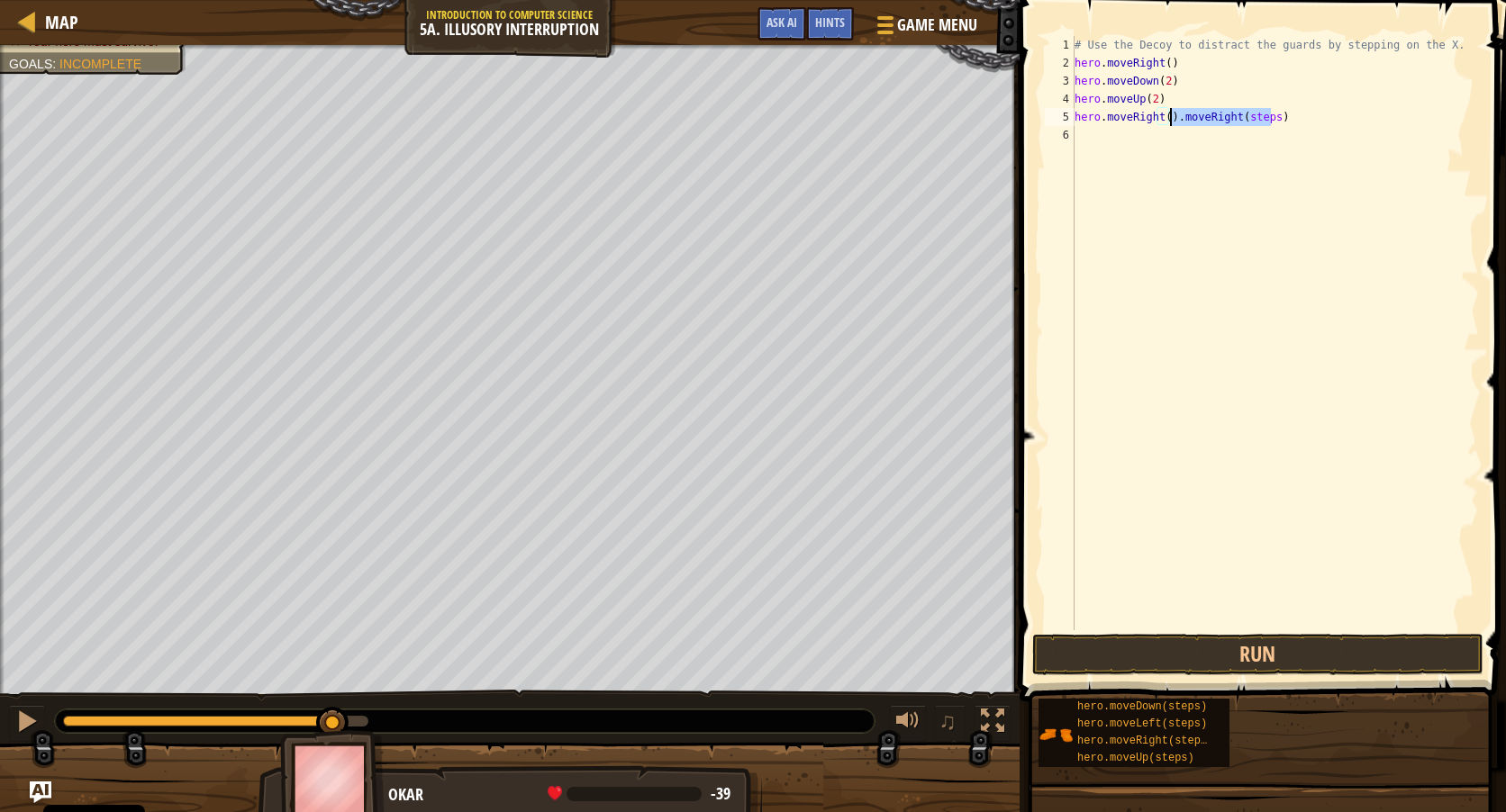
drag, startPoint x: 1270, startPoint y: 110, endPoint x: 1169, endPoint y: 113, distance: 101.0
click at [1169, 113] on div "# Use the Decoy to distract the guards by stepping on the X. hero . moveRight (…" at bounding box center [1274, 351] width 408 height 630
click at [1160, 115] on div "# Use the Decoy to distract the guards by stepping on the X. hero . moveRight (…" at bounding box center [1274, 351] width 408 height 630
click at [1164, 116] on div "# Use the Decoy to distract the guards by stepping on the X. hero . moveRight (…" at bounding box center [1274, 351] width 408 height 630
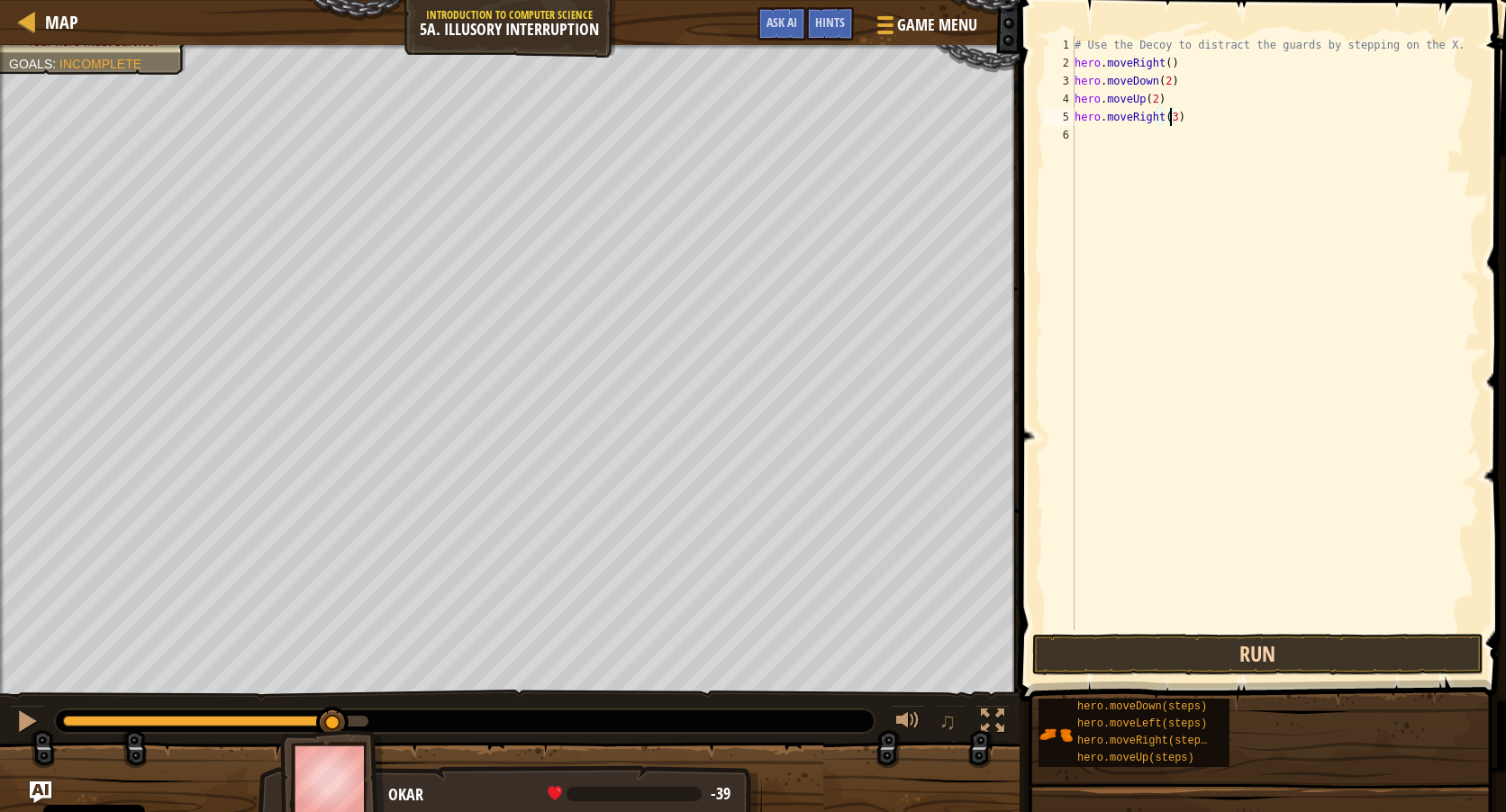
type textarea "hero.moveRight(3)"
click at [1256, 651] on button "Run" at bounding box center [1258, 654] width 451 height 42
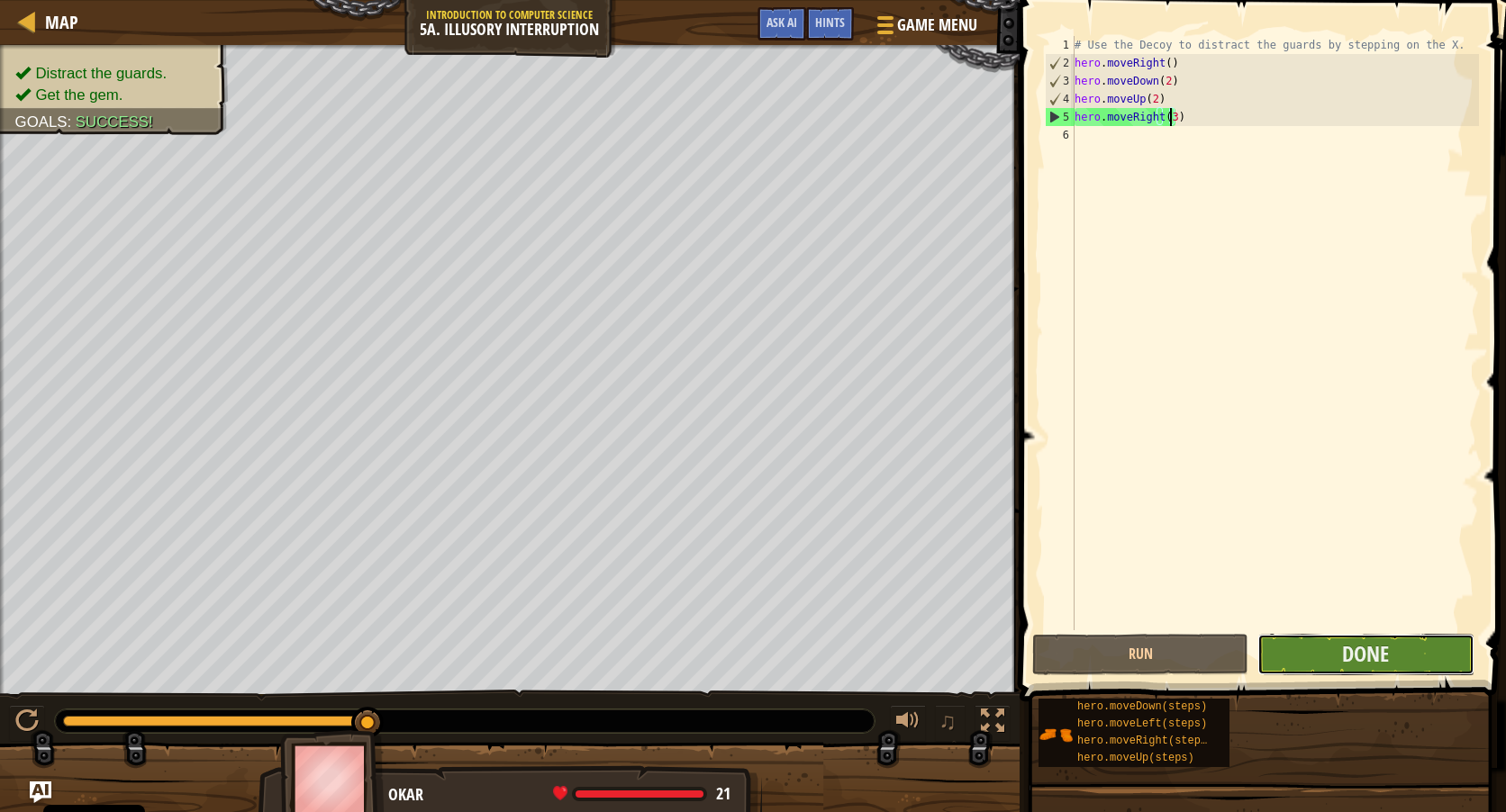
click at [1292, 654] on button "Done" at bounding box center [1366, 654] width 216 height 42
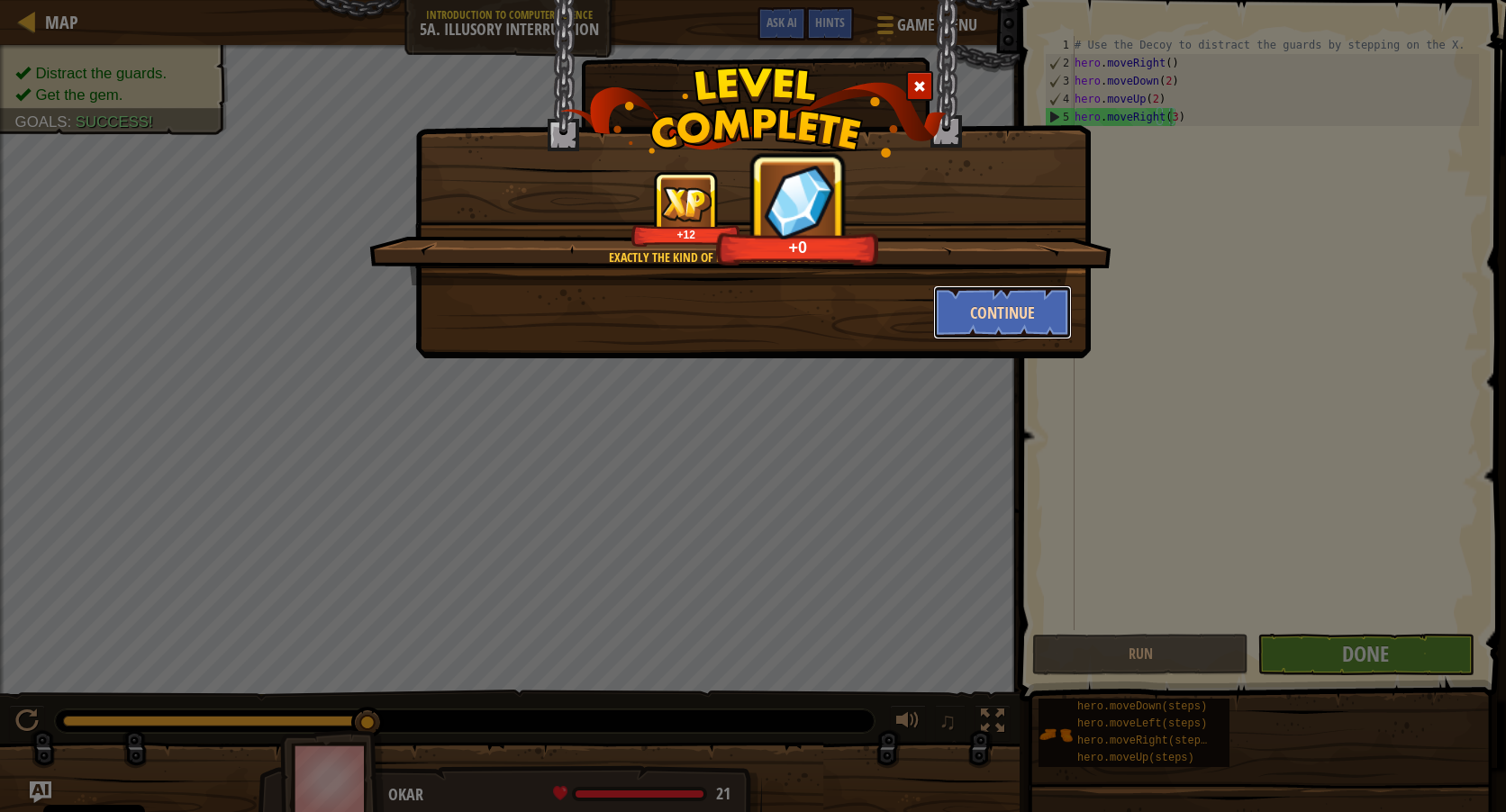
click at [991, 307] on button "Continue" at bounding box center [1002, 312] width 139 height 54
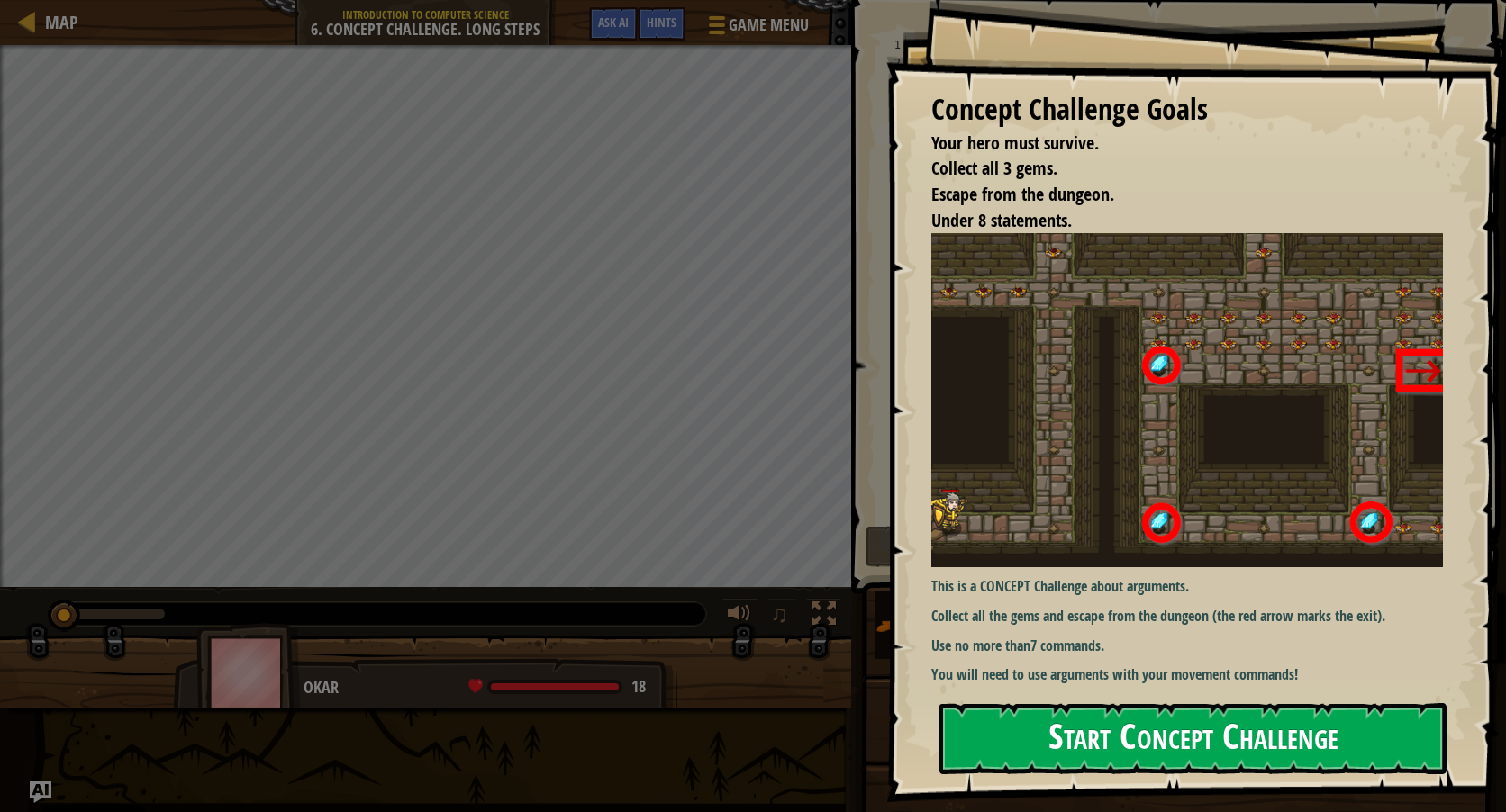
drag, startPoint x: 1243, startPoint y: 741, endPoint x: 1237, endPoint y: 733, distance: 10.0
click at [1242, 744] on button "Start Concept Challenge" at bounding box center [1192, 738] width 507 height 71
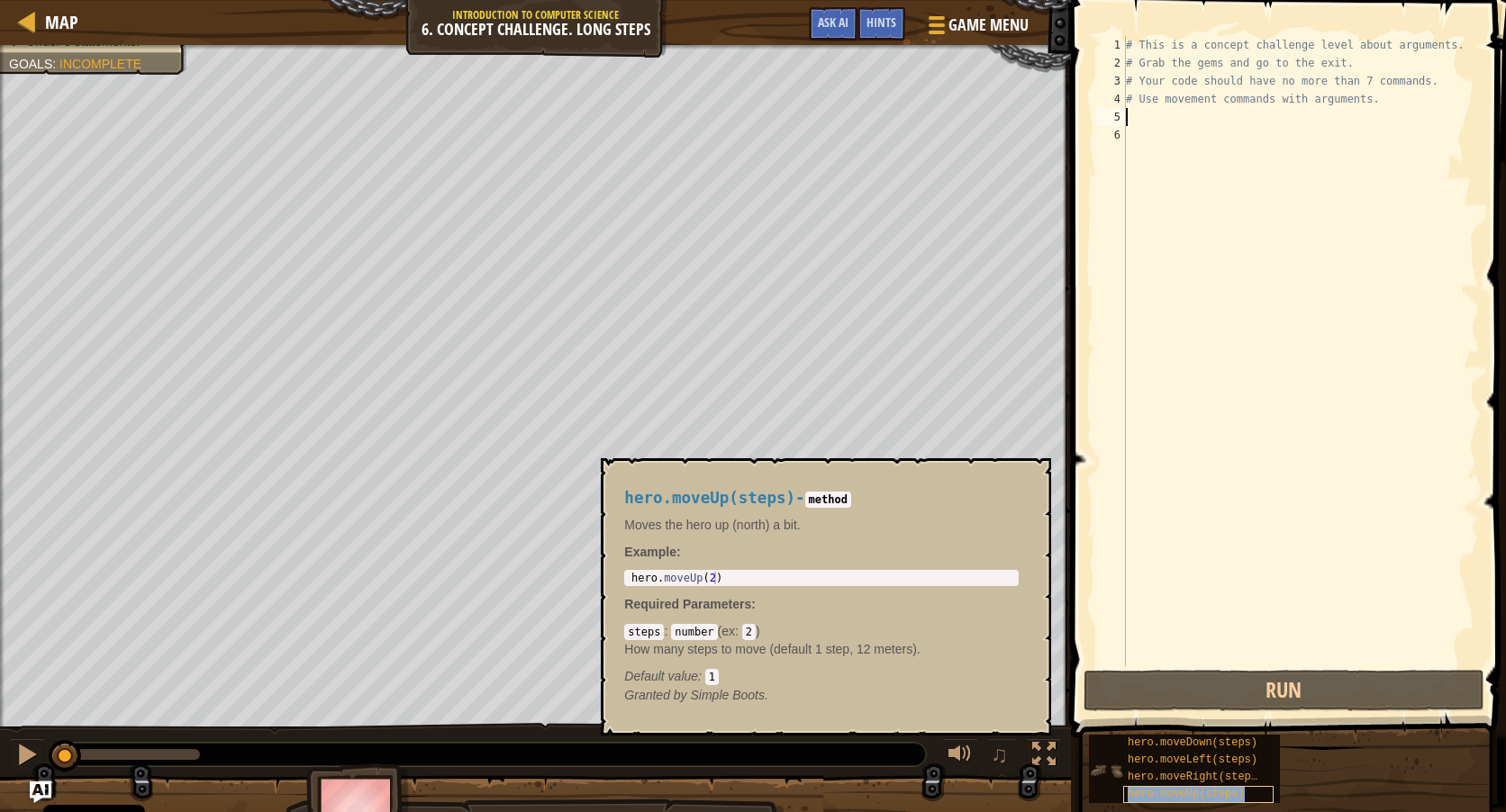
type textarea "hero.moveUp(steps)"
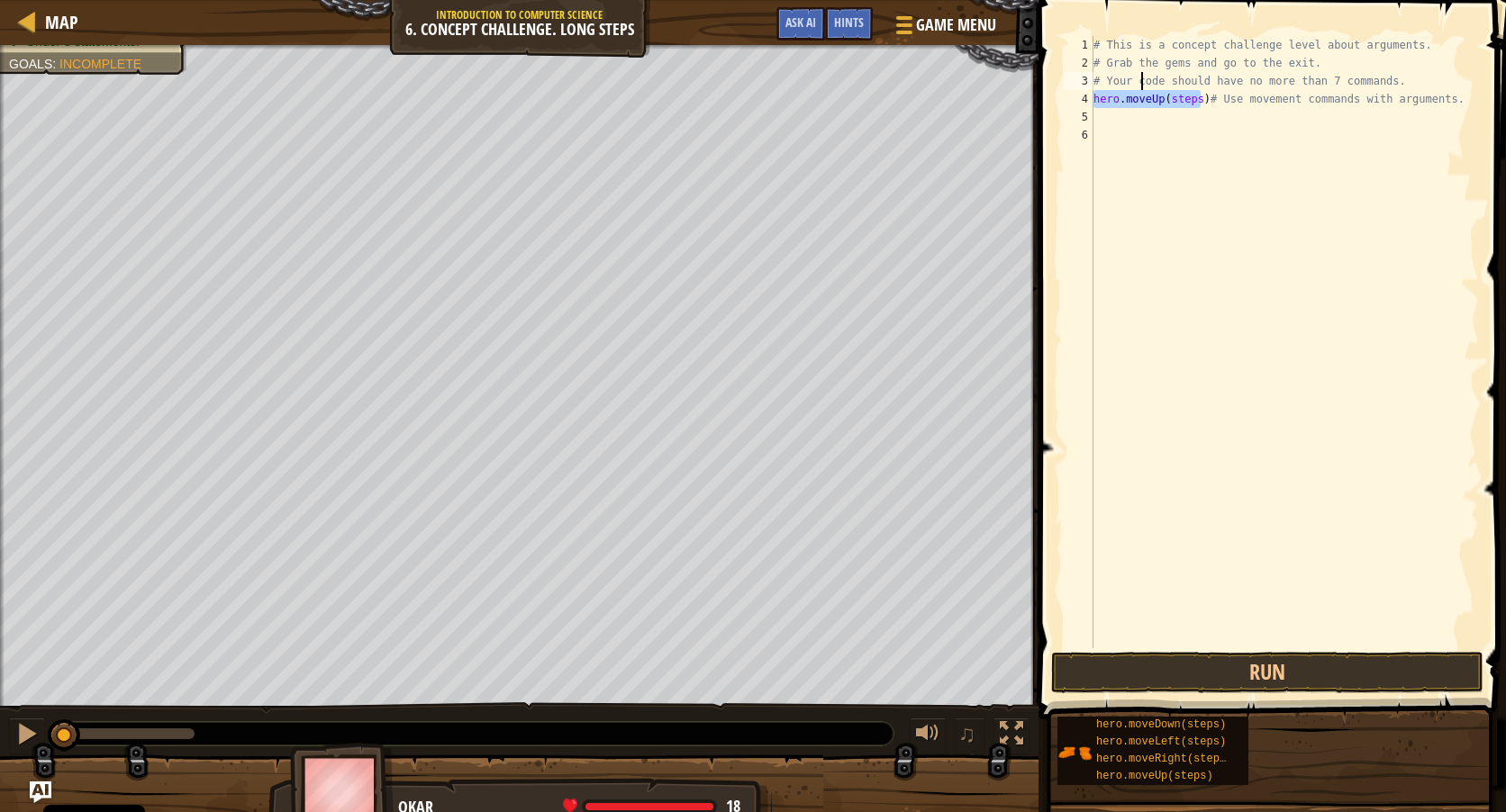
type textarea "hero.moveUp(steps)# Use movement commands with arguments."
click at [1120, 93] on div "# This is a concept challenge level about arguments. # Grab the gems and go to …" at bounding box center [1285, 360] width 389 height 649
click at [1125, 94] on div "# This is a concept challenge level about arguments. # Grab the gems and go to …" at bounding box center [1285, 360] width 389 height 649
click at [1162, 116] on div "# This is a concept challenge level about arguments. # Grab the gems and go to …" at bounding box center [1285, 360] width 389 height 649
click at [1102, 95] on div "# This is a concept challenge level about arguments. # Grab the gems and go to …" at bounding box center [1285, 360] width 389 height 649
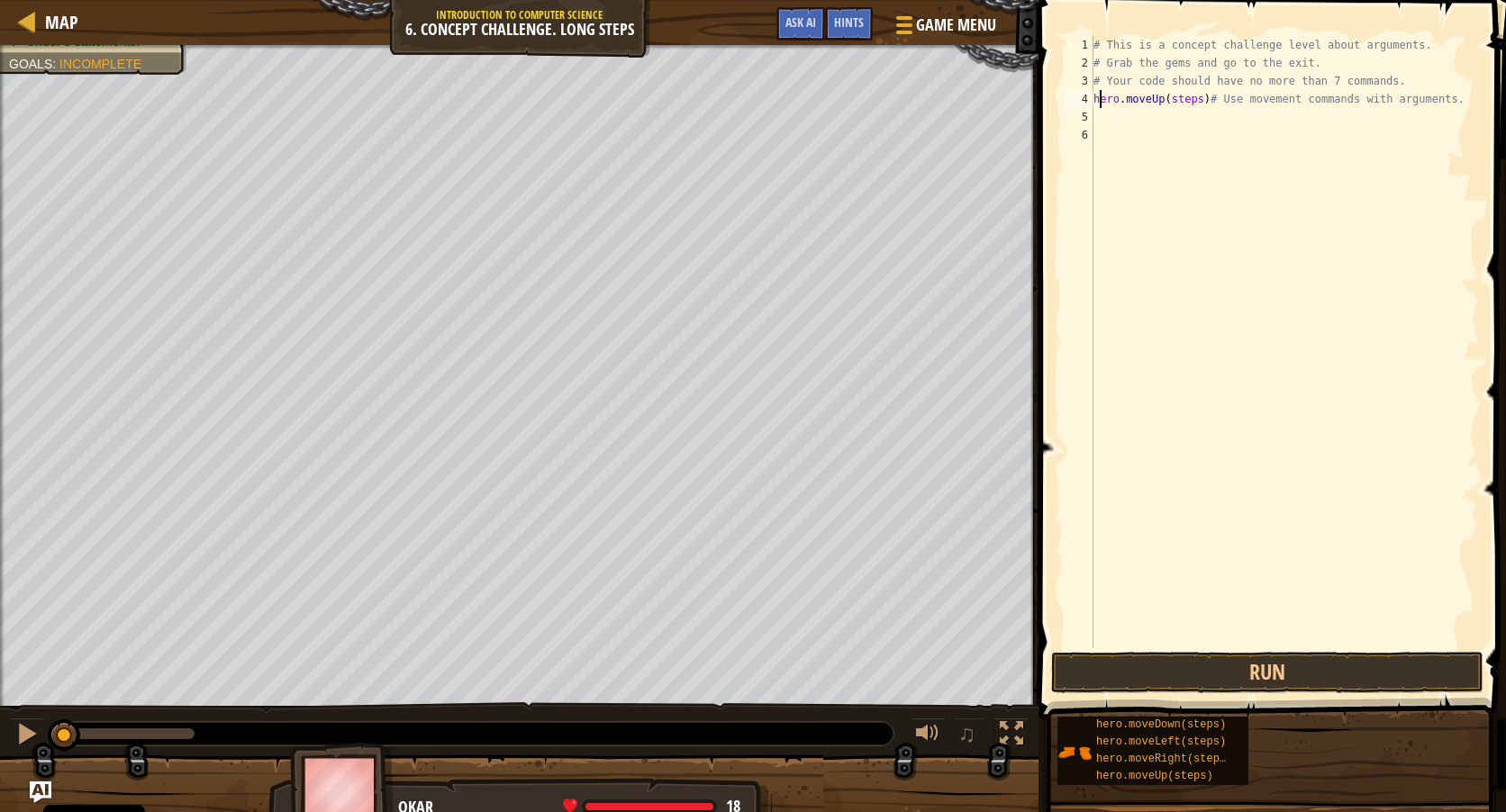
click at [1155, 107] on div "# This is a concept challenge level about arguments. # Grab the gems and go to …" at bounding box center [1285, 360] width 389 height 649
type textarea "hero.moveUp(steps)# Use movement commands with arguments."
click at [1155, 107] on div "# This is a concept challenge level about arguments. # Grab the gems and go to …" at bounding box center [1285, 360] width 389 height 649
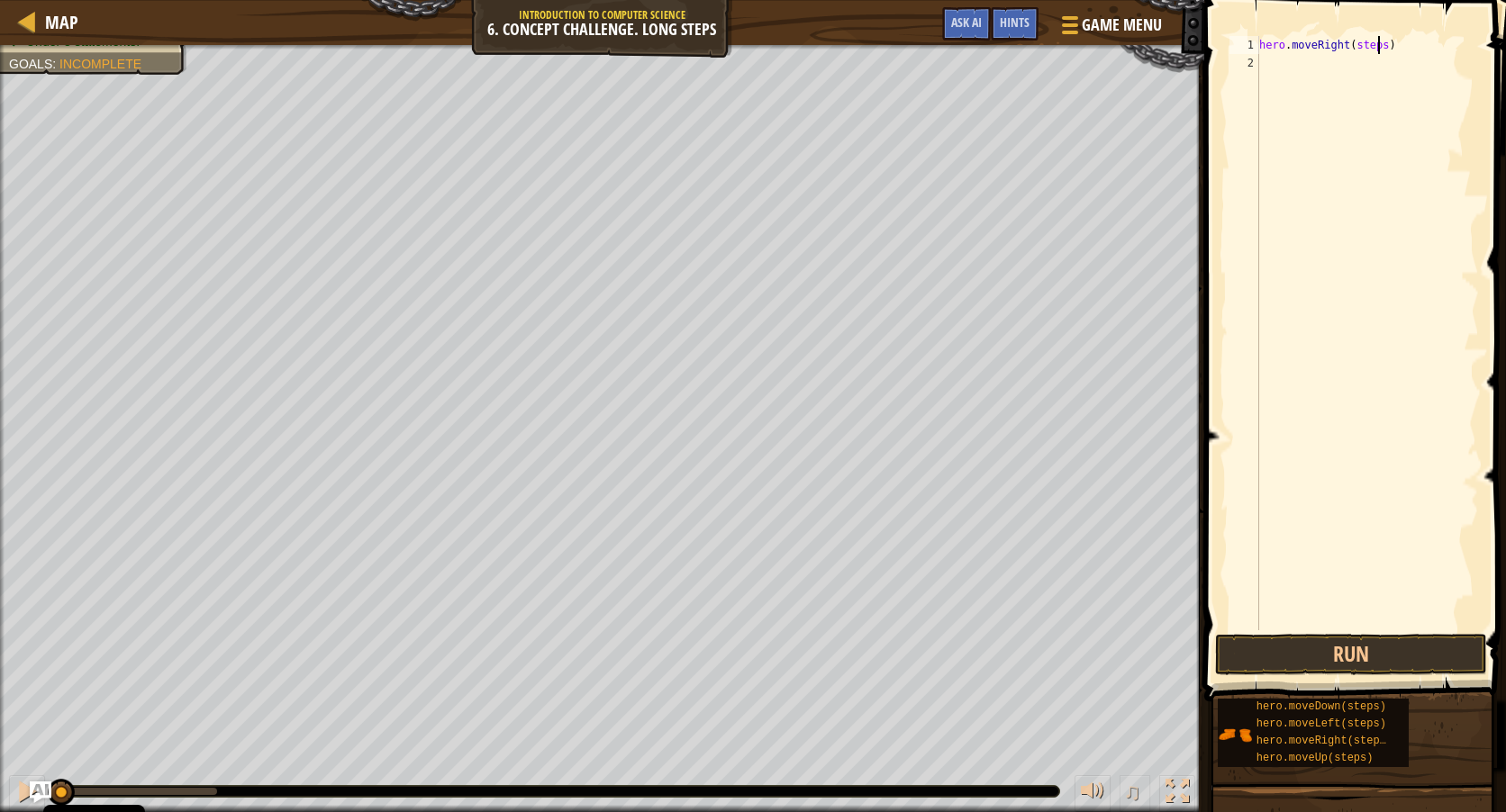
click at [1375, 42] on div "hero . moveRight ( steps )" at bounding box center [1368, 351] width 223 height 630
type textarea "hero.moveRight()"
click at [1356, 62] on div "hero . moveRight ( ) hero . moveUp ( steps )" at bounding box center [1368, 351] width 223 height 630
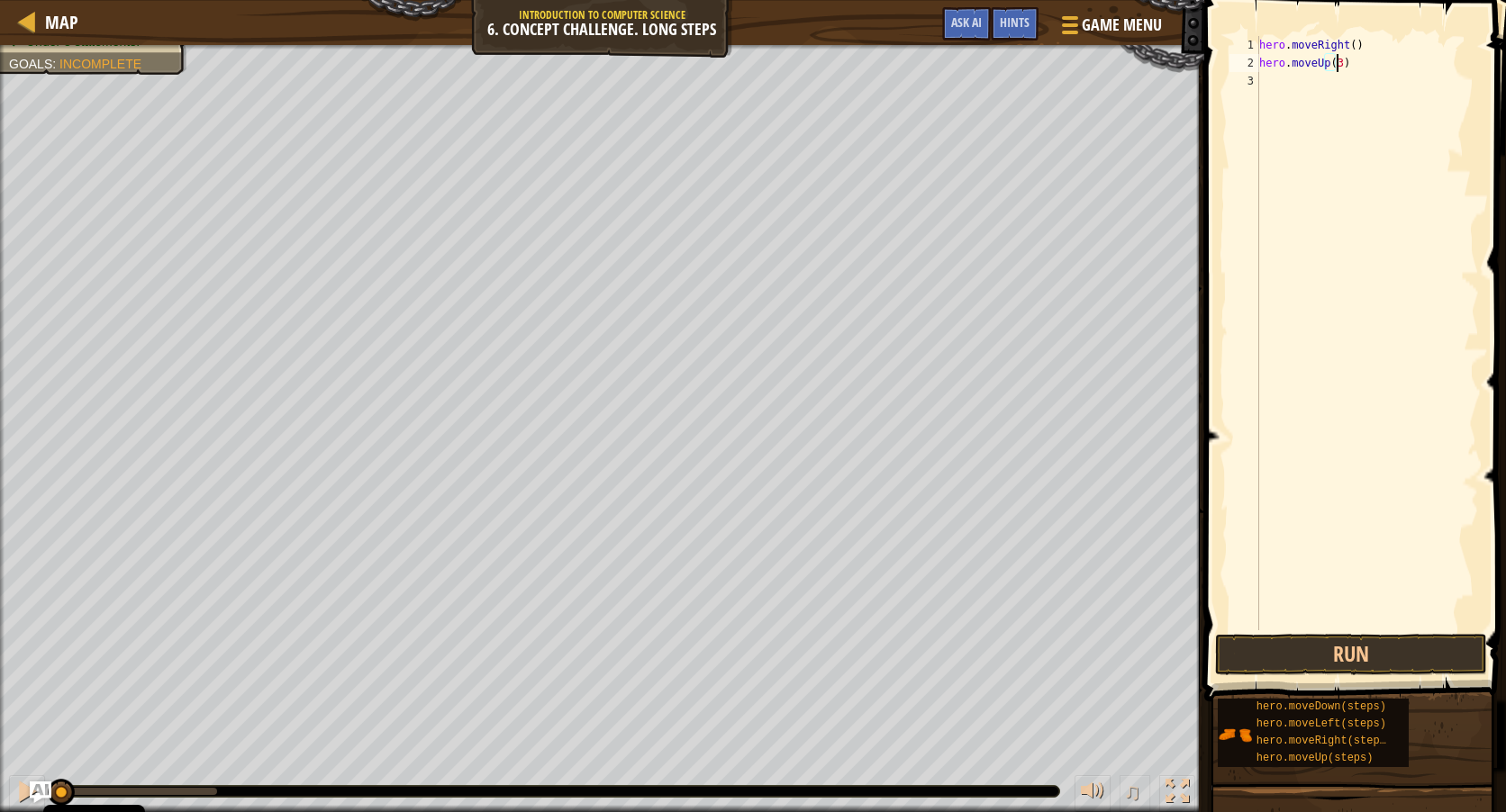
scroll to position [8, 6]
click at [1369, 81] on div "hero . moveRight ( ) hero . moveUp ( 3 ) hero . moveRight ( steps )" at bounding box center [1368, 351] width 223 height 630
drag, startPoint x: 1344, startPoint y: 696, endPoint x: 1333, endPoint y: 706, distance: 14.9
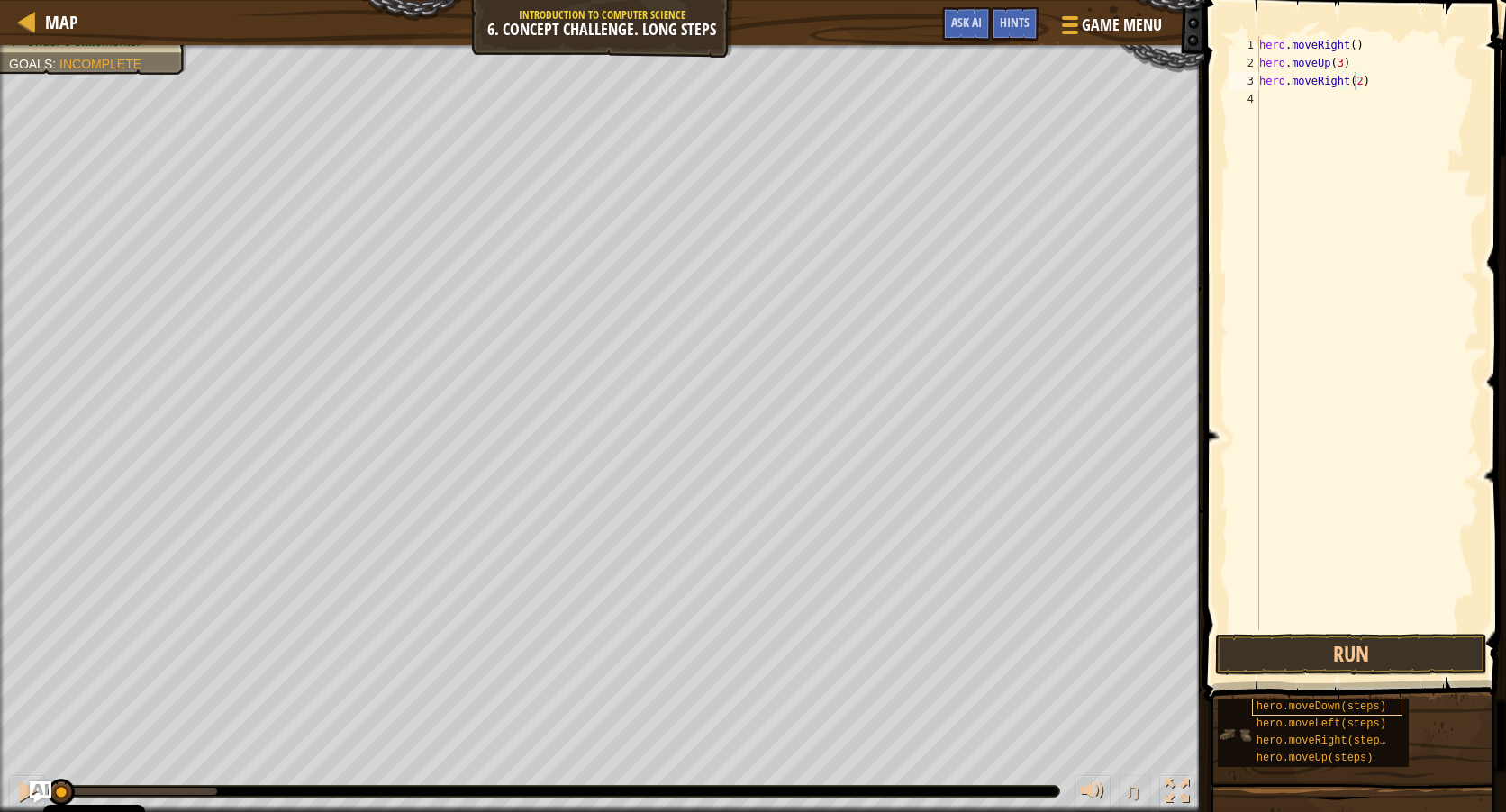
click at [1339, 699] on div "hero.moveDown(steps) hero.moveLeft(steps) hero.moveRight(steps) hero.moveUp(ste…" at bounding box center [1356, 733] width 277 height 70
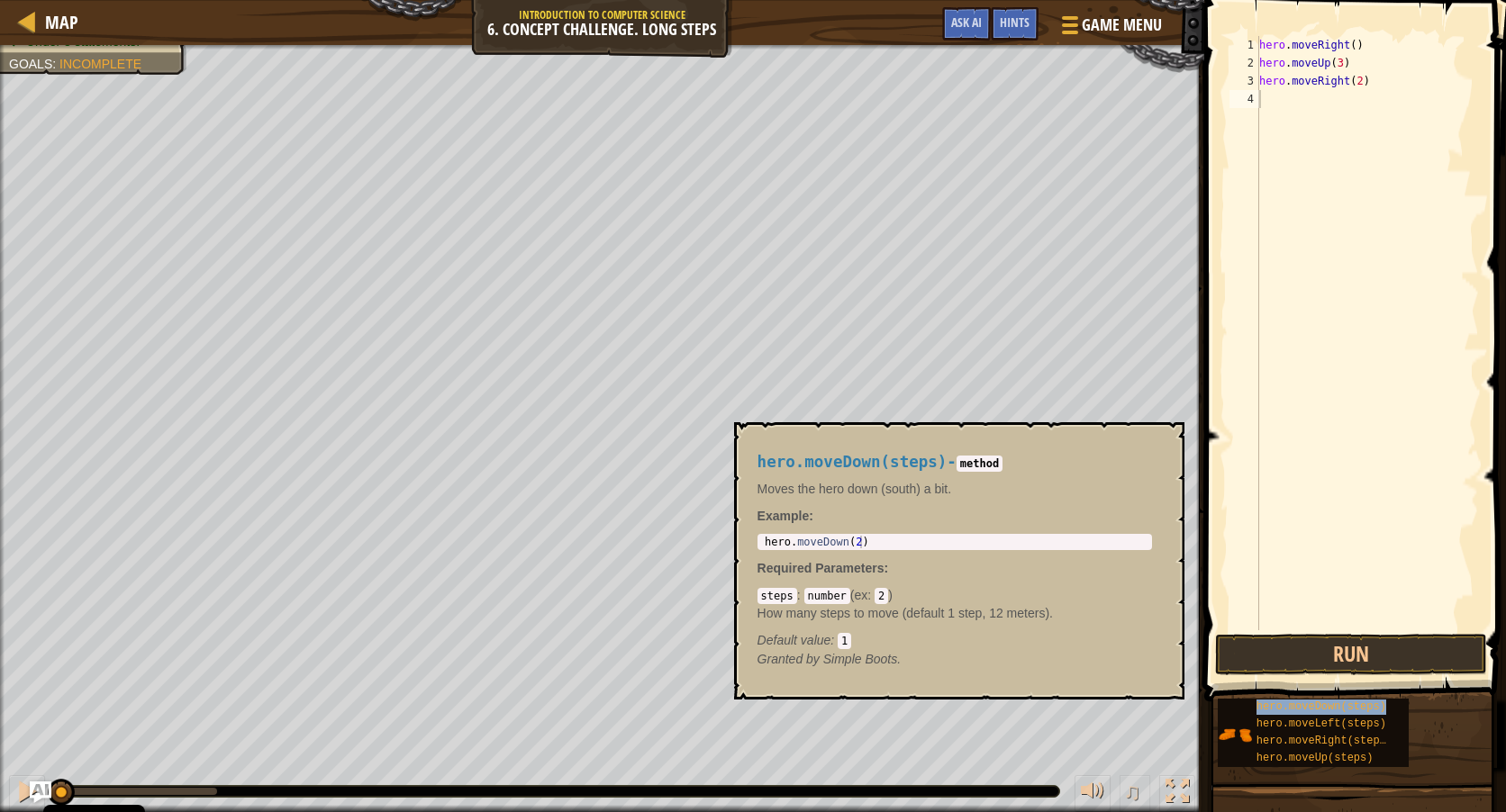
type textarea "hero.moveDown(steps)"
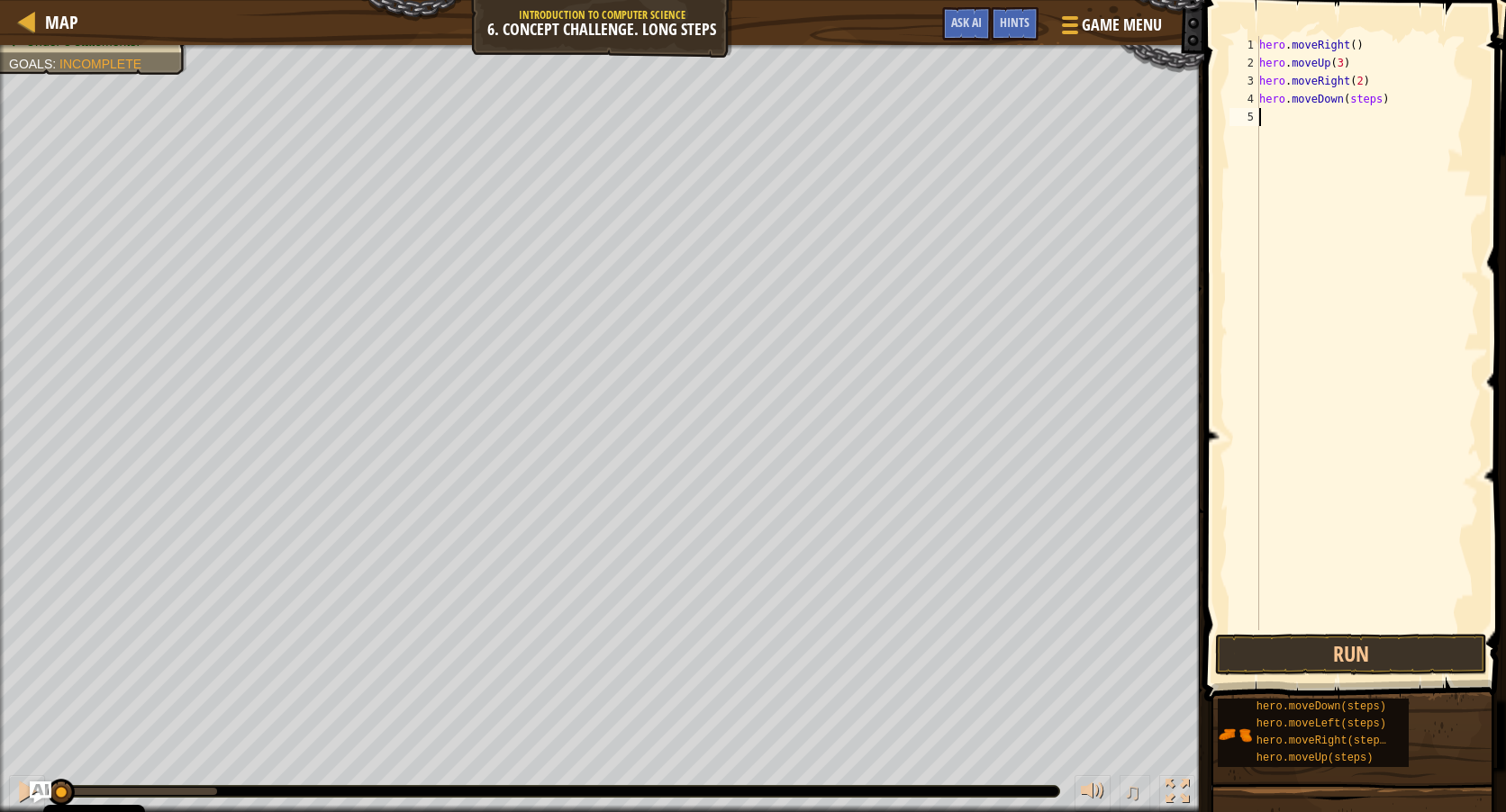
click at [1278, 288] on div "hero . moveRight ( ) hero . moveUp ( 3 ) hero . moveRight ( 2 ) hero . moveDown…" at bounding box center [1368, 351] width 223 height 630
click at [1360, 101] on div "hero . moveRight ( ) hero . moveUp ( 3 ) hero . moveRight ( 2 ) hero . moveDown…" at bounding box center [1368, 351] width 223 height 630
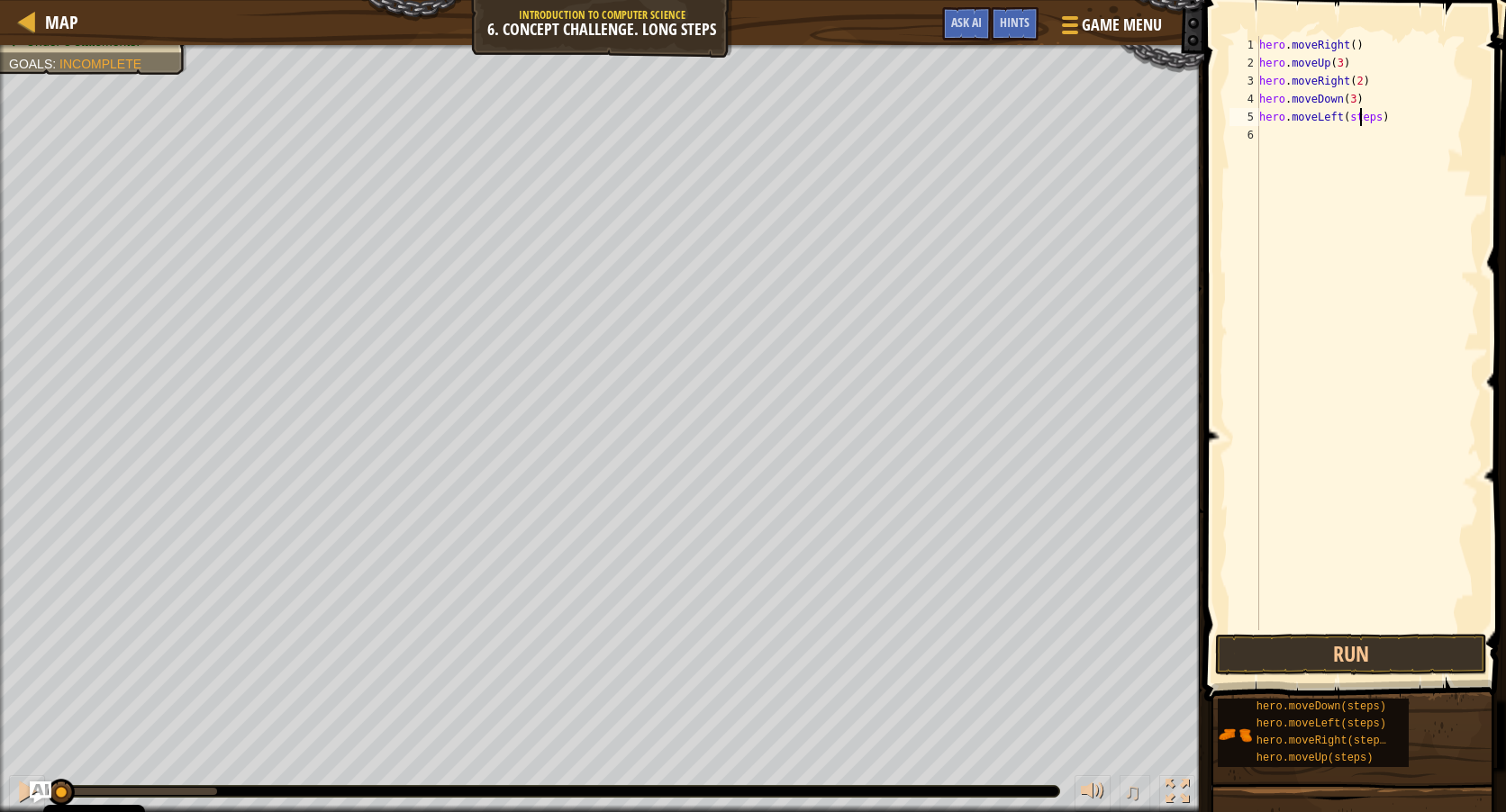
click at [1360, 122] on div "hero . moveRight ( ) hero . moveUp ( 3 ) hero . moveRight ( 2 ) hero . moveDown…" at bounding box center [1368, 351] width 223 height 630
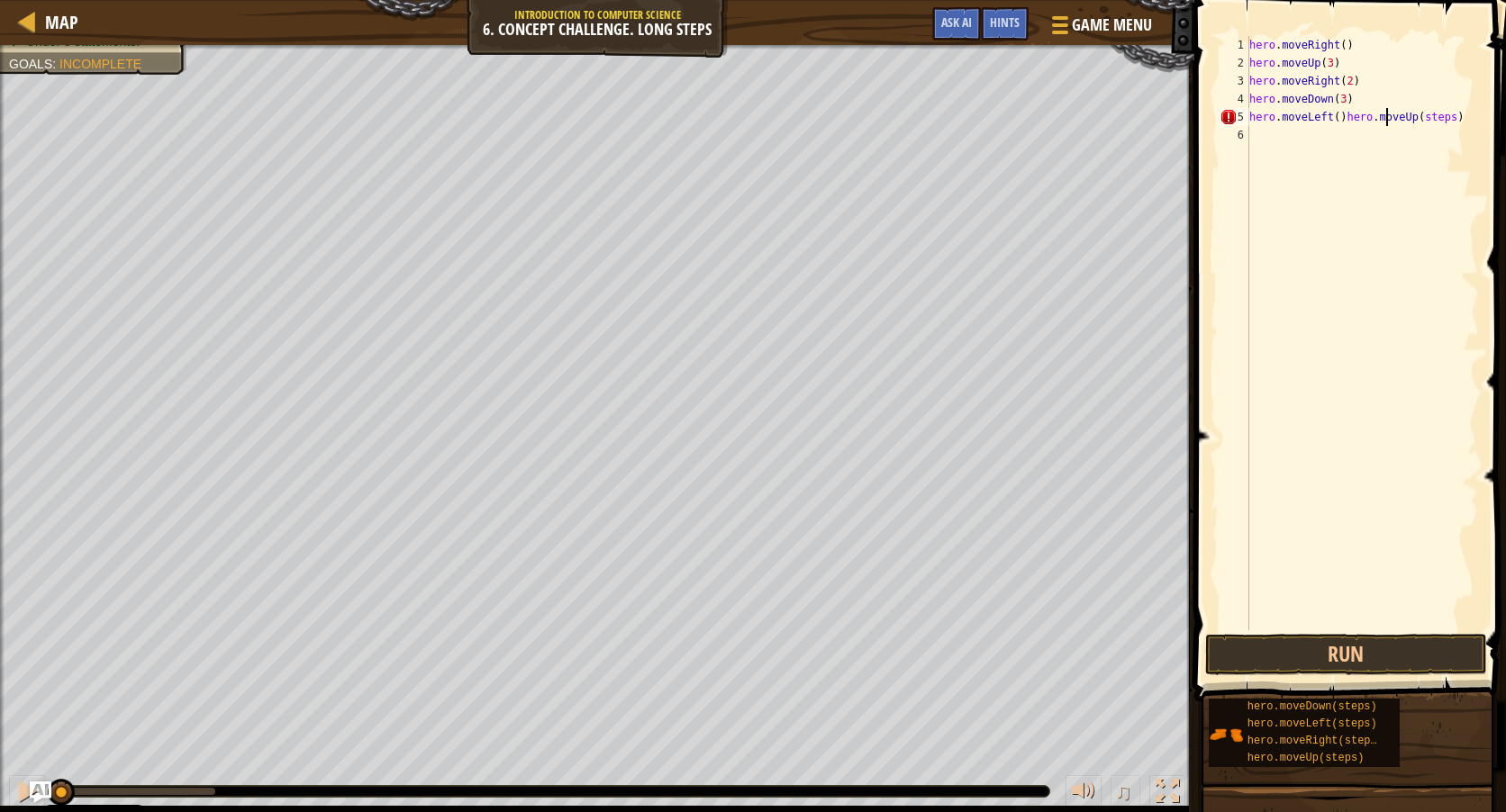
click at [1387, 112] on div "hero . moveRight ( ) hero . moveUp ( 3 ) hero . moveRight ( 2 ) hero . moveDown…" at bounding box center [1362, 351] width 233 height 630
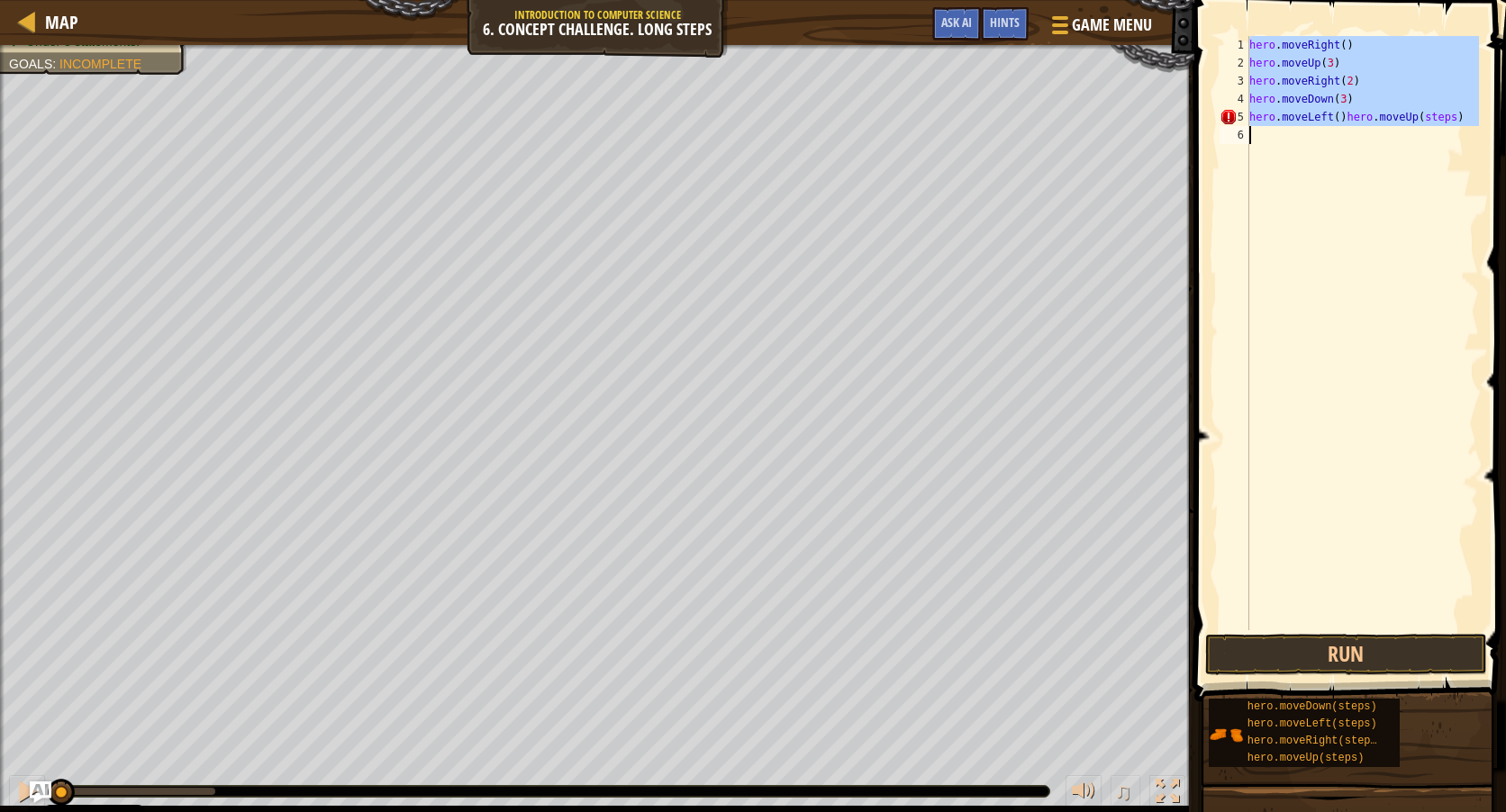
click at [1387, 112] on div "hero . moveRight ( ) hero . moveUp ( 3 ) hero . moveRight ( 2 ) hero . moveDown…" at bounding box center [1362, 351] width 233 height 630
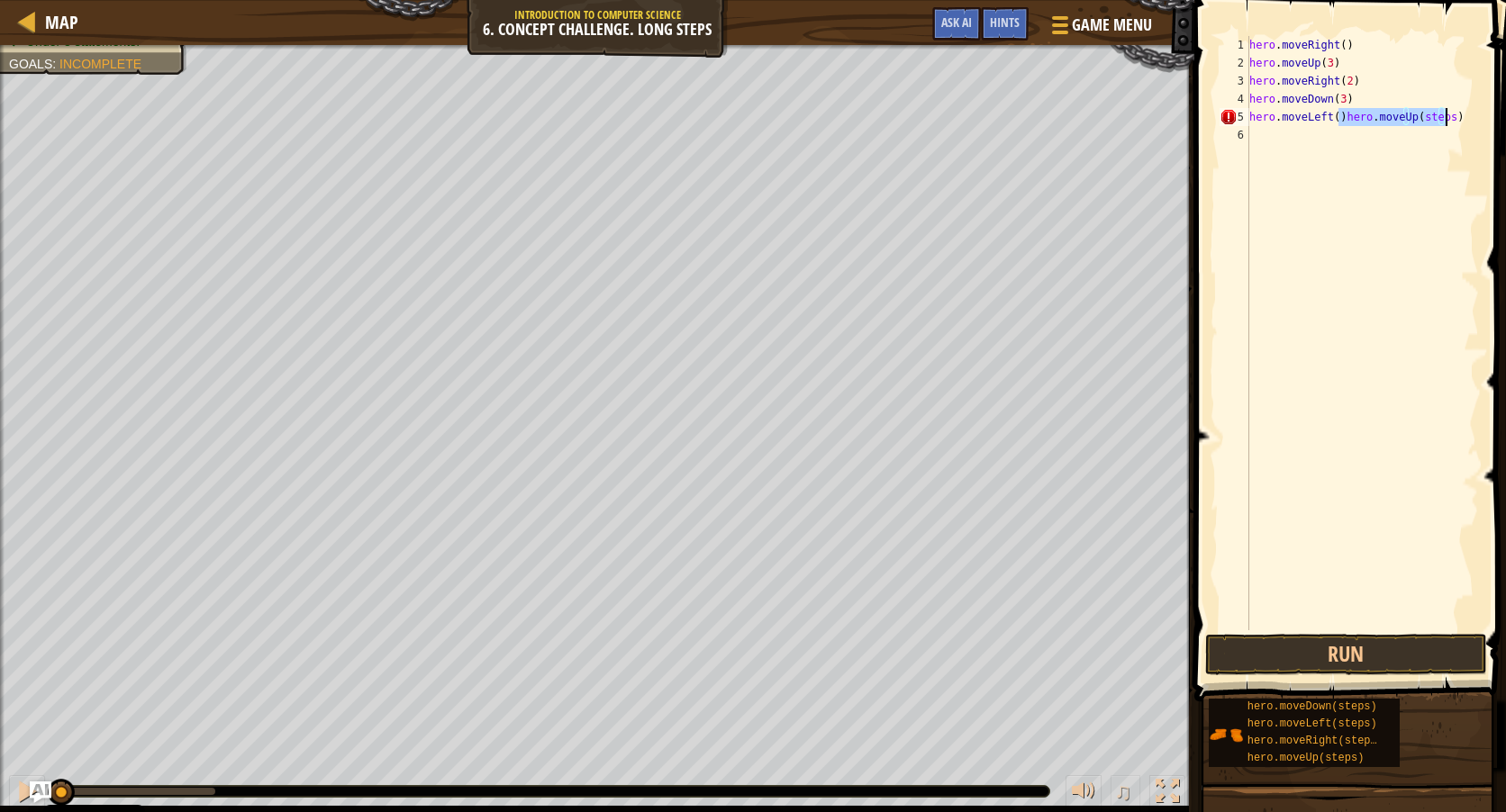
drag, startPoint x: 1340, startPoint y: 118, endPoint x: 1500, endPoint y: 124, distance: 160.1
click at [1491, 124] on div "hero.moveLeft()hero.moveUp(steps) 1 2 3 4 5 6 hero . moveRight ( ) hero . moveU…" at bounding box center [1347, 387] width 317 height 755
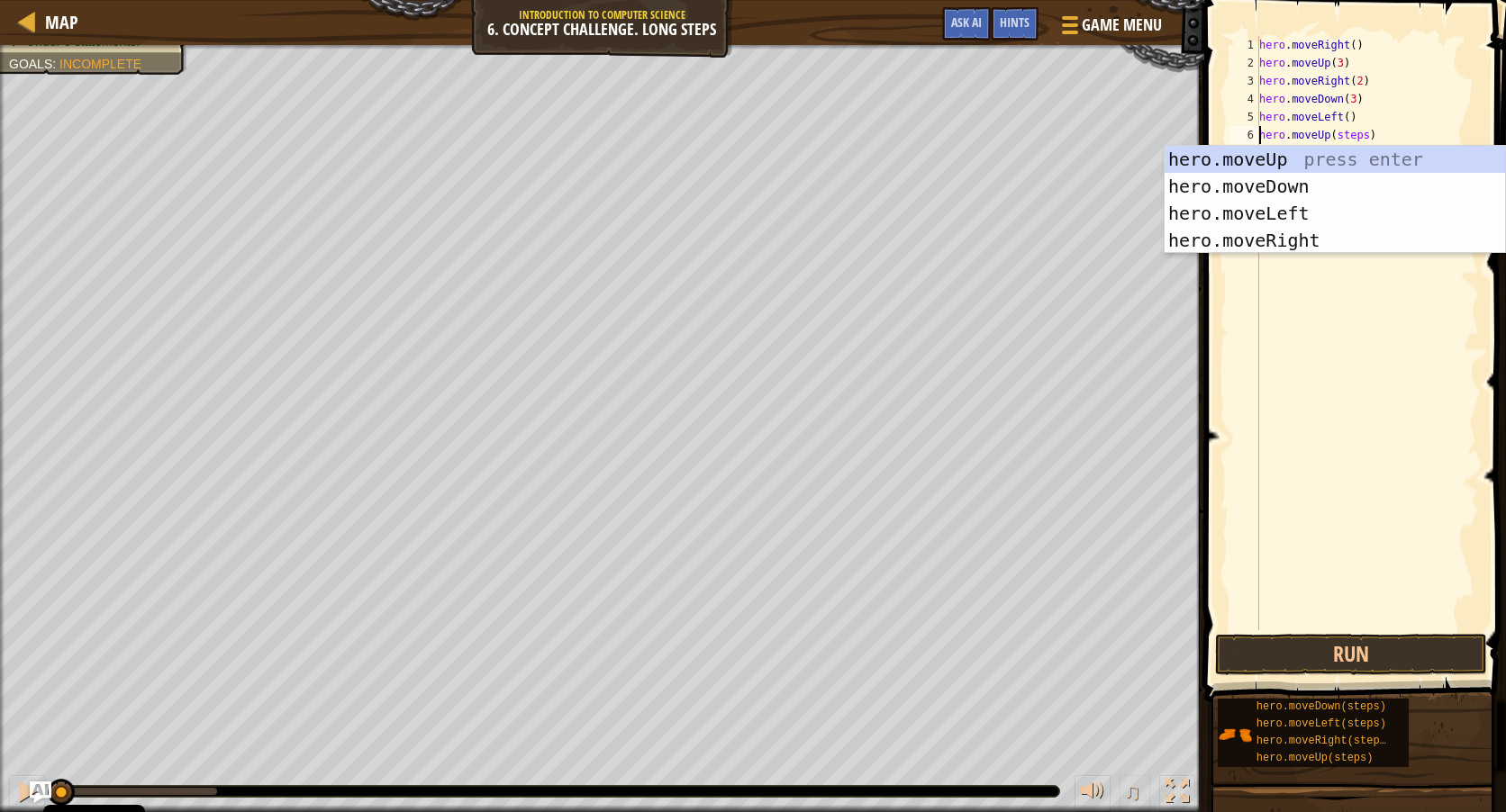
click at [1344, 133] on div "hero . moveRight ( ) hero . moveUp ( 3 ) hero . moveRight ( 2 ) hero . moveDown…" at bounding box center [1368, 351] width 223 height 630
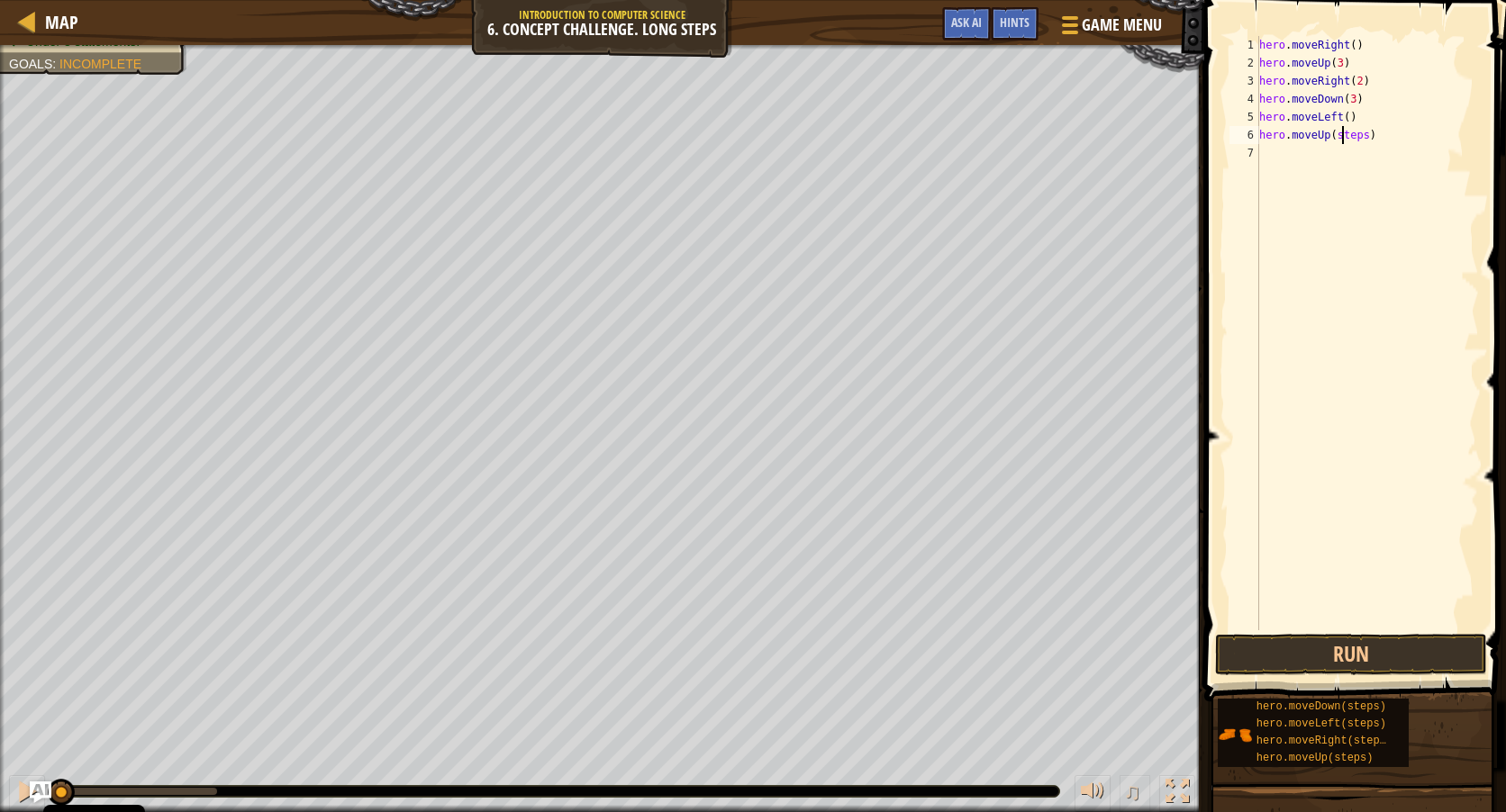
click at [1344, 133] on div "hero . moveRight ( ) hero . moveUp ( 3 ) hero . moveRight ( 2 ) hero . moveDown…" at bounding box center [1368, 351] width 223 height 630
click at [1419, 642] on button "Run" at bounding box center [1351, 654] width 272 height 42
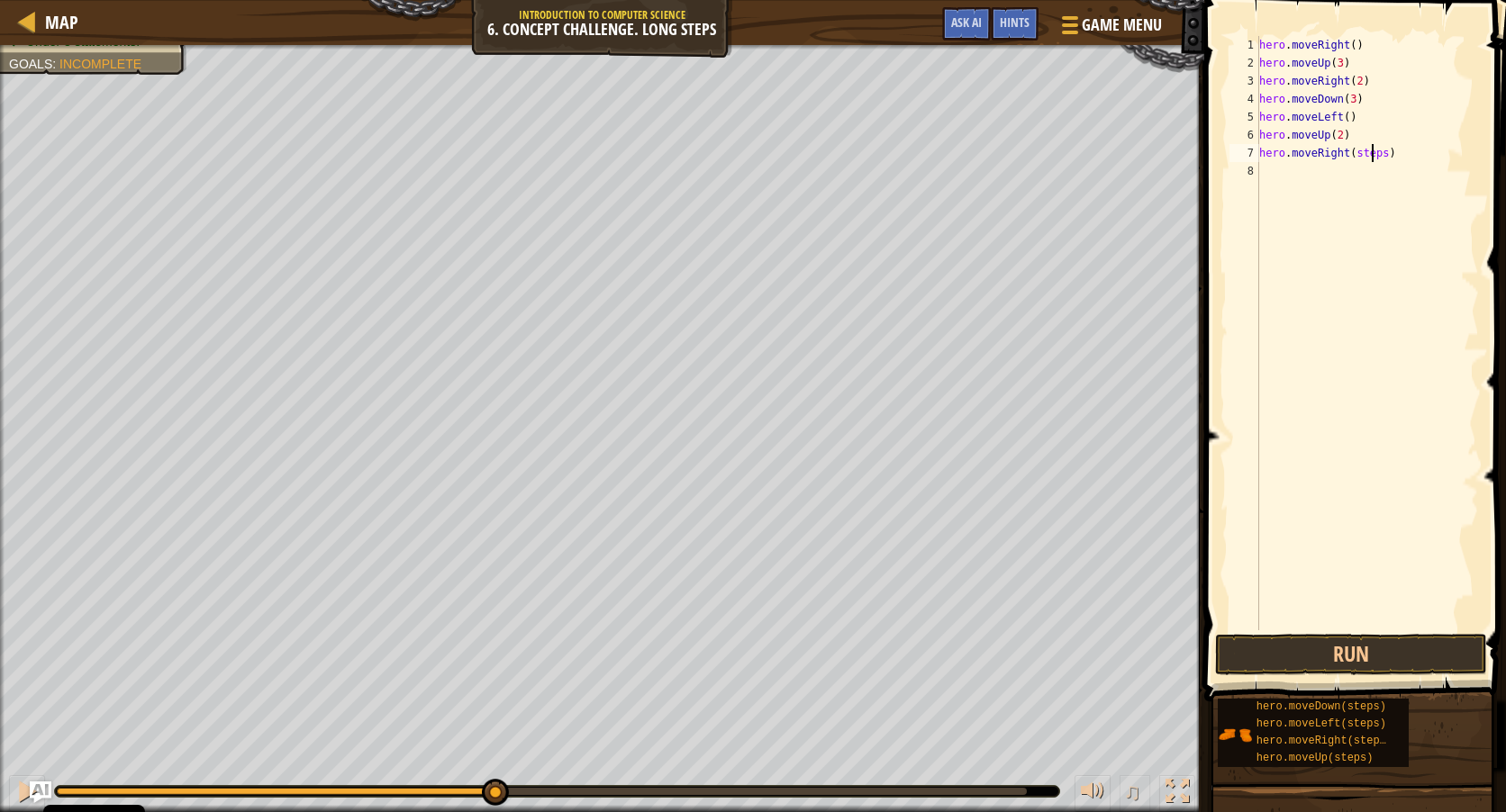
click at [1369, 152] on div "hero . moveRight ( ) hero . moveUp ( 3 ) hero . moveRight ( 2 ) hero . moveDown…" at bounding box center [1368, 351] width 223 height 630
click at [1389, 651] on button "Run" at bounding box center [1351, 654] width 272 height 42
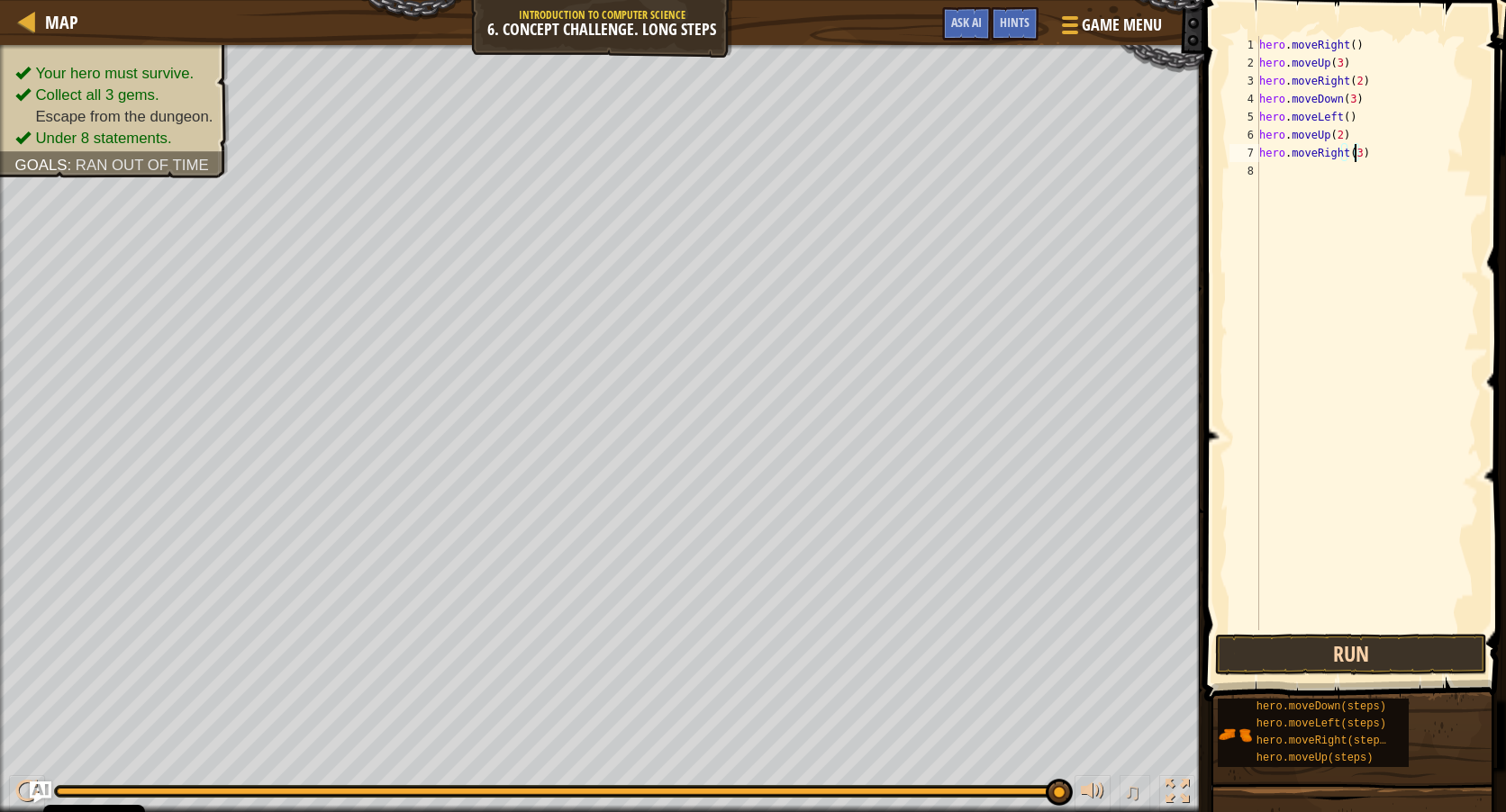
type textarea "hero.moveRight(3)"
click at [1412, 645] on button "Run" at bounding box center [1351, 654] width 272 height 42
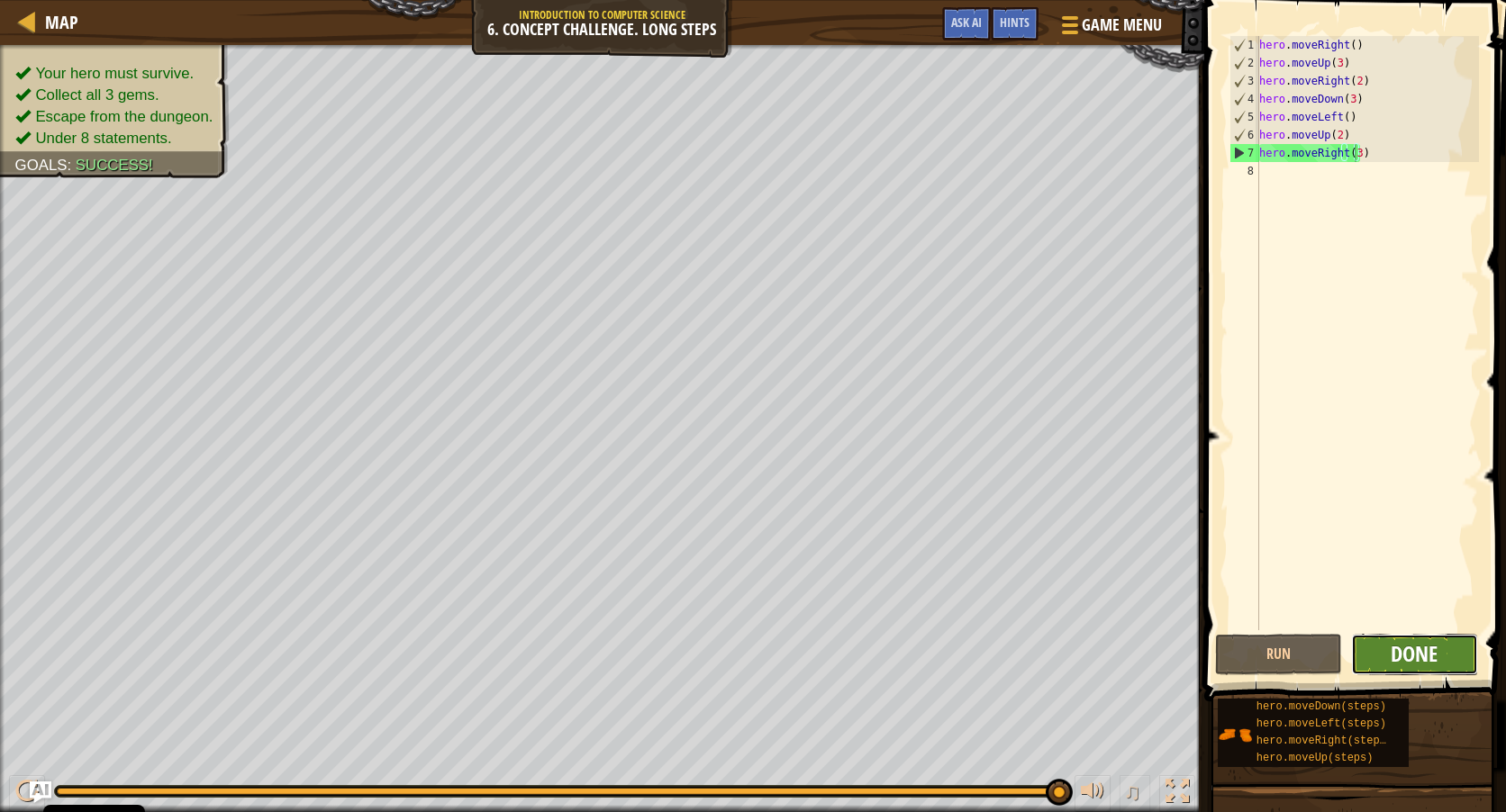
click at [1426, 657] on span "Done" at bounding box center [1414, 653] width 47 height 29
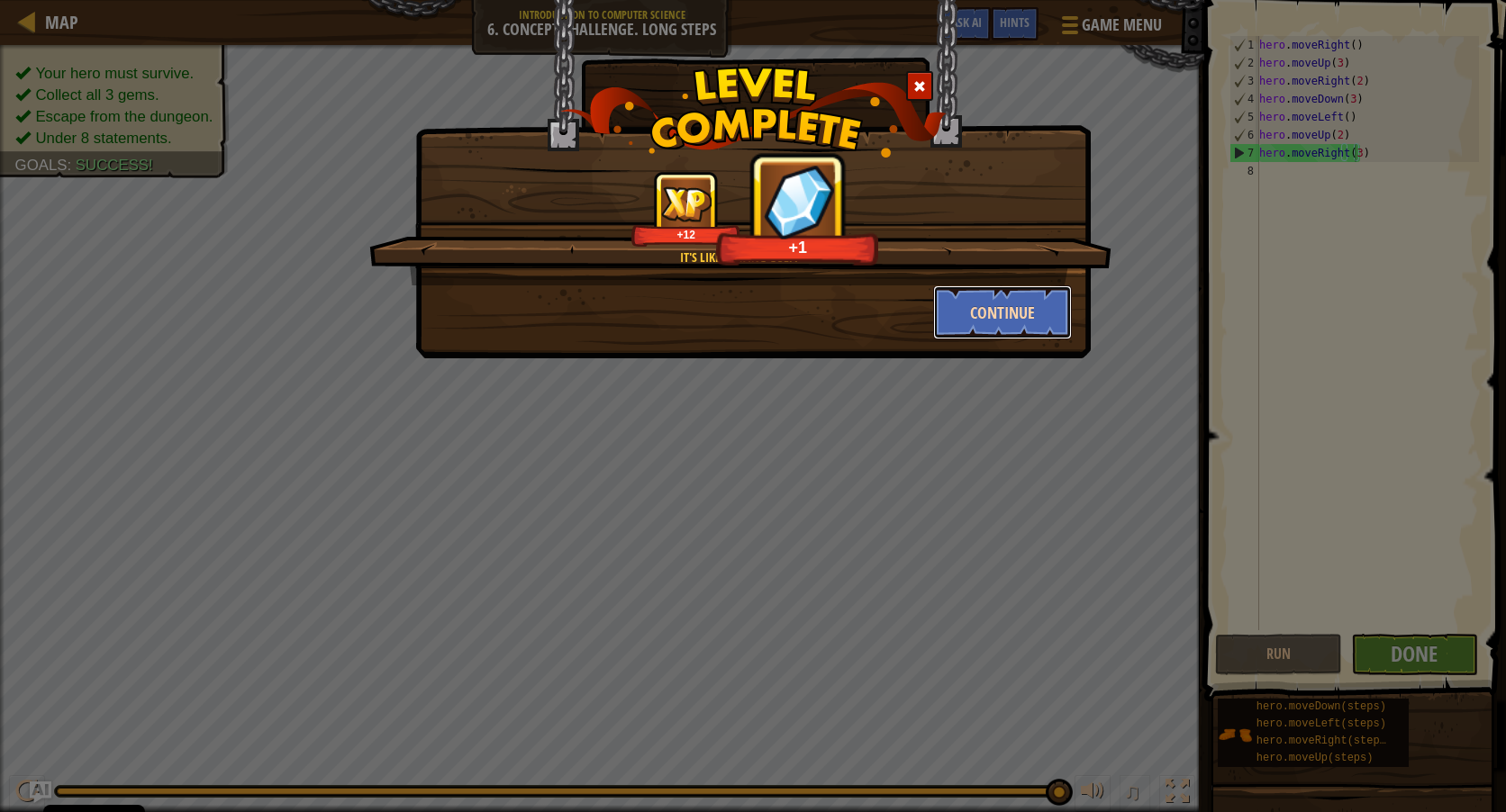
click at [1000, 328] on button "Continue" at bounding box center [1002, 312] width 139 height 54
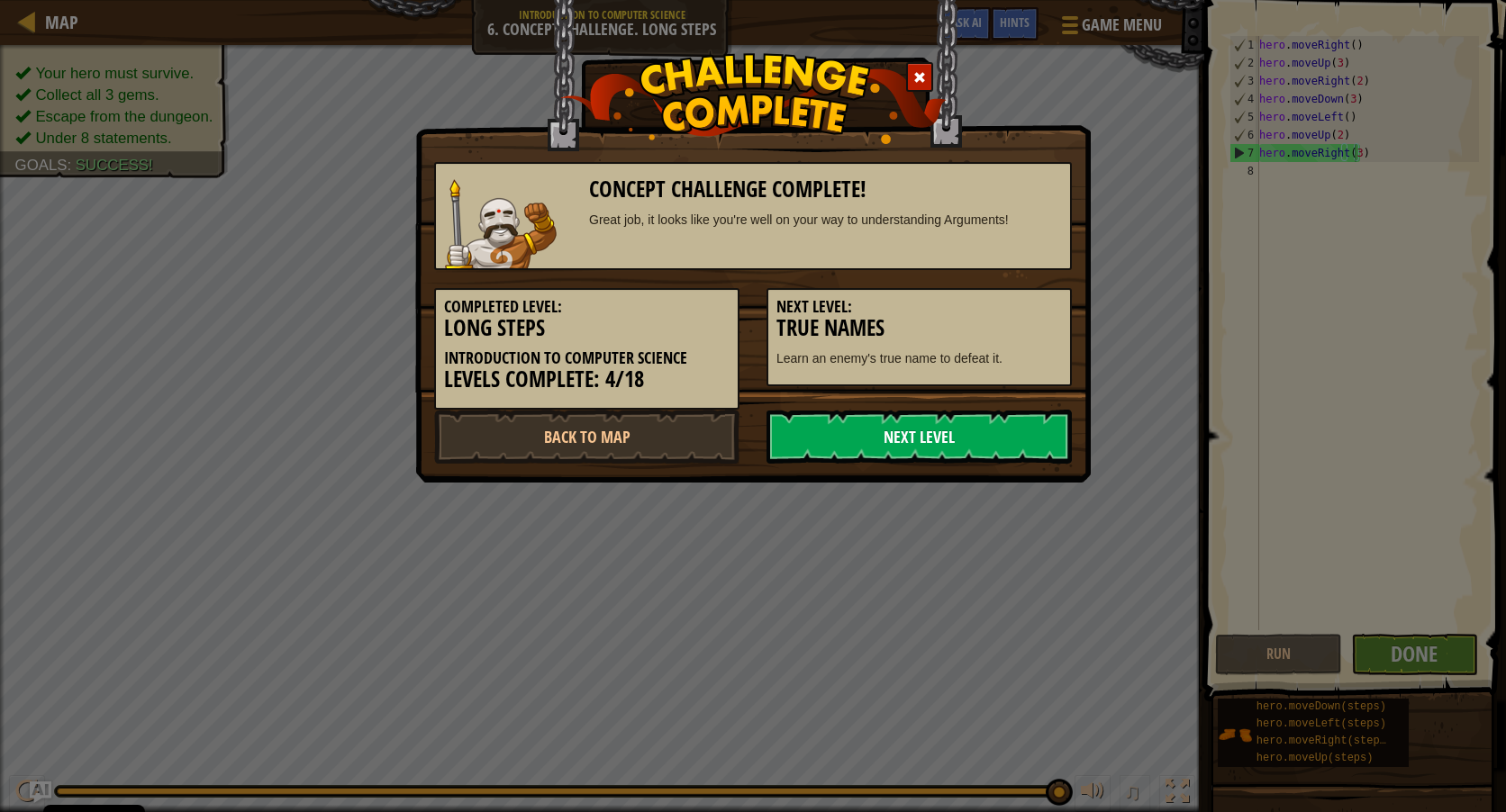
click at [888, 431] on link "Next Level" at bounding box center [919, 436] width 305 height 54
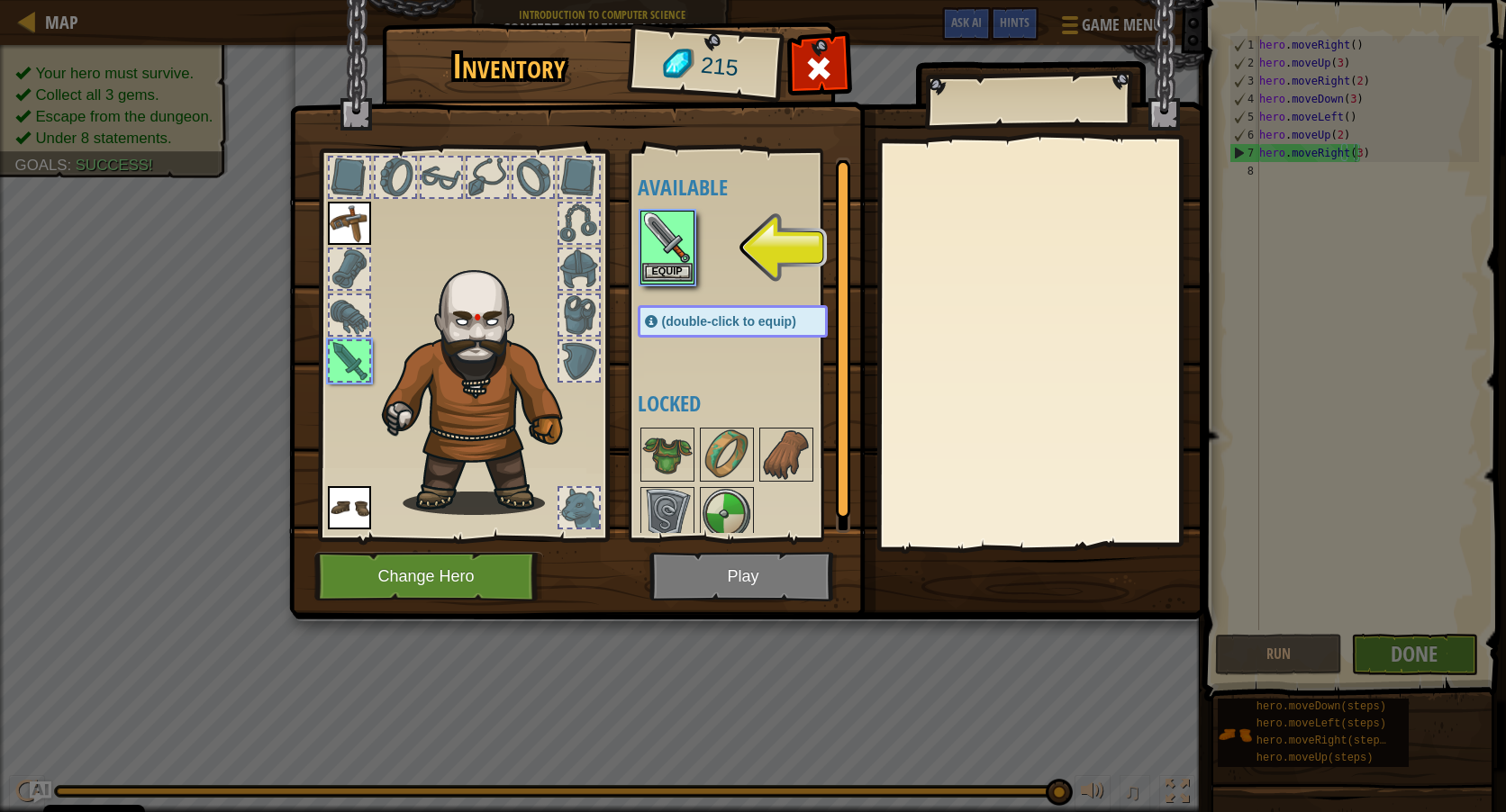
click at [660, 257] on img at bounding box center [667, 237] width 51 height 51
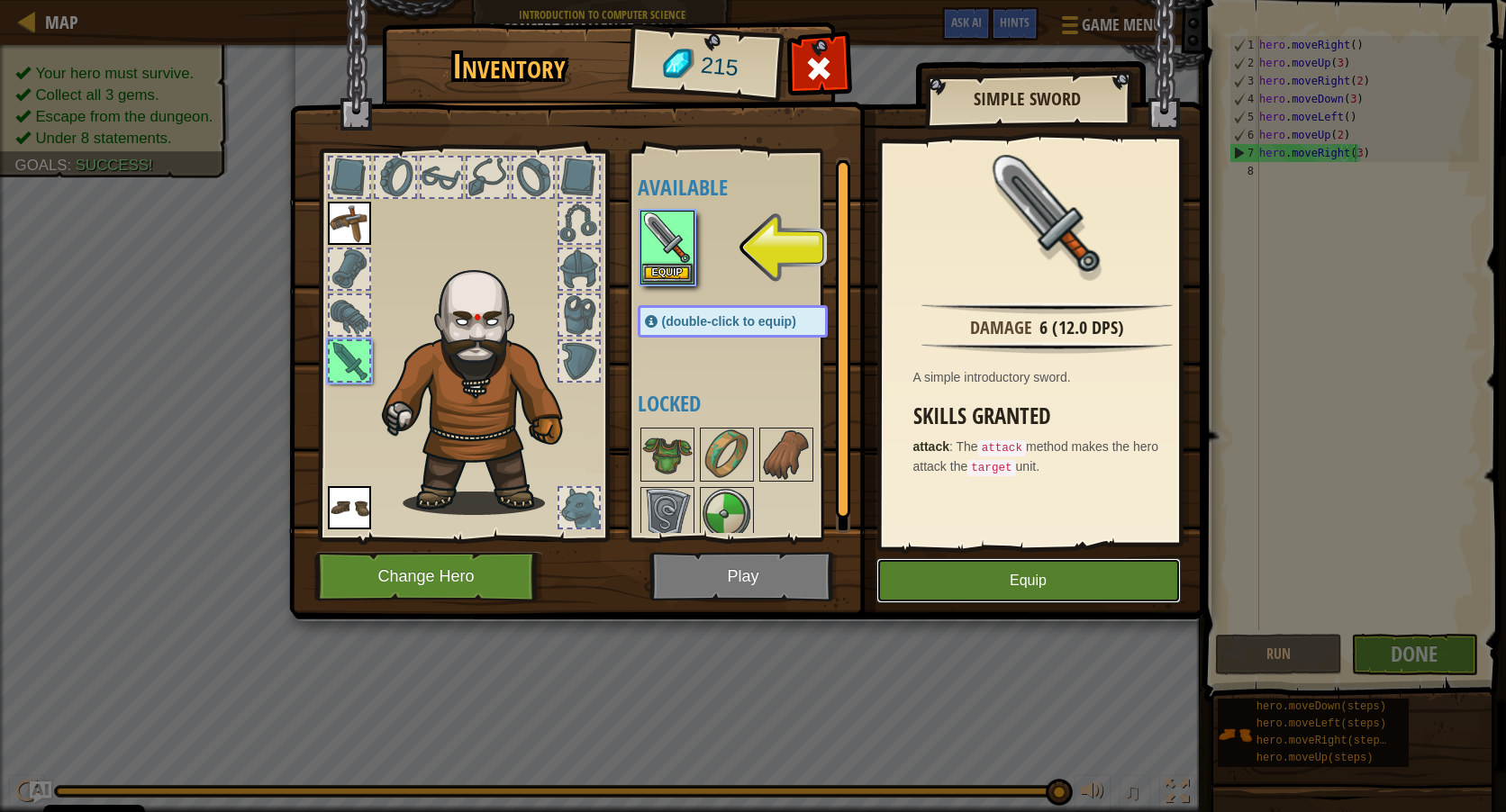
click at [990, 571] on button "Equip" at bounding box center [1029, 580] width 305 height 45
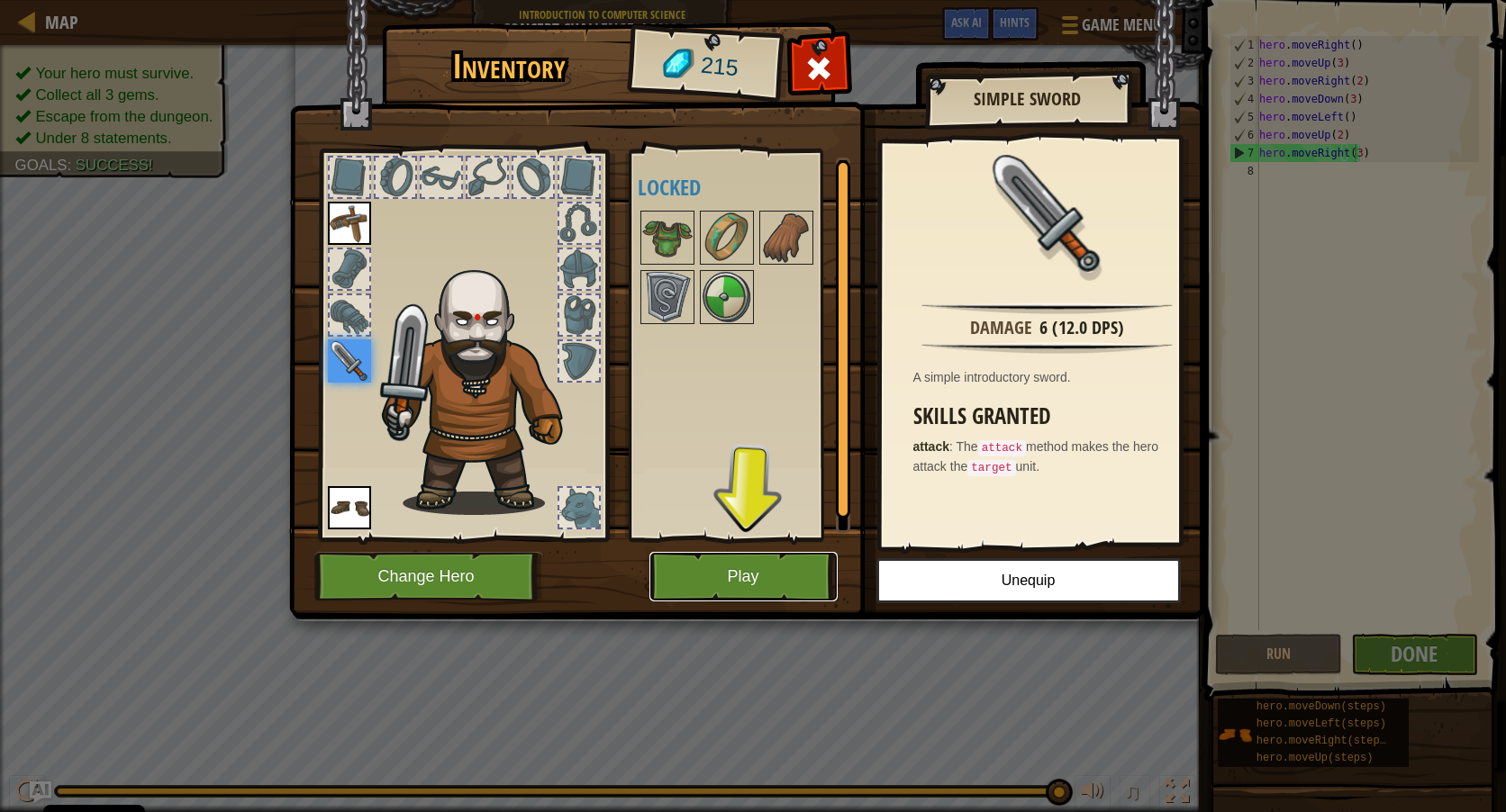
click at [807, 582] on button "Play" at bounding box center [744, 577] width 188 height 50
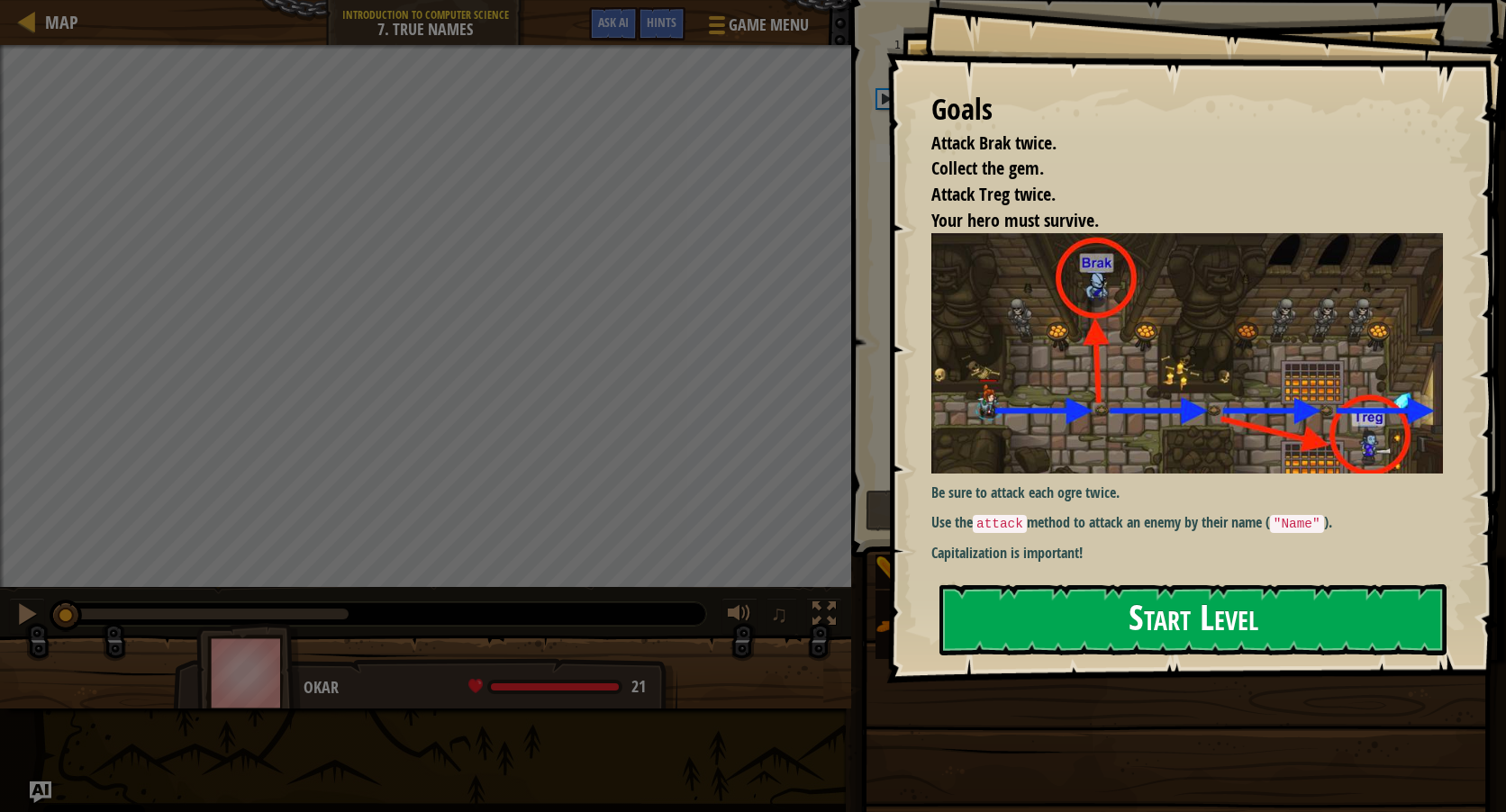
click at [1054, 610] on button "Start Level" at bounding box center [1192, 619] width 507 height 71
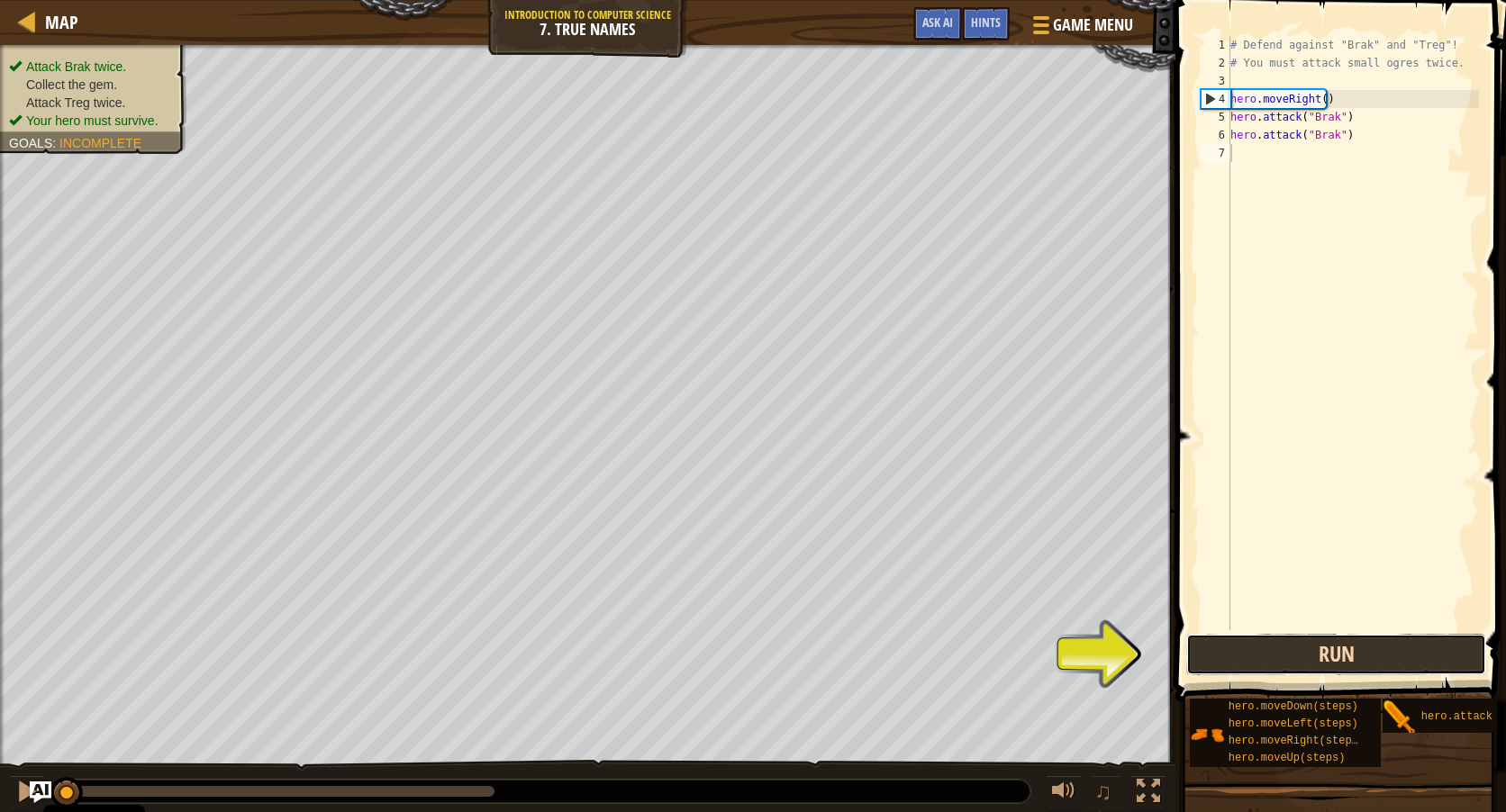
click at [1392, 662] on button "Run" at bounding box center [1335, 654] width 300 height 42
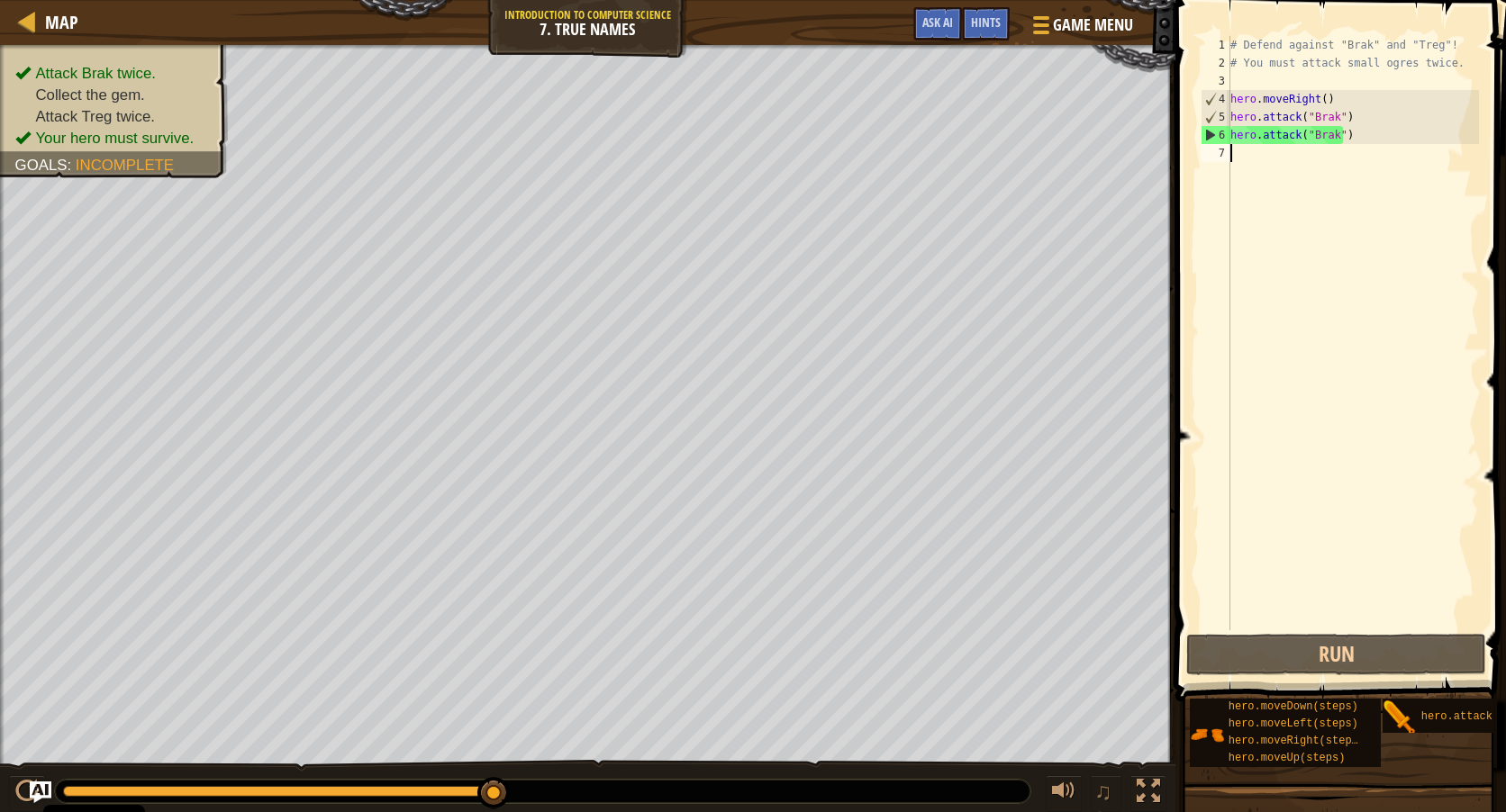
scroll to position [14, 0]
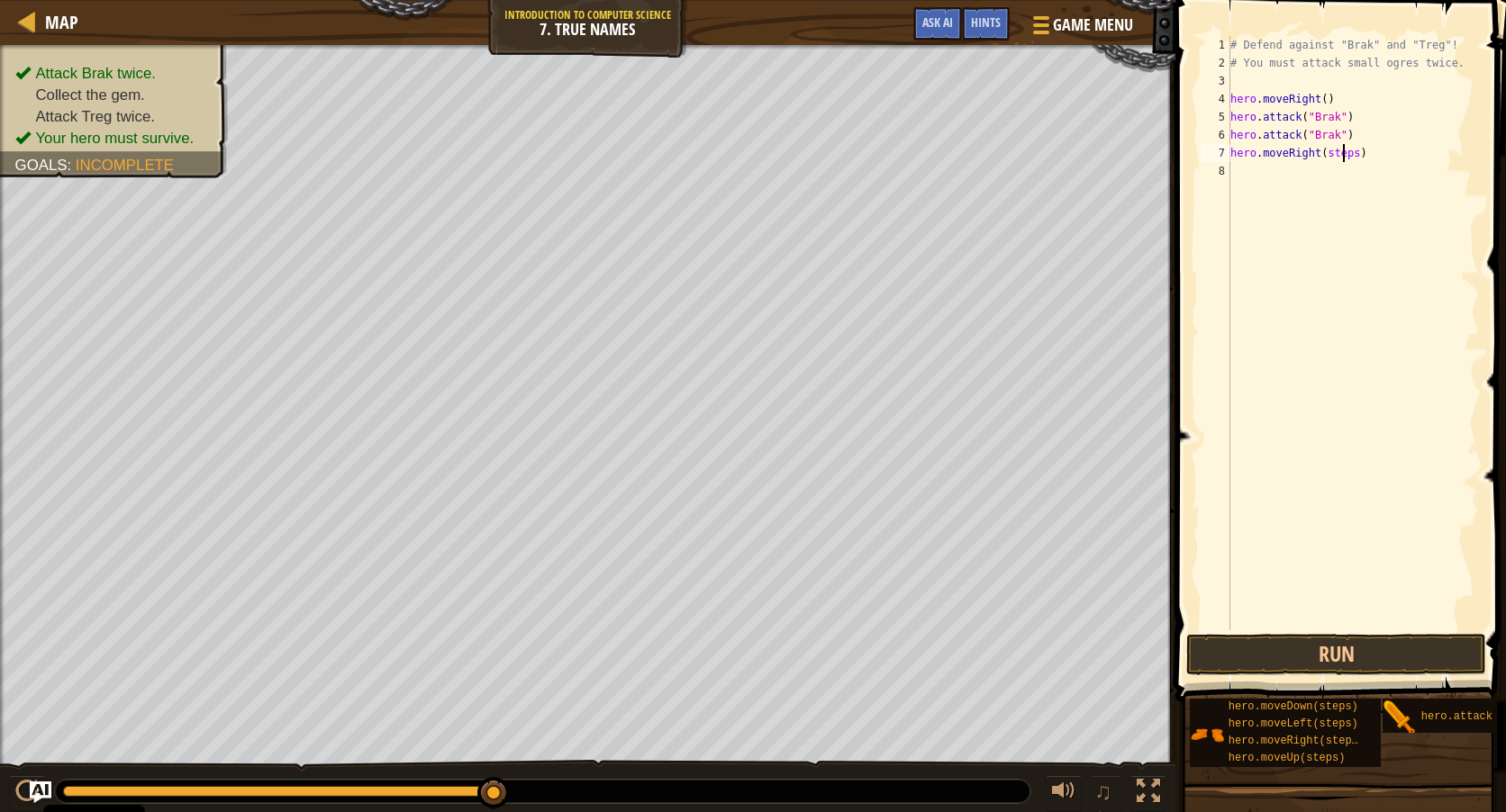
click at [1341, 161] on div "# Defend against "Brak" and "Treg"! # You must attack small ogres twice. hero .…" at bounding box center [1352, 351] width 252 height 630
click at [1342, 647] on button "Run" at bounding box center [1335, 654] width 300 height 42
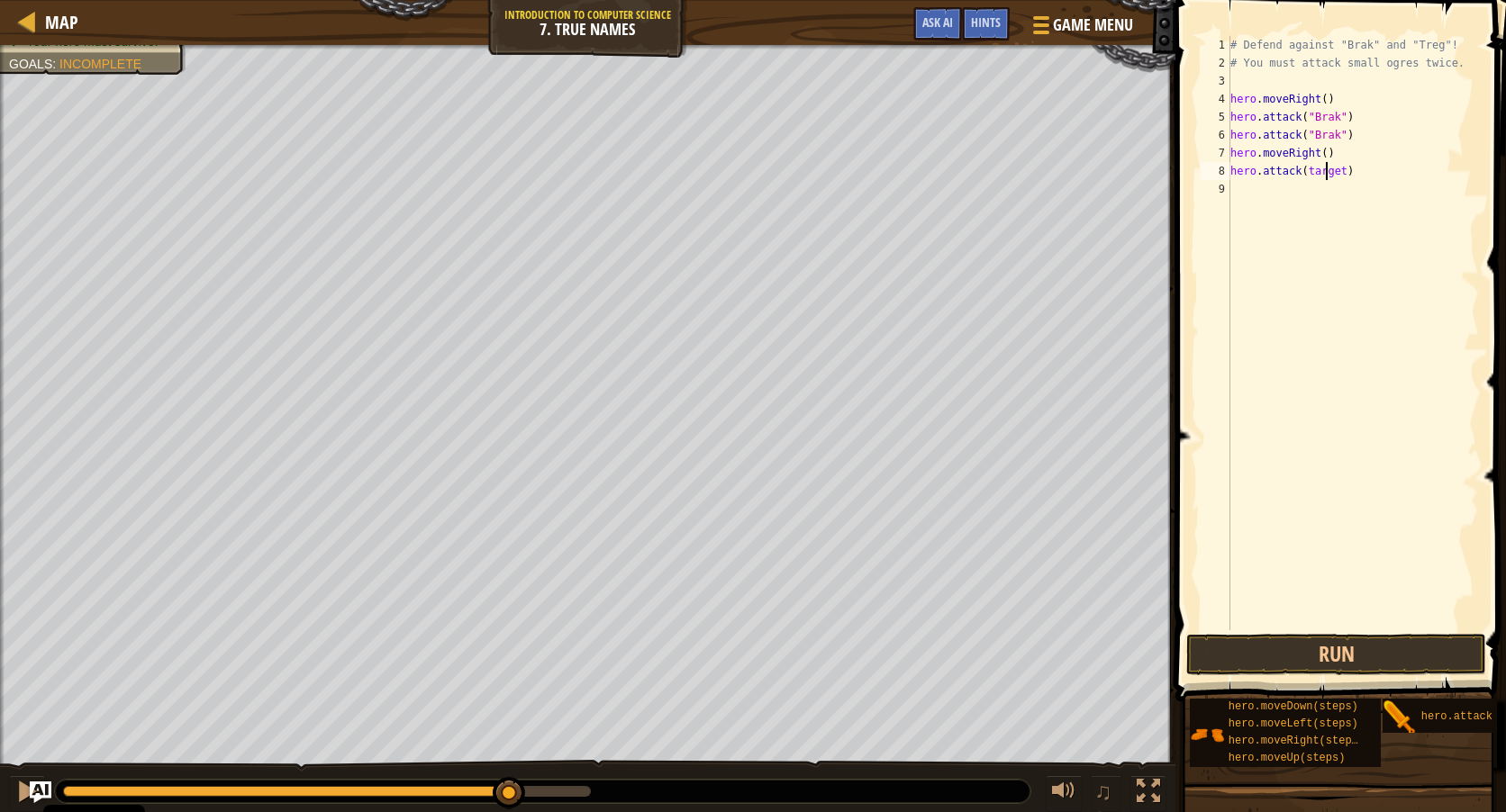
click at [1323, 176] on div "# Defend against "Brak" and "Treg"! # You must attack small ogres twice. hero .…" at bounding box center [1352, 351] width 252 height 630
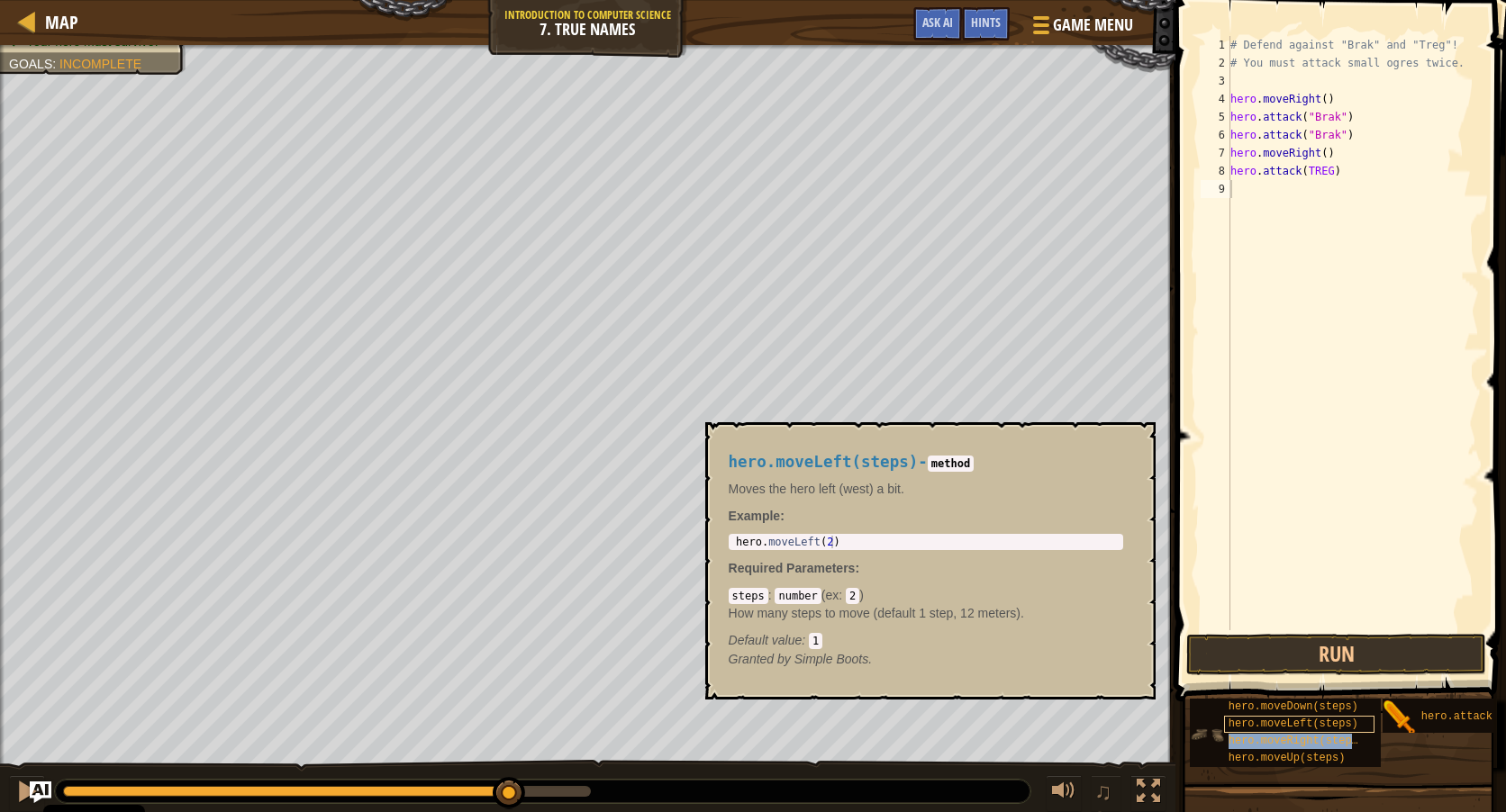
type textarea "hero.moveRight(steps)"
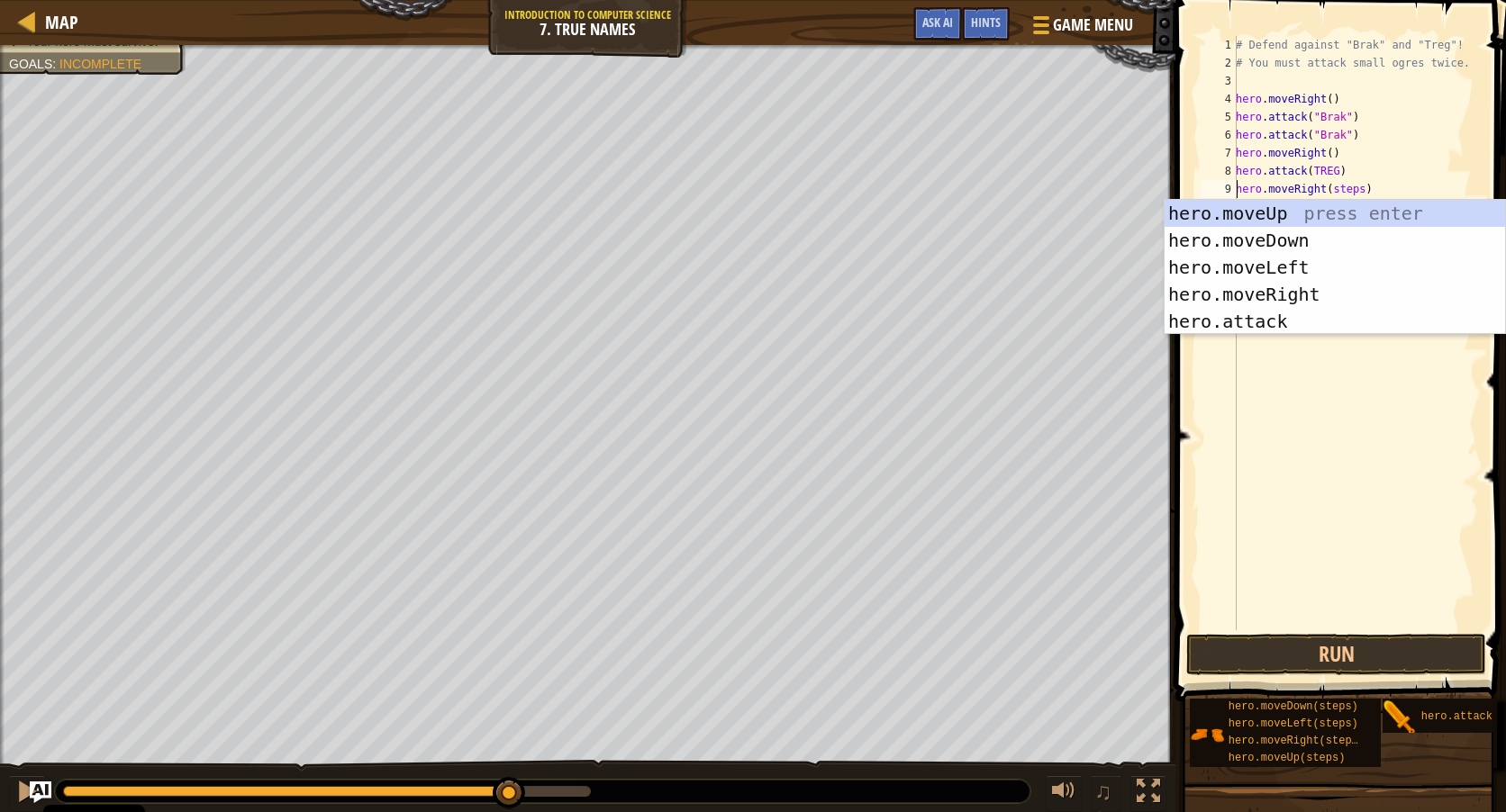
click at [1353, 442] on div "# Defend against "Brak" and "Treg"! # You must attack small ogres twice. hero .…" at bounding box center [1355, 351] width 246 height 630
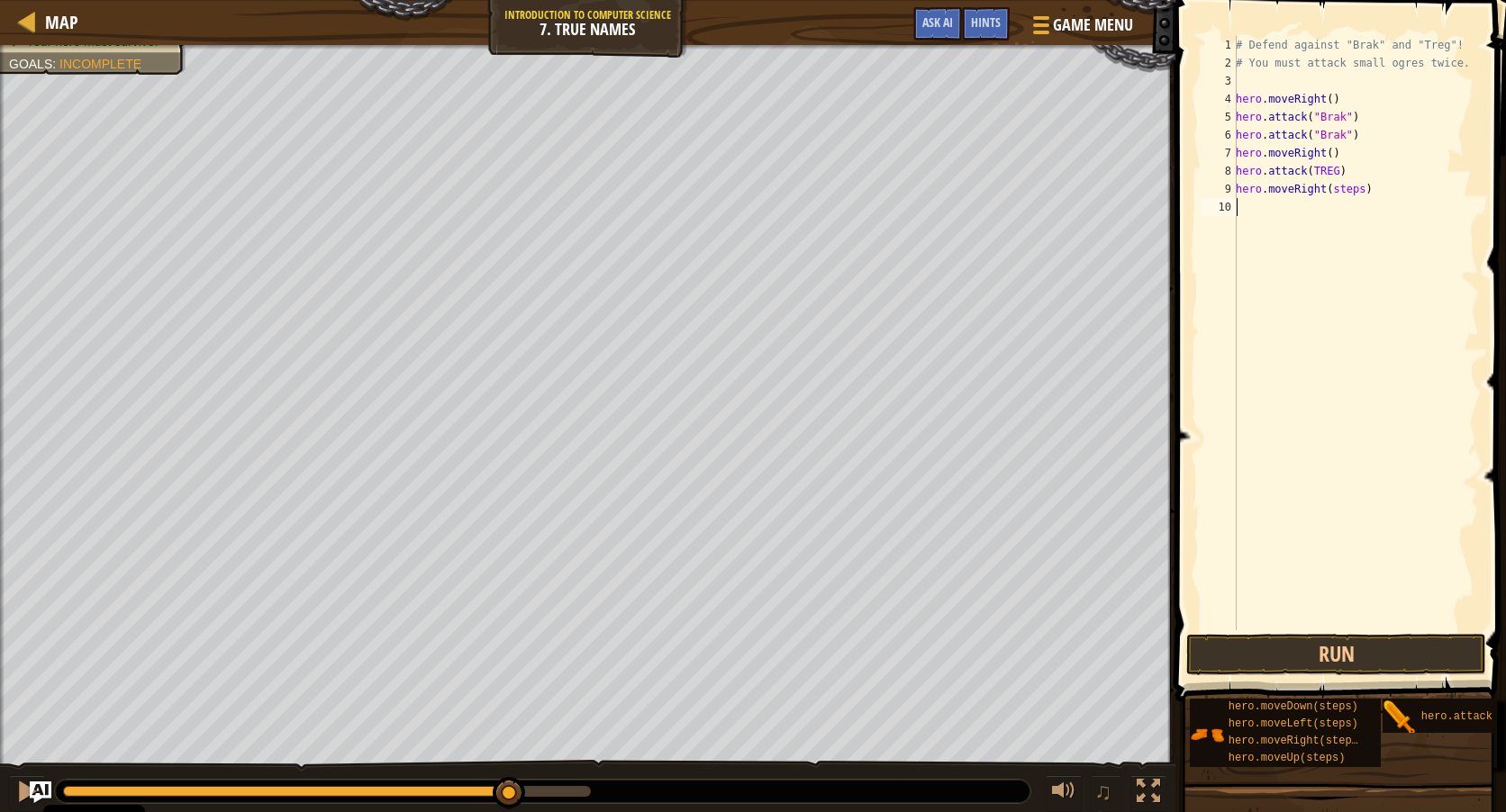
scroll to position [8, 0]
drag, startPoint x: 1368, startPoint y: 200, endPoint x: 1213, endPoint y: 195, distance: 155.1
click at [1213, 195] on div "1 2 3 4 5 6 7 8 9 10 # Defend against "Brak" and "Treg"! # You must attack smal…" at bounding box center [1337, 333] width 281 height 594
type textarea "hero.moveRight(steps)"
click at [1376, 661] on button "Run" at bounding box center [1335, 654] width 300 height 42
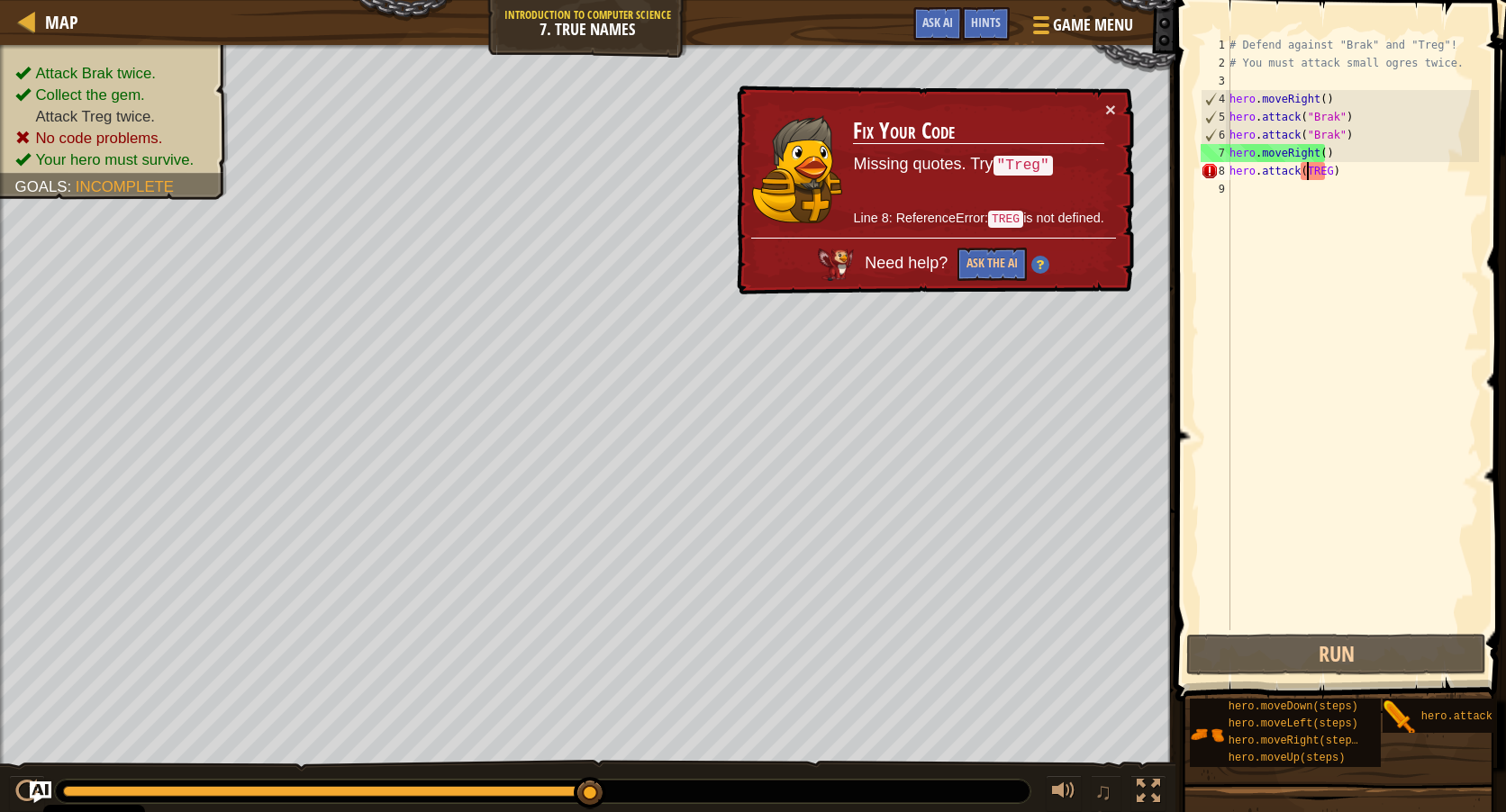
click at [1307, 172] on div "# Defend against "Brak" and "Treg"! # You must attack small ogres twice. hero .…" at bounding box center [1352, 351] width 253 height 630
click at [1323, 176] on div "# Defend against "Brak" and "Treg"! # You must attack small ogres twice. hero .…" at bounding box center [1352, 351] width 253 height 630
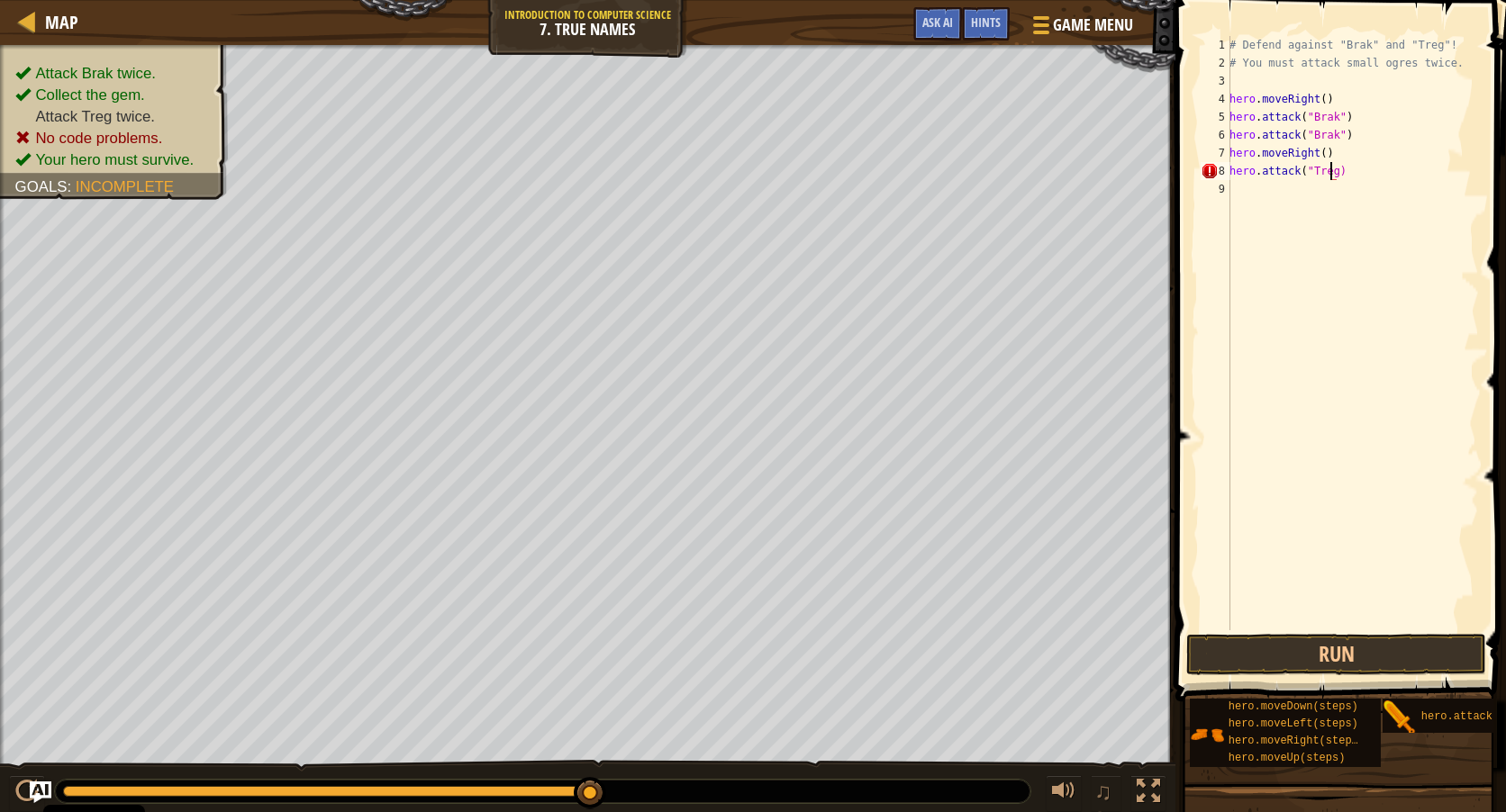
scroll to position [8, 8]
click at [1357, 651] on button "Run" at bounding box center [1335, 654] width 300 height 42
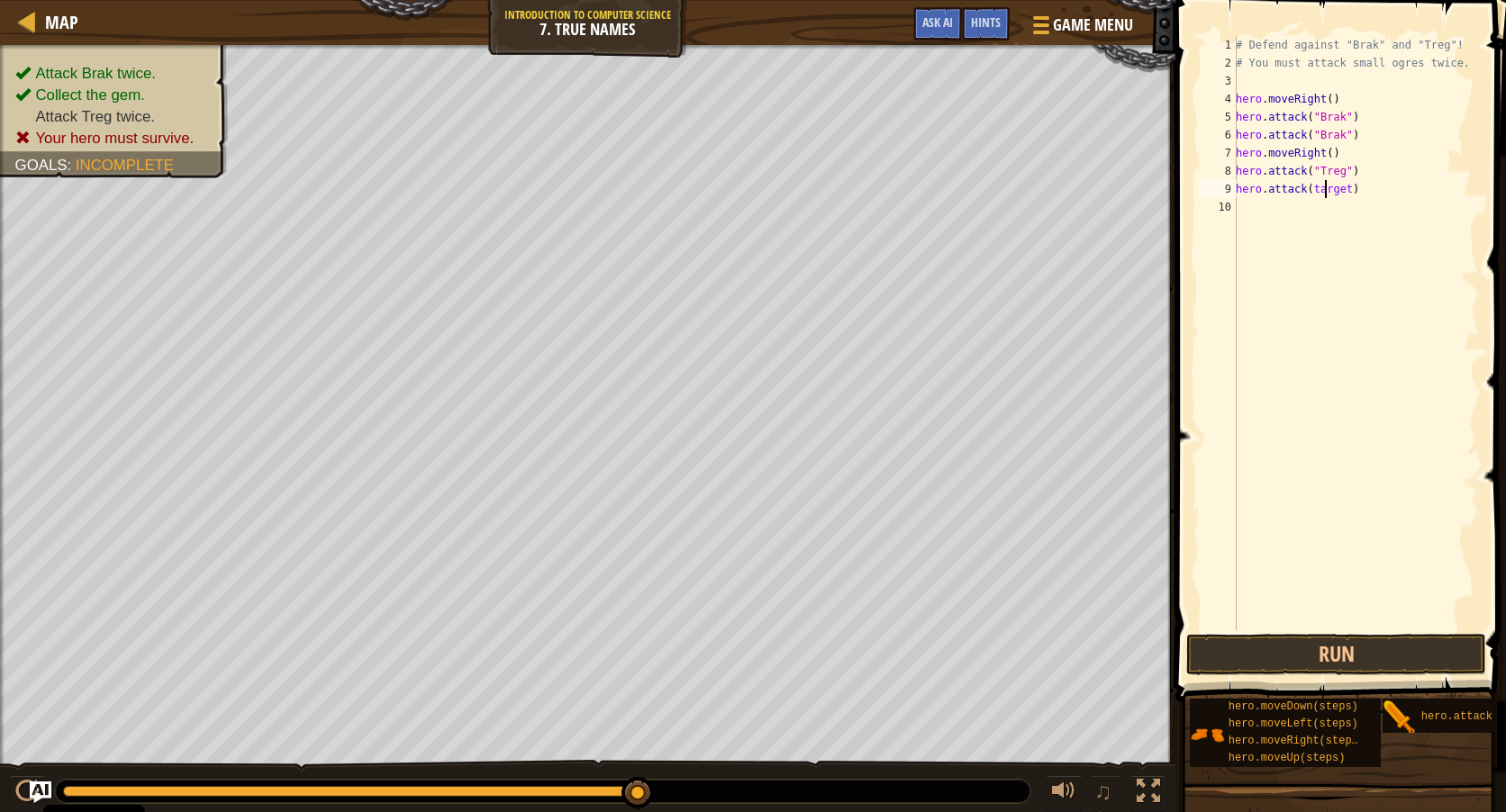
click at [1324, 192] on div "# Defend against "Brak" and "Treg"! # You must attack small ogres twice. hero .…" at bounding box center [1355, 351] width 246 height 630
drag, startPoint x: 1341, startPoint y: 172, endPoint x: 1311, endPoint y: 173, distance: 30.0
click at [1311, 173] on div "# Defend against "Brak" and "Treg"! # You must attack small ogres twice. hero .…" at bounding box center [1355, 351] width 246 height 630
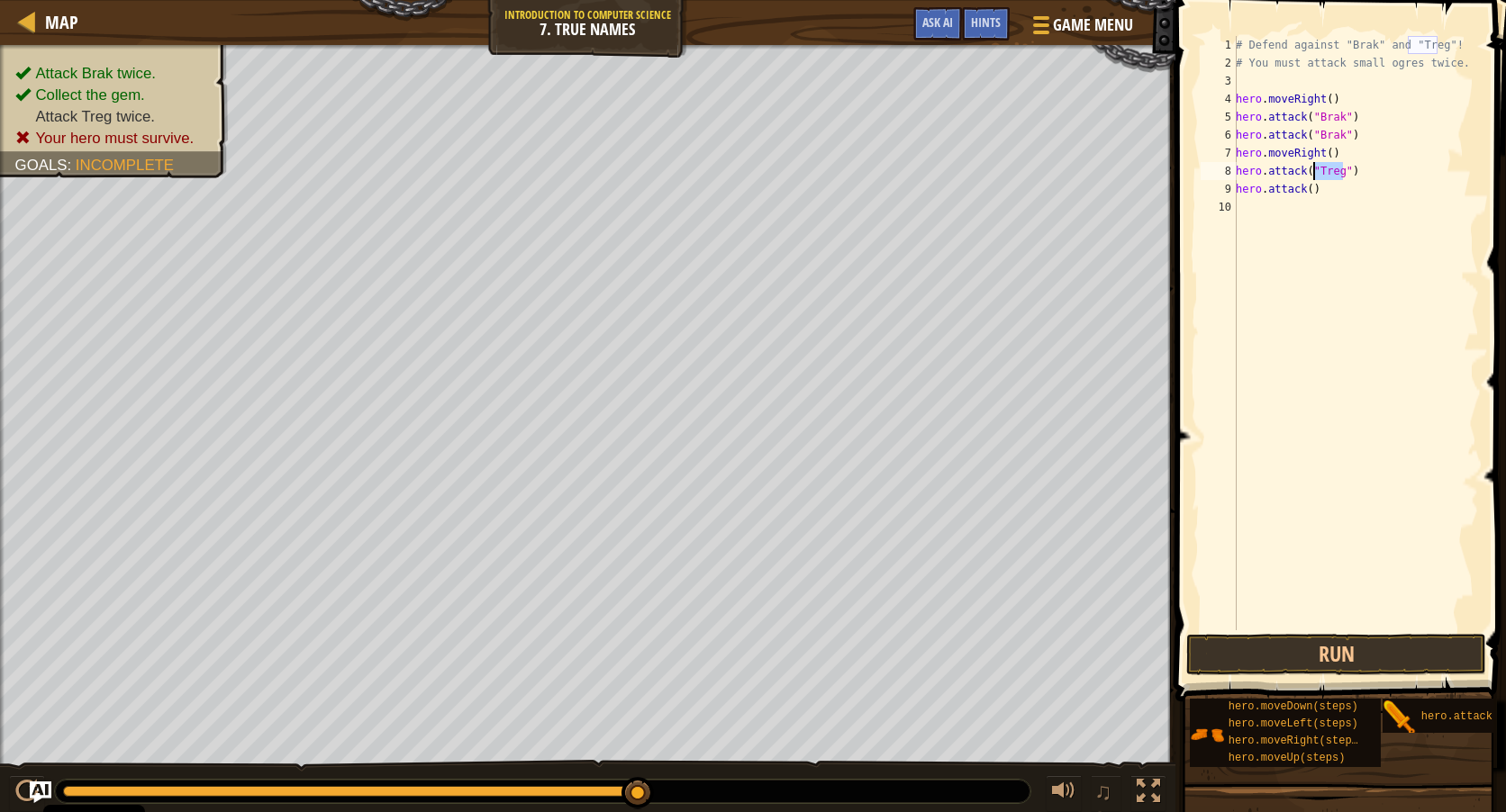
click at [1311, 173] on div "# Defend against "Brak" and "Treg"! # You must attack small ogres twice. hero .…" at bounding box center [1355, 333] width 246 height 594
click at [1311, 173] on div "# Defend against "Brak" and "Treg"! # You must attack small ogres twice. hero .…" at bounding box center [1355, 351] width 246 height 630
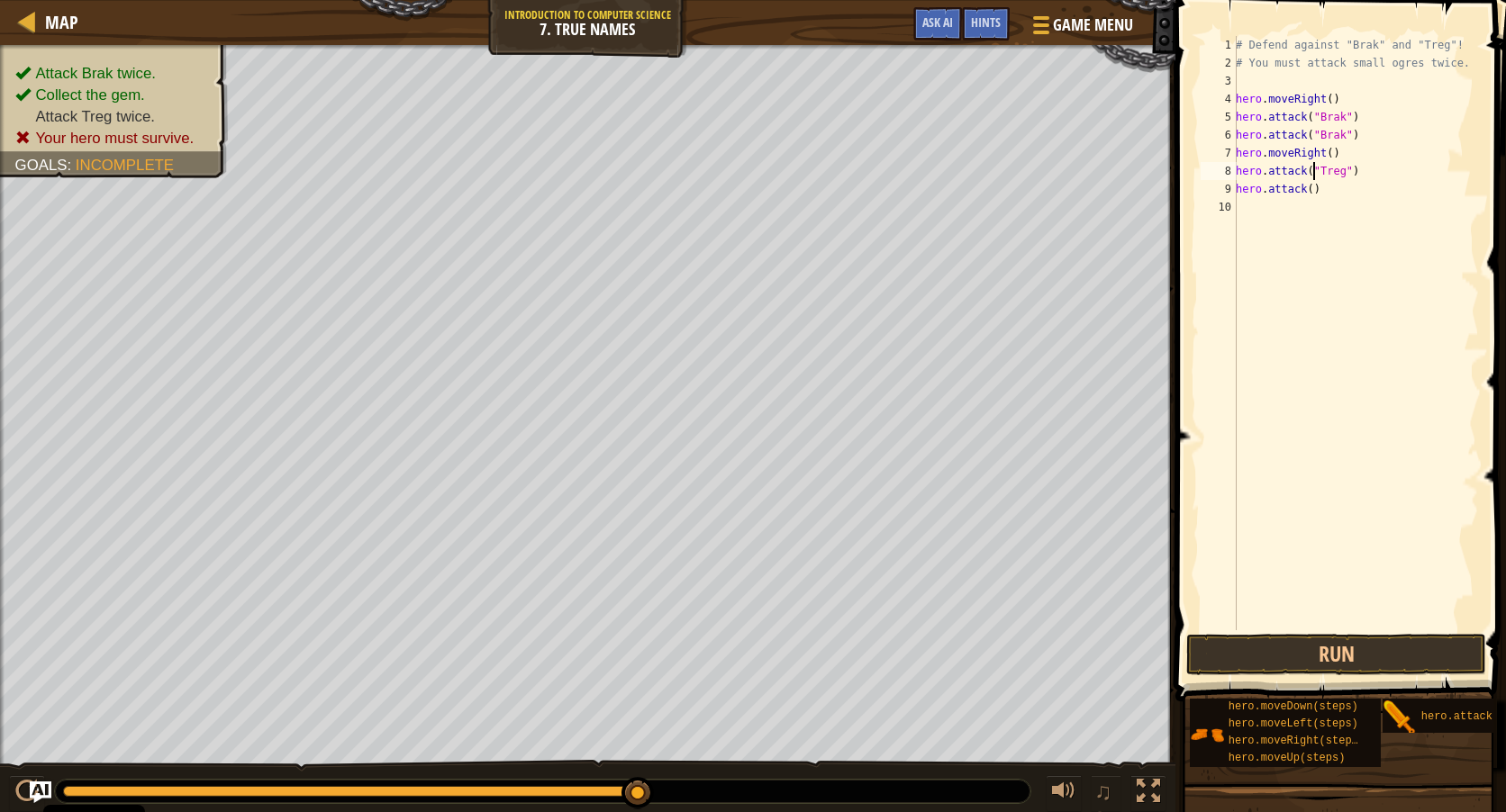
click at [1311, 173] on div "# Defend against "Brak" and "Treg"! # You must attack small ogres twice. hero .…" at bounding box center [1355, 351] width 246 height 630
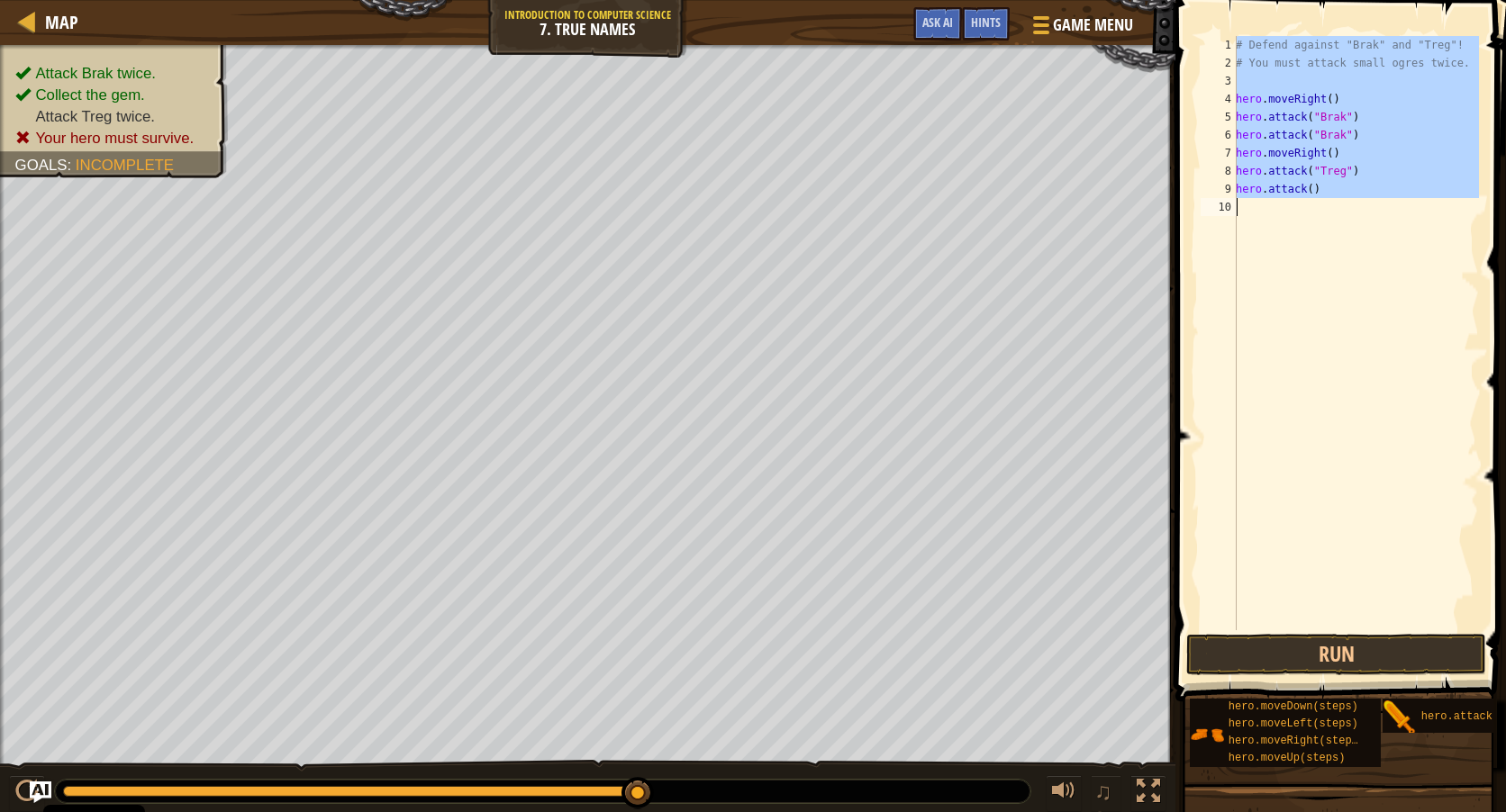
click at [1311, 173] on div "# Defend against "Brak" and "Treg"! # You must attack small ogres twice. hero .…" at bounding box center [1355, 351] width 246 height 630
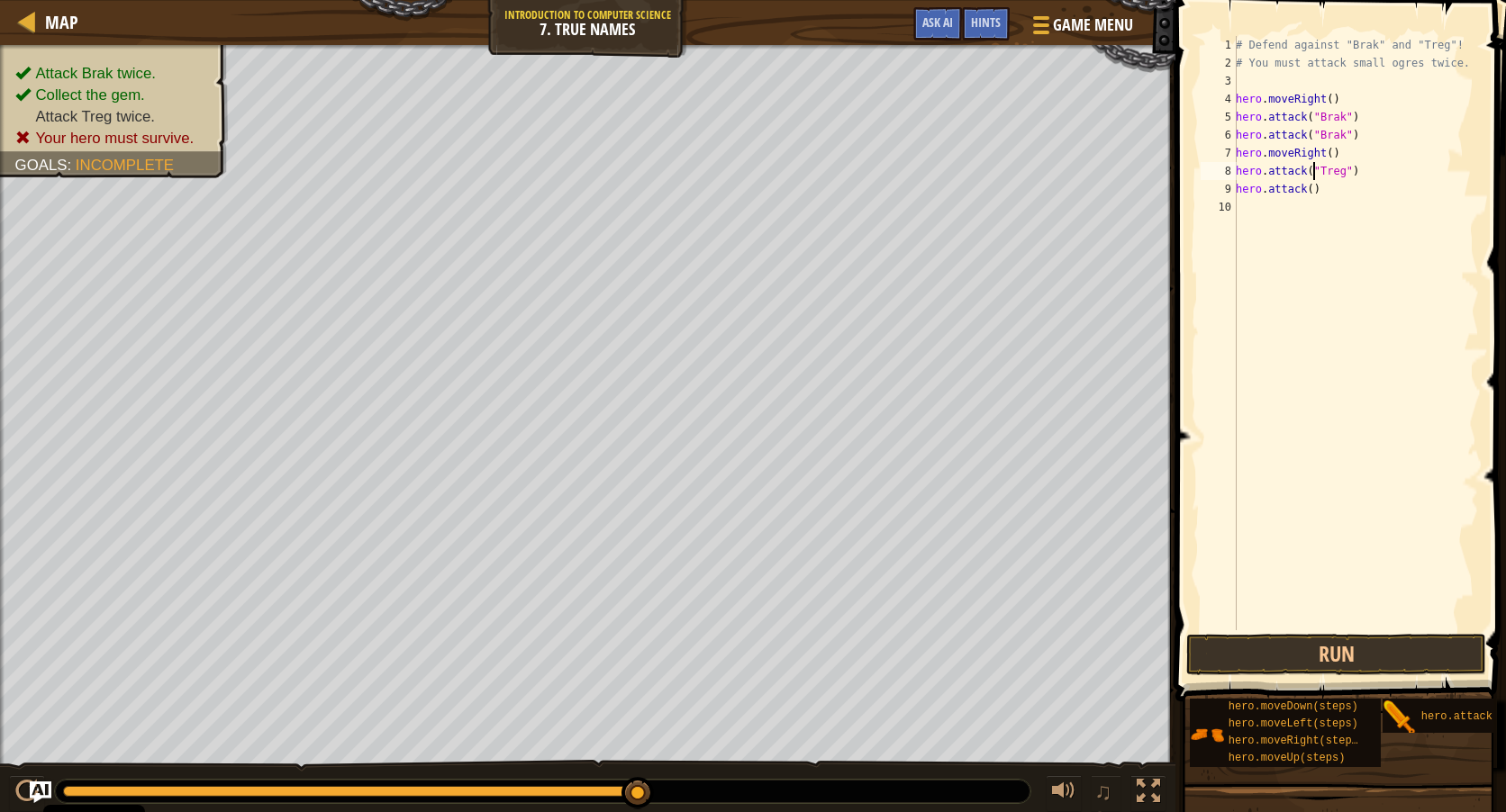
click at [1311, 173] on div "# Defend against "Brak" and "Treg"! # You must attack small ogres twice. hero .…" at bounding box center [1355, 351] width 246 height 630
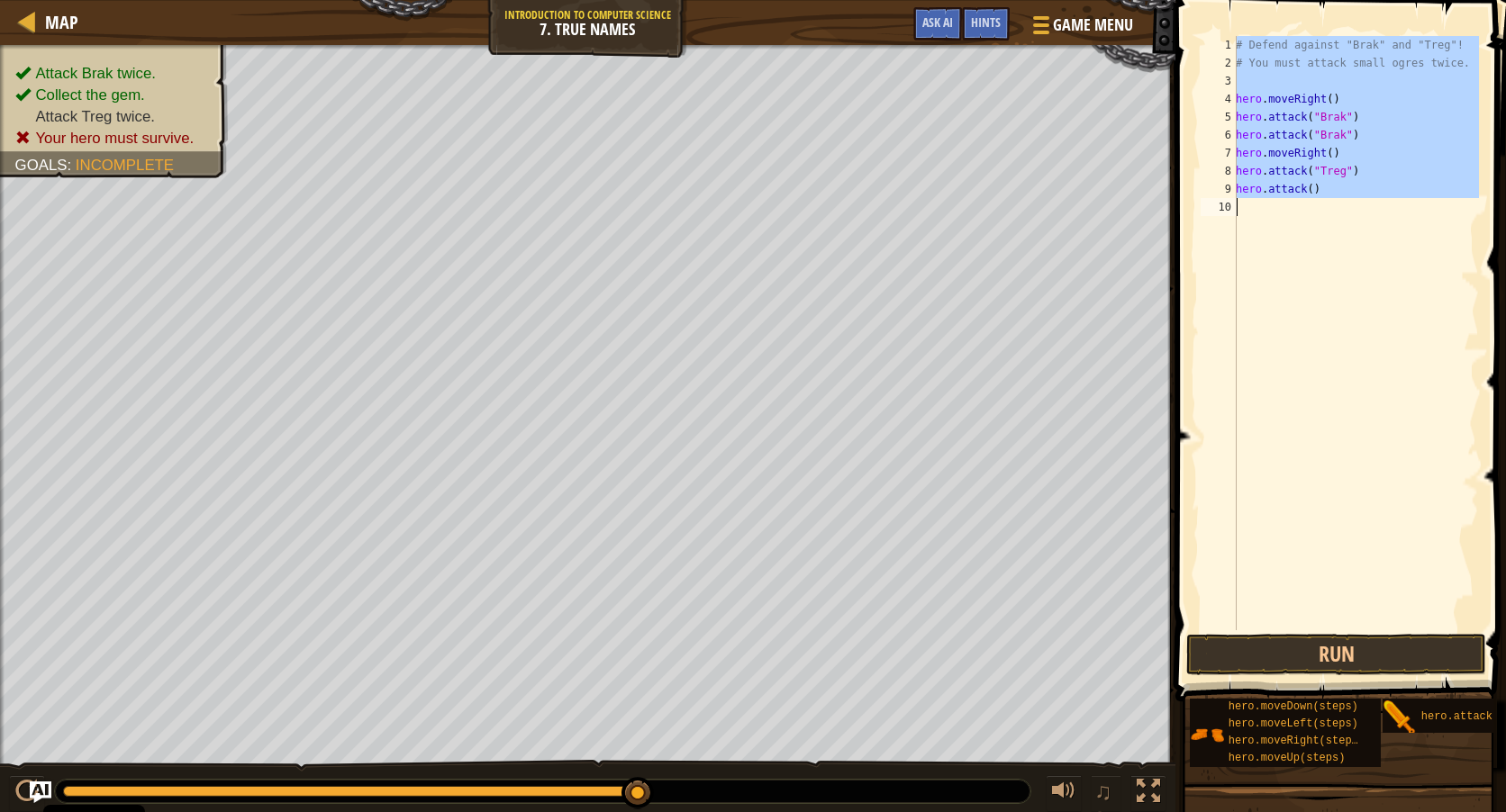
click at [1311, 173] on div "# Defend against "Brak" and "Treg"! # You must attack small ogres twice. hero .…" at bounding box center [1355, 351] width 246 height 630
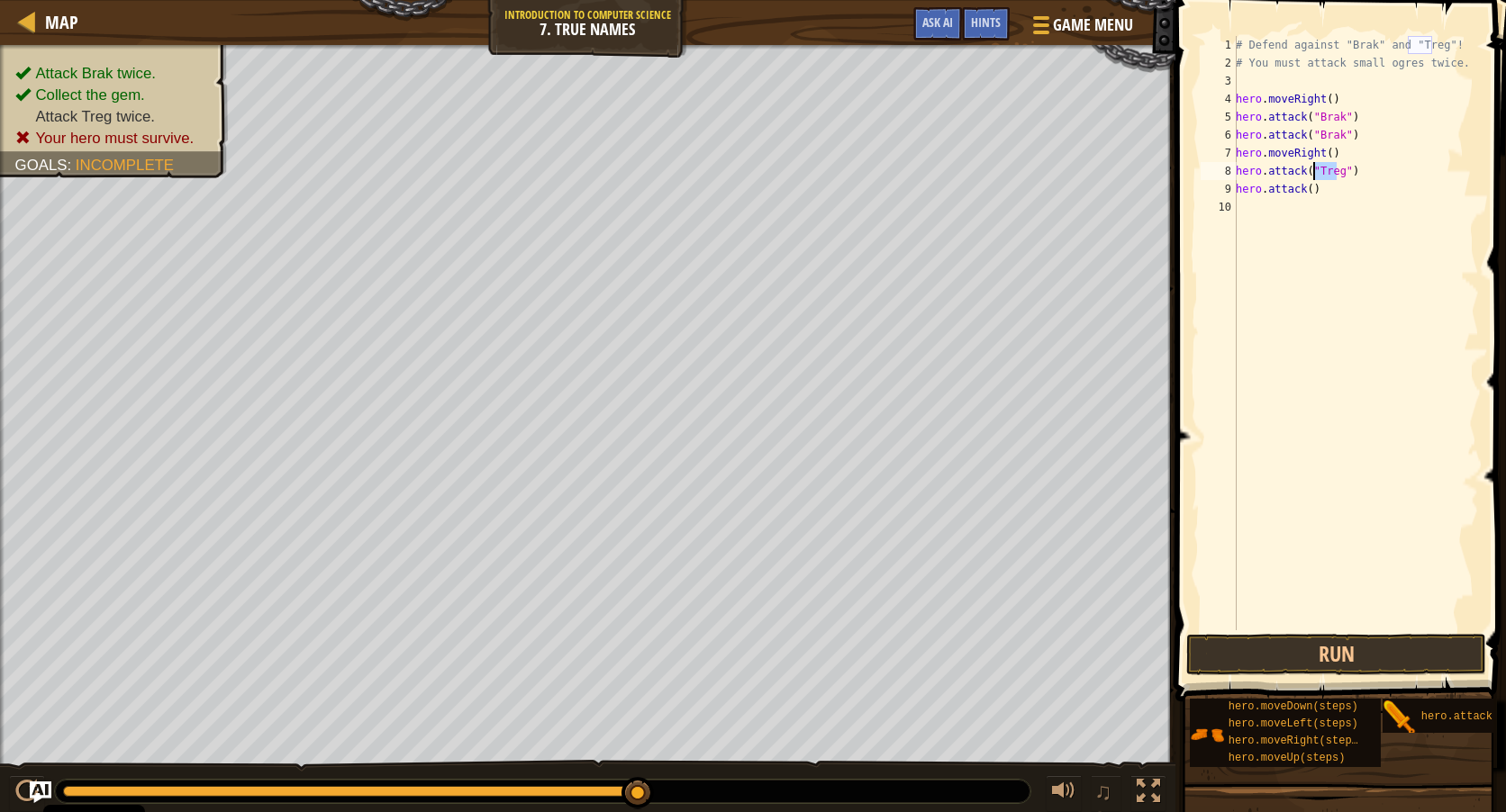
click at [1311, 173] on div "# Defend against "Brak" and "Treg"! # You must attack small ogres twice. hero .…" at bounding box center [1355, 351] width 246 height 630
click at [1304, 169] on div "# Defend against "Brak" and "Treg"! # You must attack small ogres twice. hero .…" at bounding box center [1355, 351] width 246 height 630
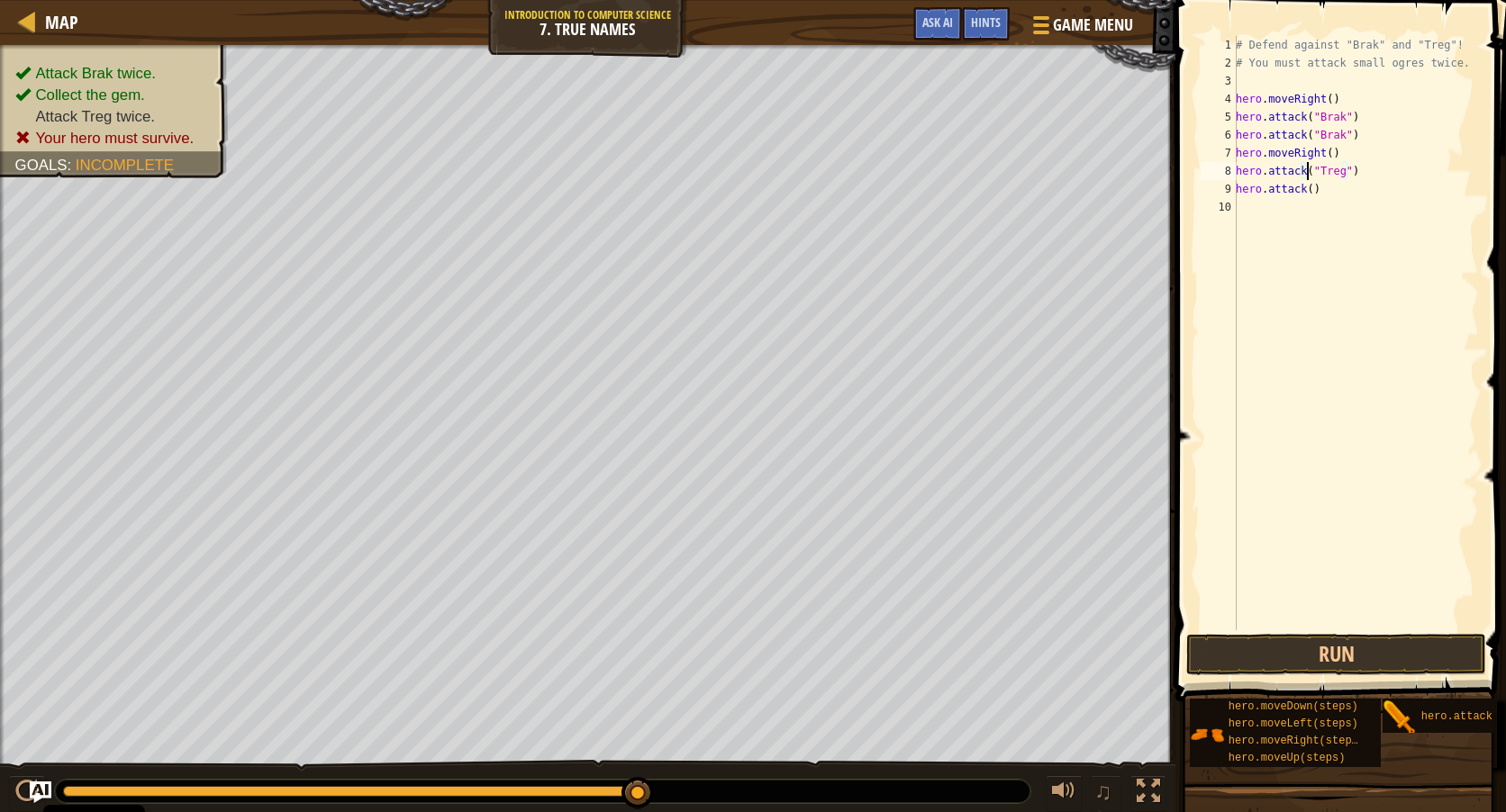
click at [1304, 169] on div "# Defend against "Brak" and "Treg"! # You must attack small ogres twice. hero .…" at bounding box center [1355, 351] width 246 height 630
click at [1307, 189] on div "# Defend against "Brak" and "Treg"! # You must attack small ogres twice. hero .…" at bounding box center [1355, 351] width 246 height 630
paste textarea ""Treg""
type textarea "hero.attack("Treg")"
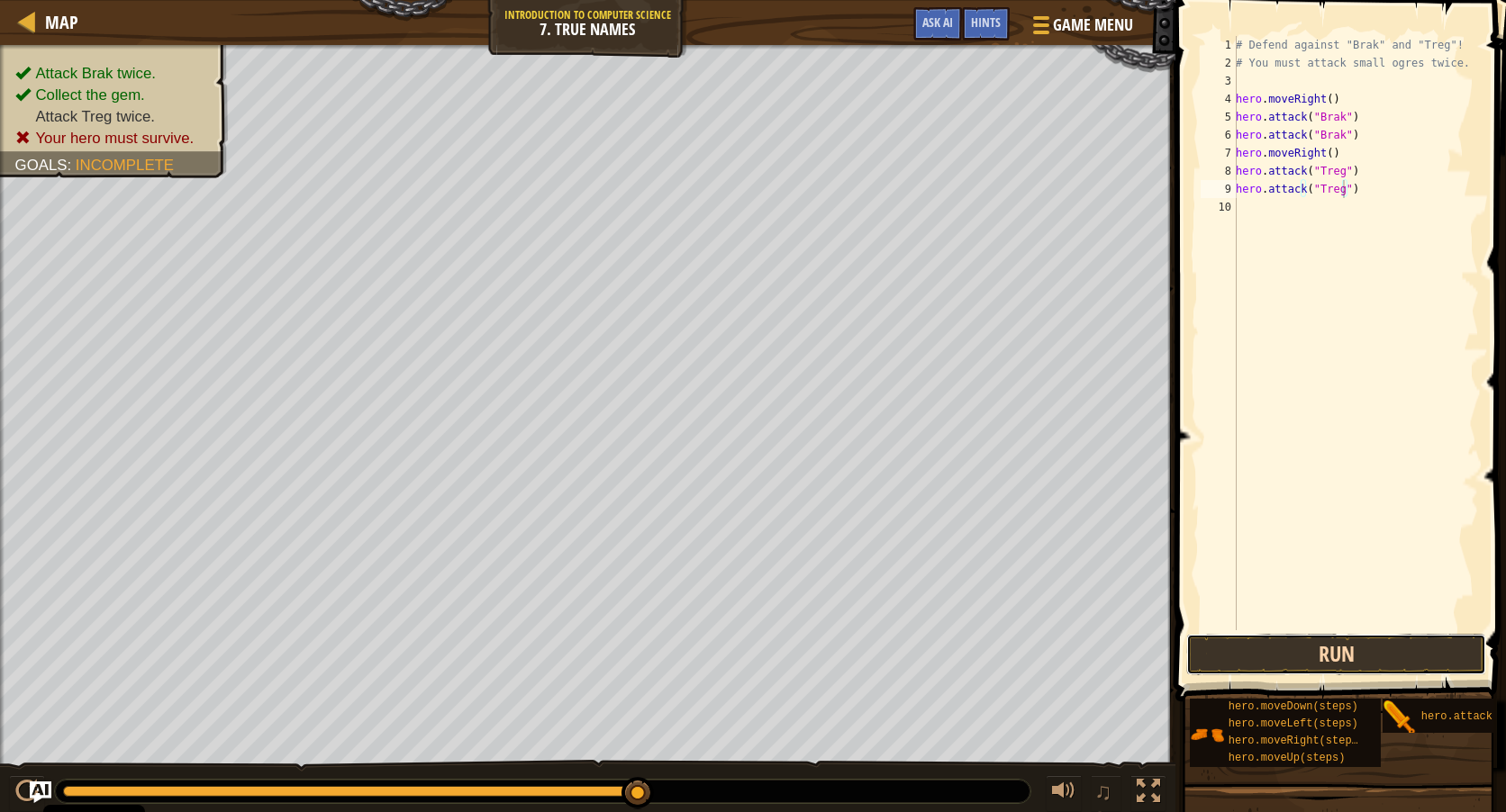
click at [1292, 648] on button "Run" at bounding box center [1335, 654] width 300 height 42
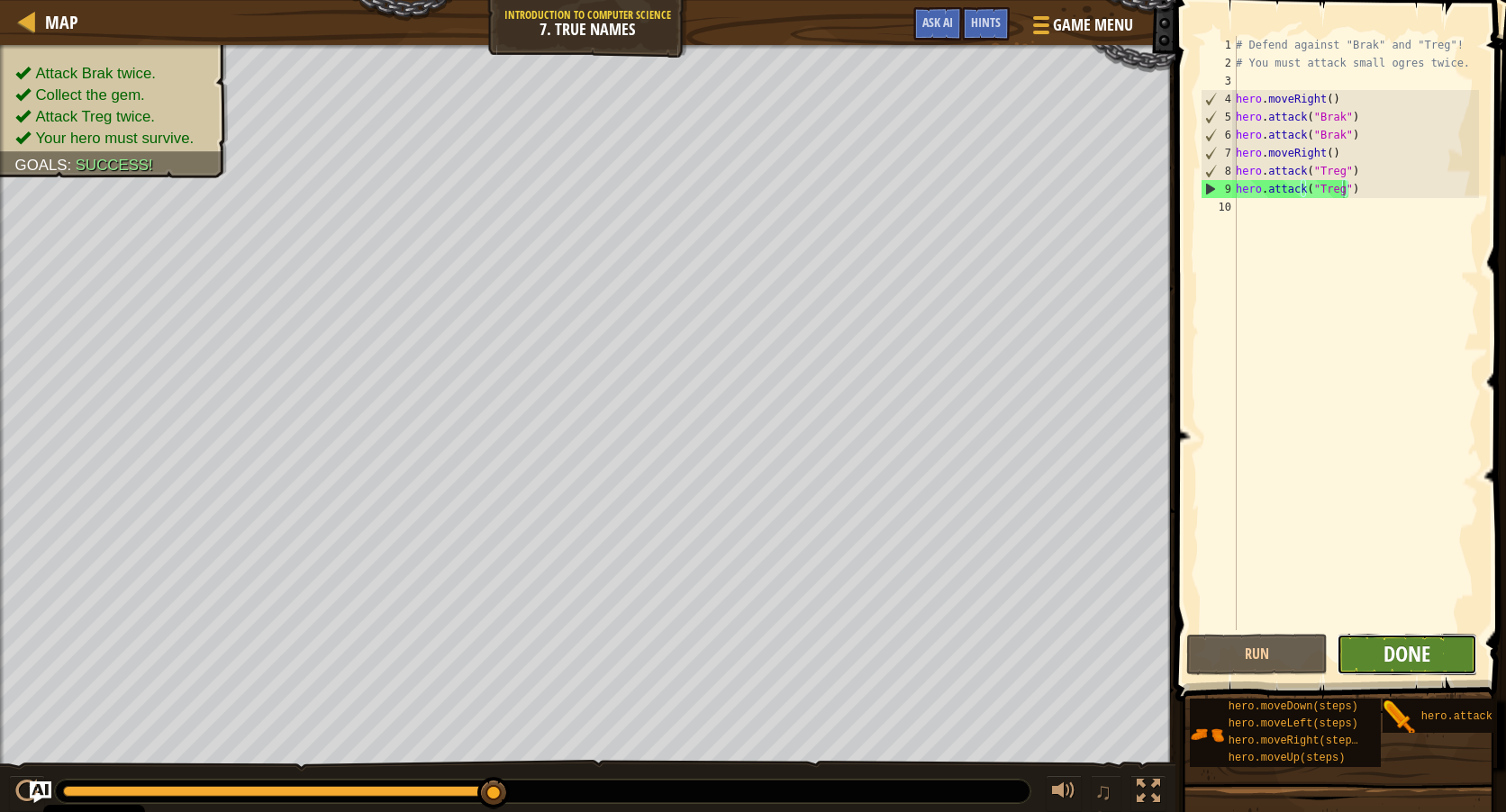
click at [1429, 663] on span "Done" at bounding box center [1406, 653] width 47 height 29
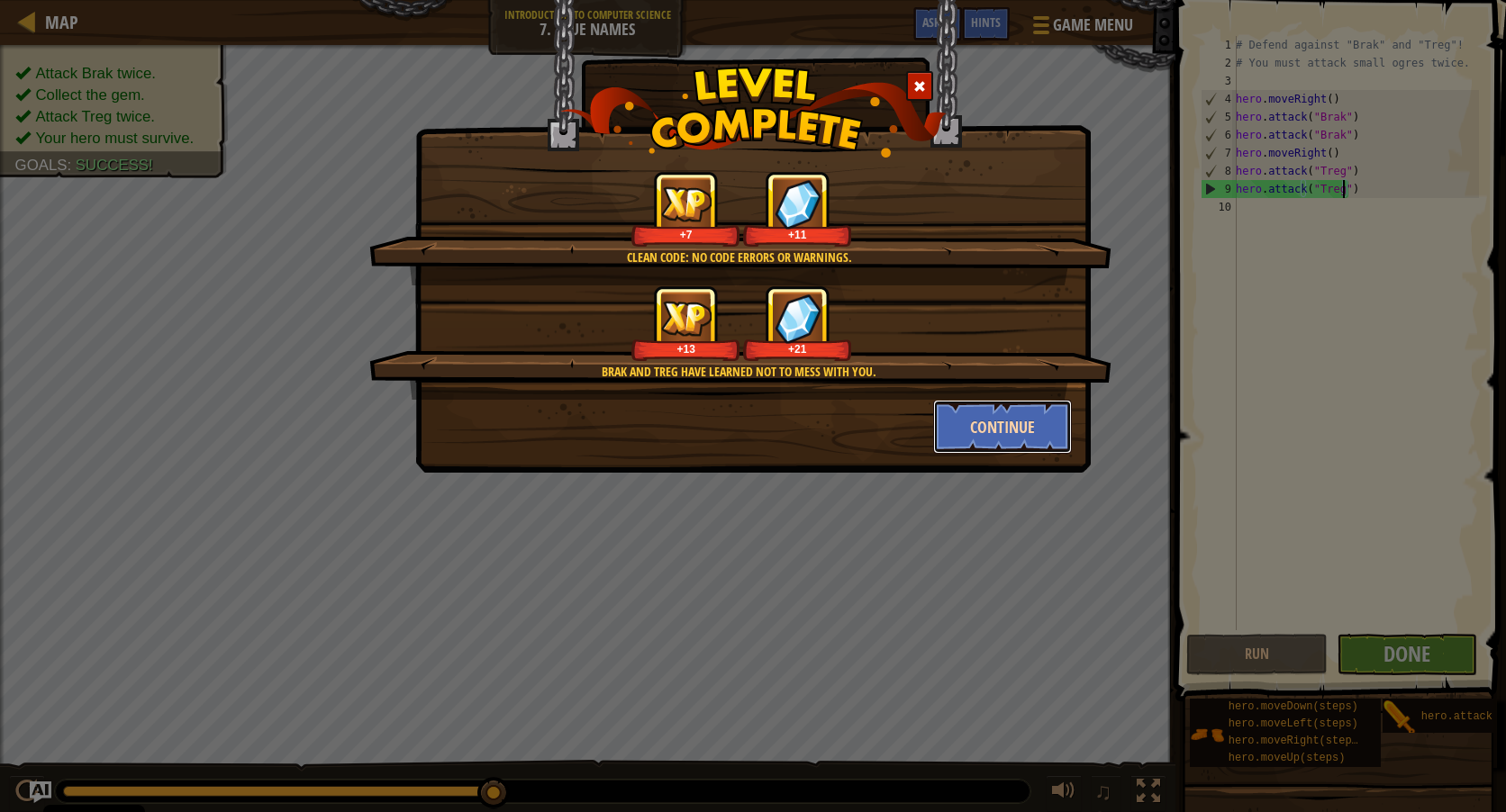
click at [1061, 417] on button "Continue" at bounding box center [1002, 426] width 139 height 54
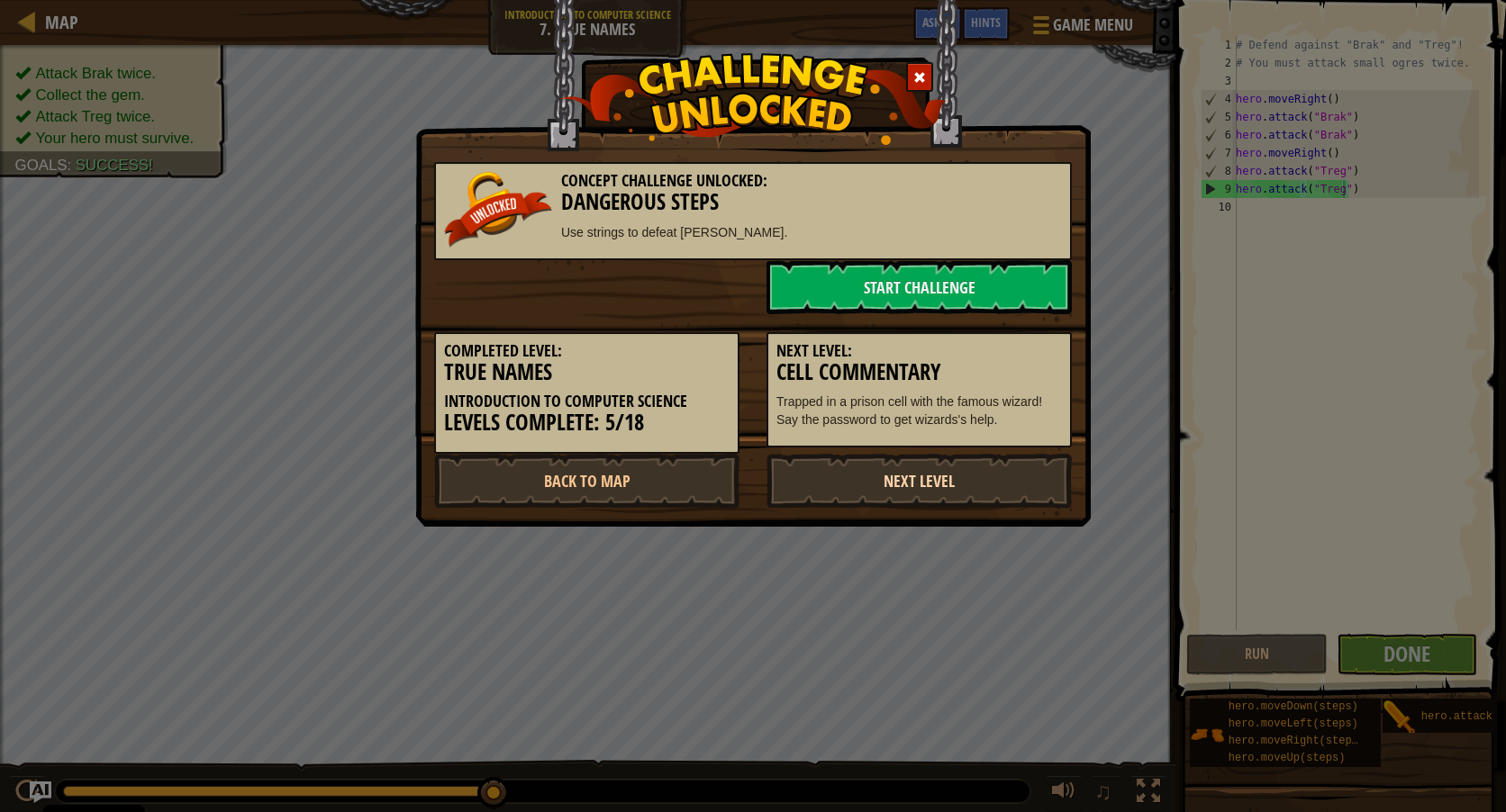
click at [946, 488] on link "Next Level" at bounding box center [919, 481] width 305 height 54
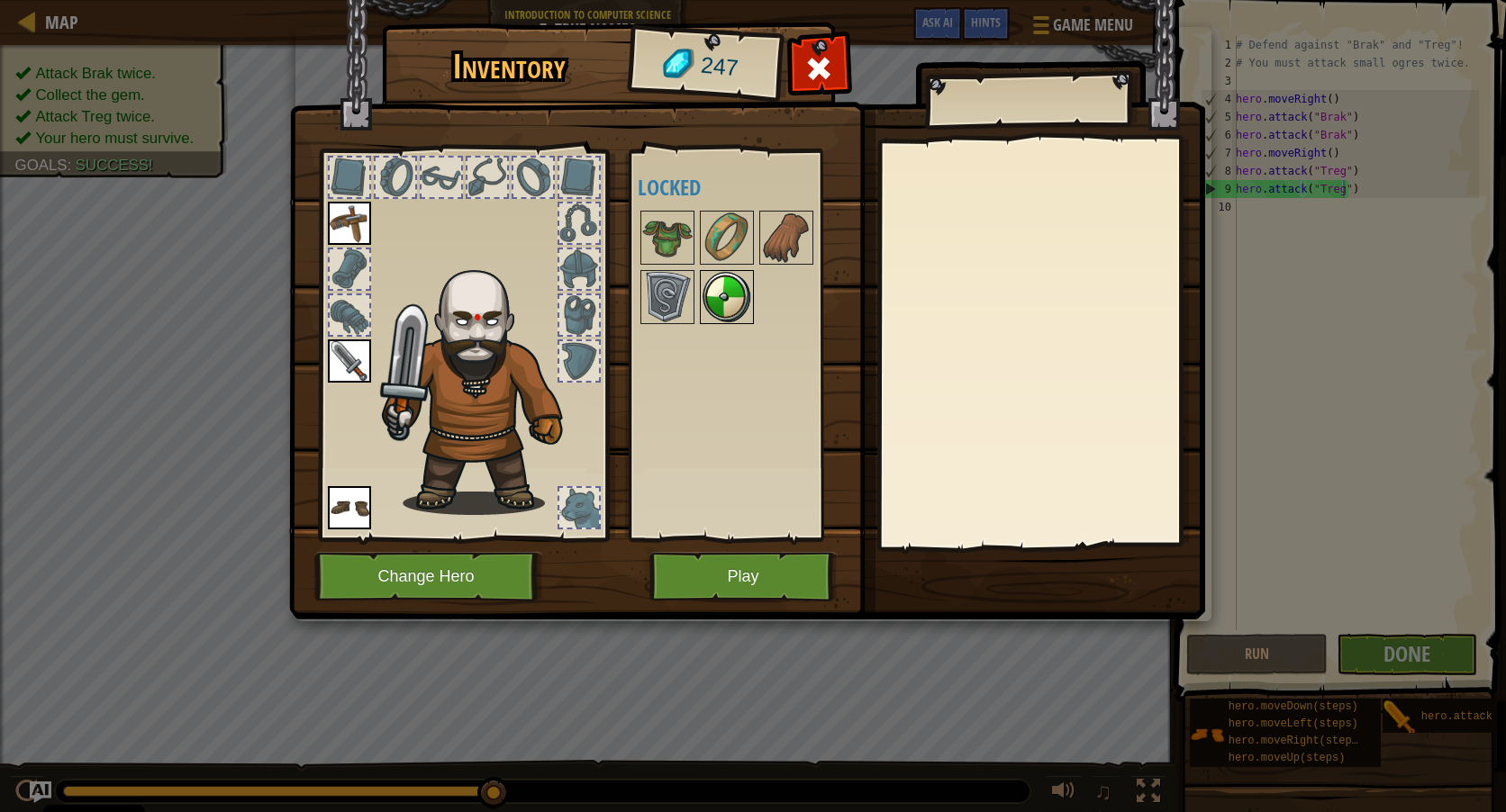
drag, startPoint x: 731, startPoint y: 294, endPoint x: 711, endPoint y: 277, distance: 26.2
click at [719, 284] on img at bounding box center [726, 297] width 51 height 51
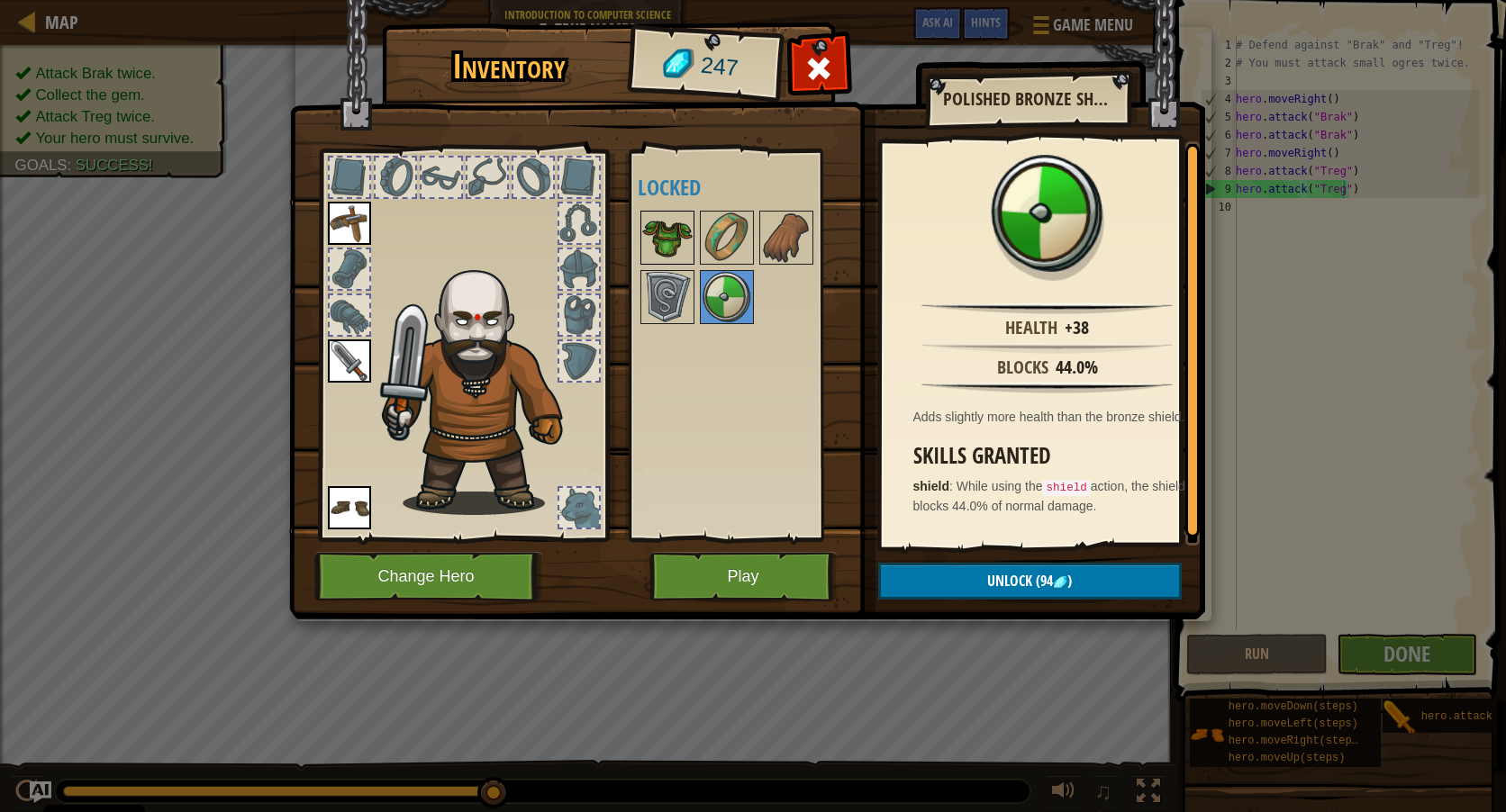
click at [675, 222] on img at bounding box center [667, 237] width 51 height 51
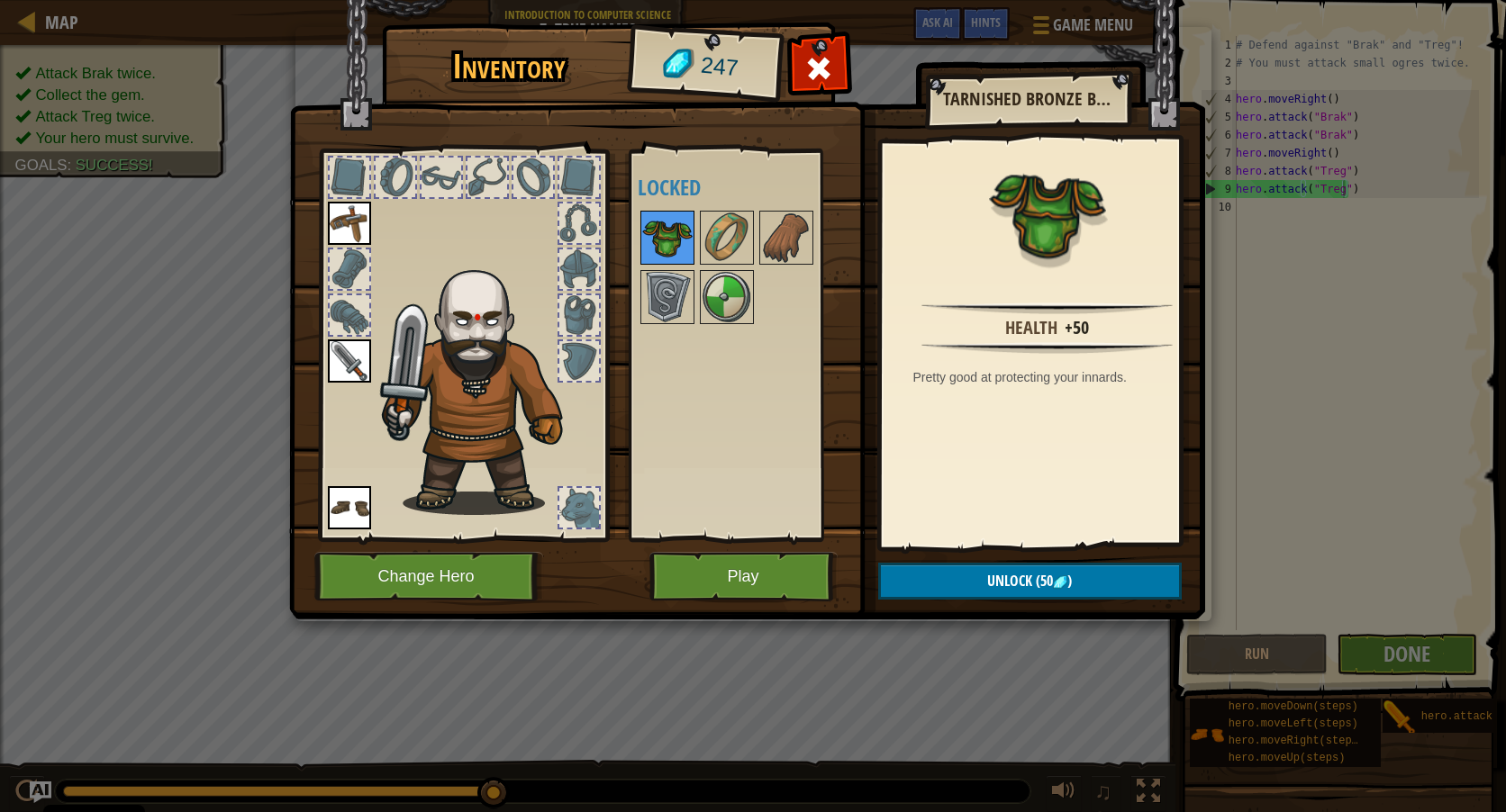
click at [666, 251] on img at bounding box center [667, 237] width 51 height 51
click at [1072, 572] on button "Unlock (50 )" at bounding box center [1030, 581] width 304 height 37
click at [1092, 582] on button "Confirm" at bounding box center [1030, 581] width 304 height 37
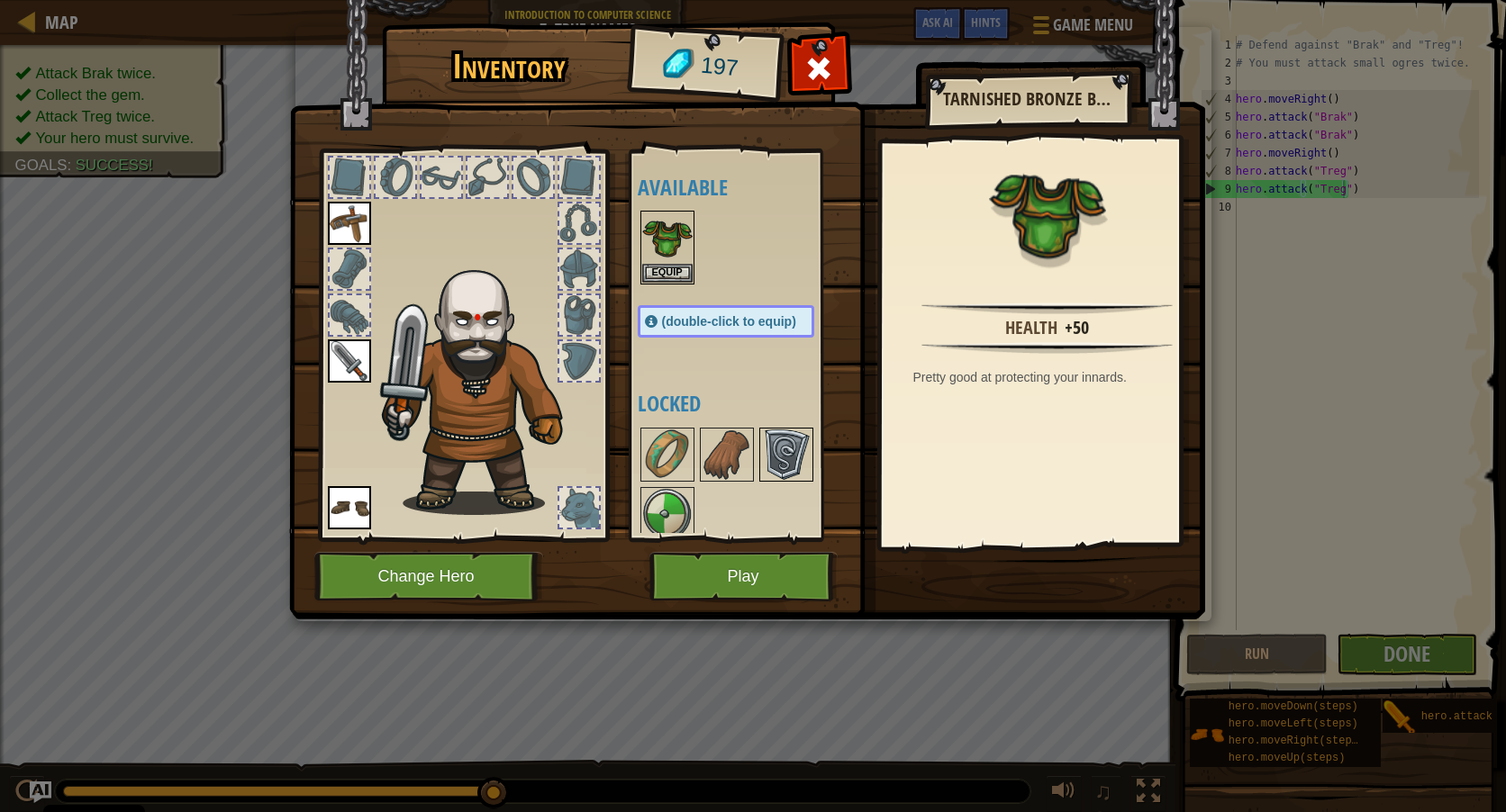
click at [794, 451] on img at bounding box center [786, 455] width 51 height 51
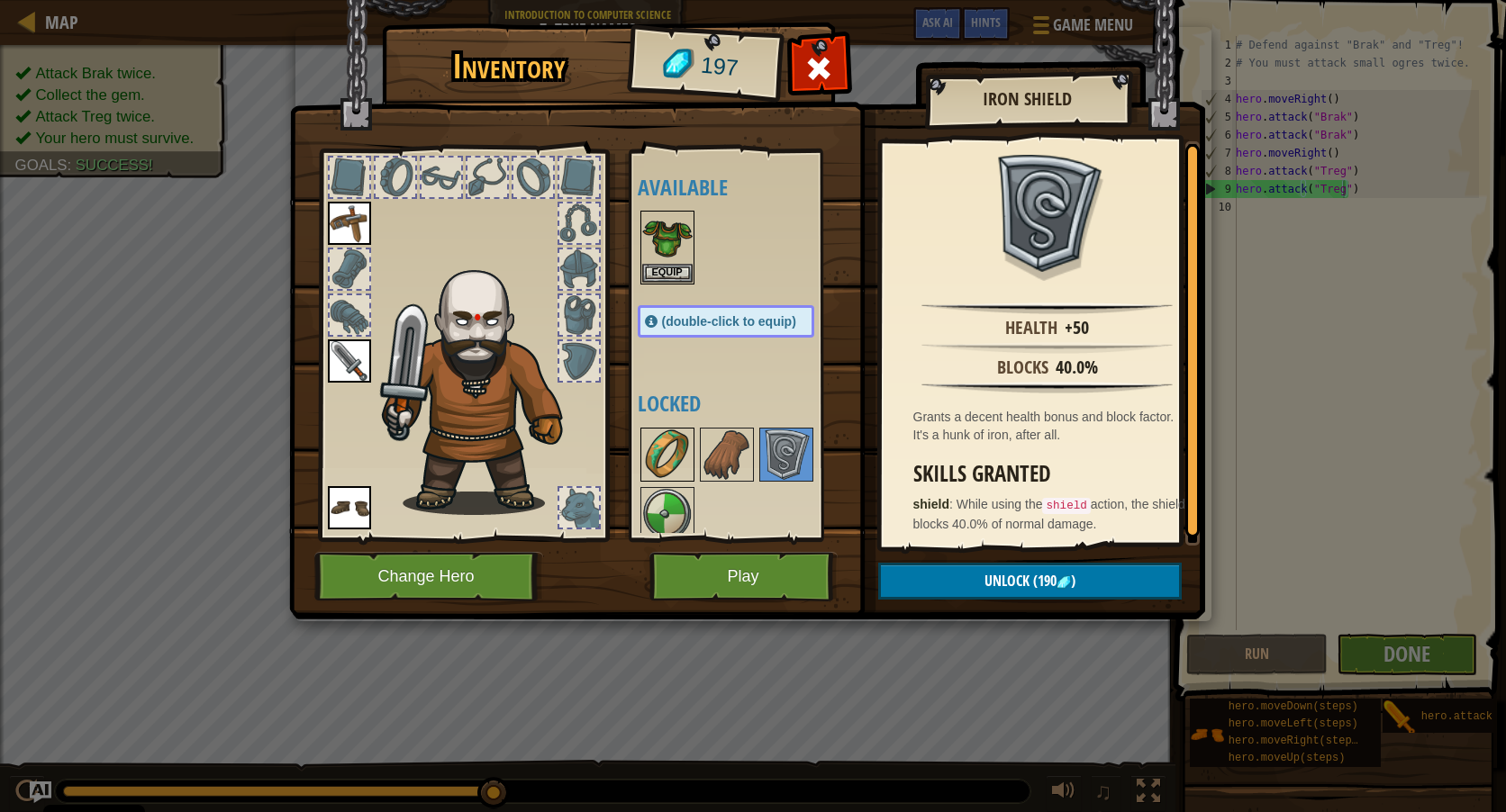
click at [678, 428] on div at bounding box center [667, 455] width 54 height 54
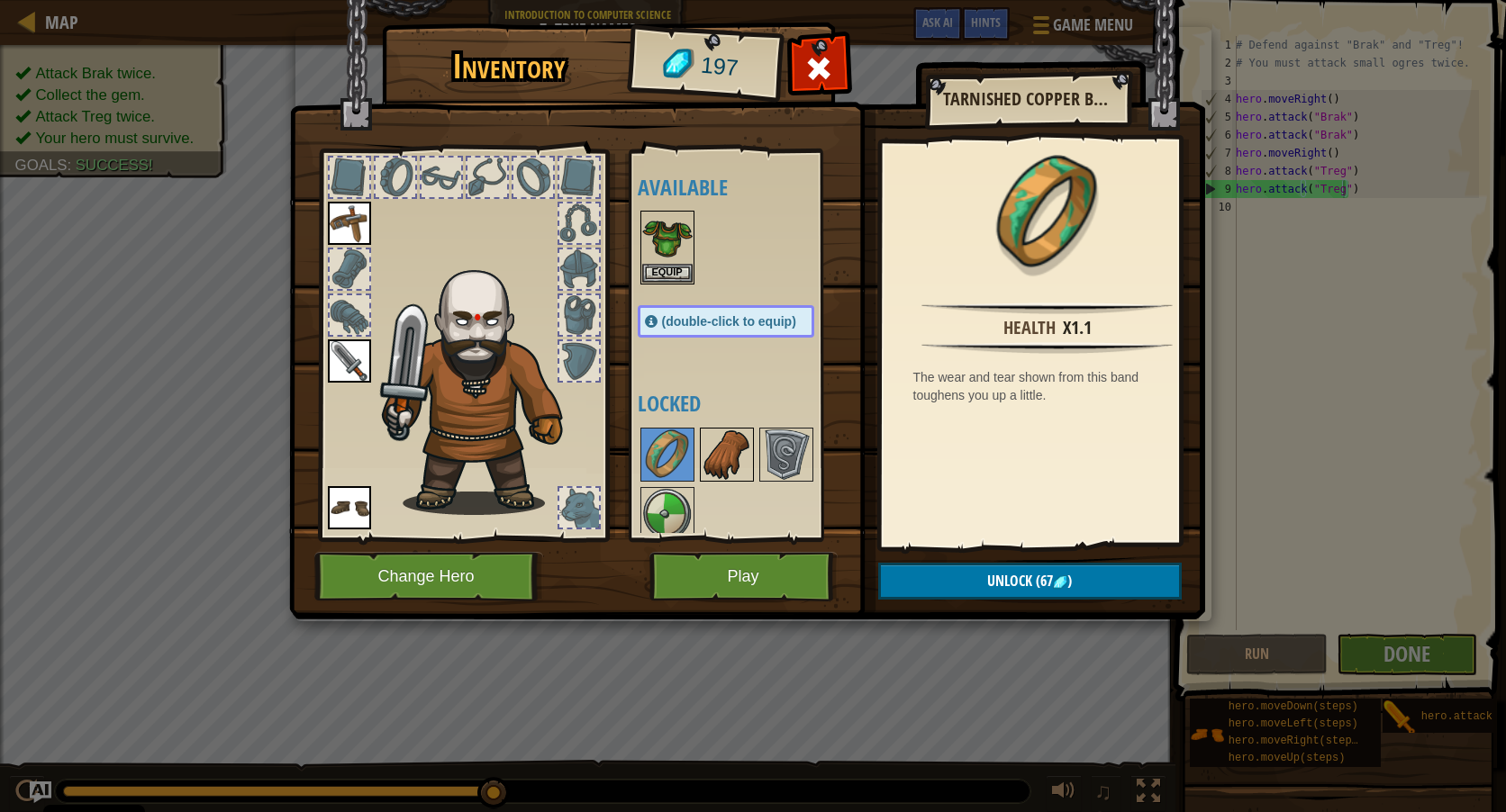
click at [741, 449] on img at bounding box center [726, 455] width 51 height 51
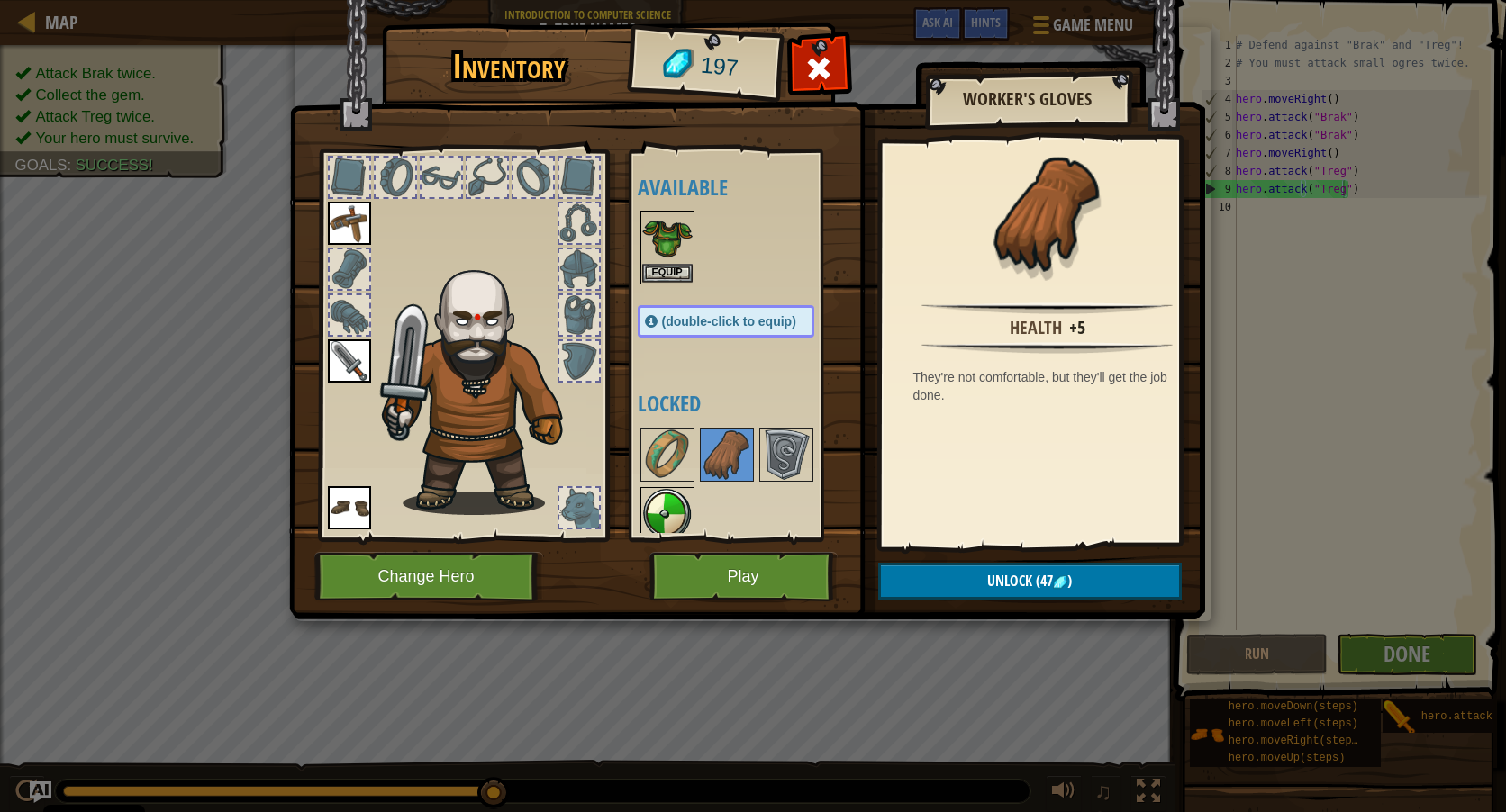
click at [655, 516] on img at bounding box center [667, 514] width 51 height 51
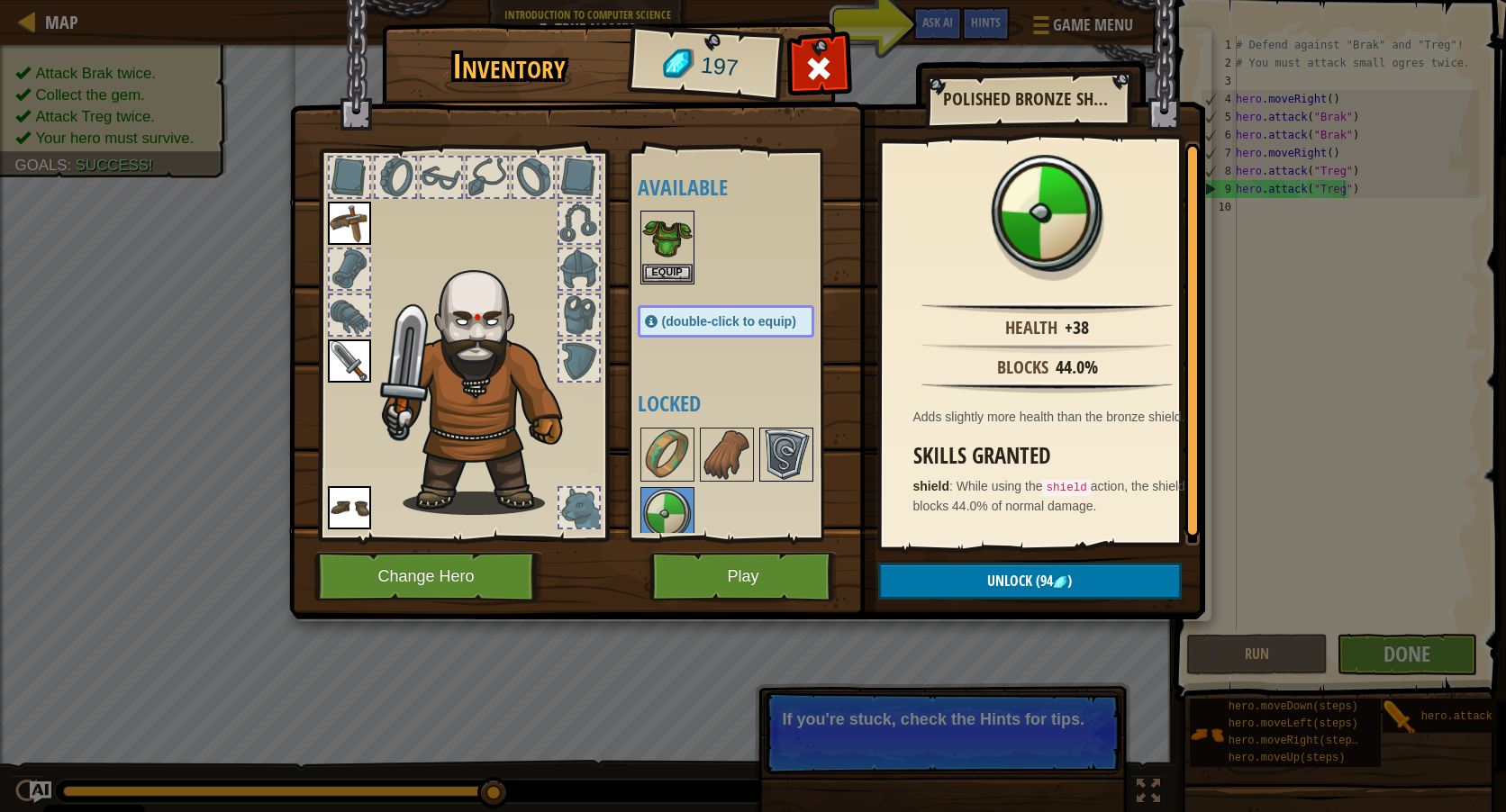
click at [781, 463] on img at bounding box center [786, 455] width 51 height 51
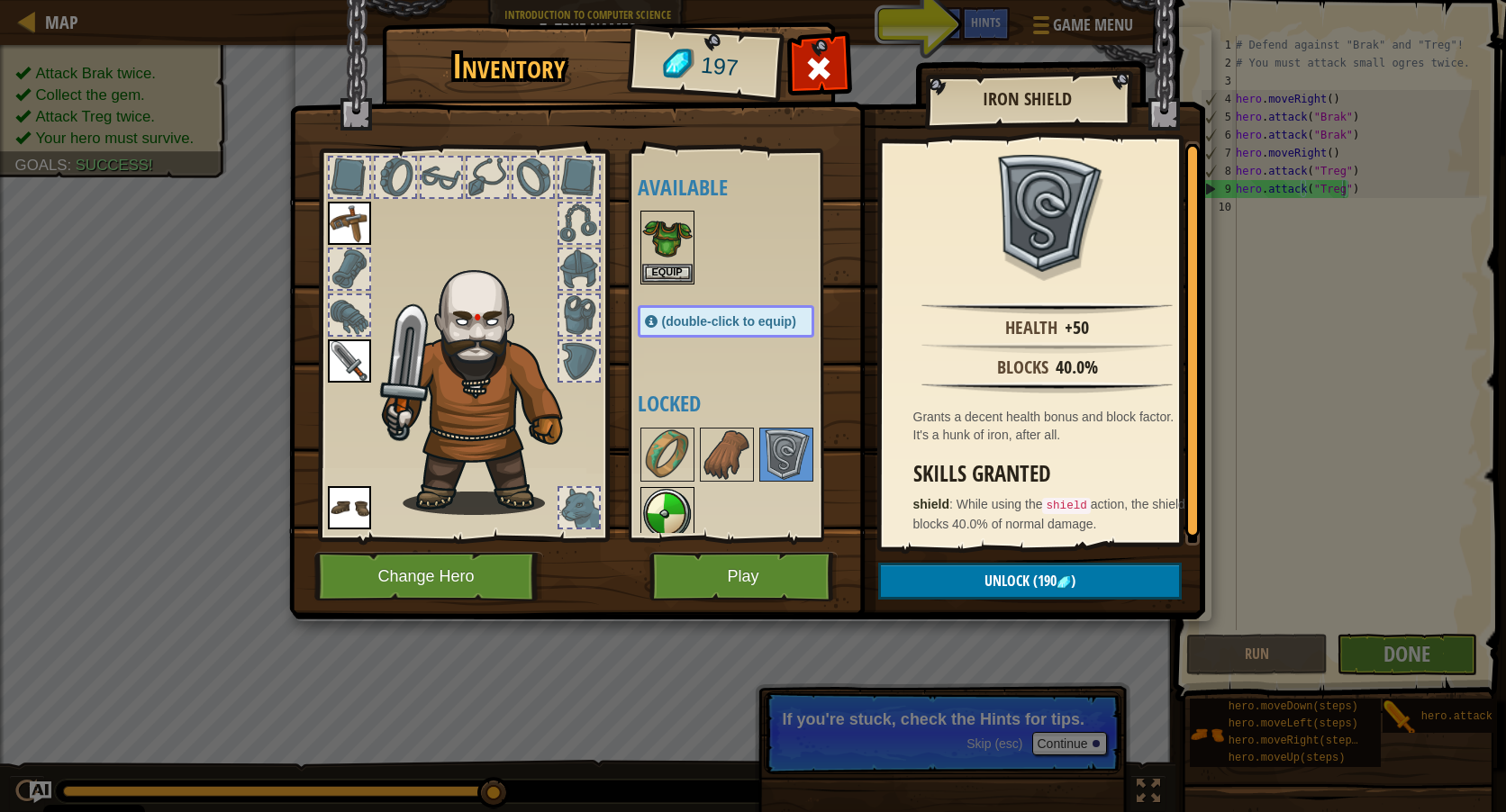
click at [640, 502] on div at bounding box center [667, 514] width 54 height 54
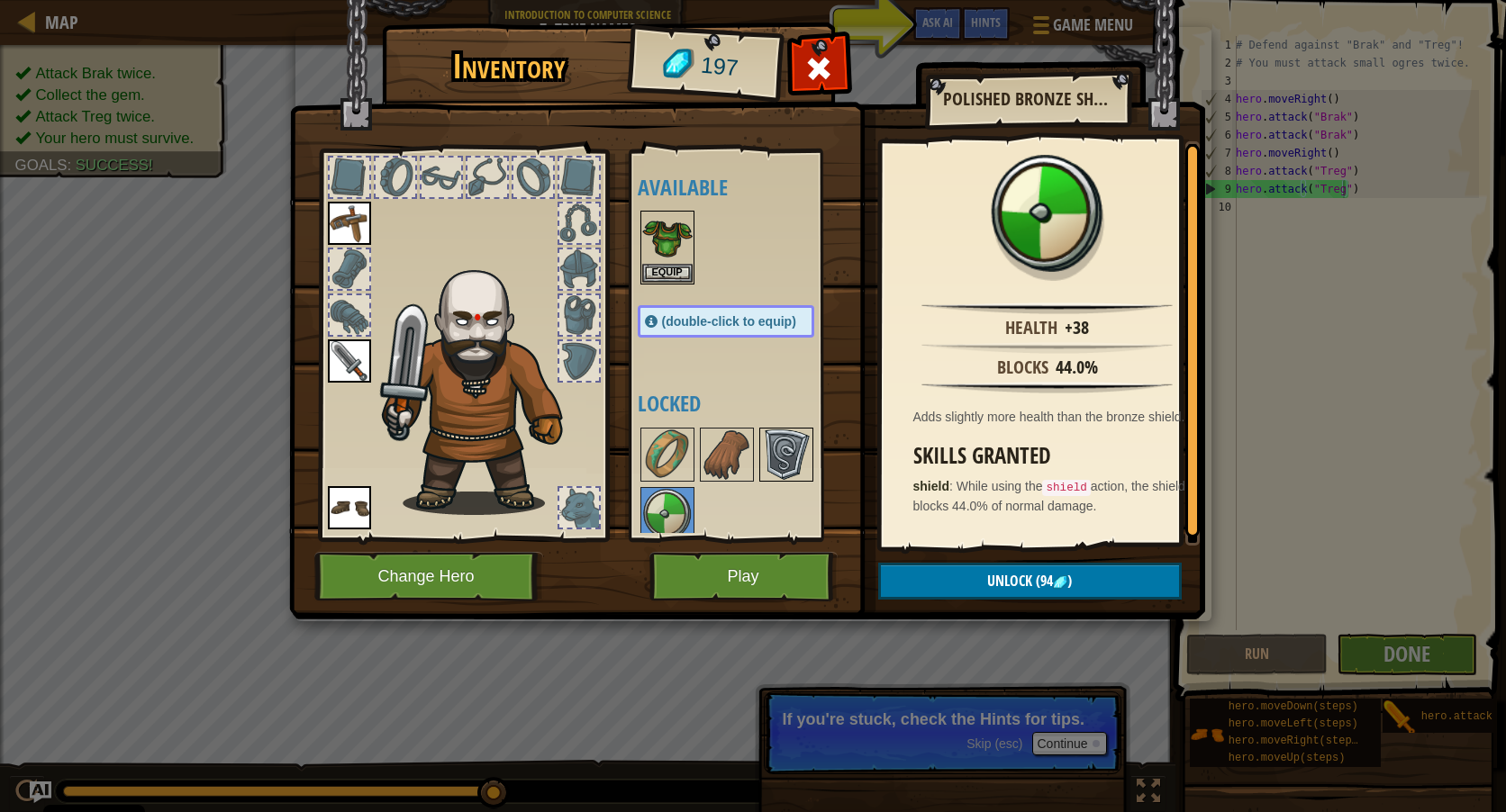
click at [791, 447] on img at bounding box center [786, 455] width 51 height 51
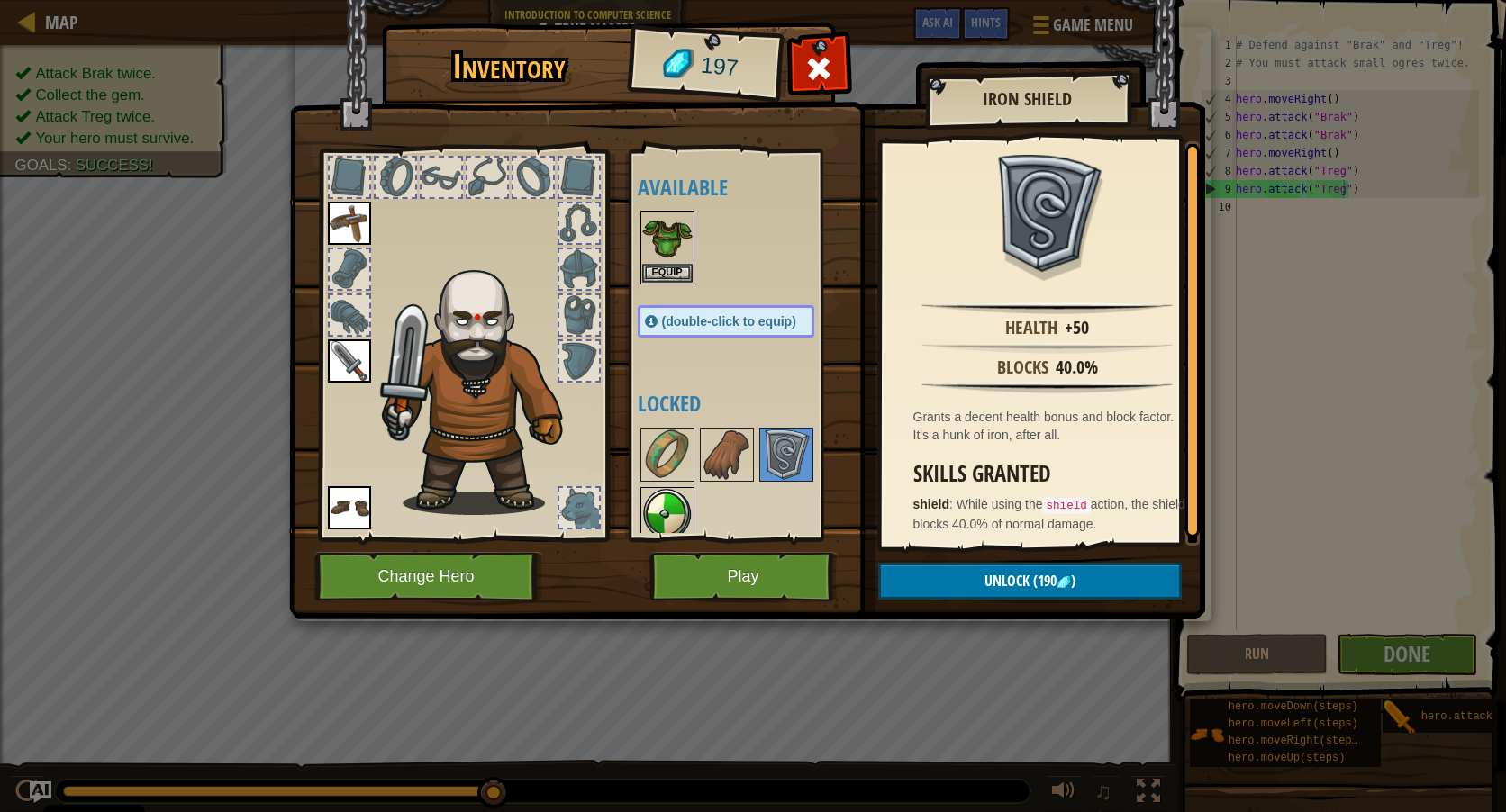
click at [681, 515] on img at bounding box center [667, 514] width 51 height 51
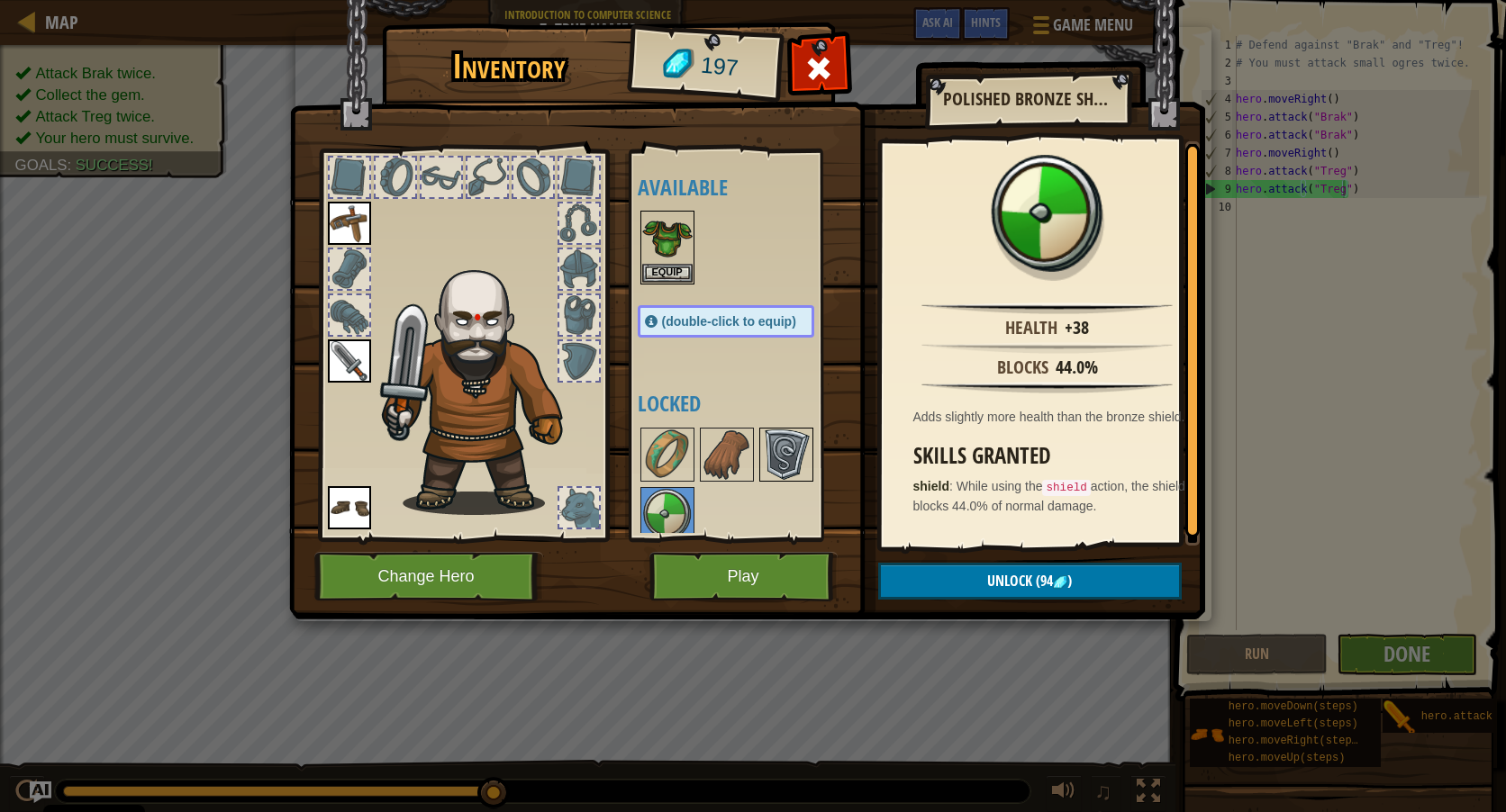
click at [776, 462] on img at bounding box center [786, 455] width 51 height 51
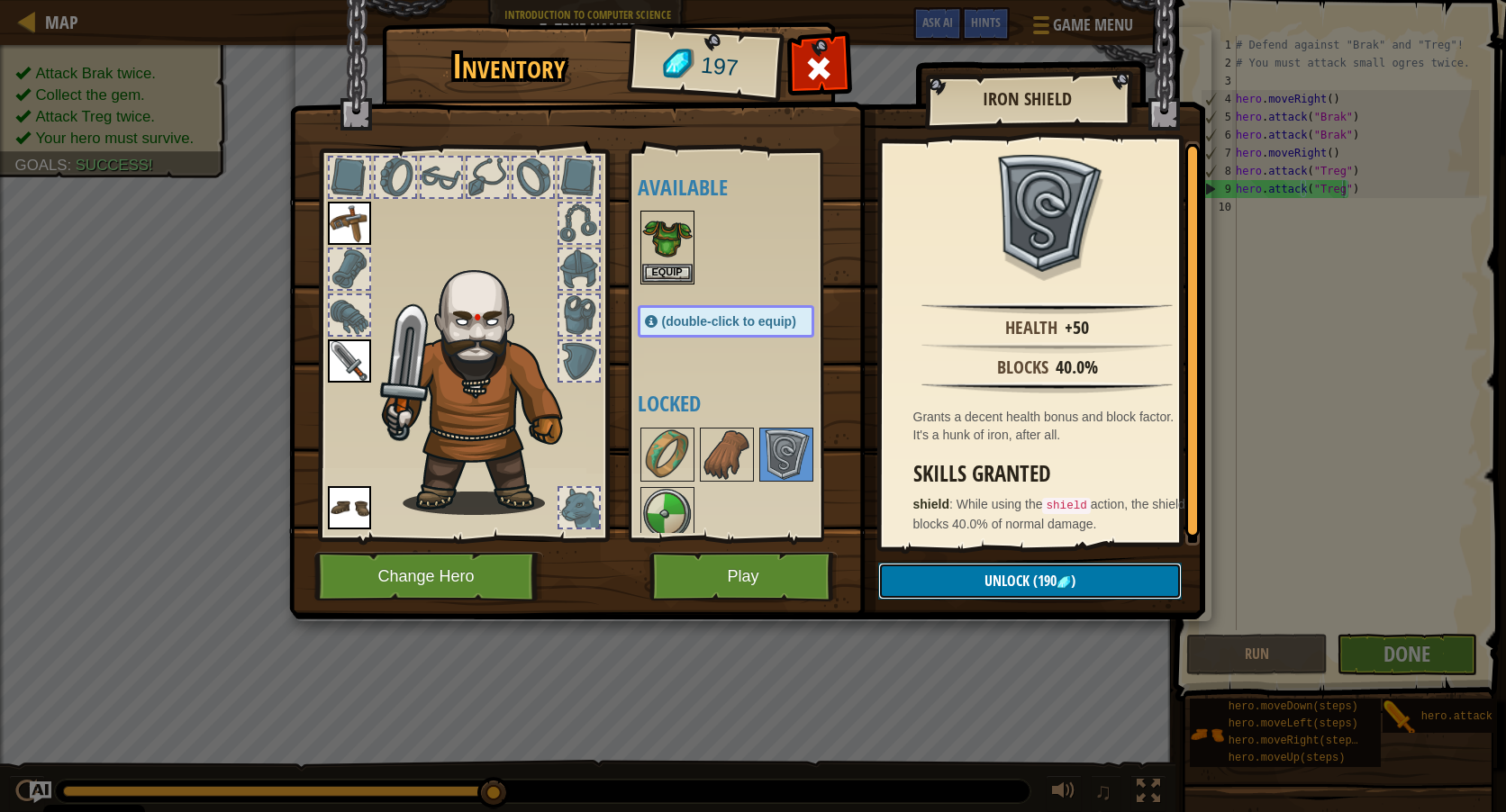
click at [990, 581] on span "Unlock" at bounding box center [1007, 580] width 45 height 19
click at [1028, 568] on button "Confirm" at bounding box center [1030, 581] width 304 height 37
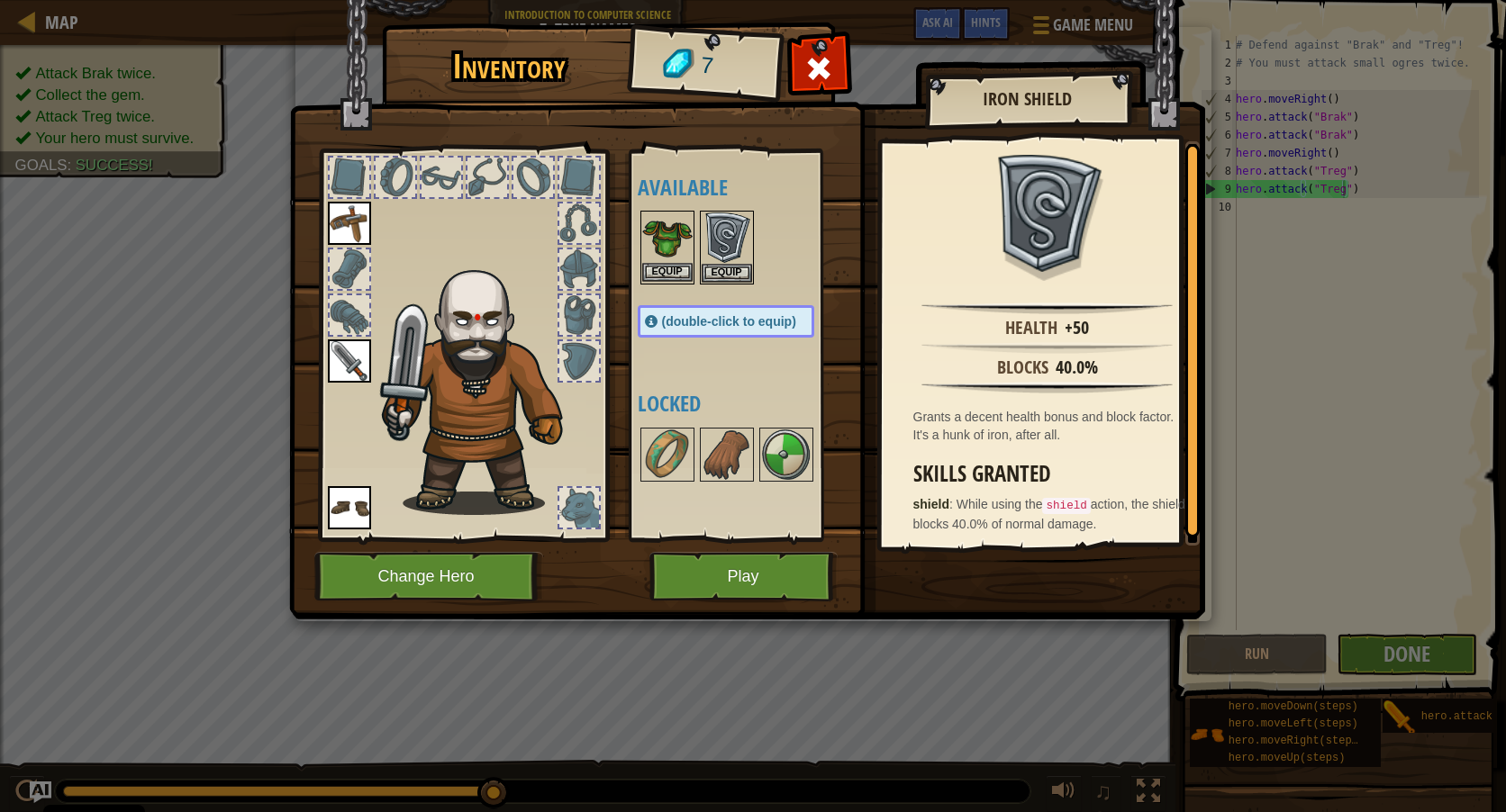
click at [668, 252] on img at bounding box center [667, 237] width 51 height 51
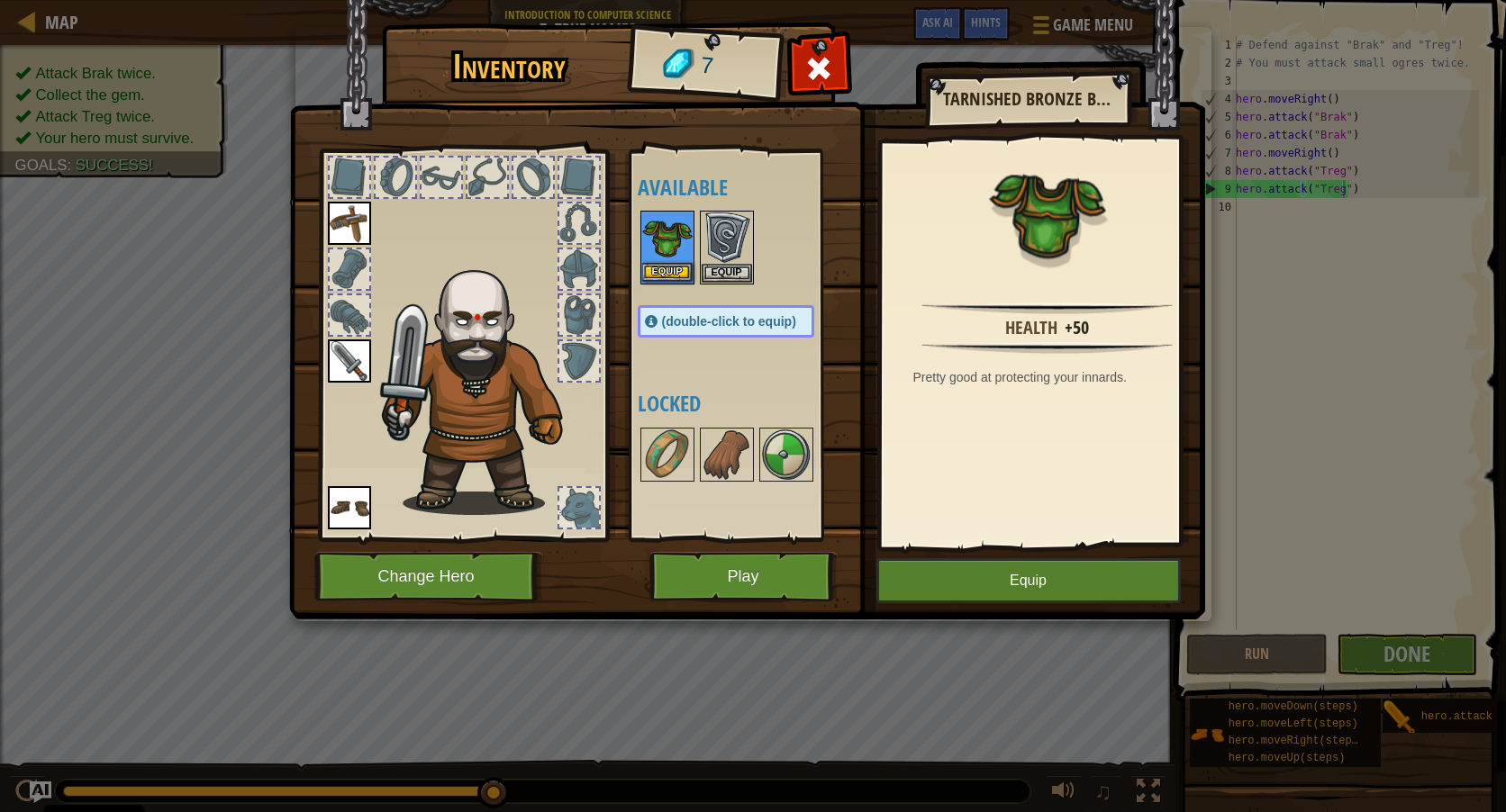
click at [668, 252] on img at bounding box center [667, 237] width 51 height 51
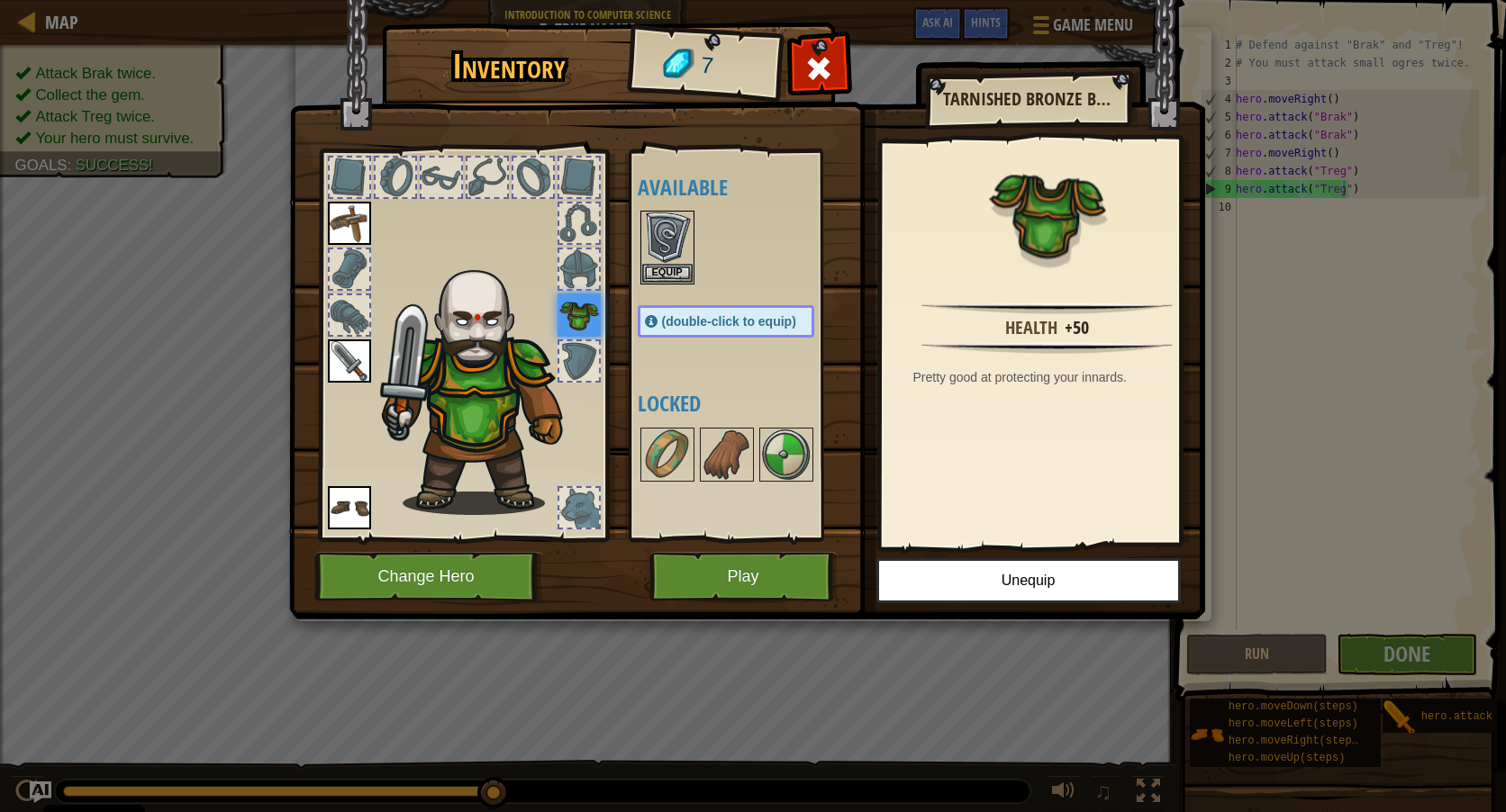
click at [668, 252] on img at bounding box center [667, 237] width 51 height 51
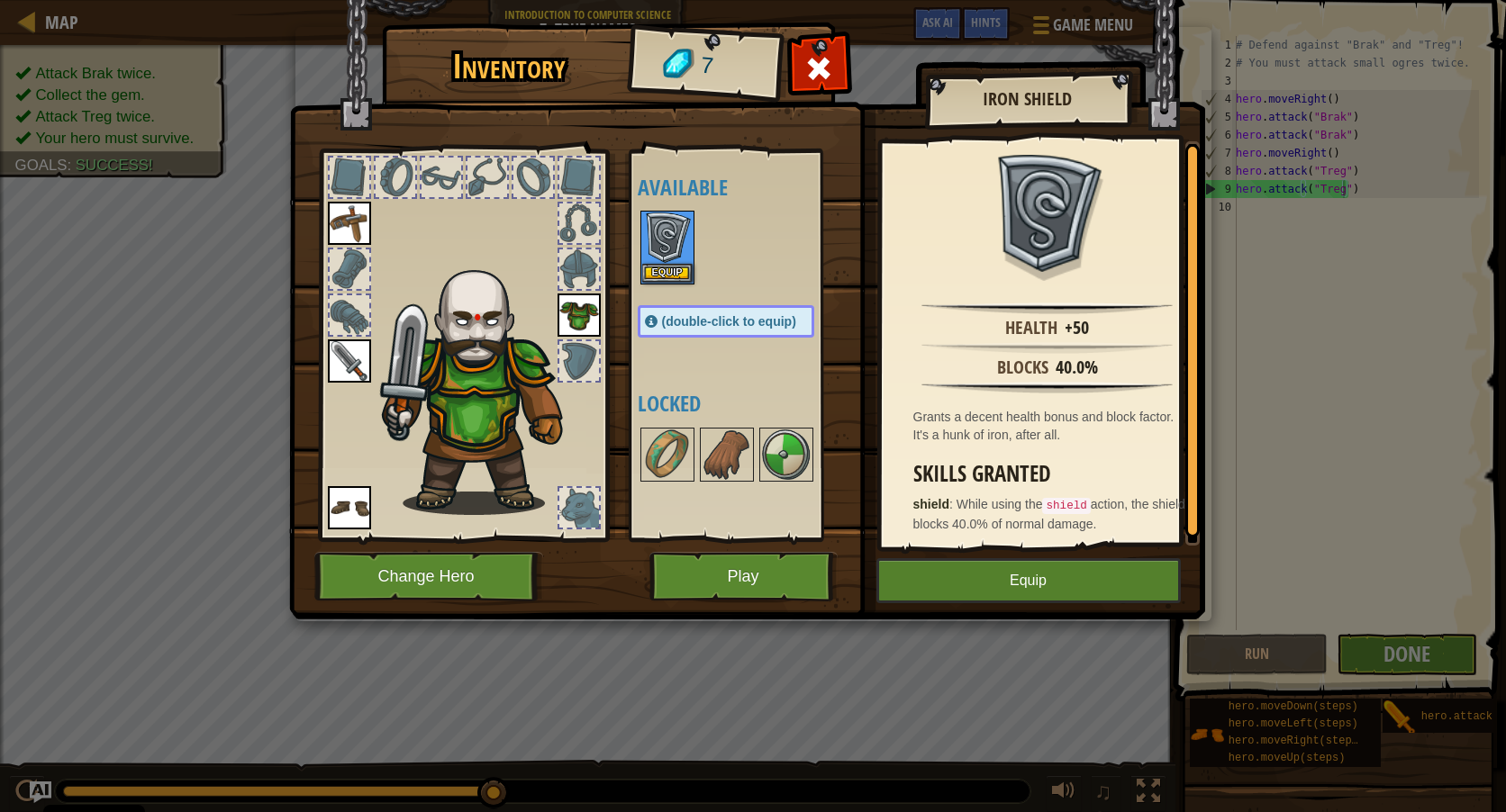
click at [668, 252] on img at bounding box center [667, 237] width 51 height 51
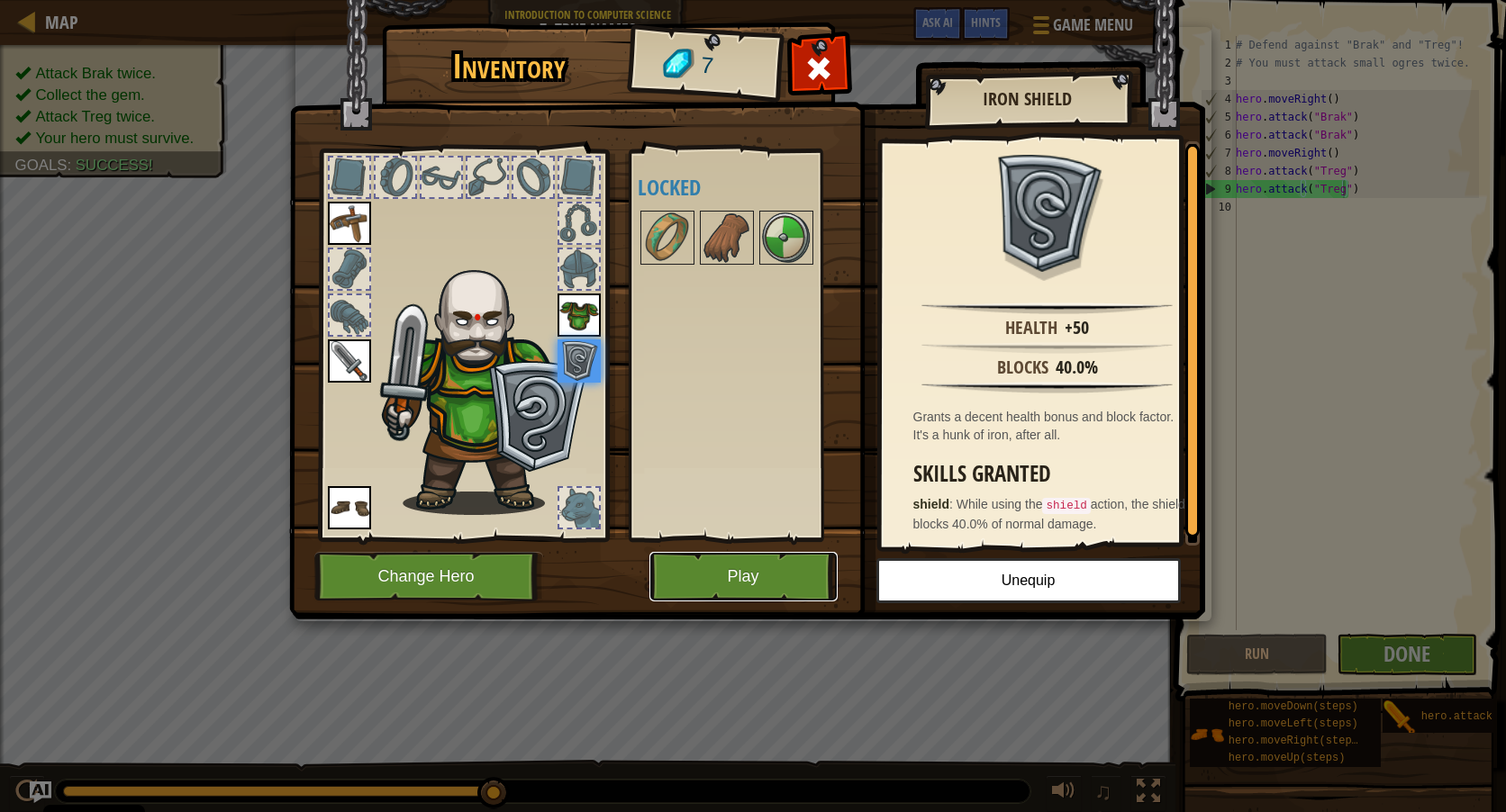
click at [747, 584] on button "Play" at bounding box center [744, 577] width 188 height 50
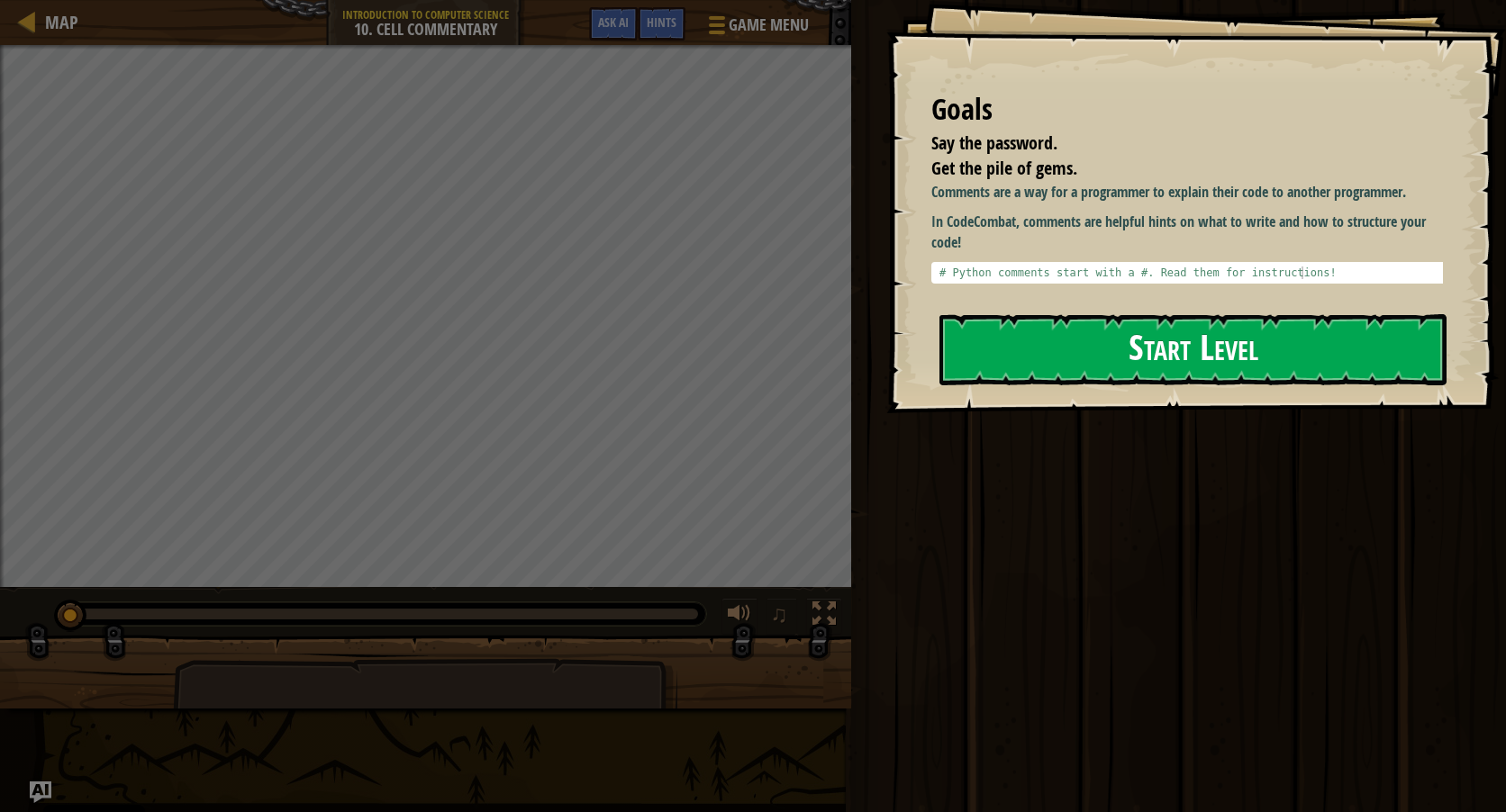
click at [1059, 350] on button "Start Level" at bounding box center [1192, 350] width 507 height 71
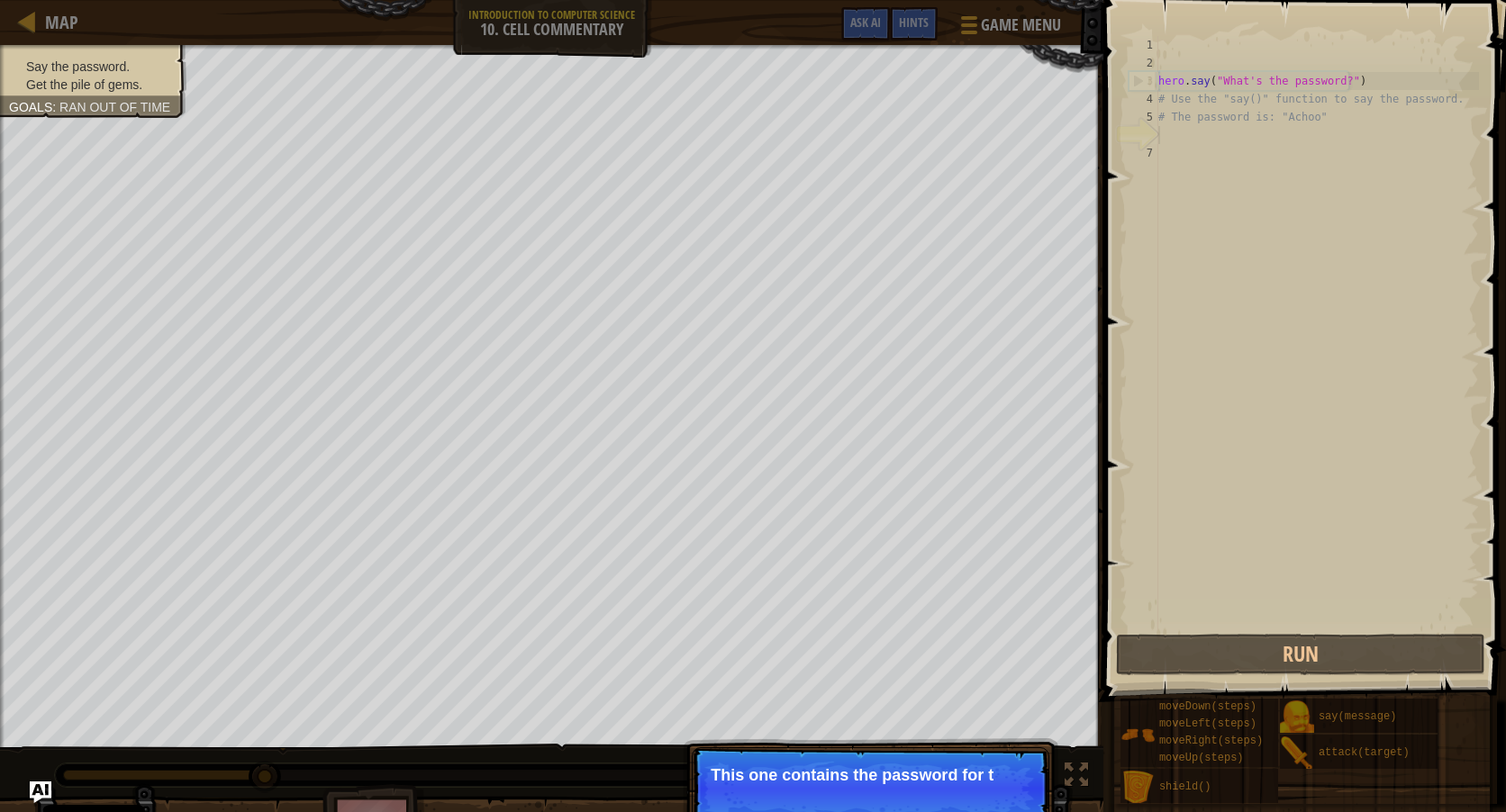
click at [936, 764] on p "Skip (esc) Continue This one contains the password for t" at bounding box center [870, 789] width 357 height 83
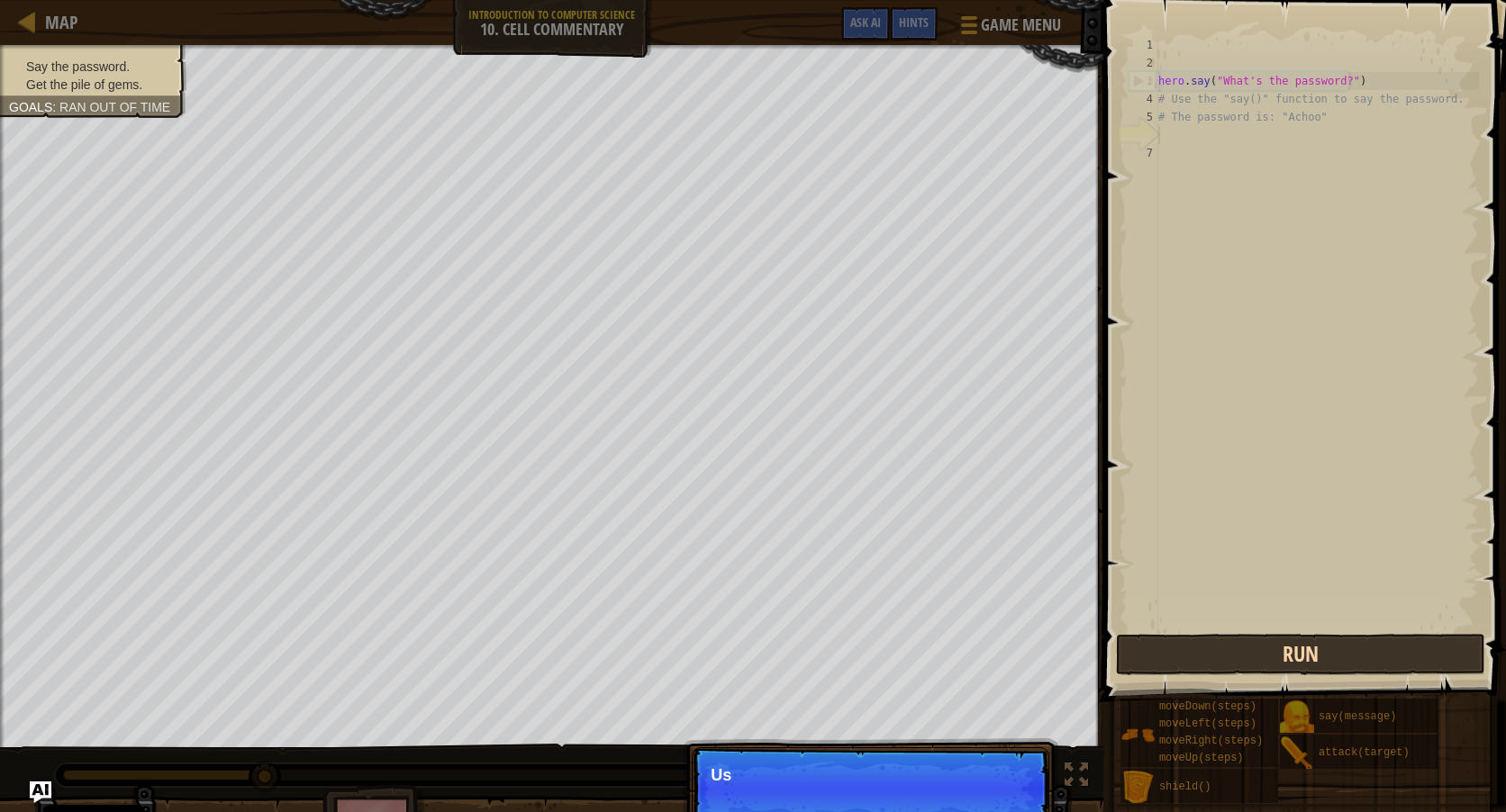
drag, startPoint x: 1390, startPoint y: 681, endPoint x: 1369, endPoint y: 653, distance: 35.0
click at [1381, 673] on div "Hints Videos 1 2 3 4 5 6 7 hero . say ( "What's the password?" ) # Use the "say…" at bounding box center [1302, 401] width 408 height 804
click at [1357, 634] on button "Run" at bounding box center [1300, 654] width 369 height 42
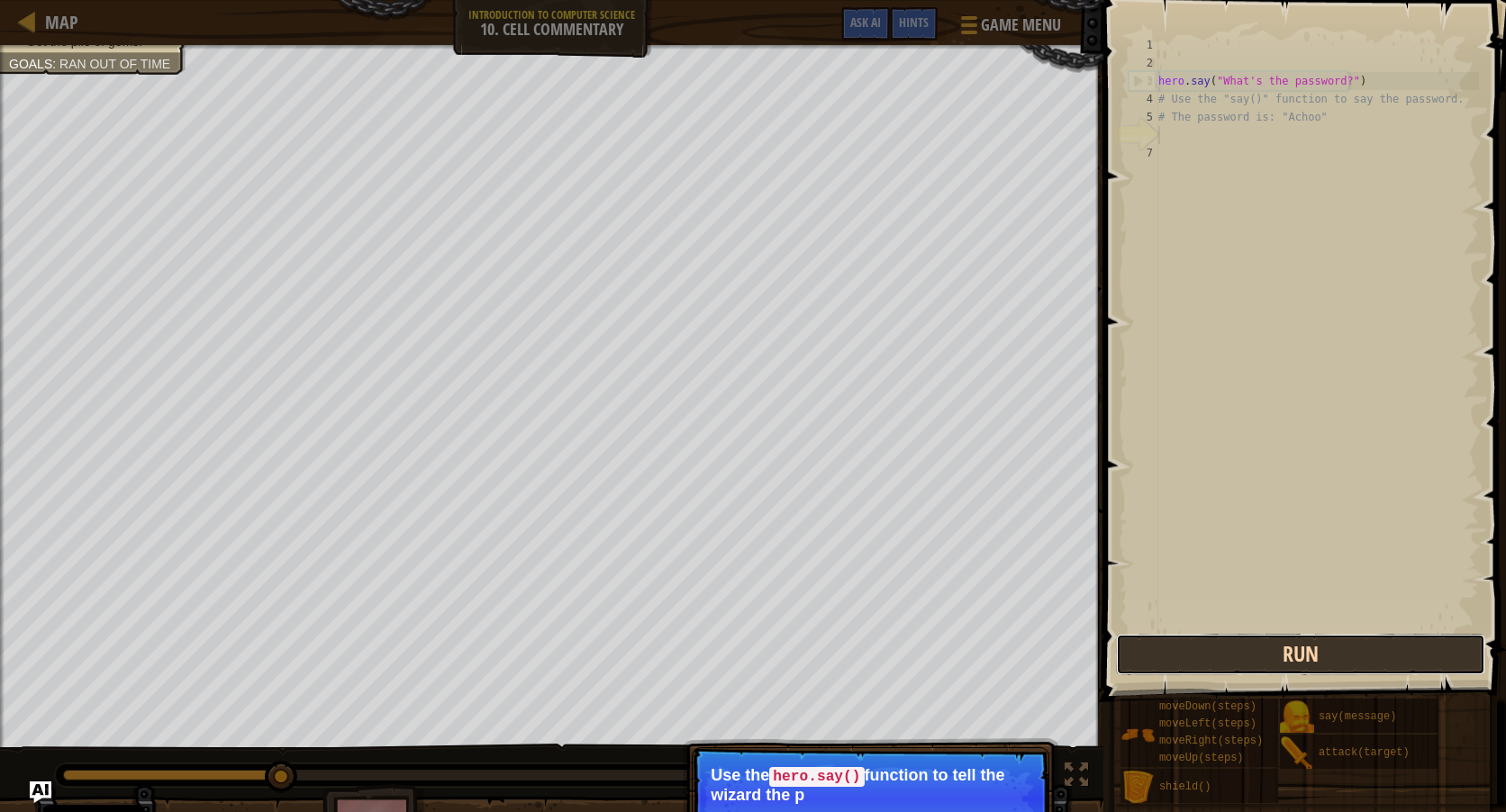
click at [1298, 650] on button "Run" at bounding box center [1300, 654] width 369 height 42
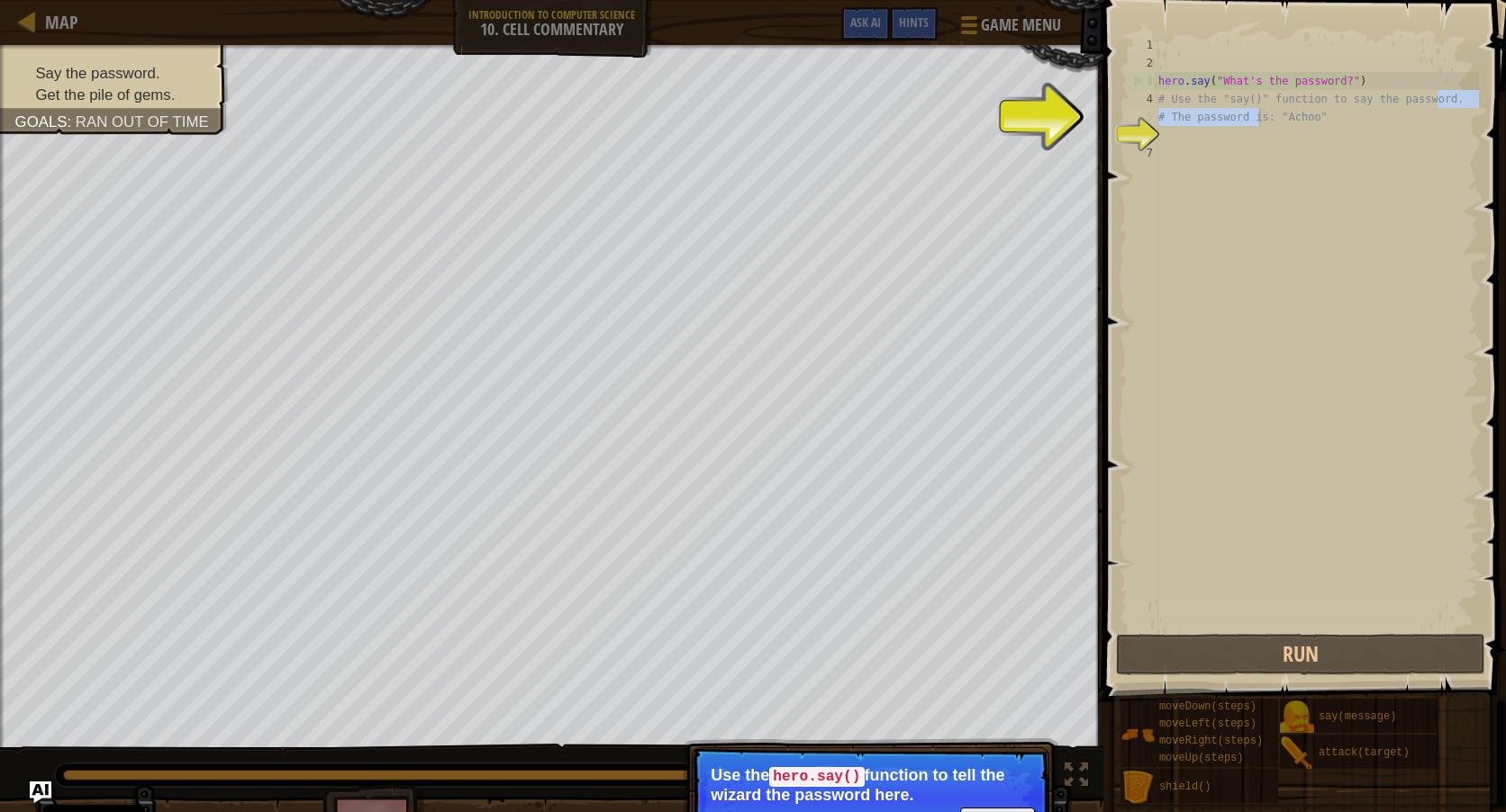
drag, startPoint x: 1441, startPoint y: 98, endPoint x: 1261, endPoint y: 121, distance: 181.5
click at [1261, 121] on div "hero . say ( "What's the password?" ) # Use the "say()" function to say the pas…" at bounding box center [1316, 351] width 324 height 630
drag, startPoint x: 1261, startPoint y: 121, endPoint x: 1375, endPoint y: 125, distance: 114.1
click at [1375, 125] on div "hero . say ( "What's the password?" ) # Use the "say()" function to say the pas…" at bounding box center [1316, 351] width 324 height 630
drag, startPoint x: 1349, startPoint y: 115, endPoint x: 1150, endPoint y: 96, distance: 199.9
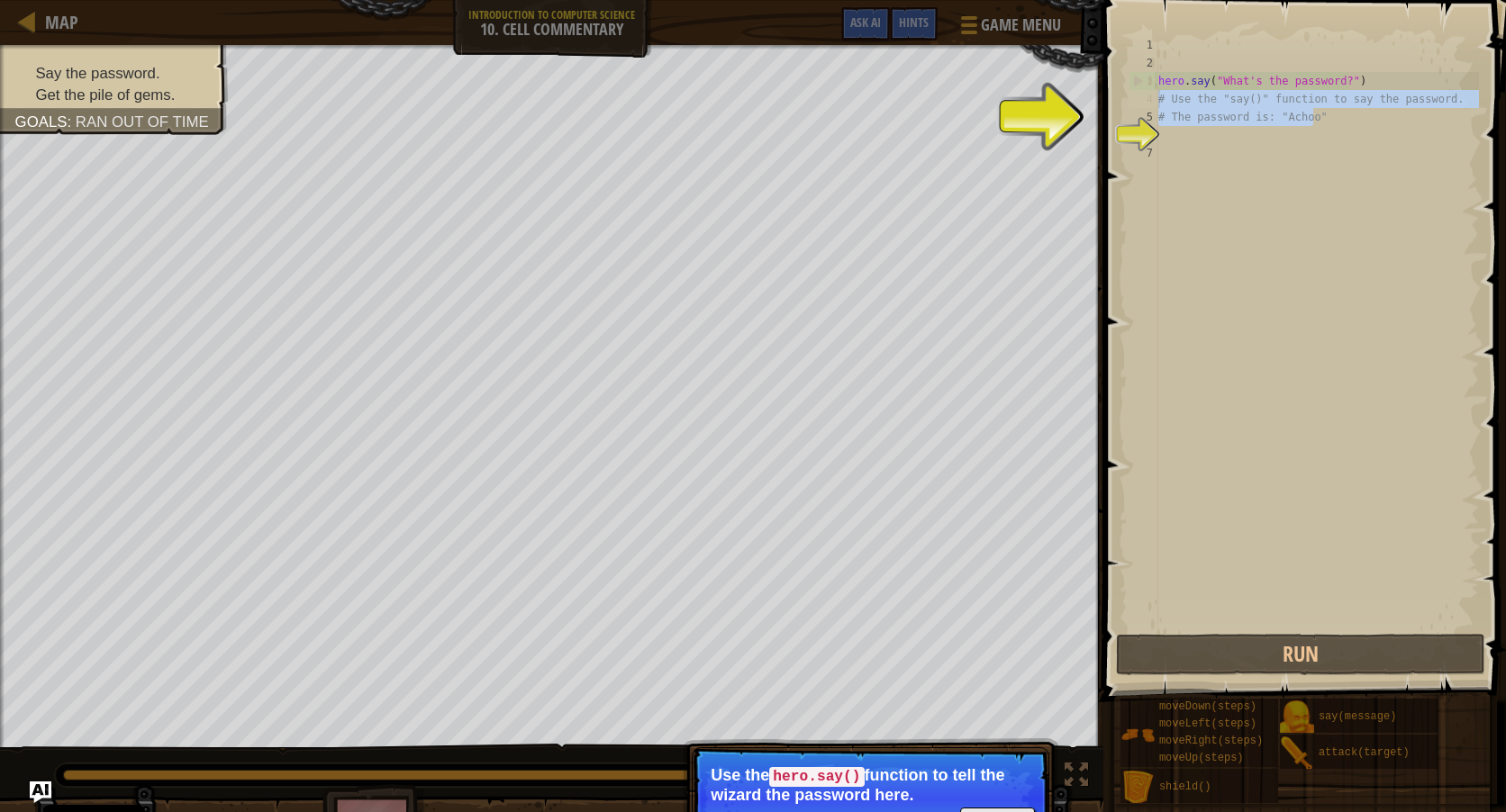
click at [1150, 96] on div "# The password is: "Achoo" 1 2 3 4 5 6 7 hero . say ( "What's the password?" ) …" at bounding box center [1302, 333] width 354 height 594
type textarea "# Use the "say()" function to say the password. # The password is: "Achoo""
click at [1376, 244] on div "hero . say ( "What's the password?" ) # Use the "say()" function to say the pas…" at bounding box center [1316, 351] width 324 height 630
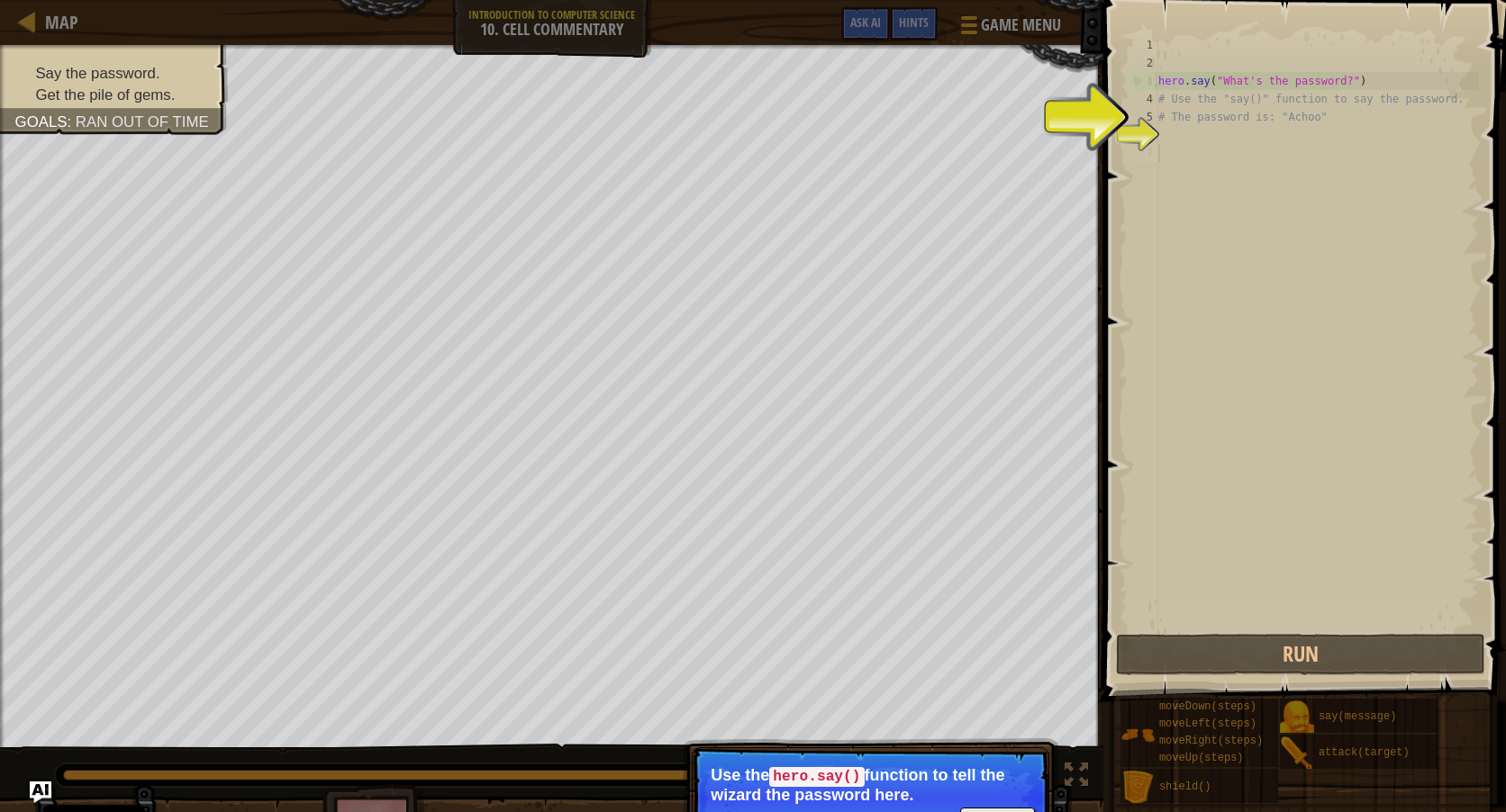
drag, startPoint x: 1322, startPoint y: 230, endPoint x: 1140, endPoint y: 161, distance: 194.6
click at [1303, 221] on div "hero . say ( "What's the password?" ) # Use the "say()" function to say the pas…" at bounding box center [1316, 351] width 324 height 630
click at [1177, 132] on div "hero . say ( "What's the password?" ) # Use the "say()" function to say the pas…" at bounding box center [1316, 351] width 324 height 630
click at [1177, 137] on div "hero . say ( "What's the password?" ) # Use the "say()" function to say the pas…" at bounding box center [1316, 351] width 324 height 630
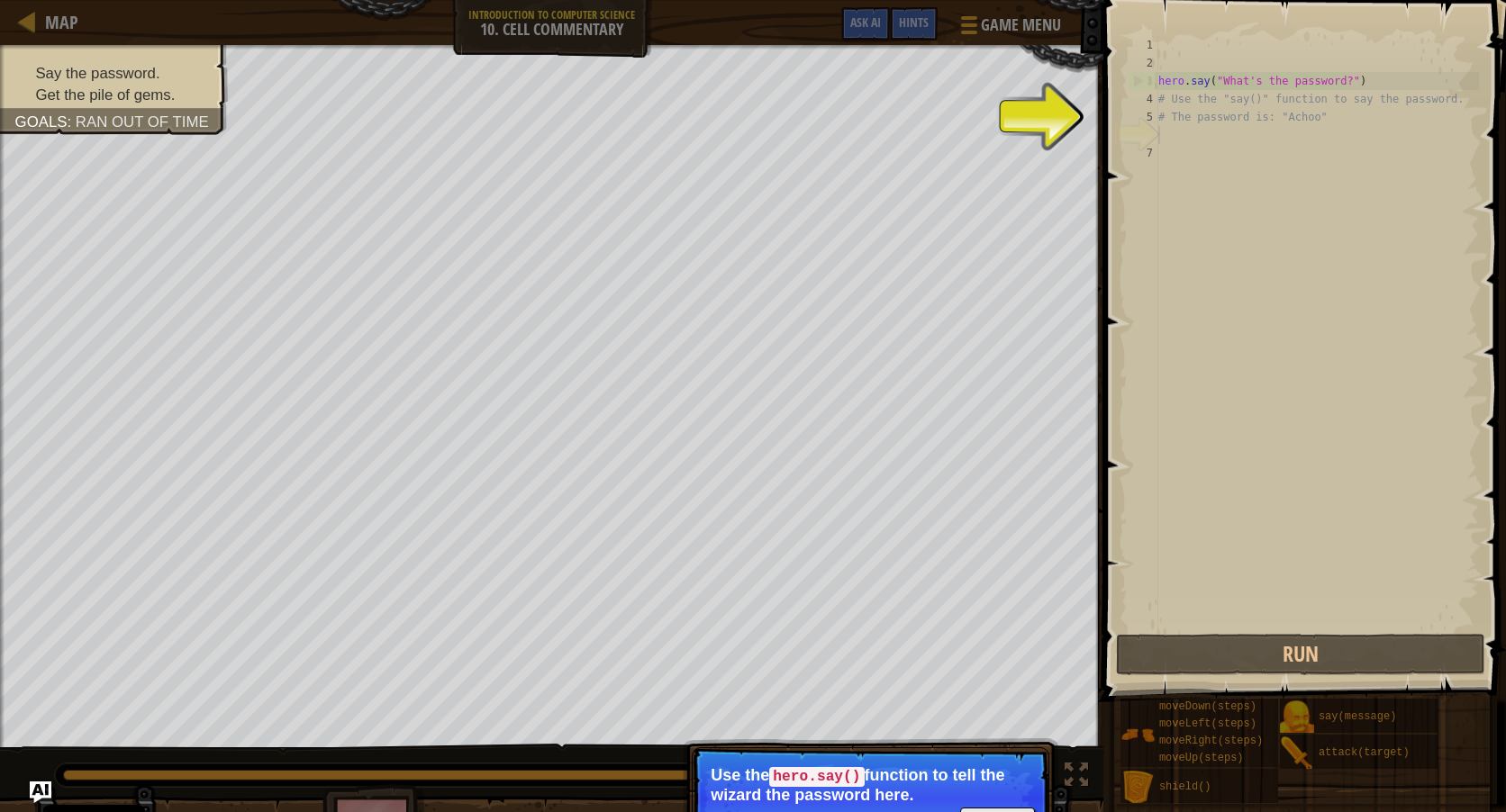
click at [1177, 137] on div "hero . say ( "What's the password?" ) # Use the "say()" function to say the pas…" at bounding box center [1316, 351] width 324 height 630
click at [1354, 674] on button "Run" at bounding box center [1300, 654] width 369 height 42
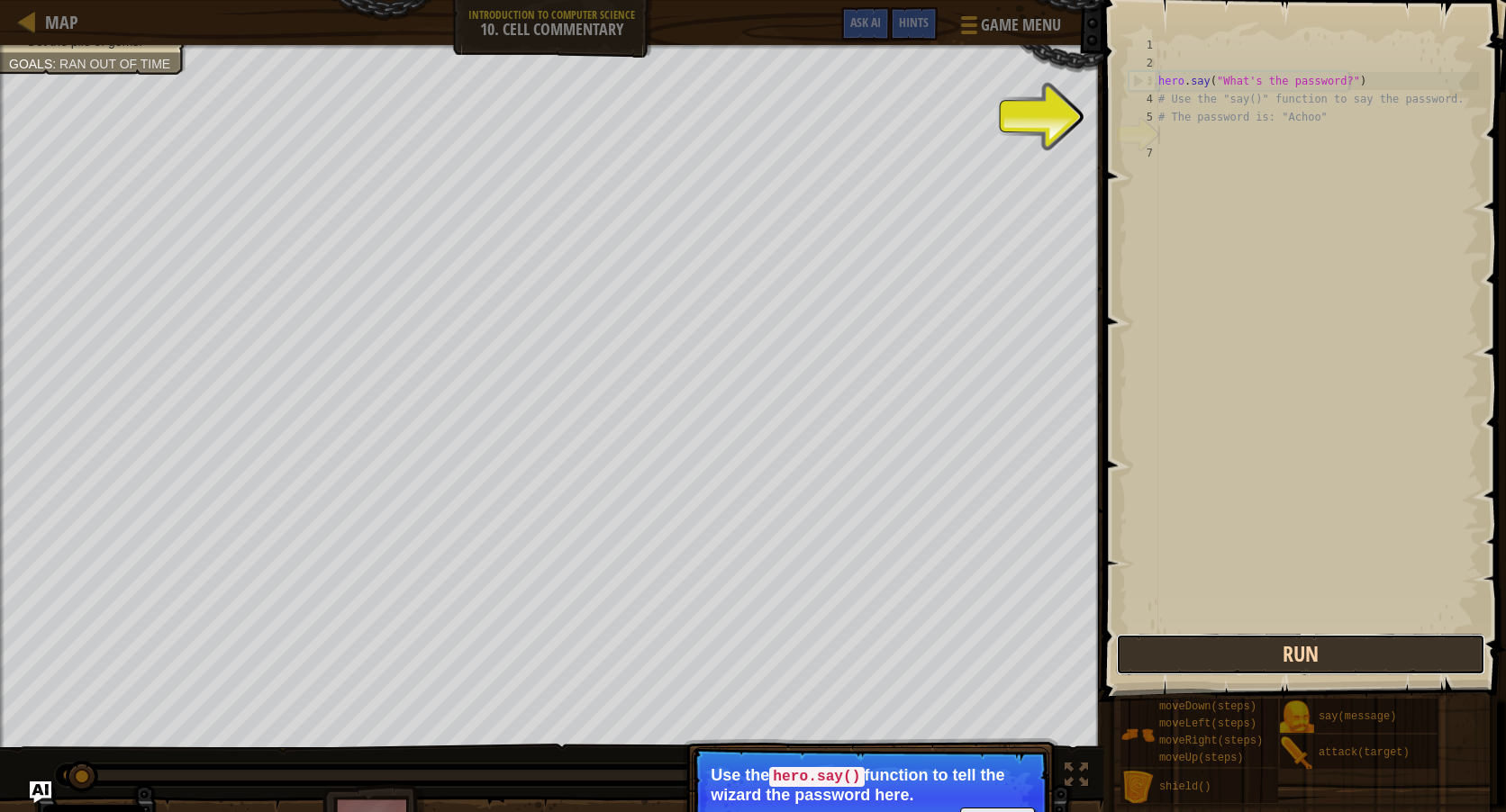
click at [1357, 657] on button "Run" at bounding box center [1300, 654] width 369 height 42
drag, startPoint x: 1157, startPoint y: 121, endPoint x: 1138, endPoint y: 114, distance: 20.2
click at [1208, 81] on div "hero . say ( "What's the password?" ) # Use the "say()" function to say the pas…" at bounding box center [1316, 351] width 324 height 630
click at [1216, 78] on div "hero . say ( "What's the password?" ) # Use the "say()" function to say the pas…" at bounding box center [1316, 351] width 324 height 630
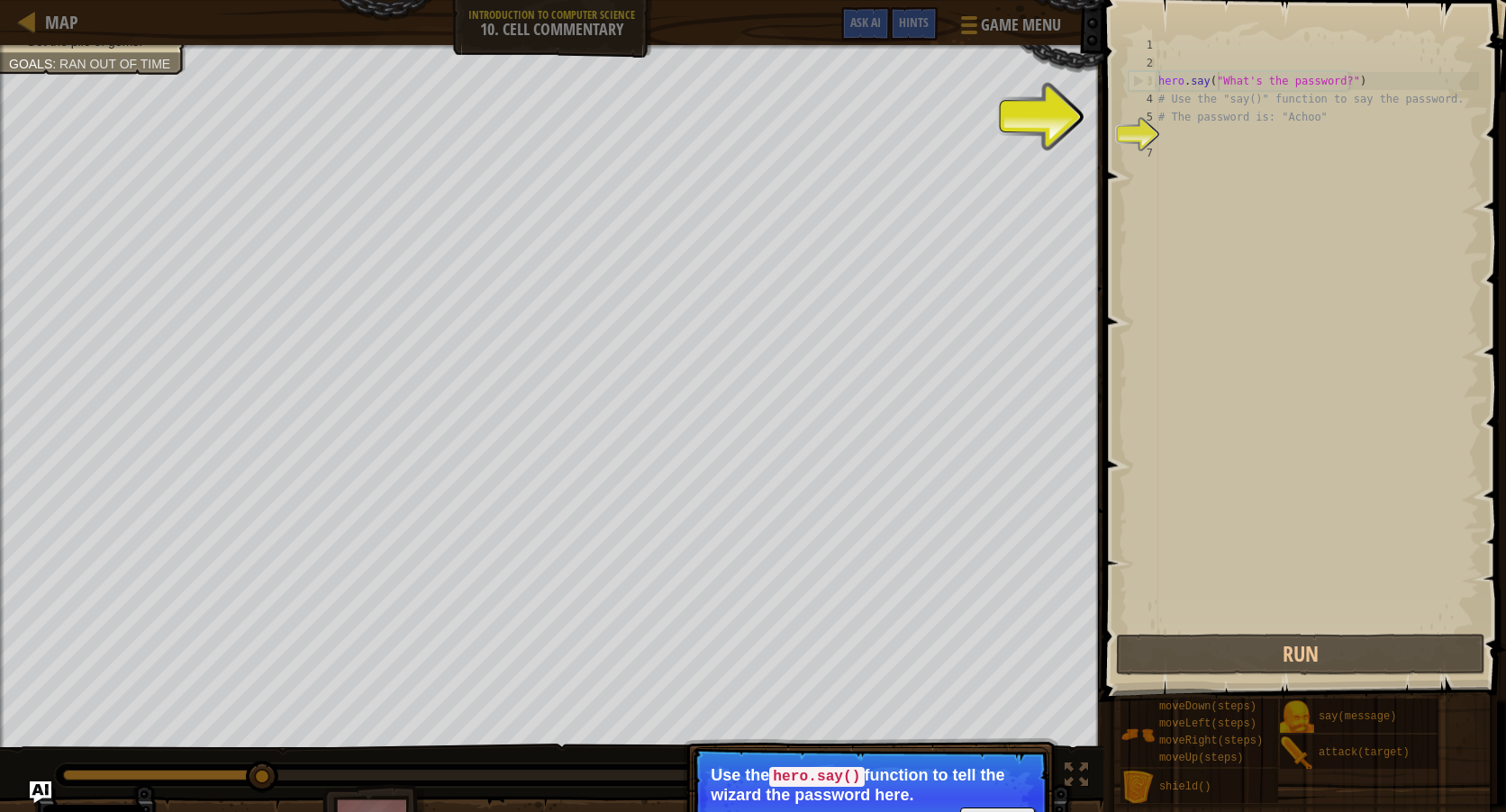
drag, startPoint x: 1256, startPoint y: 73, endPoint x: 1267, endPoint y: 73, distance: 11.0
click at [1267, 73] on div "hero . say ( "What's the password?" ) # Use the "say()" function to say the pas…" at bounding box center [1316, 351] width 324 height 630
drag, startPoint x: 1267, startPoint y: 73, endPoint x: 1383, endPoint y: 79, distance: 116.2
click at [1371, 79] on div "hero . say ( "What's the password?" ) # Use the "say()" function to say the pas…" at bounding box center [1316, 351] width 324 height 630
click at [731, 125] on div "Map Introduction to Computer Science 10. Cell Commentary Game Menu Done Hints A…" at bounding box center [753, 406] width 1506 height 812
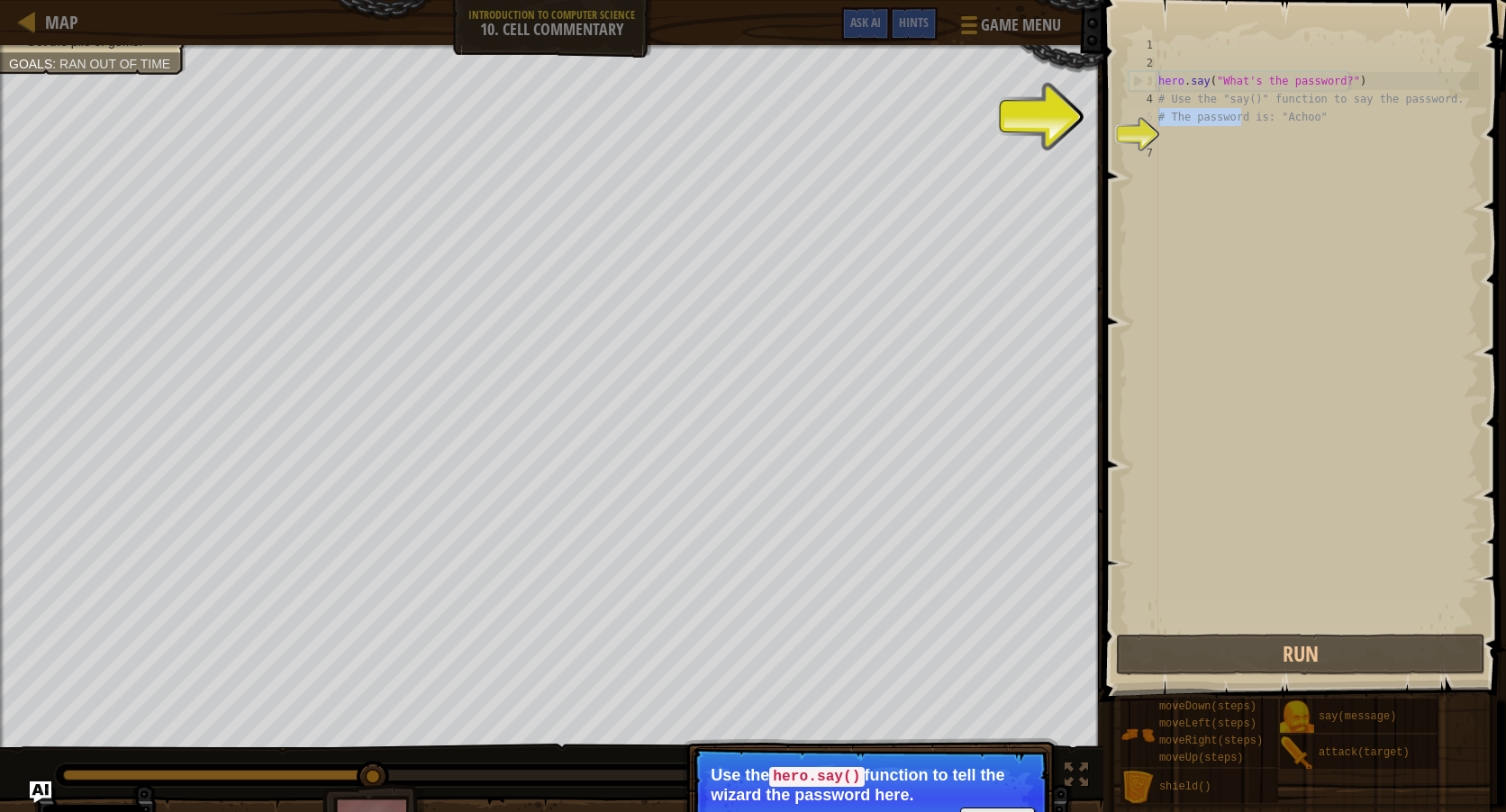
type textarea "# The password is: "Achoo""
click at [1285, 168] on div "hero . say ( "What's the password?" ) # Use the "say()" function to say the pas…" at bounding box center [1316, 351] width 324 height 630
click at [1177, 140] on div "hero . say ( "What's the password?" ) # Use the "say()" function to say the pas…" at bounding box center [1316, 351] width 324 height 630
